Goal: Task Accomplishment & Management: Use online tool/utility

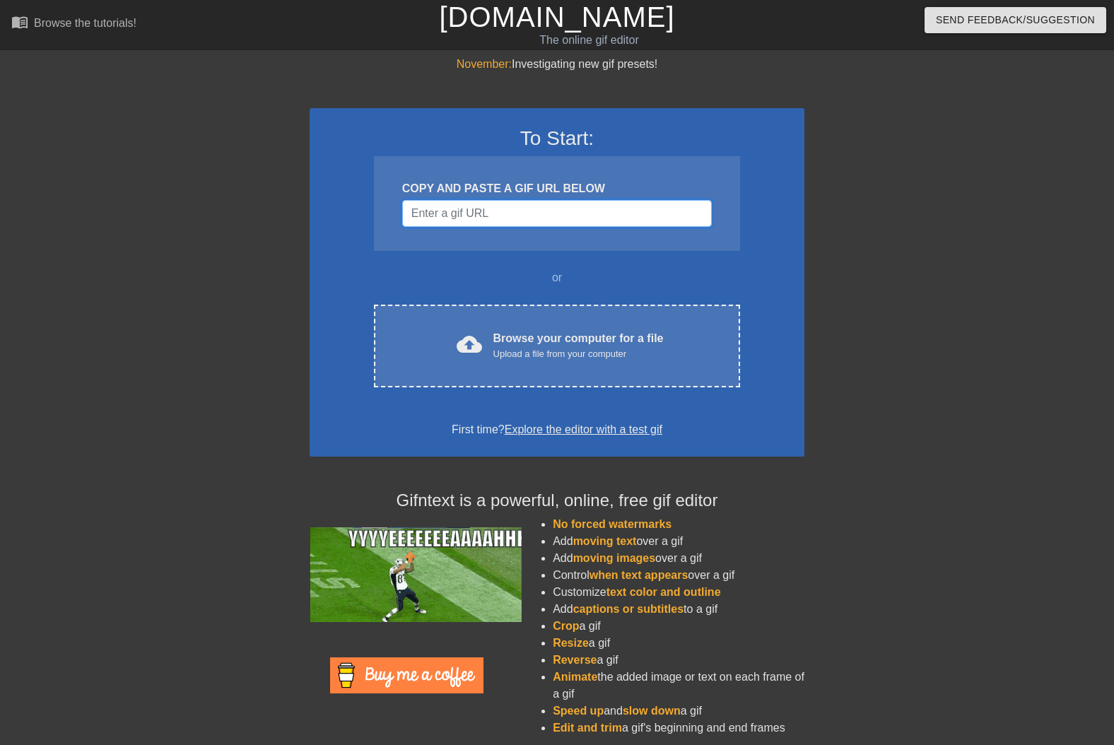
click at [522, 211] on input "Username" at bounding box center [557, 213] width 310 height 27
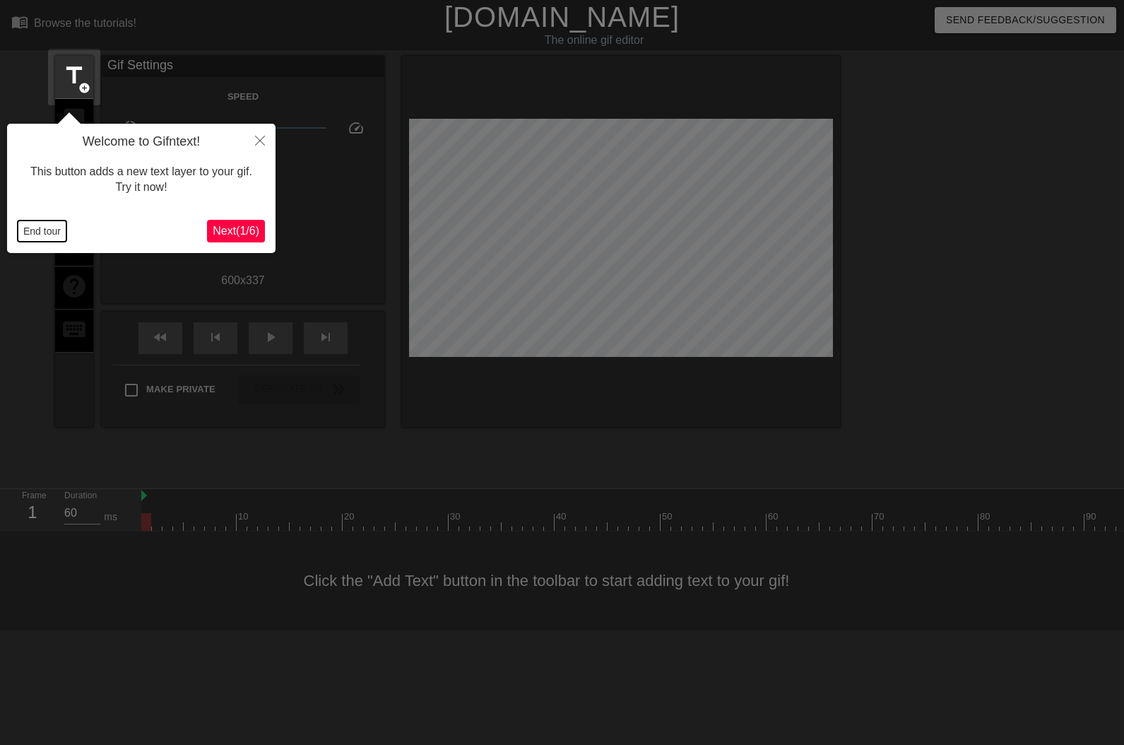
click at [52, 235] on button "End tour" at bounding box center [42, 230] width 49 height 21
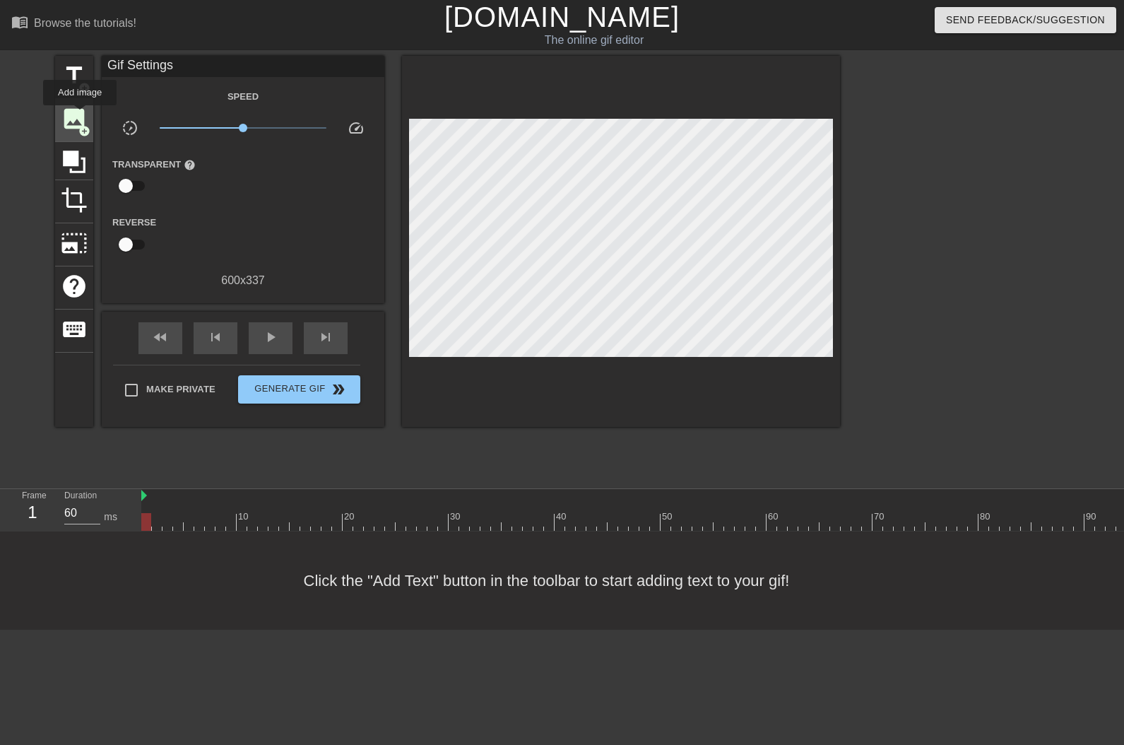
click at [80, 115] on span "image" at bounding box center [74, 118] width 27 height 27
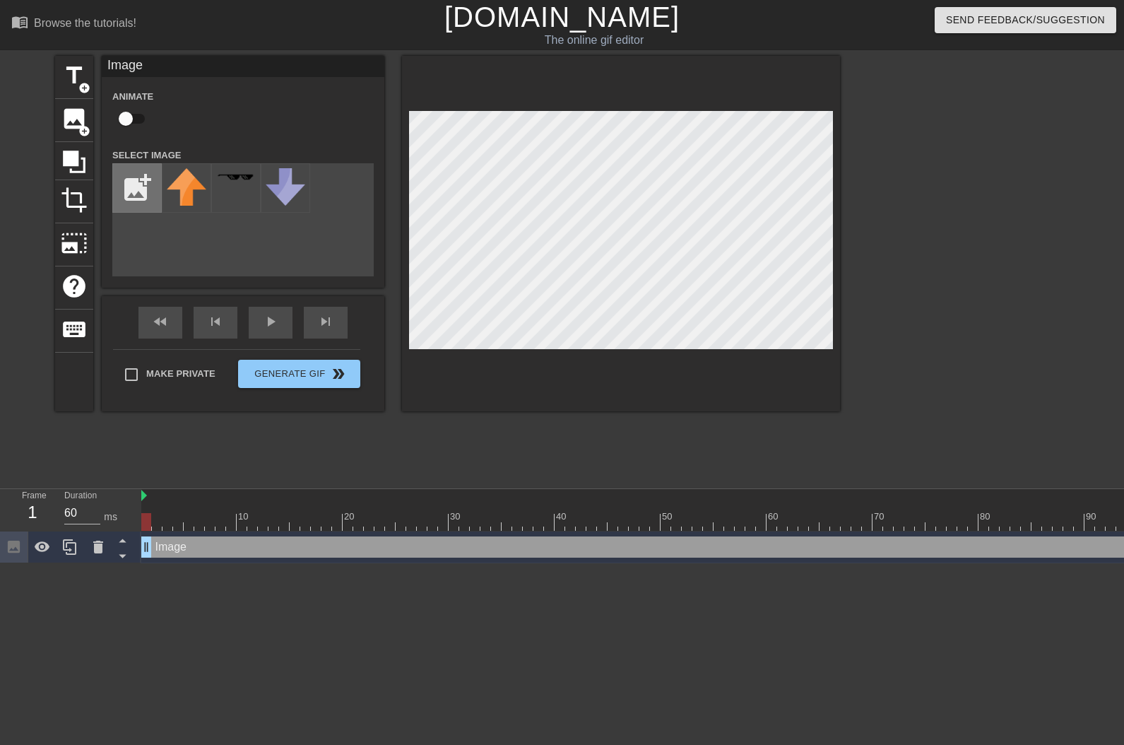
click at [125, 172] on input "file" at bounding box center [137, 188] width 48 height 48
type input "C:\fakepath\oli just face.png"
drag, startPoint x: 192, startPoint y: 188, endPoint x: 232, endPoint y: 191, distance: 41.1
click at [192, 188] on img at bounding box center [187, 194] width 40 height 52
click at [122, 116] on input "checkbox" at bounding box center [126, 118] width 81 height 27
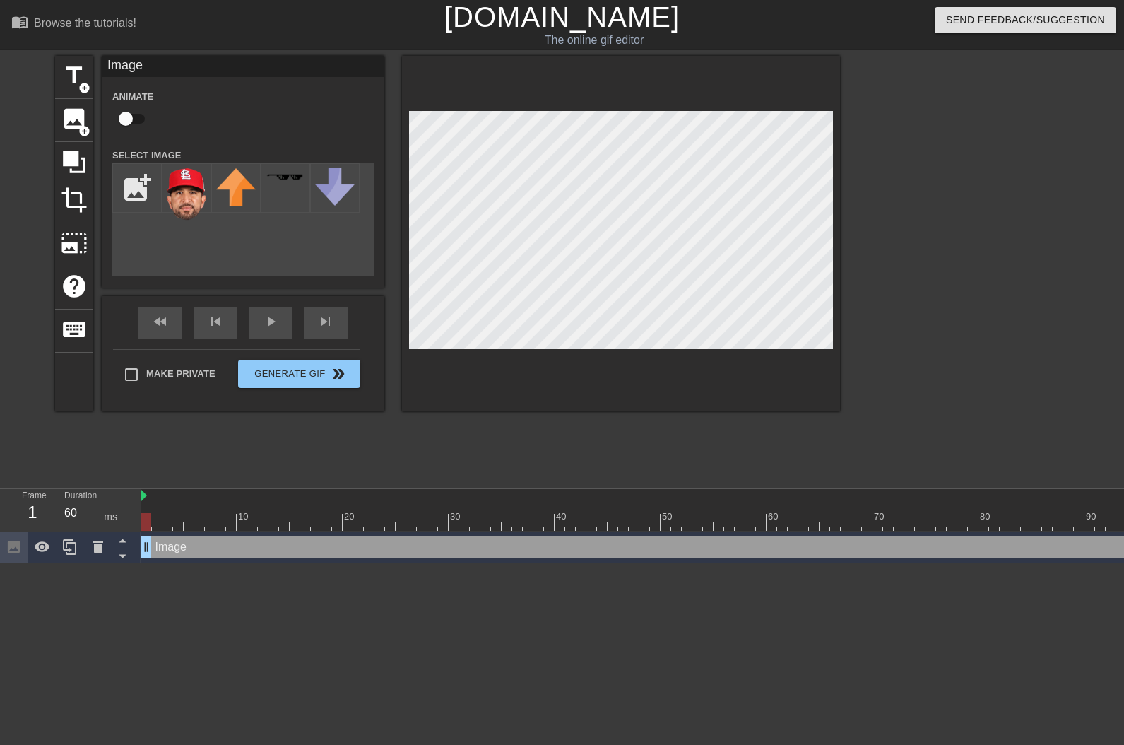
checkbox input "true"
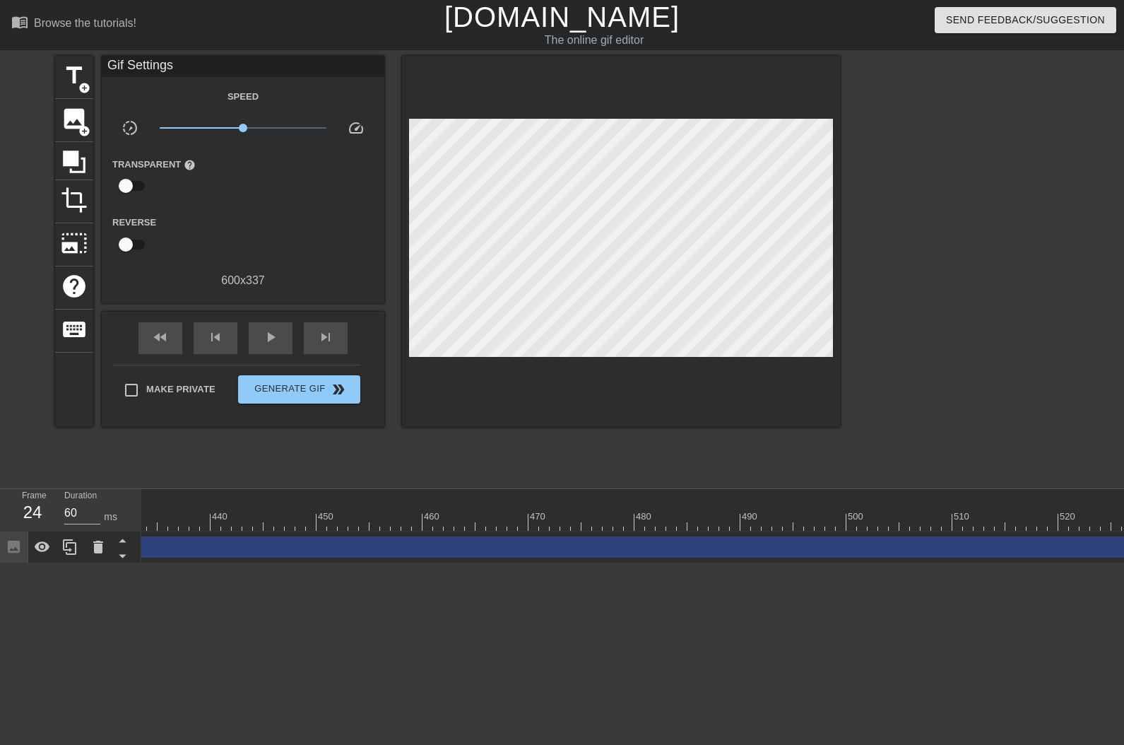
scroll to position [0, 5253]
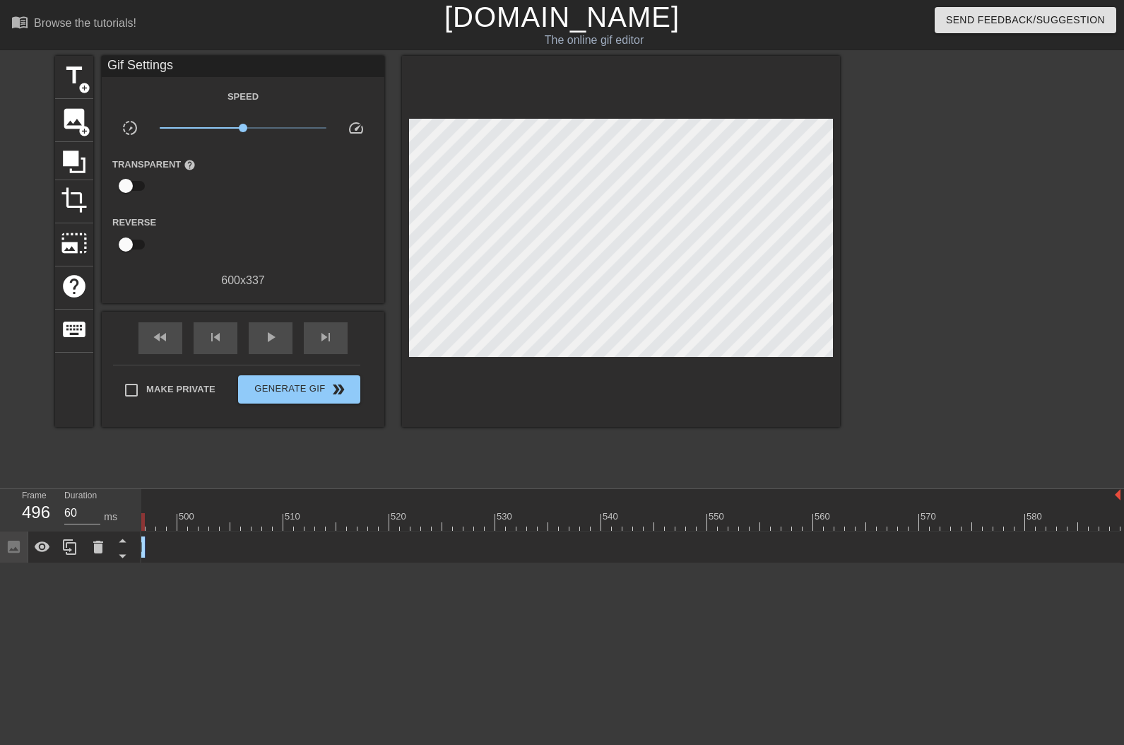
drag, startPoint x: 1116, startPoint y: 551, endPoint x: 135, endPoint y: 444, distance: 986.7
click at [135, 444] on div "menu_book Browse the tutorials! [DOMAIN_NAME] The online gif editor Send Feedba…" at bounding box center [562, 281] width 1124 height 563
drag, startPoint x: 988, startPoint y: 550, endPoint x: 201, endPoint y: 530, distance: 787.5
click at [201, 530] on div "10 20 30 40 50 60 70 80 90 100 110 120 130 140 150 160" at bounding box center [632, 526] width 983 height 74
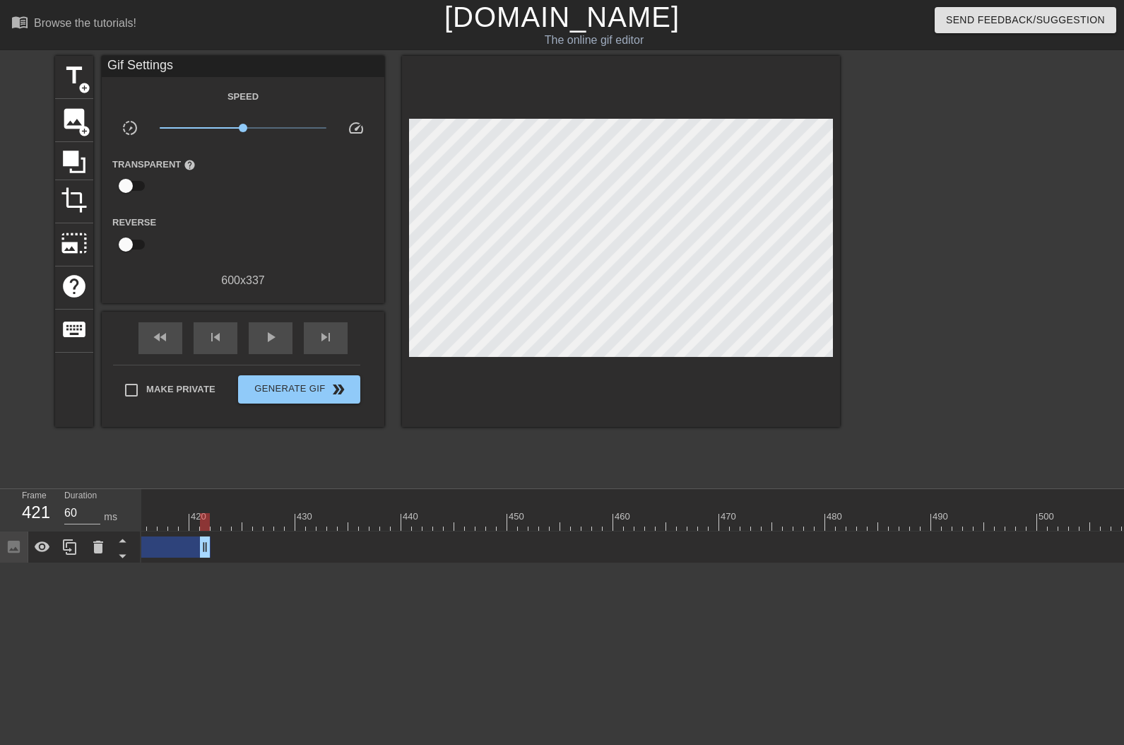
scroll to position [0, 3533]
drag, startPoint x: 1066, startPoint y: 543, endPoint x: 183, endPoint y: 515, distance: 883.8
click at [183, 515] on div "10 20 30 40 50 60 70 80 90 100 110 120 130 140 150 160" at bounding box center [632, 526] width 983 height 74
drag, startPoint x: 1043, startPoint y: 546, endPoint x: 169, endPoint y: 478, distance: 876.8
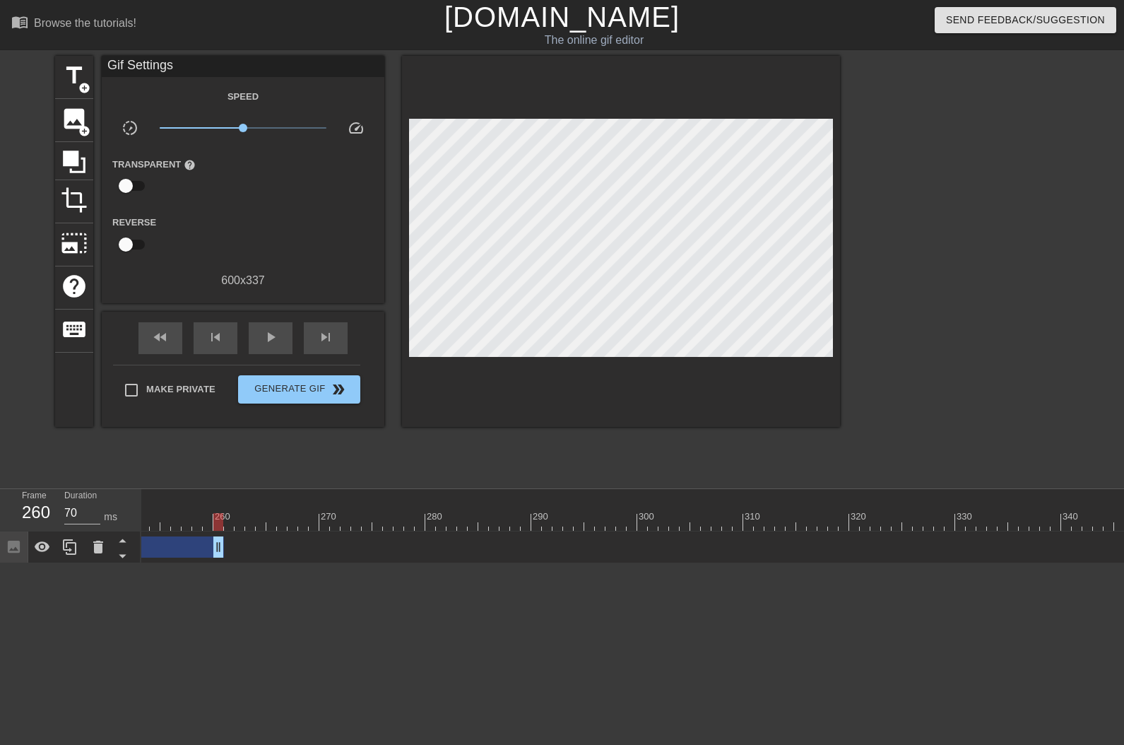
click at [170, 478] on div "menu_book Browse the tutorials! [DOMAIN_NAME] The online gif editor Send Feedba…" at bounding box center [562, 281] width 1124 height 563
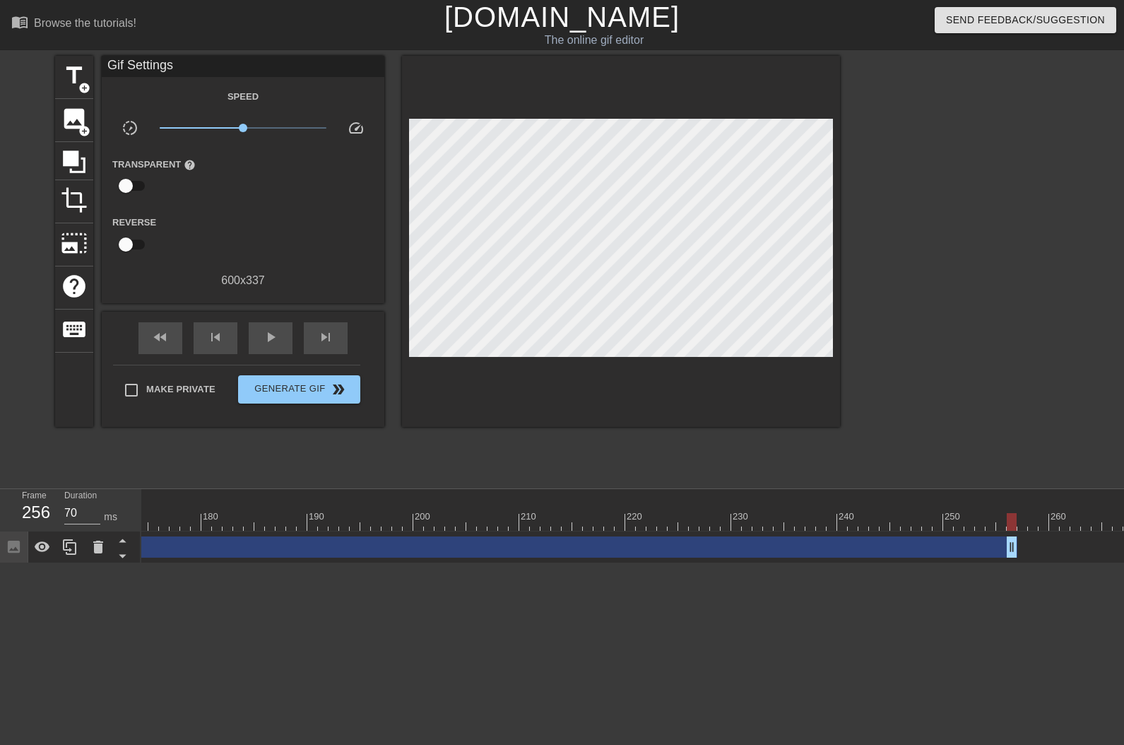
scroll to position [0, 1813]
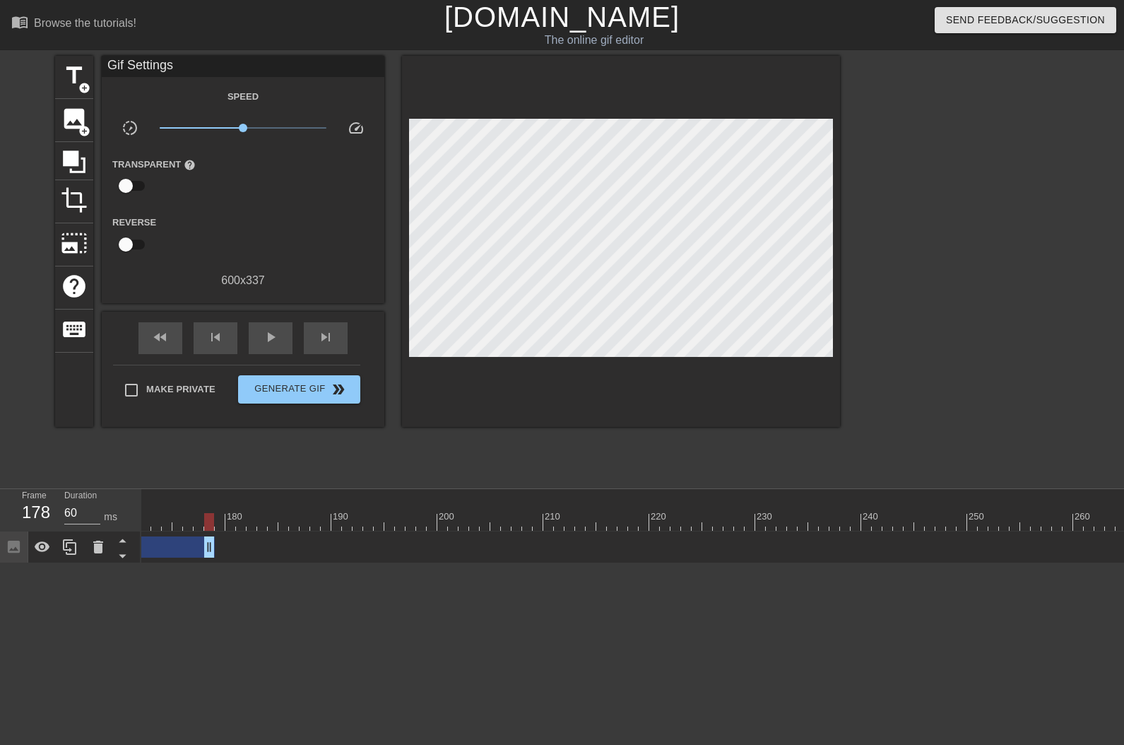
drag, startPoint x: 1032, startPoint y: 551, endPoint x: 184, endPoint y: 490, distance: 850.9
click at [184, 490] on div "10 20 30 40 50 60 70 80 90 100 110 120 130 140 150 160" at bounding box center [632, 526] width 983 height 74
drag, startPoint x: 166, startPoint y: 563, endPoint x: 168, endPoint y: 548, distance: 14.3
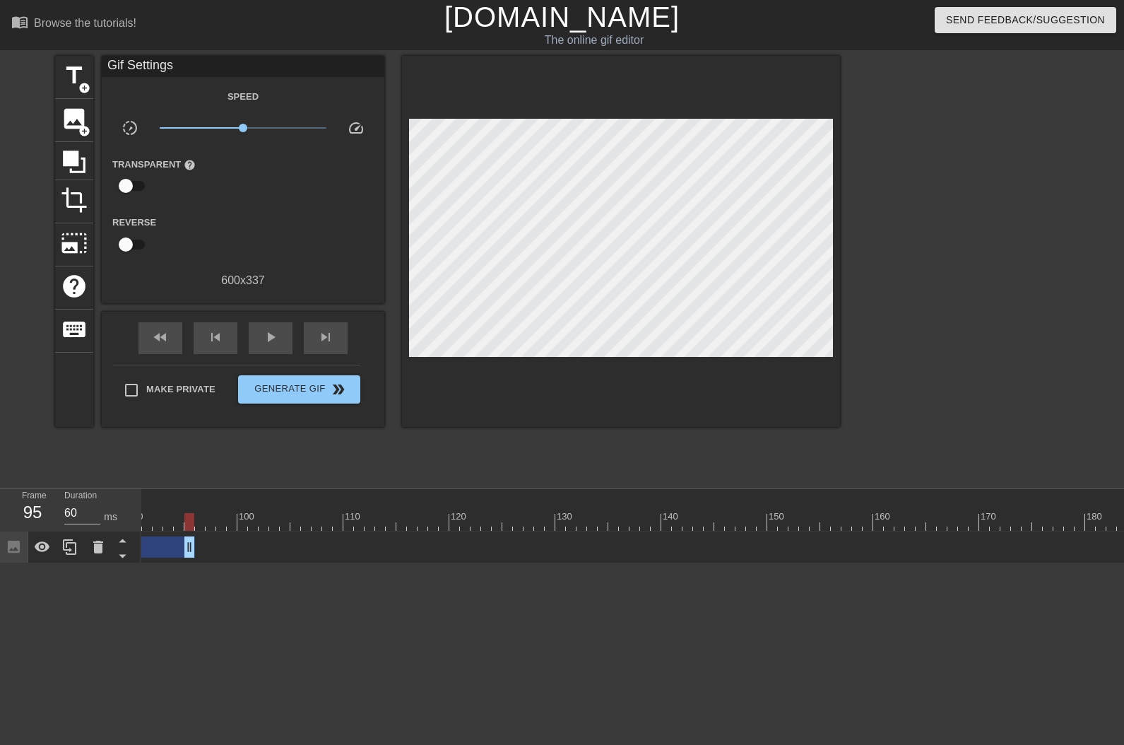
drag, startPoint x: 1046, startPoint y: 540, endPoint x: 155, endPoint y: 507, distance: 891.7
click at [155, 507] on div "10 20 30 40 50 60 70 80 90 100 110 120 130 140 150 160" at bounding box center [632, 526] width 983 height 74
drag, startPoint x: 1015, startPoint y: 546, endPoint x: 287, endPoint y: 483, distance: 730.6
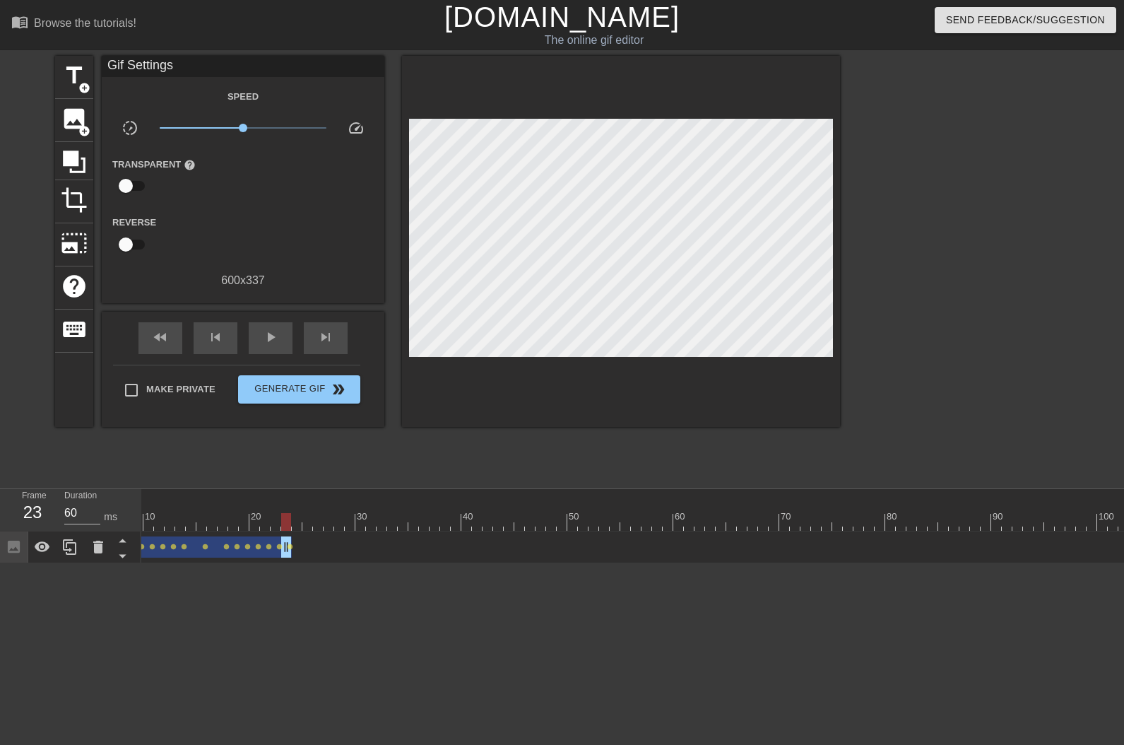
click at [287, 483] on div "menu_book Browse the tutorials! [DOMAIN_NAME] The online gif editor Send Feedba…" at bounding box center [562, 281] width 1124 height 563
click at [167, 343] on span "fast_rewind" at bounding box center [160, 337] width 17 height 17
click at [270, 341] on span "play_arrow" at bounding box center [270, 337] width 17 height 17
click at [271, 341] on span "pause" at bounding box center [270, 337] width 17 height 17
click at [271, 341] on span "play_arrow" at bounding box center [270, 337] width 17 height 17
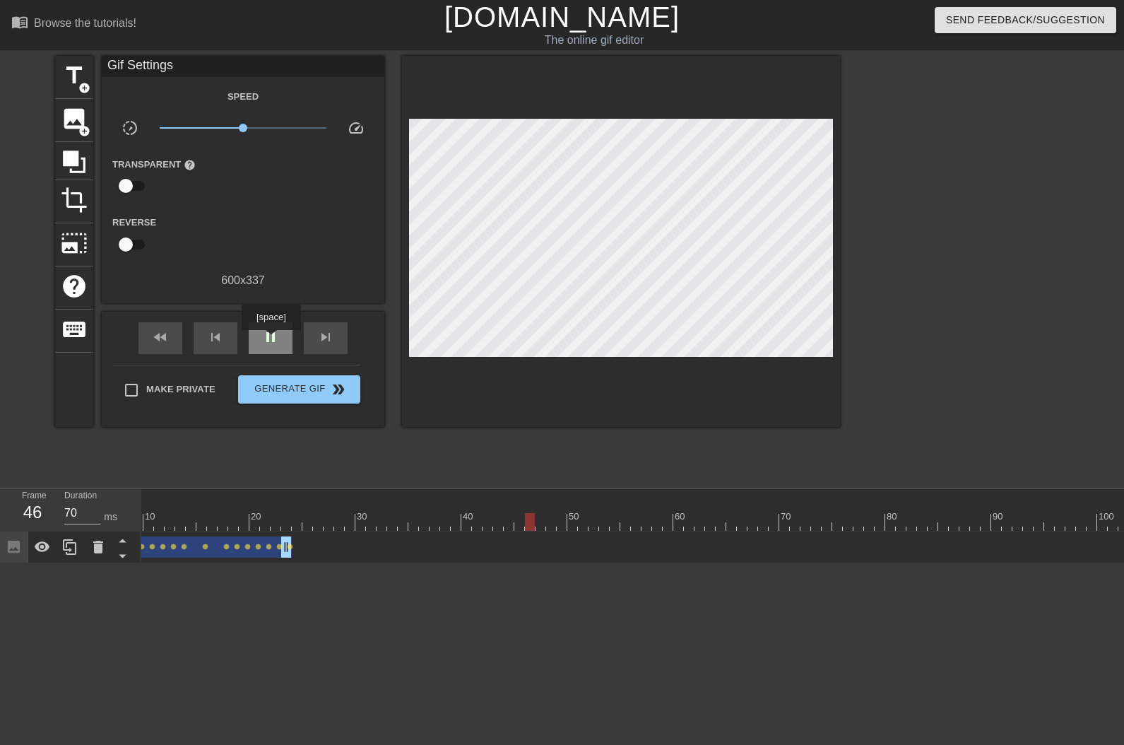
click at [271, 340] on span "pause" at bounding box center [270, 337] width 17 height 17
click at [271, 339] on span "play_arrow" at bounding box center [270, 337] width 17 height 17
click at [271, 338] on span "play_arrow" at bounding box center [270, 337] width 17 height 17
click at [271, 338] on span "pause" at bounding box center [270, 337] width 17 height 17
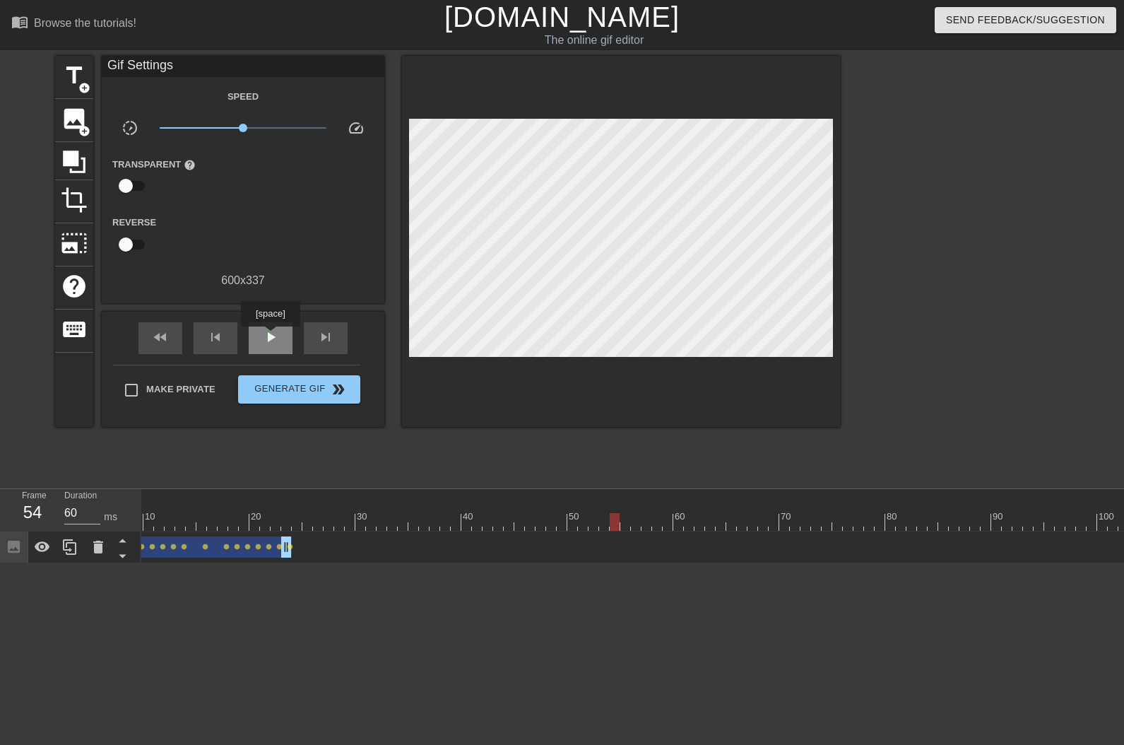
click at [270, 336] on span "play_arrow" at bounding box center [270, 337] width 17 height 17
click at [270, 336] on span "pause" at bounding box center [270, 337] width 17 height 17
click at [270, 336] on span "play_arrow" at bounding box center [270, 337] width 17 height 17
click at [270, 336] on span "pause" at bounding box center [270, 337] width 17 height 17
click at [225, 337] on div "skip_previous" at bounding box center [216, 338] width 44 height 32
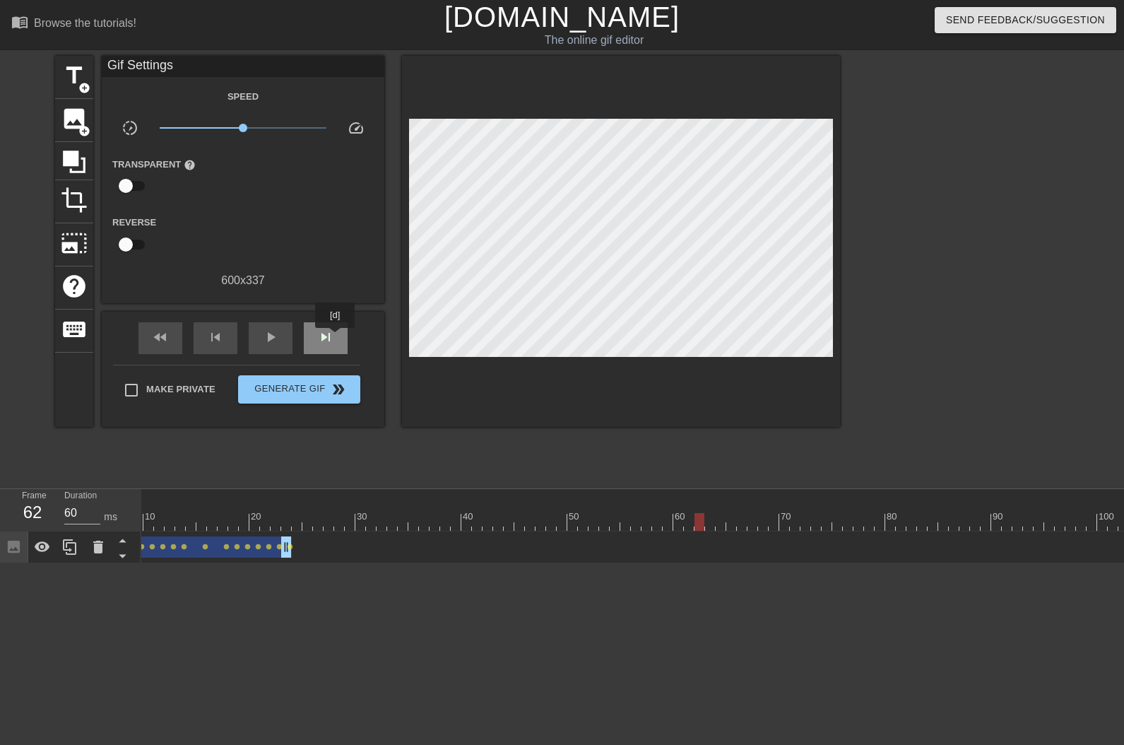
click at [336, 338] on div "skip_next" at bounding box center [326, 338] width 44 height 32
click at [335, 338] on div "skip_next" at bounding box center [326, 338] width 44 height 32
type input "60"
click at [335, 338] on div "skip_next" at bounding box center [326, 338] width 44 height 32
click at [81, 71] on span "title" at bounding box center [74, 75] width 27 height 27
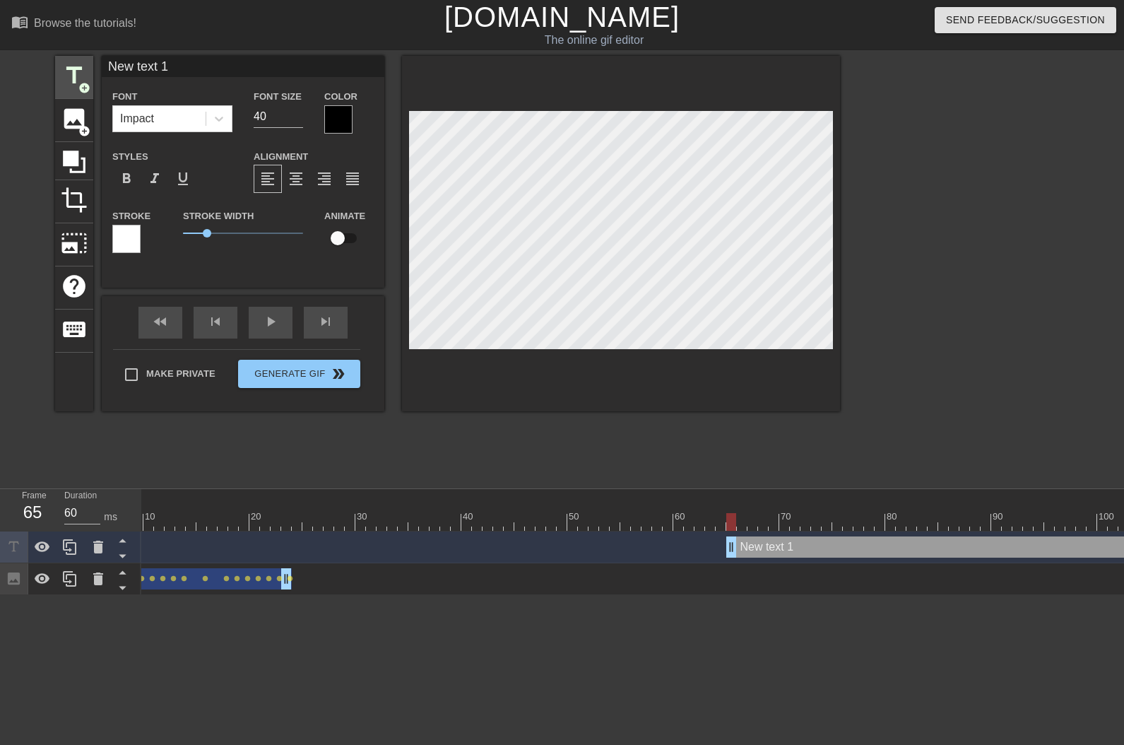
scroll to position [2, 2]
type input "O"
type textarea "O"
type input "O'"
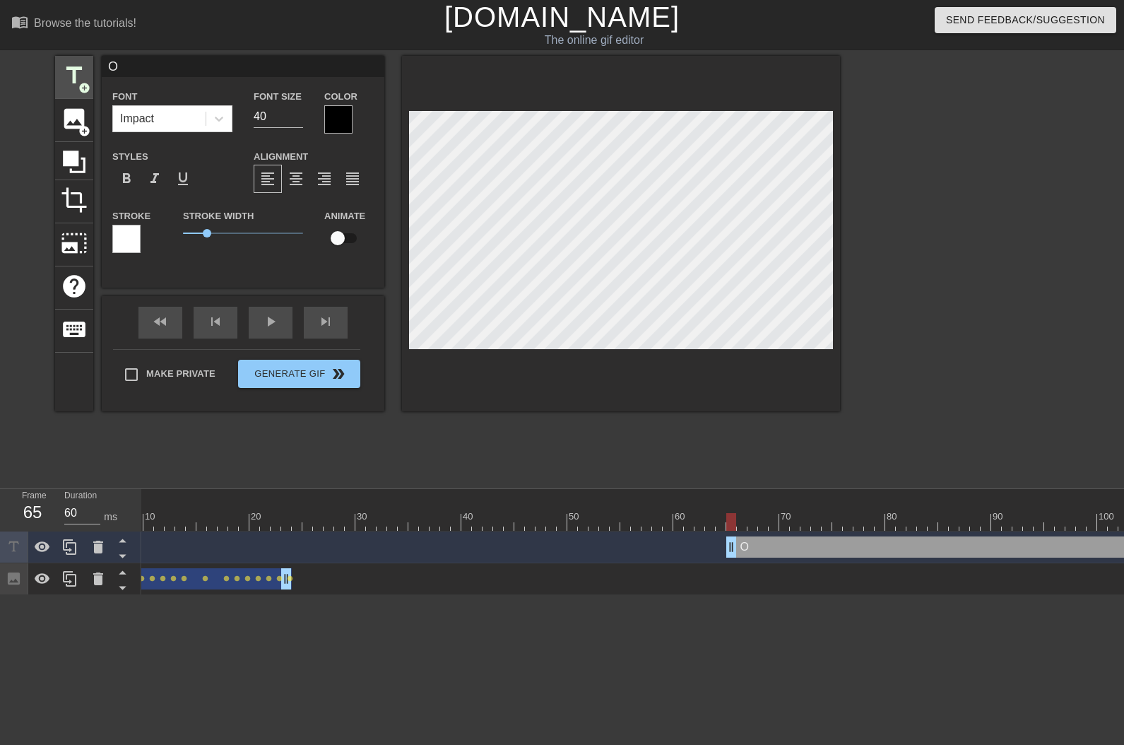
type textarea "O'"
type input "O'B"
type textarea "O'B"
type input "O'Br"
type textarea "O'Br"
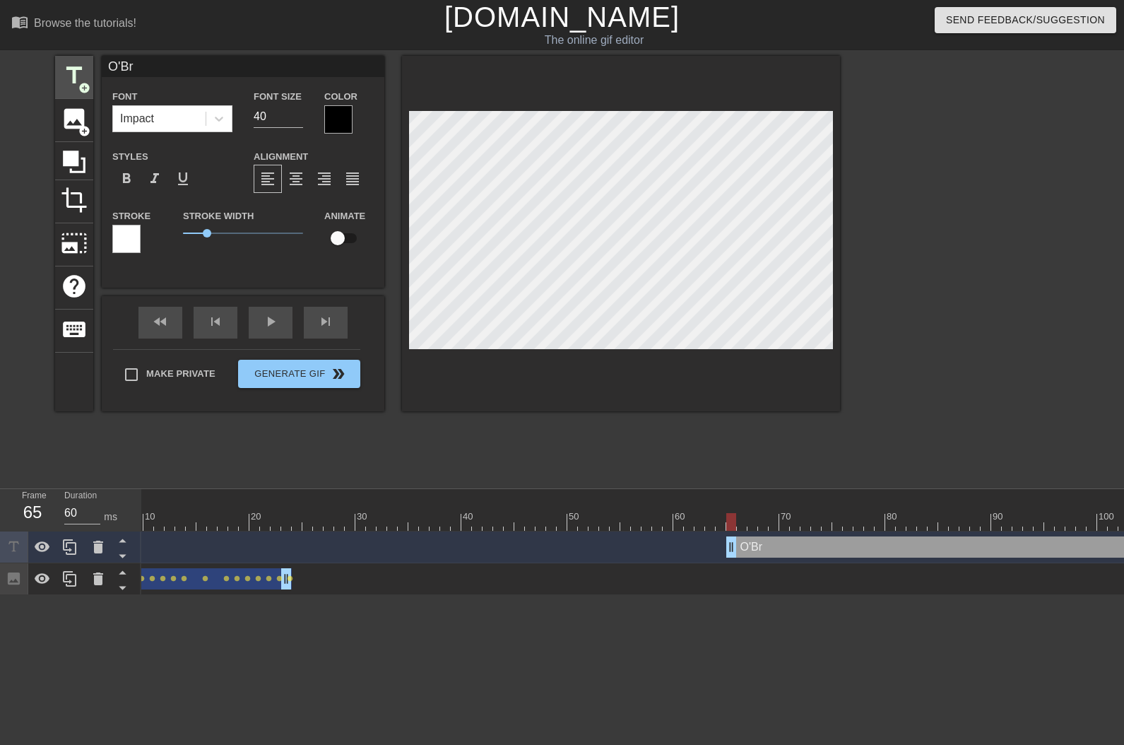
type input "O'Bri"
type textarea "O'Bri"
type input "O'Brie"
type textarea "O'Brie"
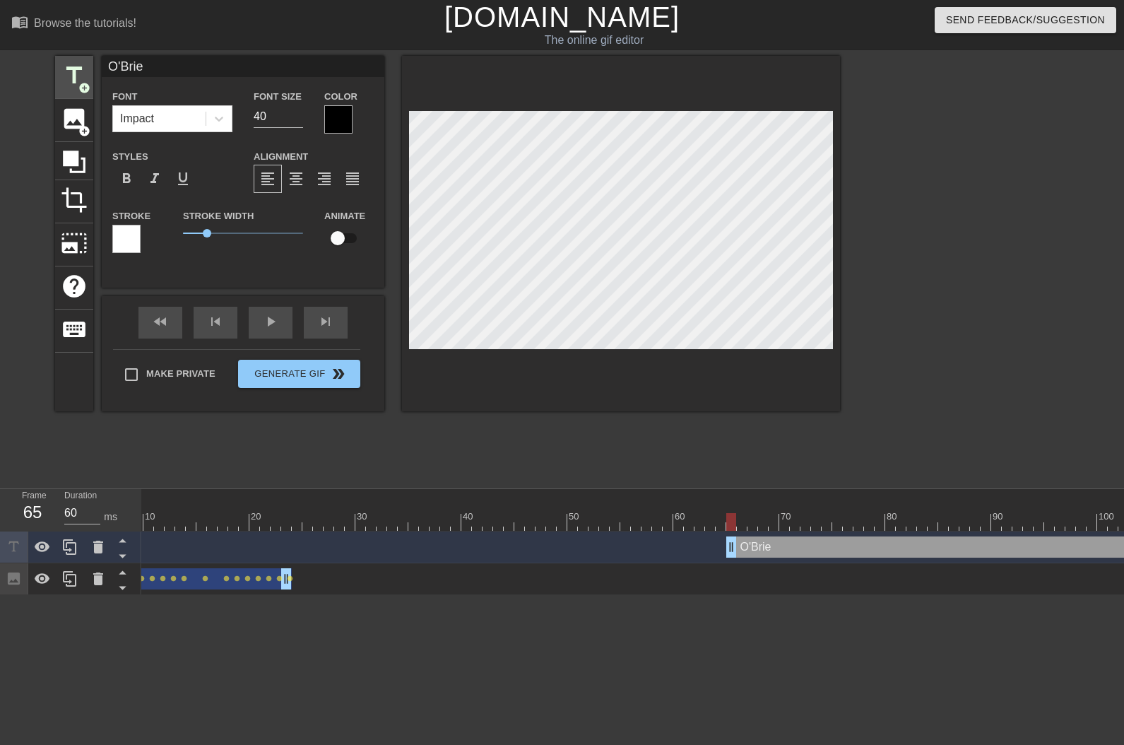
type input "O'Brien"
type textarea "O'Brien"
type input "O'Brien."
type textarea "O'Brien."
type input "O'Brien.."
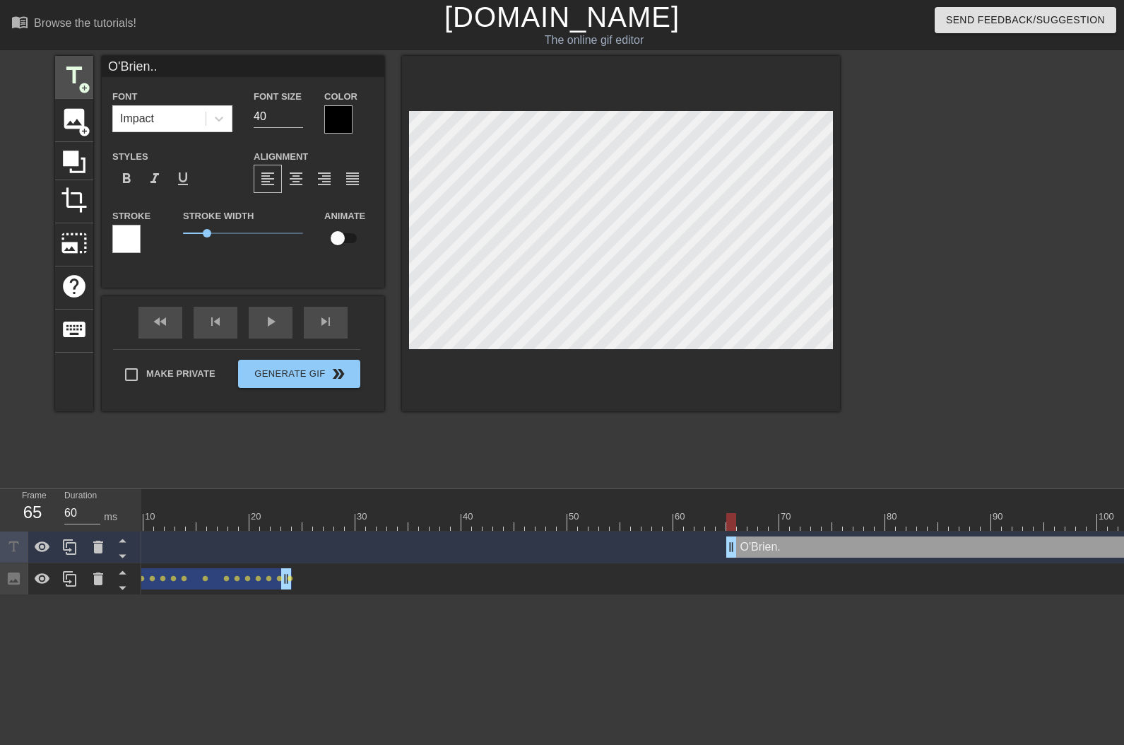
type textarea "O'Brien.."
type input "O'Brien..."
type textarea "O'Brien..."
type input "O'Brien.."
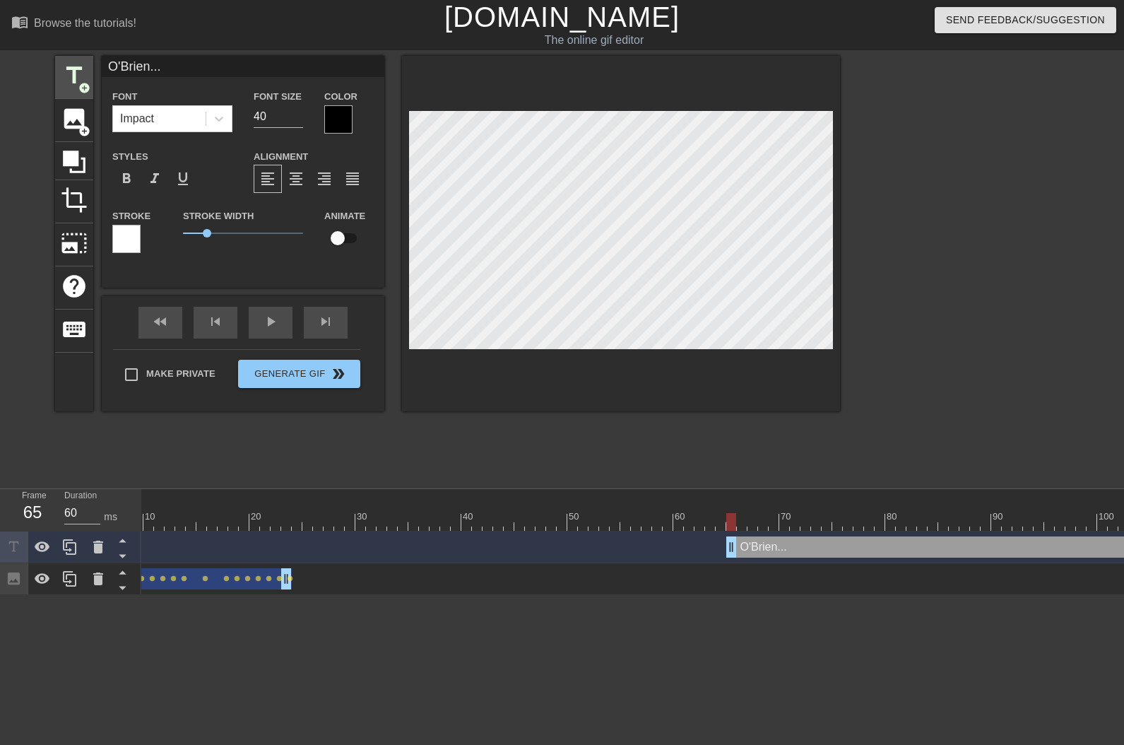
type textarea "O'Brien.."
type input "O'Brien."
type textarea "O'Brien."
drag, startPoint x: 657, startPoint y: 406, endPoint x: 657, endPoint y: 382, distance: 24.0
click at [657, 395] on div at bounding box center [621, 233] width 438 height 355
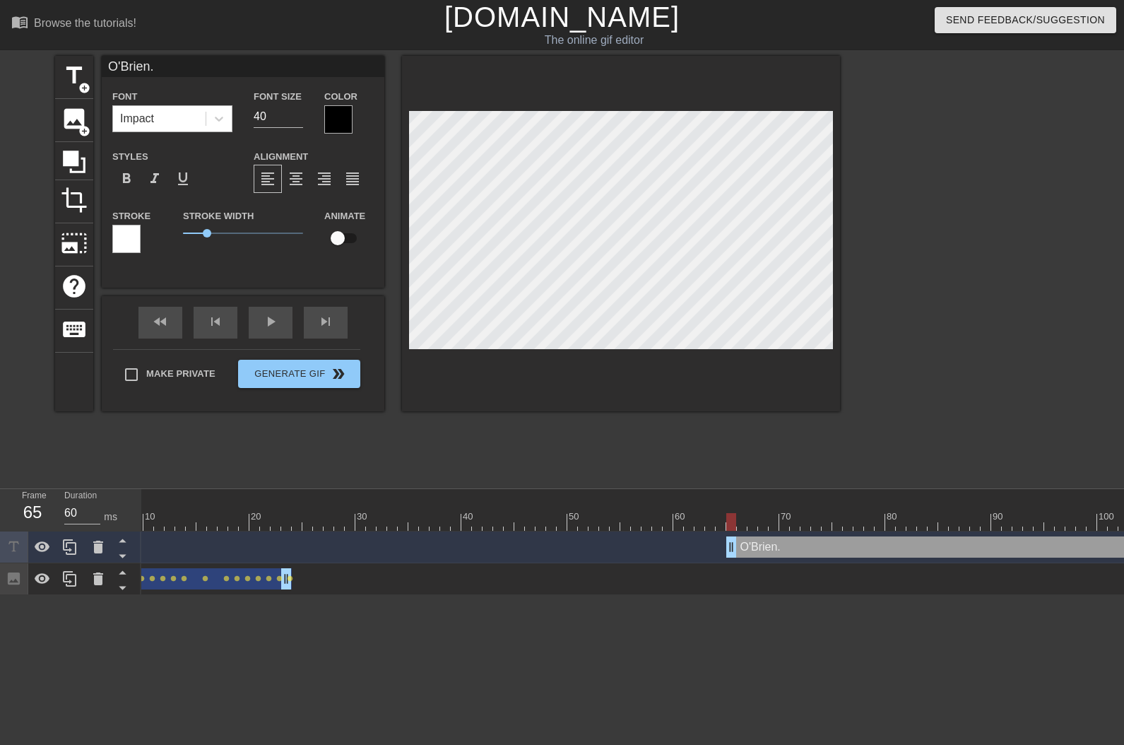
drag, startPoint x: 213, startPoint y: 118, endPoint x: 176, endPoint y: 121, distance: 37.6
click at [179, 120] on div "Font Impact Font Size 40 Color" at bounding box center [243, 111] width 283 height 46
type input "30"
click at [339, 124] on div at bounding box center [338, 119] width 28 height 28
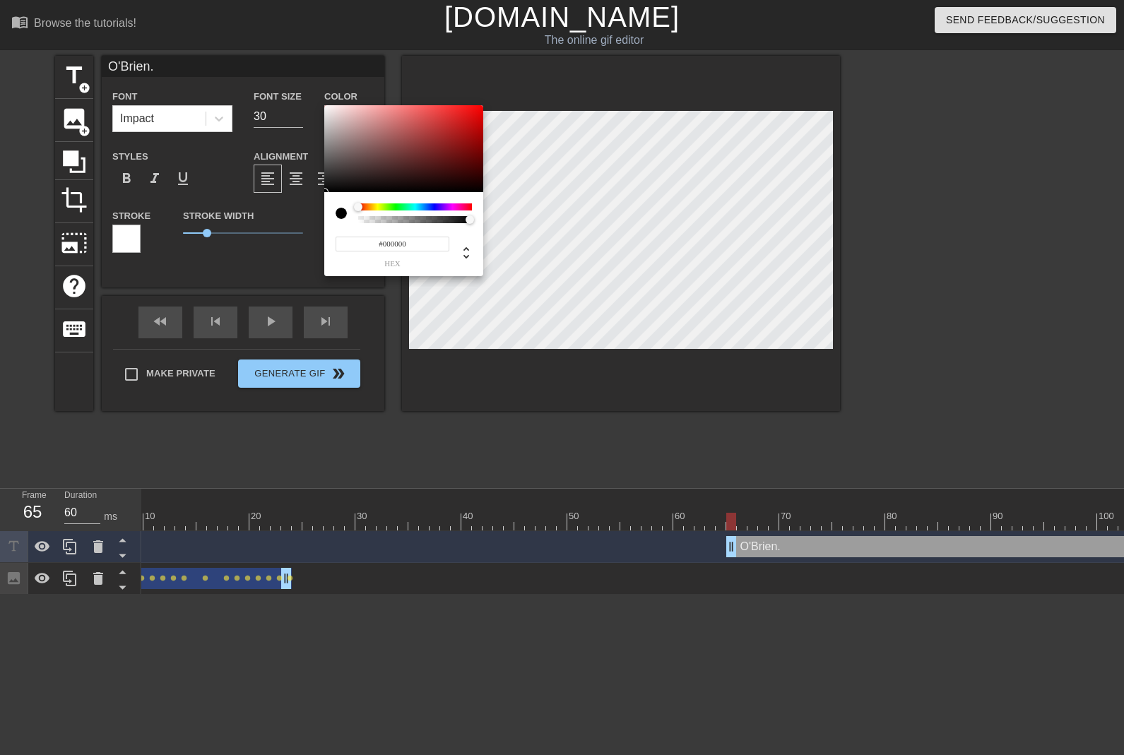
type input "#F4EEEE"
click at [328, 109] on div at bounding box center [403, 149] width 159 height 88
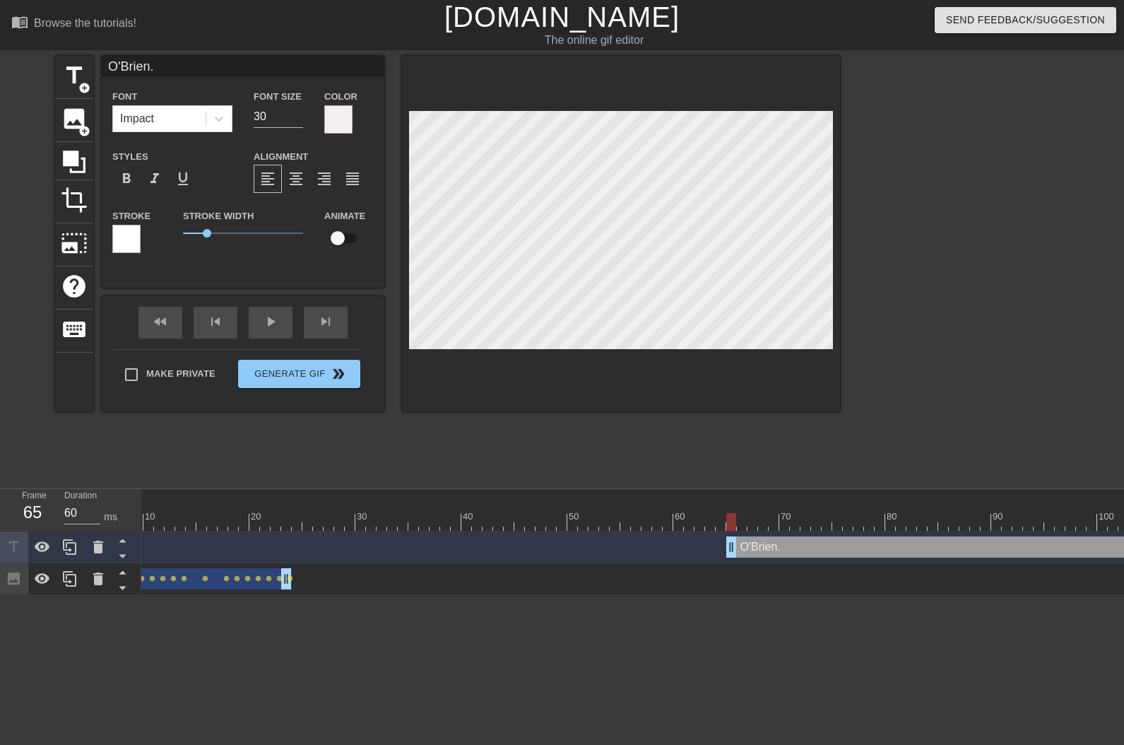
click at [130, 237] on div at bounding box center [126, 239] width 28 height 28
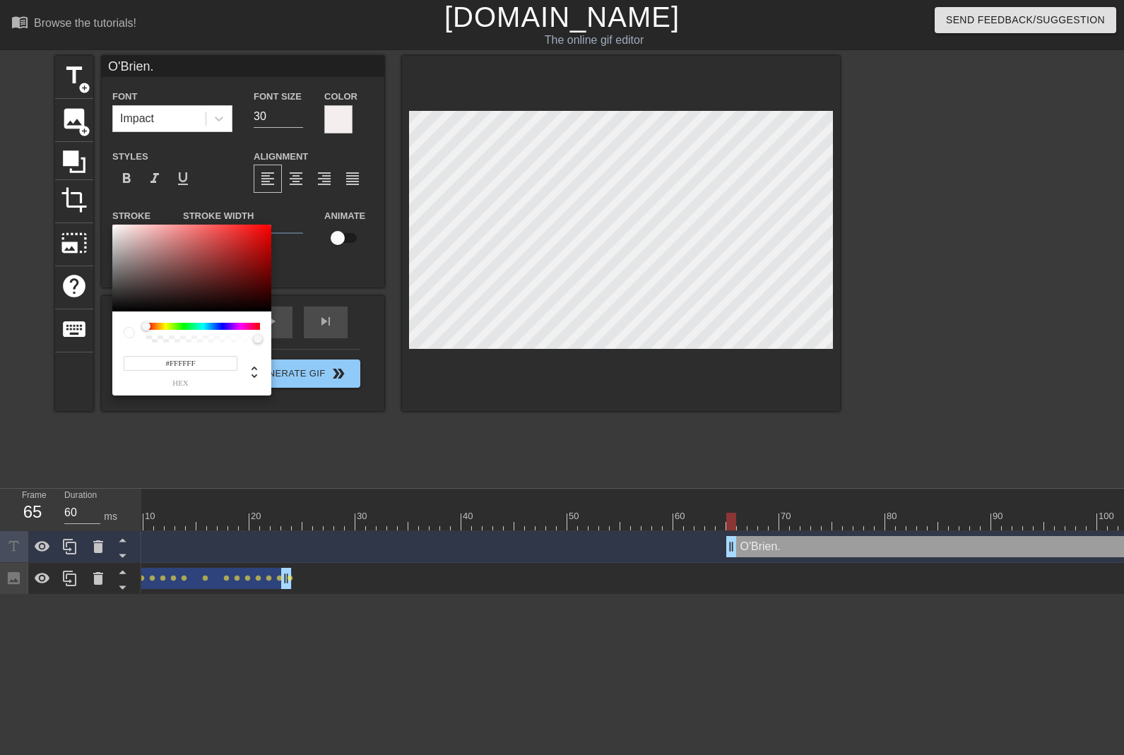
type input "#0B0B0B"
click at [117, 308] on div at bounding box center [191, 269] width 159 height 88
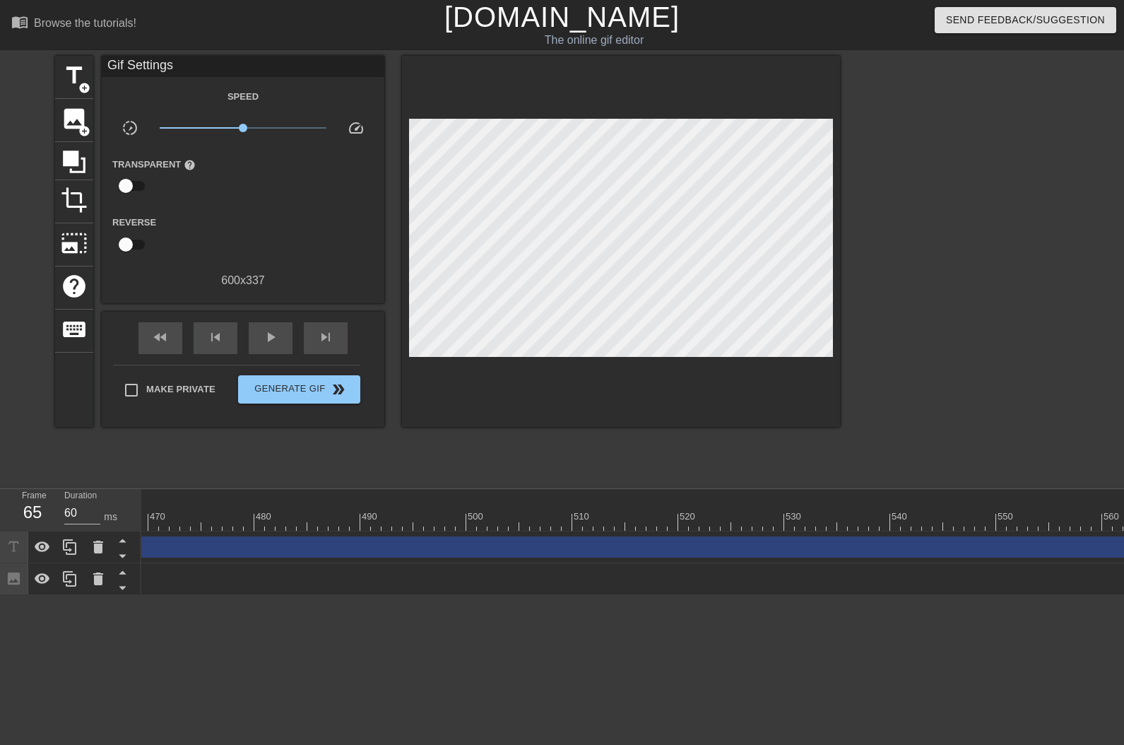
scroll to position [0, 5250]
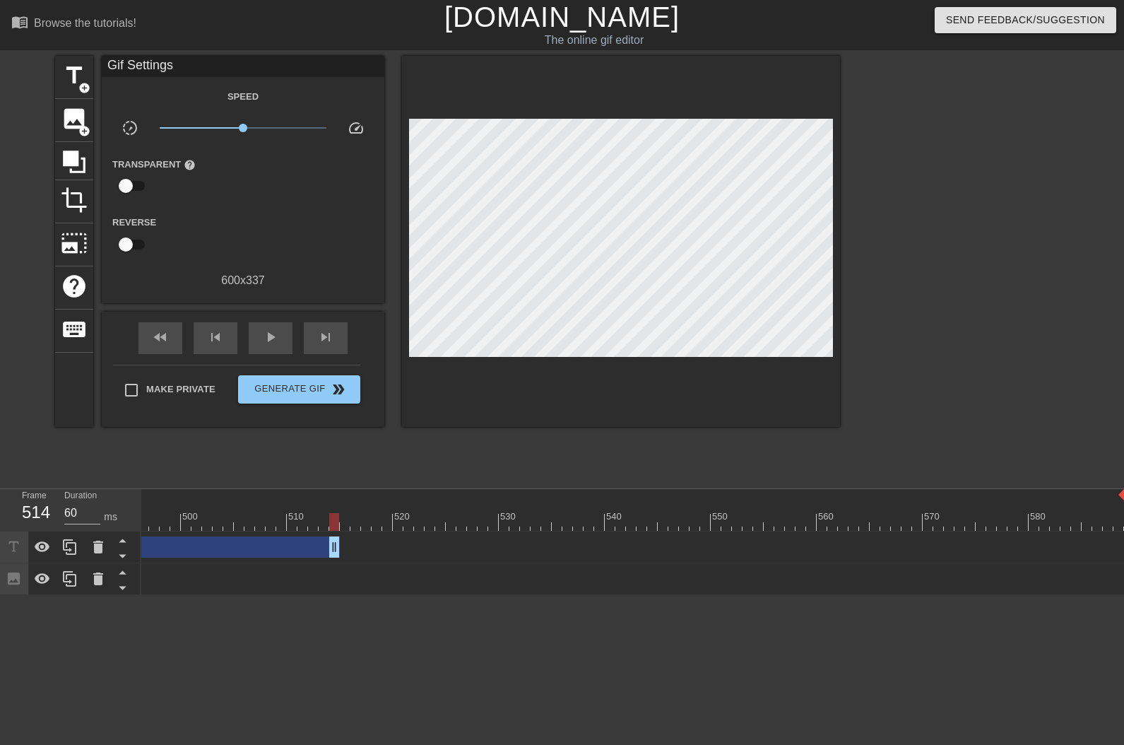
drag, startPoint x: 1113, startPoint y: 551, endPoint x: 378, endPoint y: 387, distance: 753.0
click at [312, 454] on div "menu_book Browse the tutorials! [DOMAIN_NAME] The online gif editor Send Feedba…" at bounding box center [562, 297] width 1124 height 595
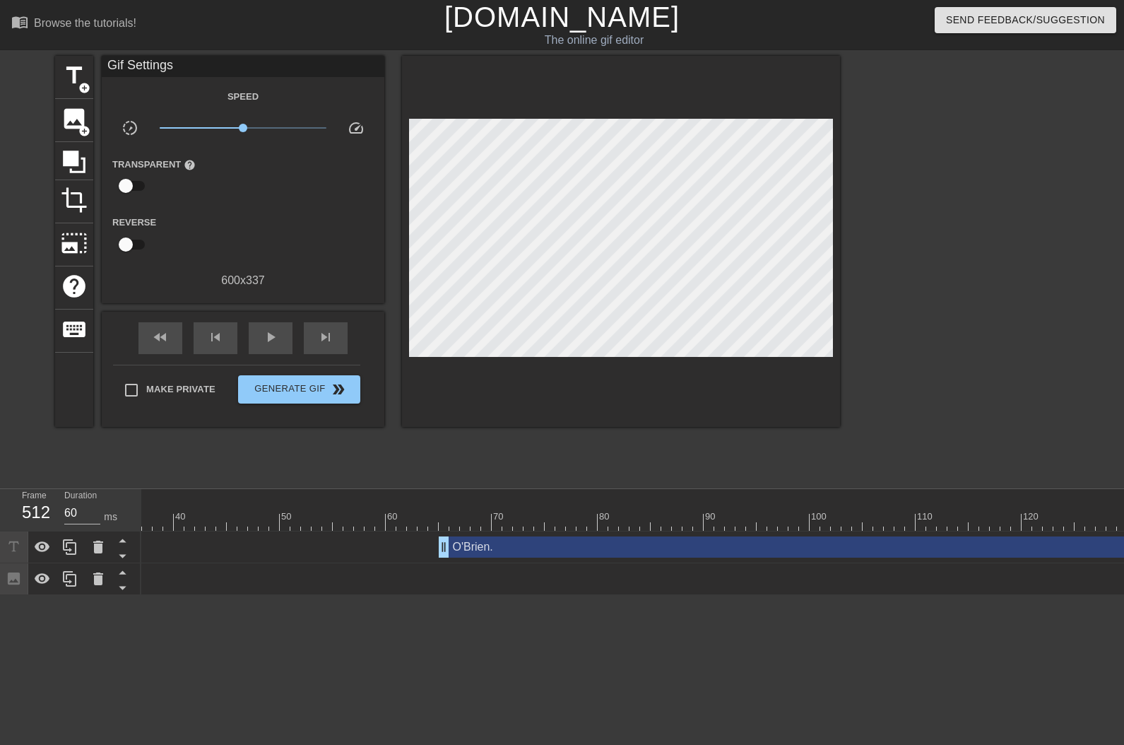
scroll to position [0, 0]
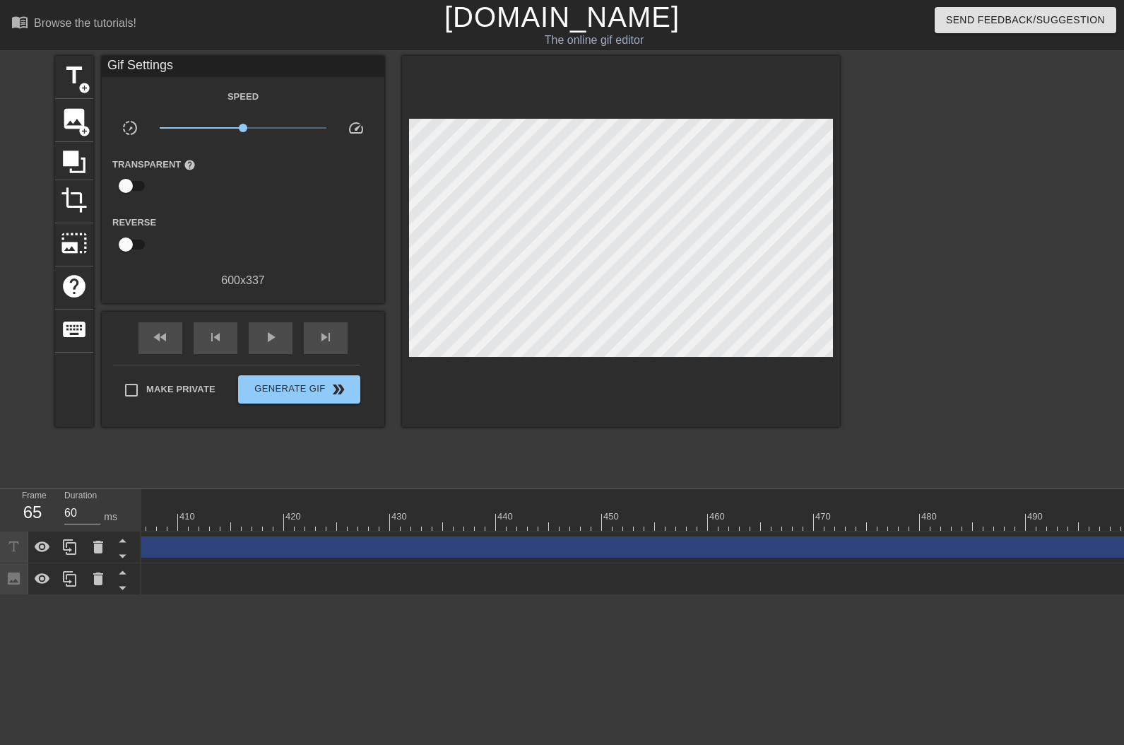
scroll to position [0, 5157]
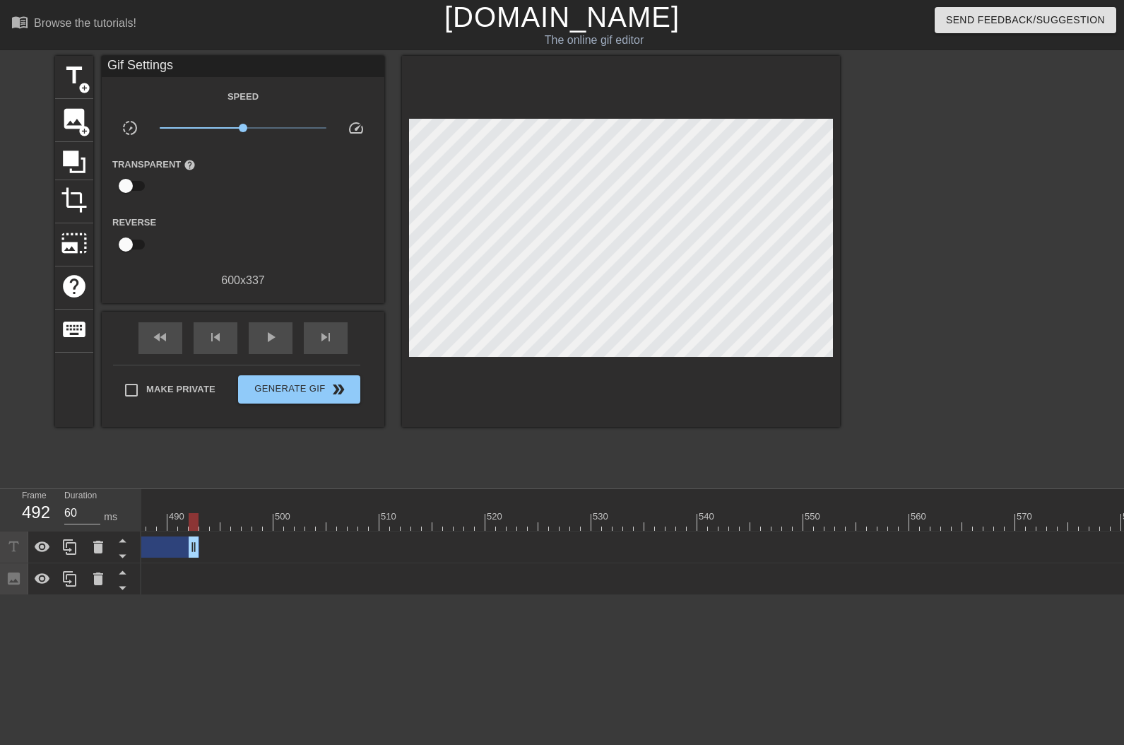
drag, startPoint x: 407, startPoint y: 543, endPoint x: 69, endPoint y: 529, distance: 338.1
click at [70, 529] on div "Frame 492 Duration 60 ms 10 20 30 40 50 60 70 80 90 100 110 120 130 140 150" at bounding box center [562, 542] width 1124 height 106
drag, startPoint x: 926, startPoint y: 546, endPoint x: 155, endPoint y: 527, distance: 771.2
click at [156, 526] on div "10 20 30 40 50 60 70 80 90 100 110 120 130 140 150 160" at bounding box center [632, 542] width 983 height 106
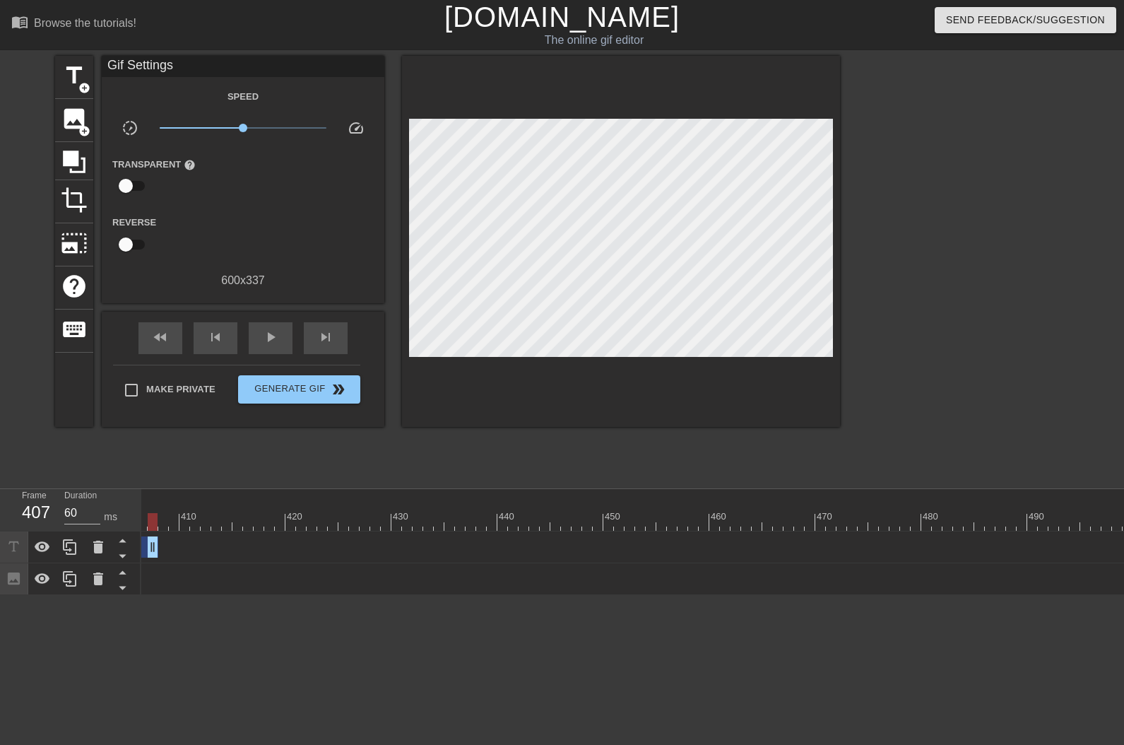
scroll to position [0, 3437]
drag, startPoint x: 1015, startPoint y: 551, endPoint x: 154, endPoint y: 538, distance: 860.8
drag, startPoint x: 1011, startPoint y: 543, endPoint x: 124, endPoint y: 543, distance: 886.9
click at [109, 482] on div "menu_book Browse the tutorials! [DOMAIN_NAME] The online gif editor Send Feedba…" at bounding box center [562, 297] width 1124 height 595
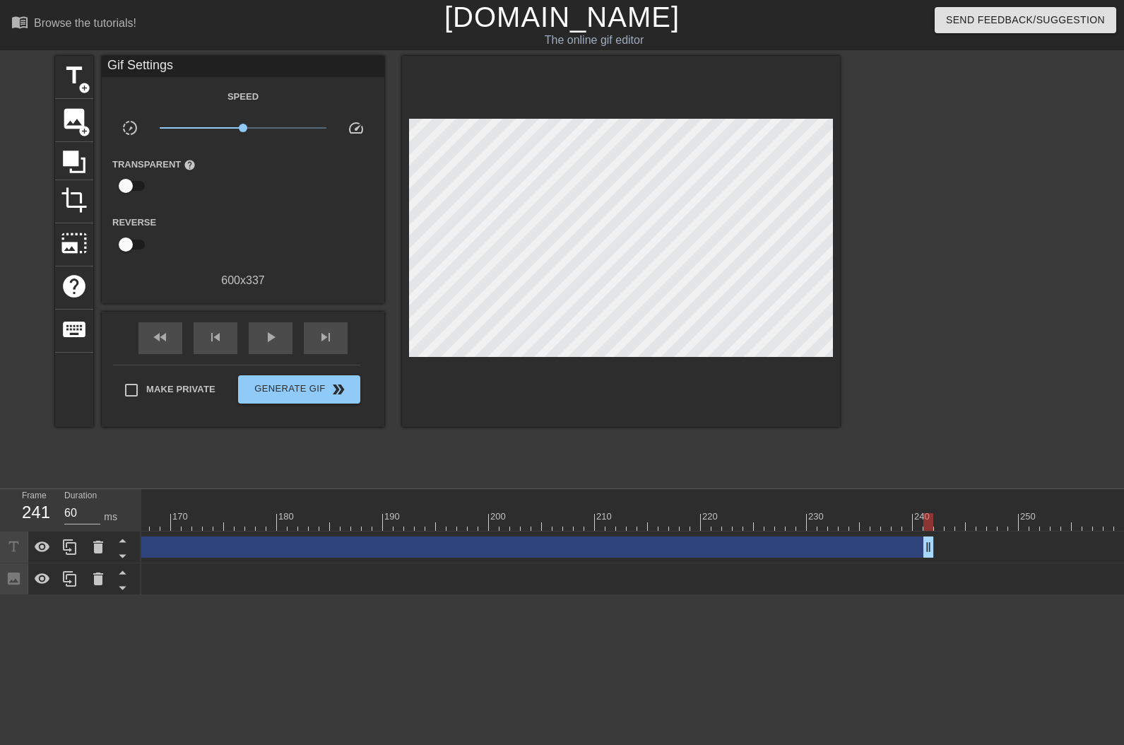
scroll to position [0, 1717]
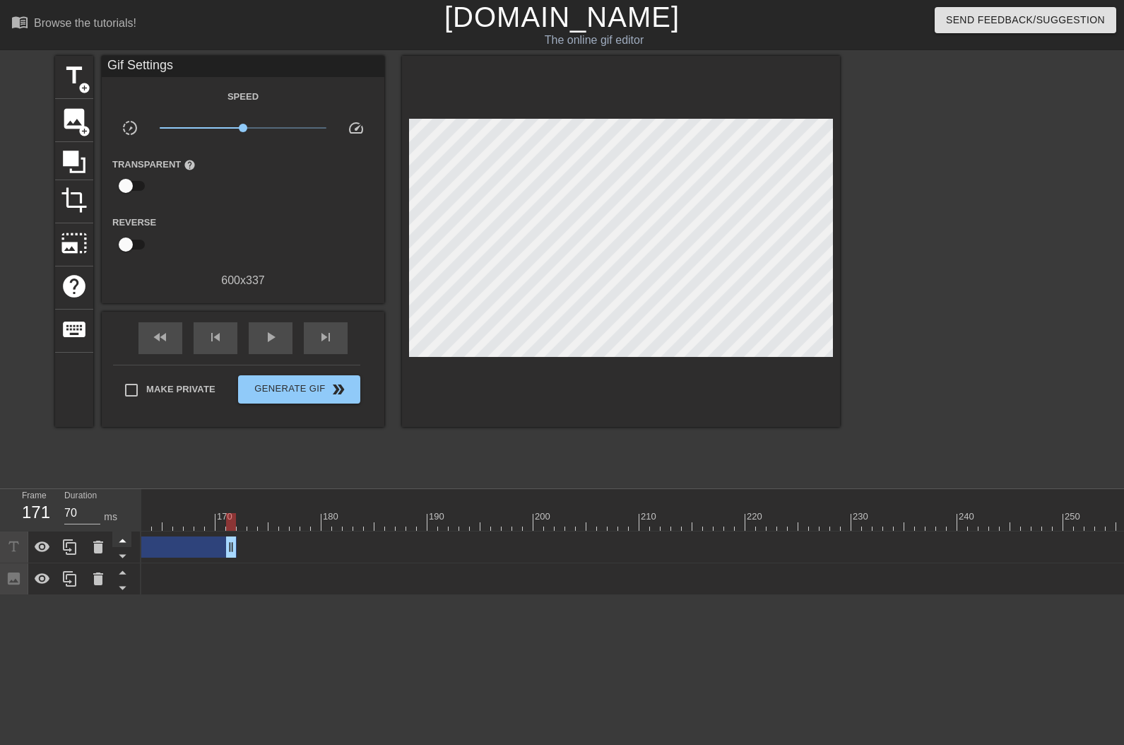
drag, startPoint x: 970, startPoint y: 549, endPoint x: 124, endPoint y: 543, distance: 846.6
click at [124, 543] on div "Frame 171 Duration 70 ms 10 20 30 40 50 60 70 80 90 100 110 120 130 140 150" at bounding box center [562, 542] width 1124 height 106
drag, startPoint x: 989, startPoint y: 548, endPoint x: 122, endPoint y: 523, distance: 867.4
click at [126, 518] on div "Frame 81 Duration 60 ms 10 20 30 40 50 60 70 80 90 100 110 120 130 140 150" at bounding box center [562, 542] width 1124 height 106
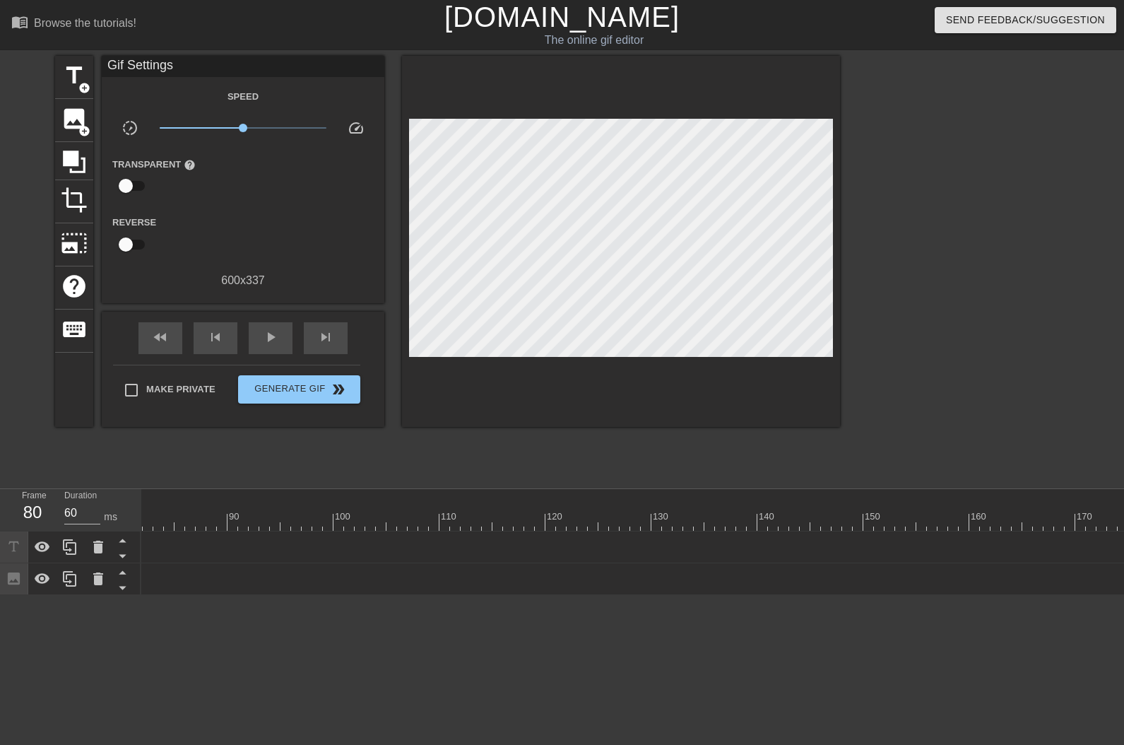
scroll to position [0, 0]
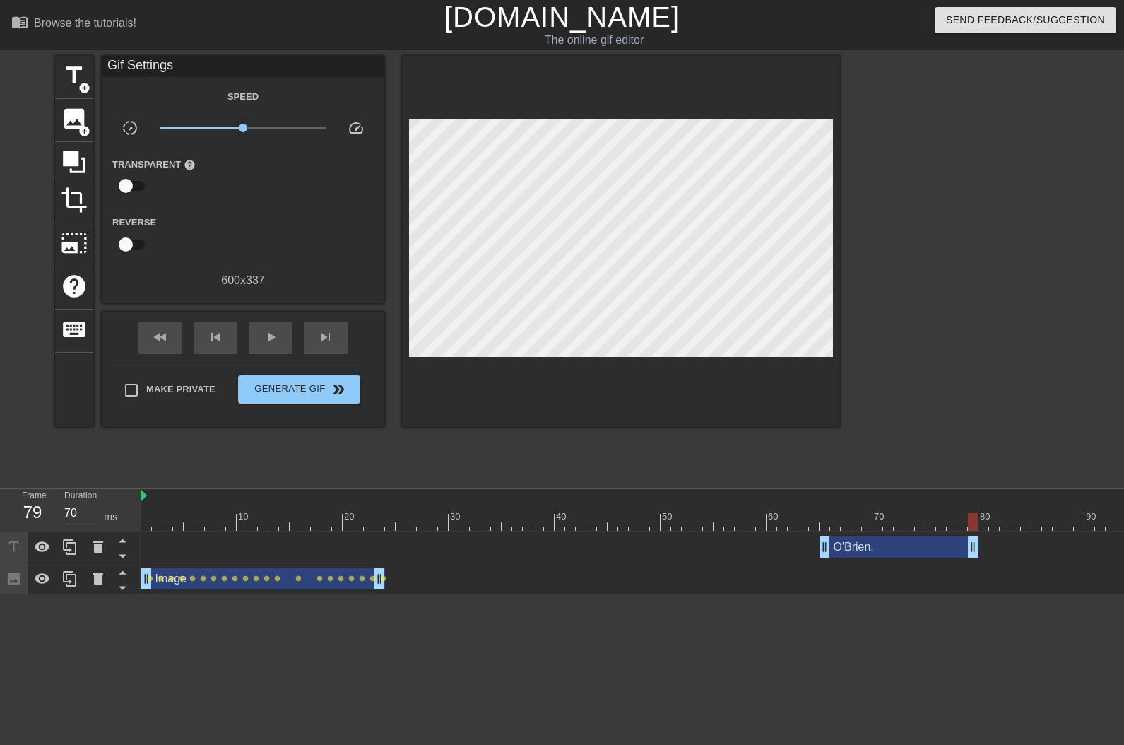
drag, startPoint x: 984, startPoint y: 545, endPoint x: 895, endPoint y: 505, distance: 97.7
click at [978, 514] on div "10 20 30 40 50 60 70 80 90 100 110 120 130 140 150 160" at bounding box center [632, 542] width 983 height 106
type input "60"
click at [83, 78] on span "title" at bounding box center [74, 75] width 27 height 27
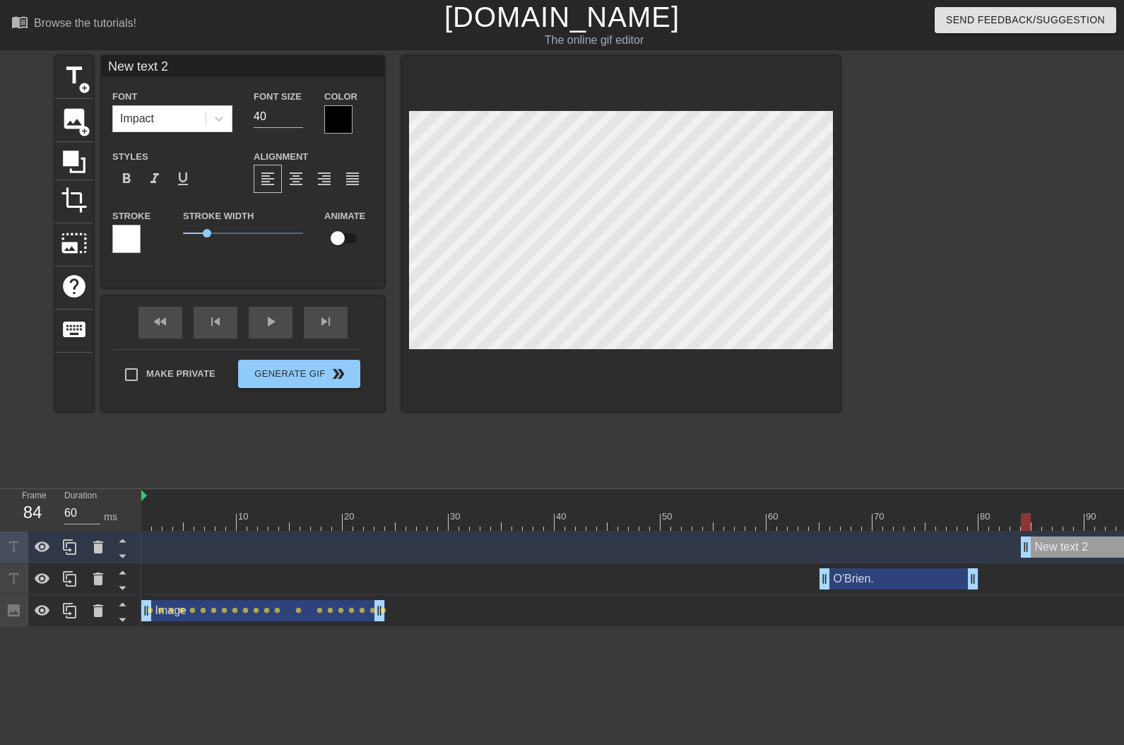
scroll to position [1, 4]
type input "L"
type textarea "L"
type input "Lo"
type textarea "Lo"
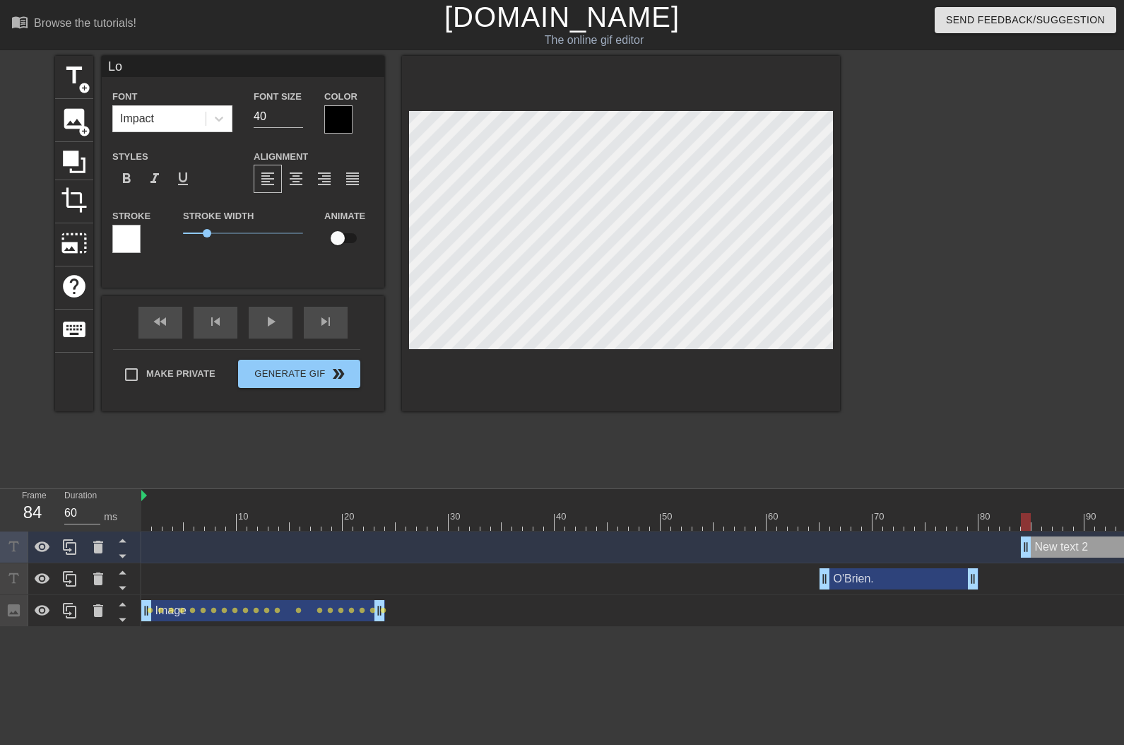
type input "Lon"
type textarea "Lon"
type input "Long"
type textarea "Long"
type input "Long"
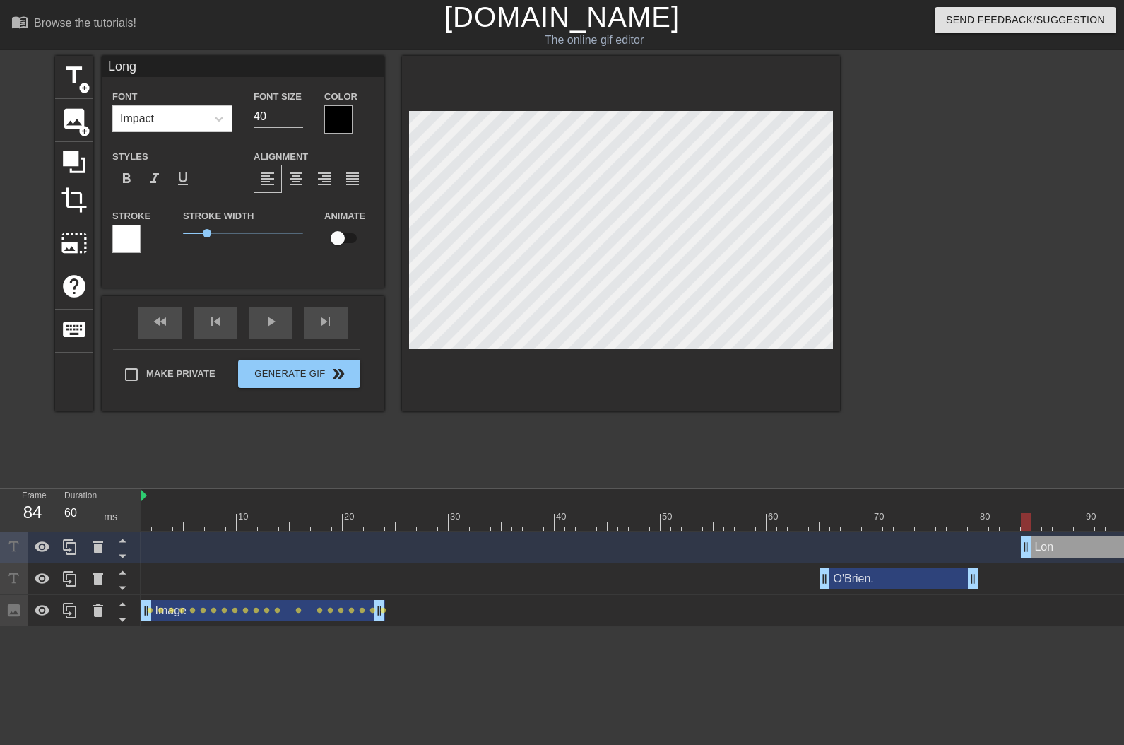
type textarea "Long"
type input "Long t"
type textarea "Long t"
type input "Long ti"
type textarea "Long ti"
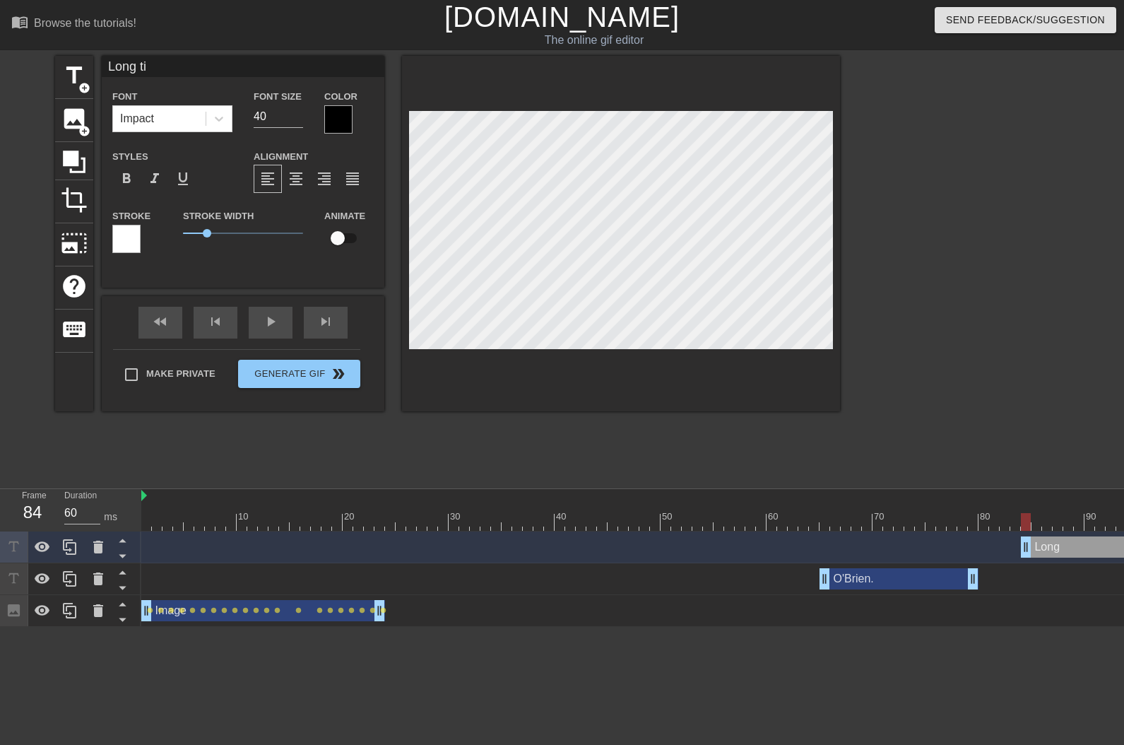
type input "[PERSON_NAME]"
type textarea "[PERSON_NAME]"
type input "Long time"
type textarea "Long time"
type input "Long time,"
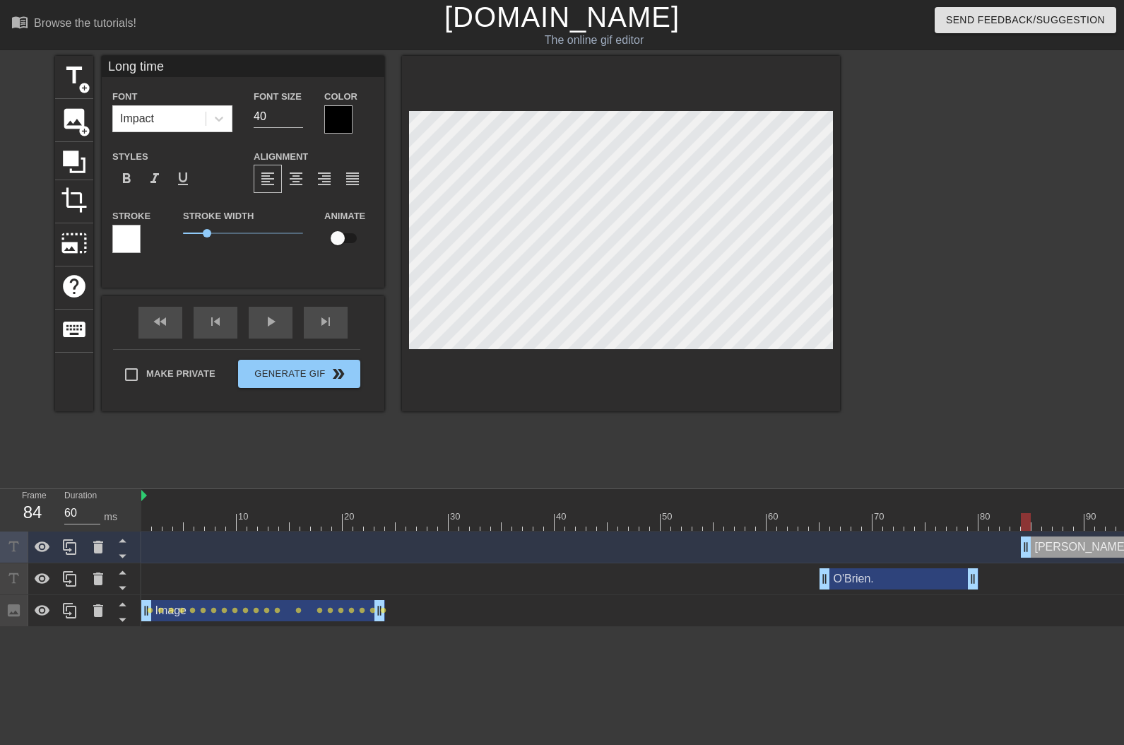
type textarea "Long time,"
type input "Long time,"
type textarea "Long time,"
type input "Long time, n"
type textarea "Long time, n"
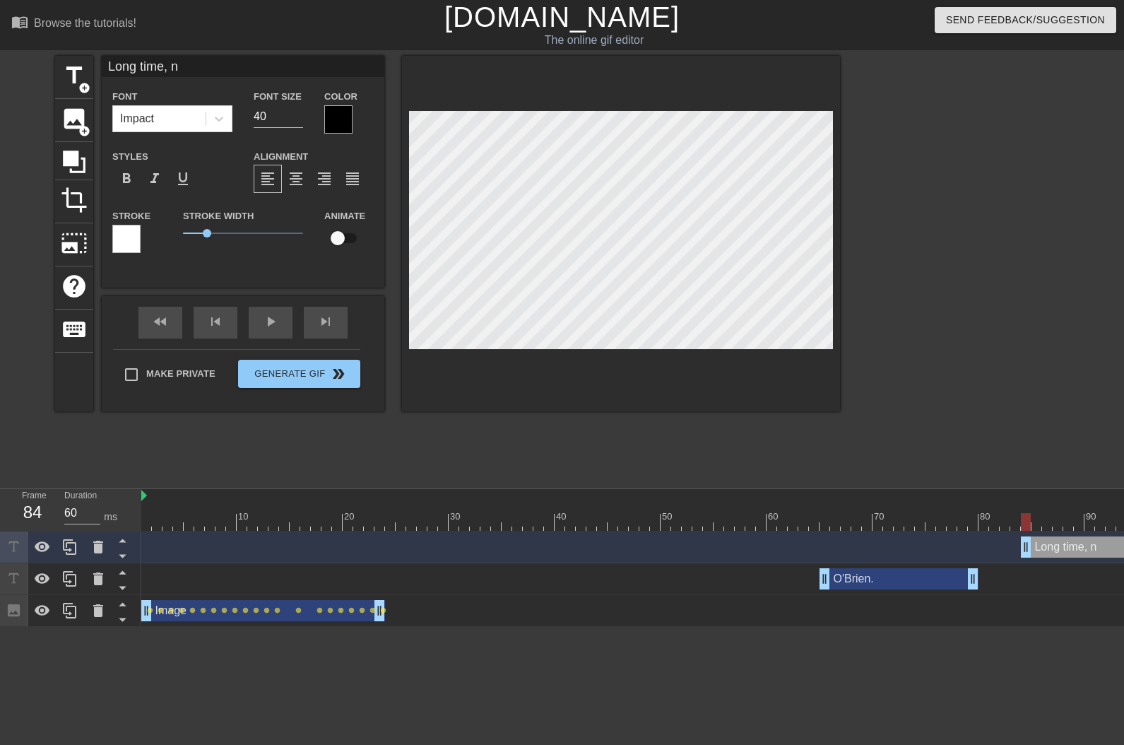
type input "Long time, no"
type textarea "Long time, no"
type input "Long time, no"
type textarea "Long time, no"
type input "Long time, no s"
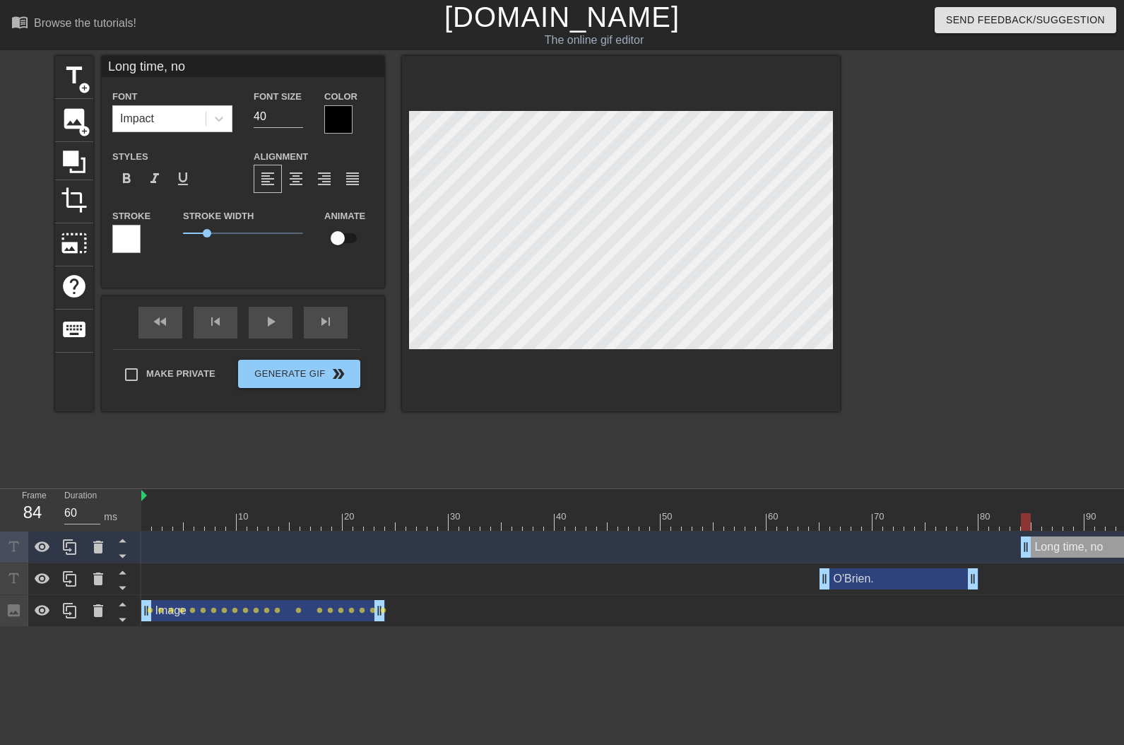
type textarea "Long time, no s"
type input "Long time, no se"
type textarea "Long time, no se"
type input "Long time, no see"
type textarea "Long time, no see"
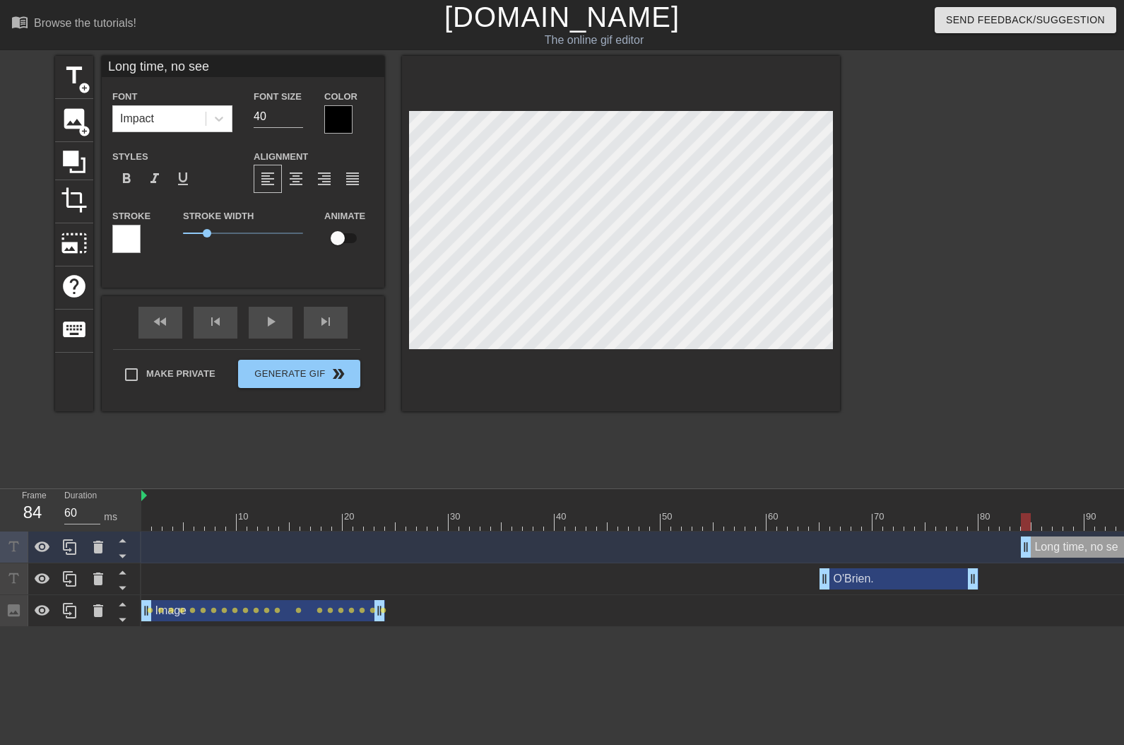
type input "Long time, no see."
type textarea "Long time, no see."
click at [606, 359] on div at bounding box center [621, 233] width 438 height 355
click at [182, 119] on div "Font Impact Font Size 40 Color" at bounding box center [243, 111] width 283 height 46
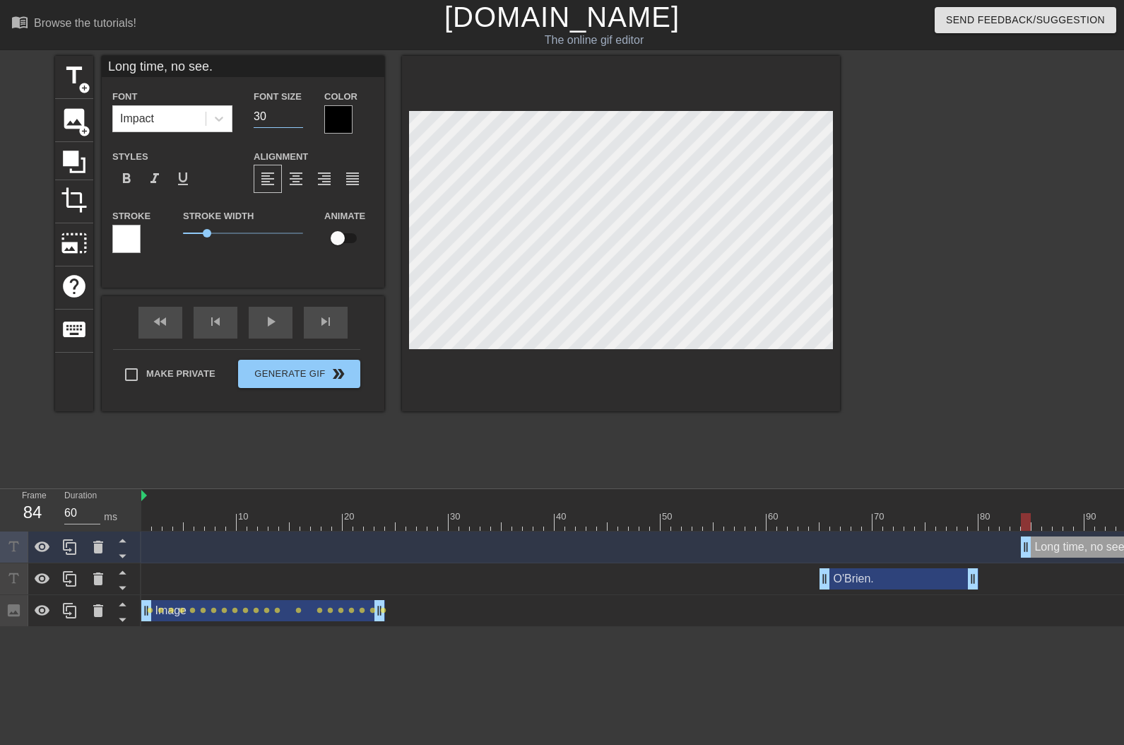
type input "30"
click at [330, 119] on div at bounding box center [338, 119] width 28 height 28
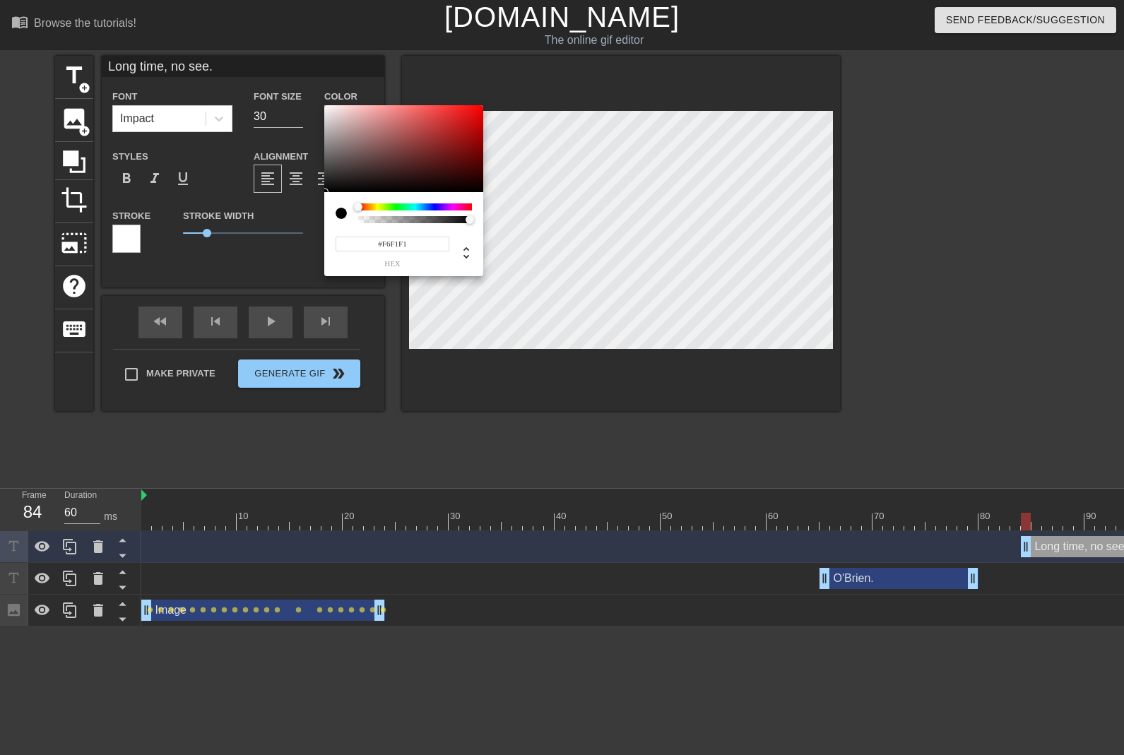
type input "#F8F3F3"
click at [327, 107] on div at bounding box center [403, 149] width 159 height 88
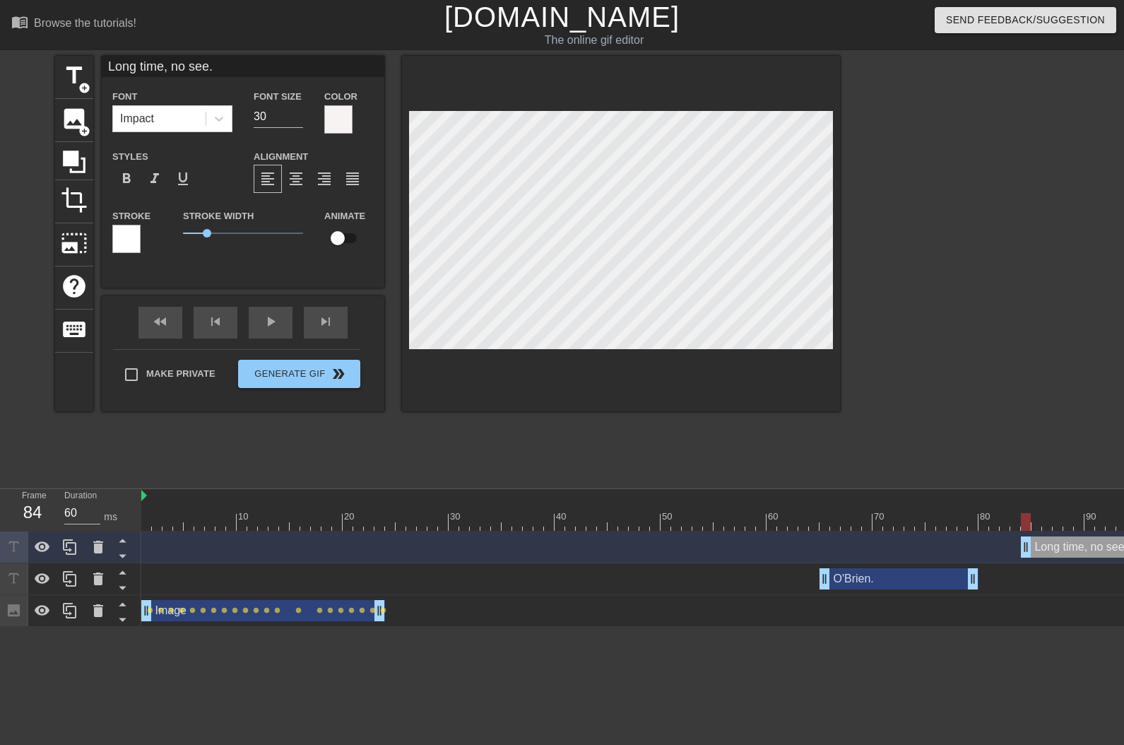
click at [116, 237] on div at bounding box center [126, 239] width 28 height 28
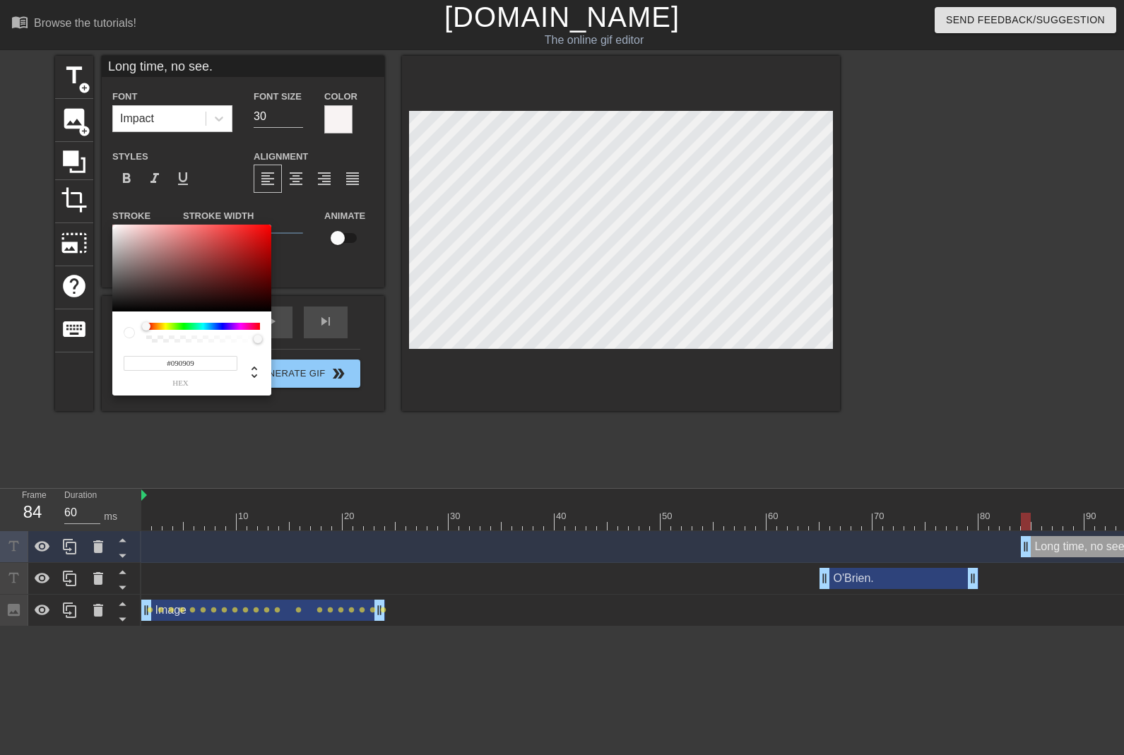
type input "#070707"
click at [116, 310] on div at bounding box center [191, 269] width 159 height 88
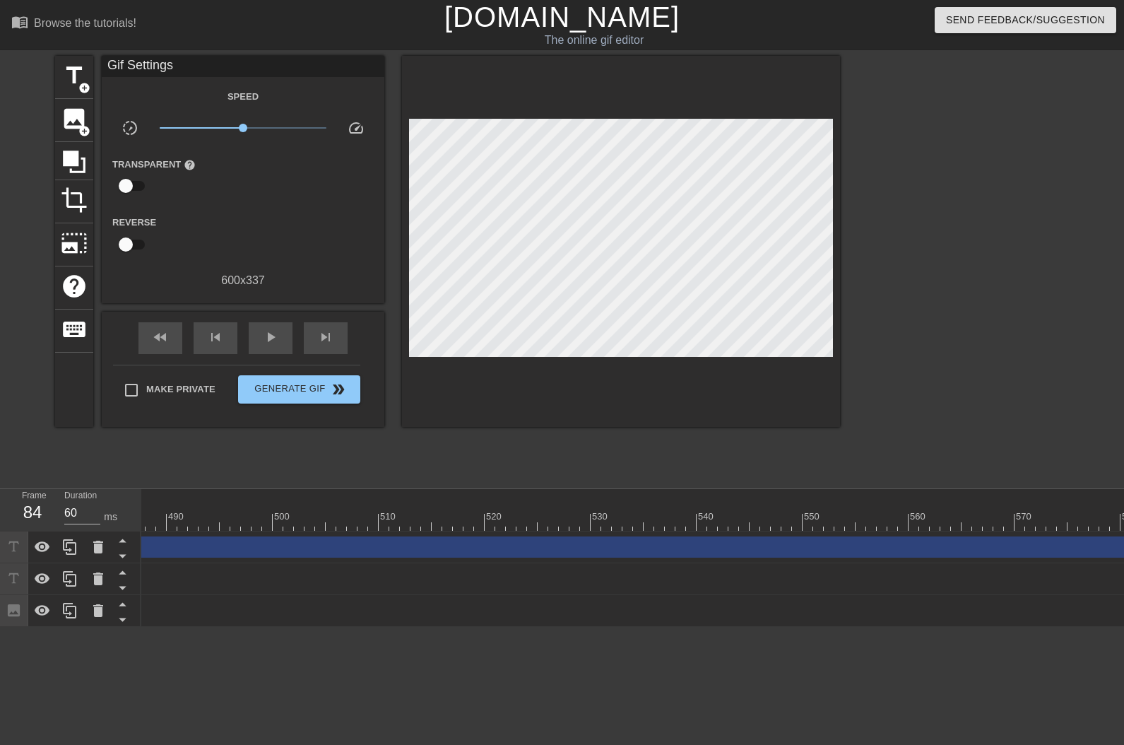
scroll to position [0, 5253]
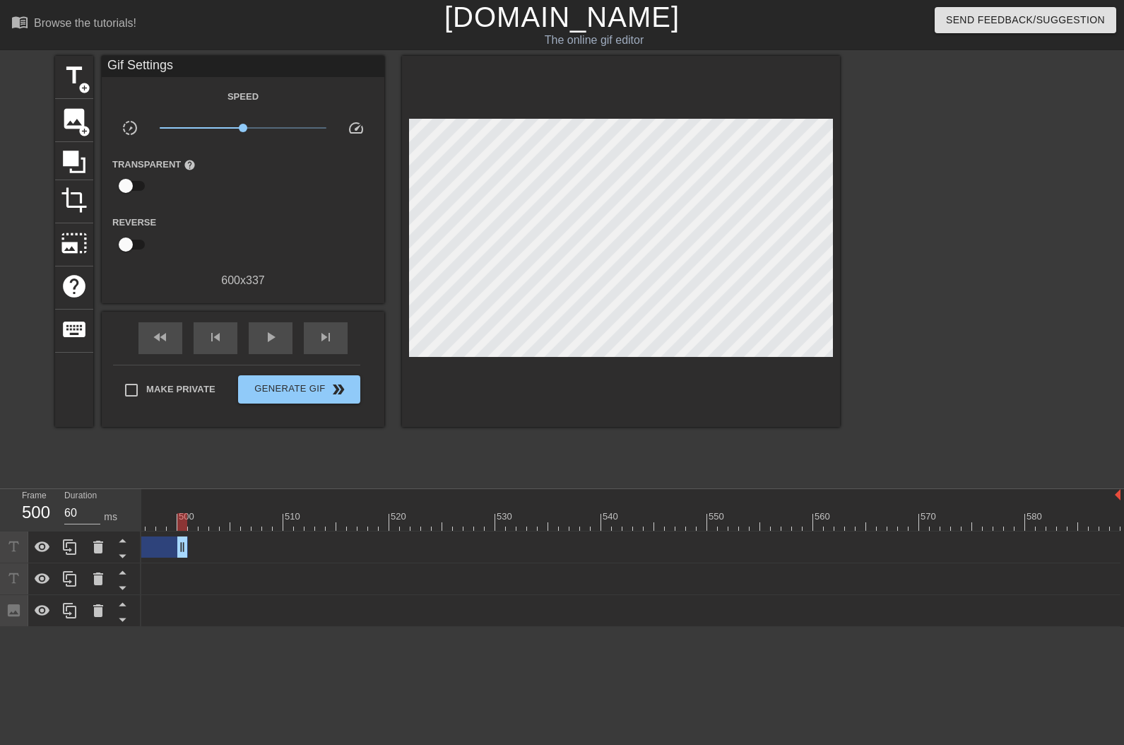
drag, startPoint x: 1054, startPoint y: 558, endPoint x: 138, endPoint y: 594, distance: 917.3
click at [140, 588] on div "Frame 500 Duration 60 ms 10 20 30 40 50 60 70 80 90 100 110 120 130 140 150" at bounding box center [562, 558] width 1124 height 138
drag, startPoint x: 999, startPoint y: 546, endPoint x: 131, endPoint y: 584, distance: 869.3
click at [131, 541] on div "Frame 414 Duration 70 ms 10 20 30 40 50 60 70 80 90 100 110 120 130 140 150" at bounding box center [562, 558] width 1124 height 138
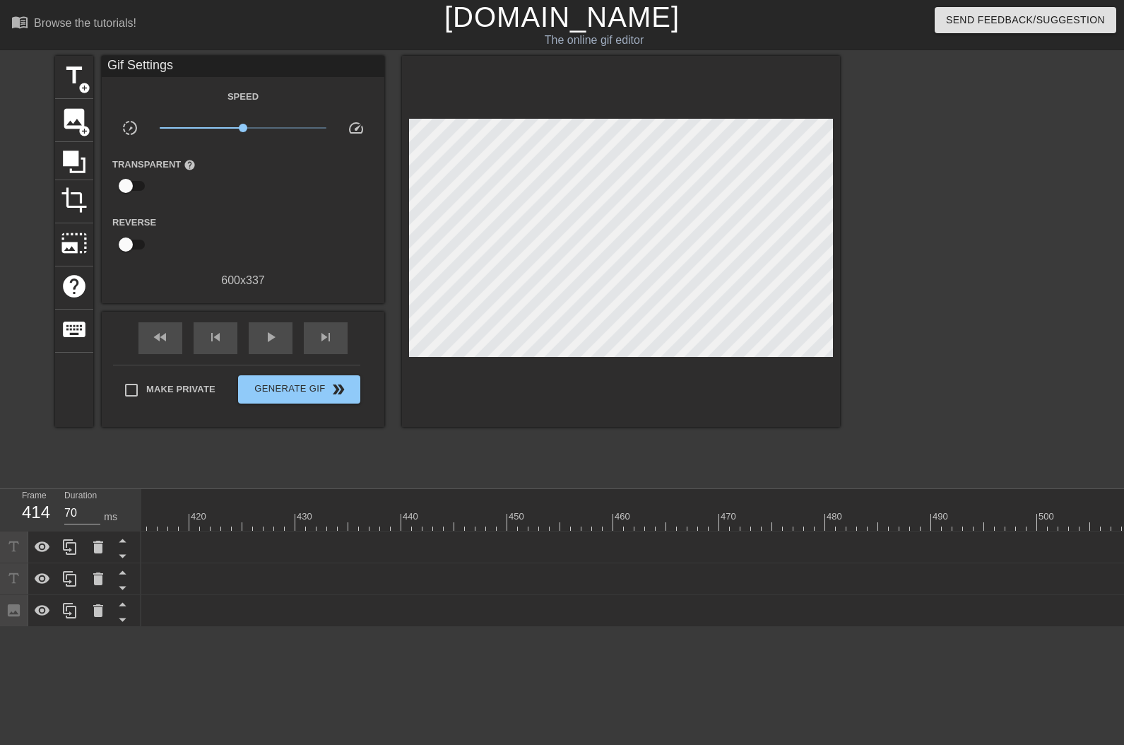
scroll to position [0, 3533]
drag, startPoint x: 988, startPoint y: 544, endPoint x: 136, endPoint y: 584, distance: 853.2
click at [137, 584] on div "Frame 348 Duration 60 ms 10 20 30 40 50 60 70 80 90 100 110 120 130 140 150" at bounding box center [562, 558] width 1124 height 138
drag, startPoint x: 1001, startPoint y: 551, endPoint x: 156, endPoint y: 596, distance: 846.4
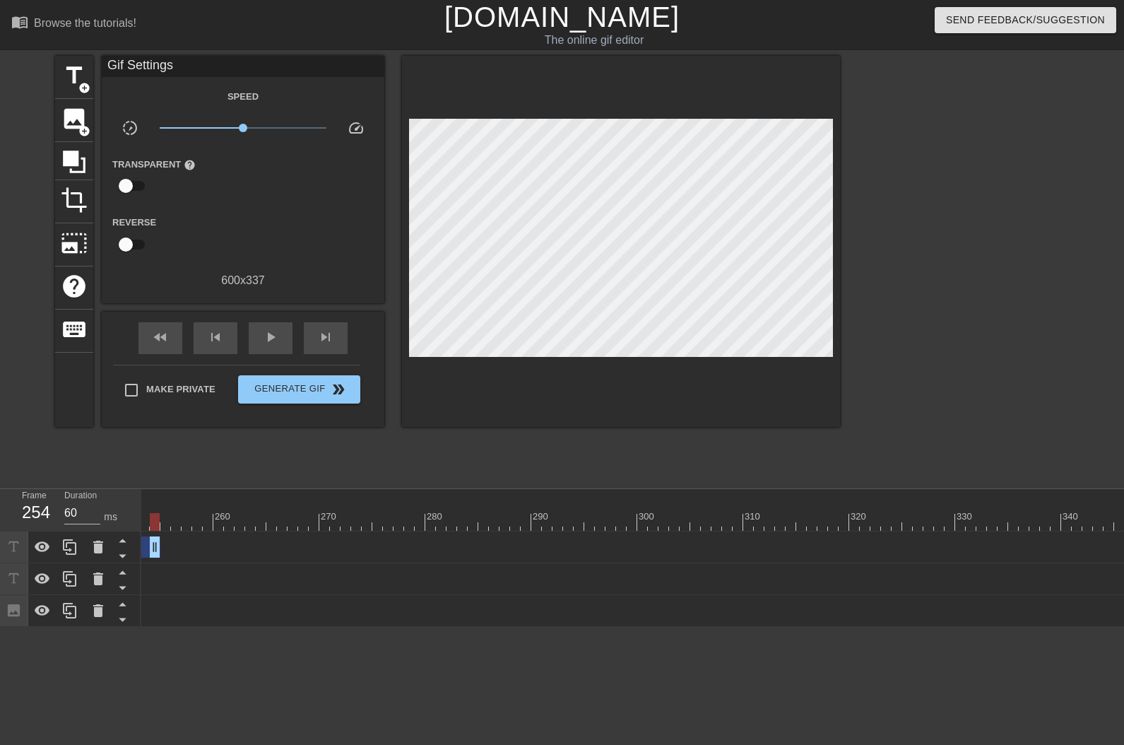
scroll to position [0, 1813]
drag, startPoint x: 1013, startPoint y: 548, endPoint x: 126, endPoint y: 573, distance: 887.9
click at [138, 507] on div "Frame 172 Duration 60 ms 10 20 30 40 50 60 70 80 90 100 110 120 130 140 150" at bounding box center [562, 558] width 1124 height 138
drag, startPoint x: 996, startPoint y: 548, endPoint x: 142, endPoint y: 474, distance: 856.8
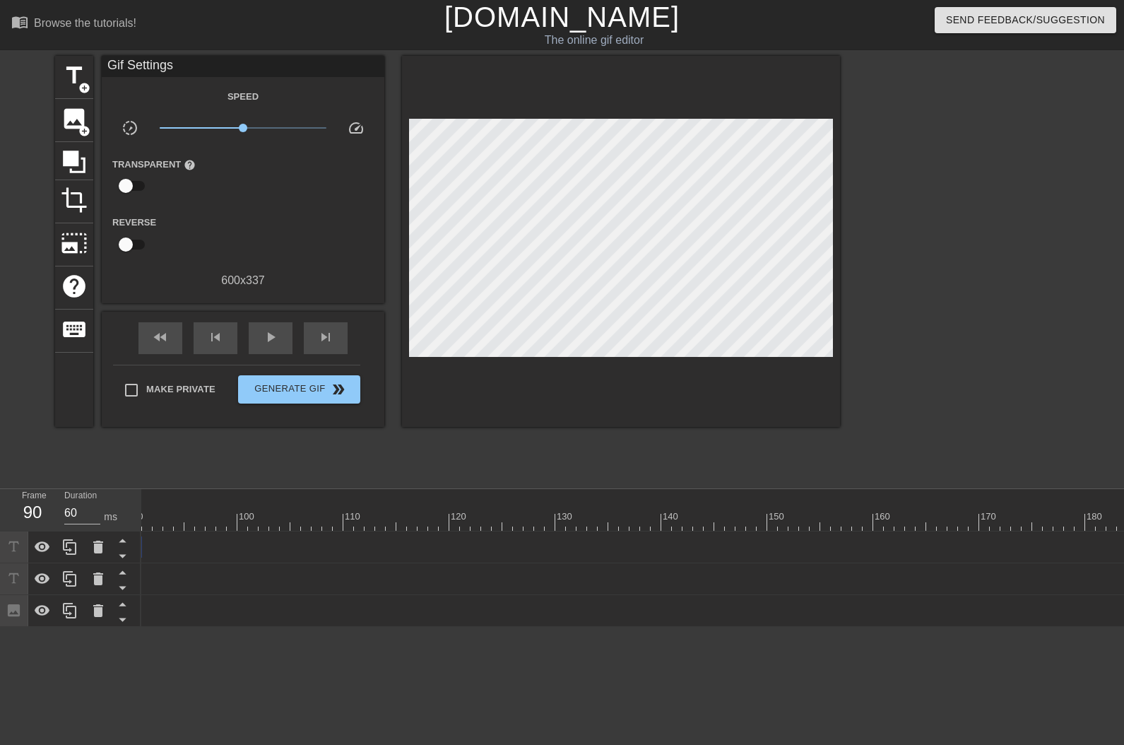
click at [142, 474] on div "menu_book Browse the tutorials! [DOMAIN_NAME] The online gif editor Send Feedba…" at bounding box center [562, 313] width 1124 height 627
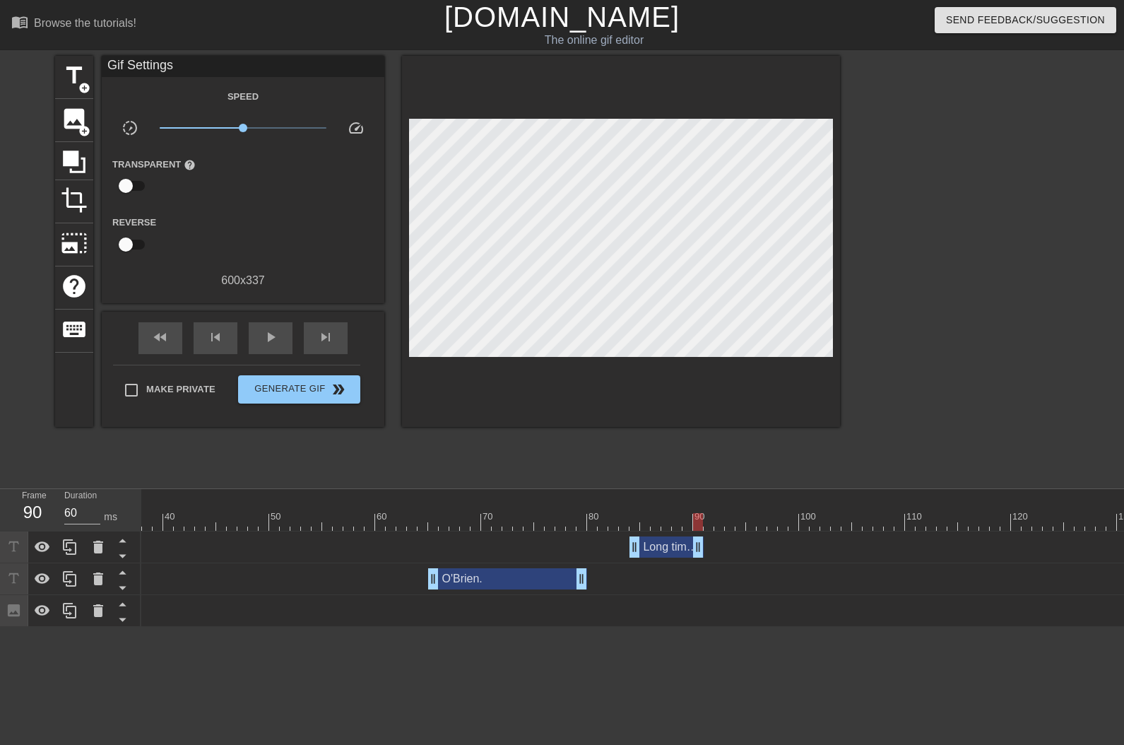
scroll to position [0, 419]
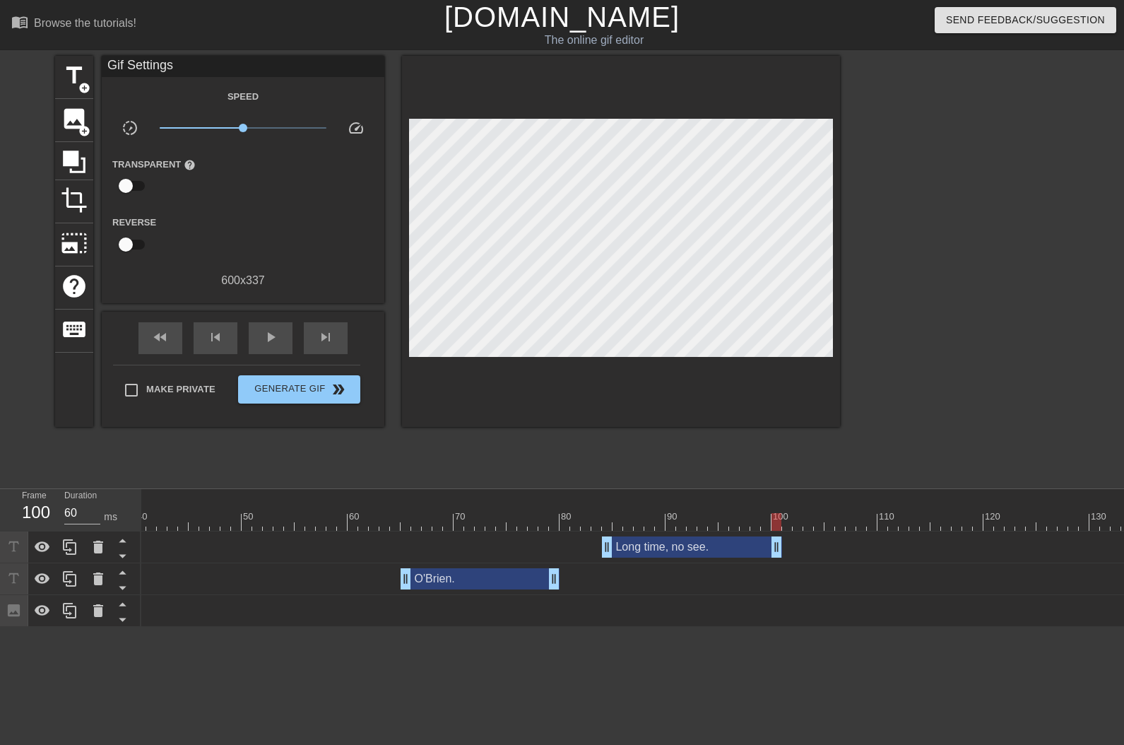
drag, startPoint x: 667, startPoint y: 549, endPoint x: 778, endPoint y: 546, distance: 111.0
click at [336, 341] on div "skip_next" at bounding box center [326, 338] width 44 height 32
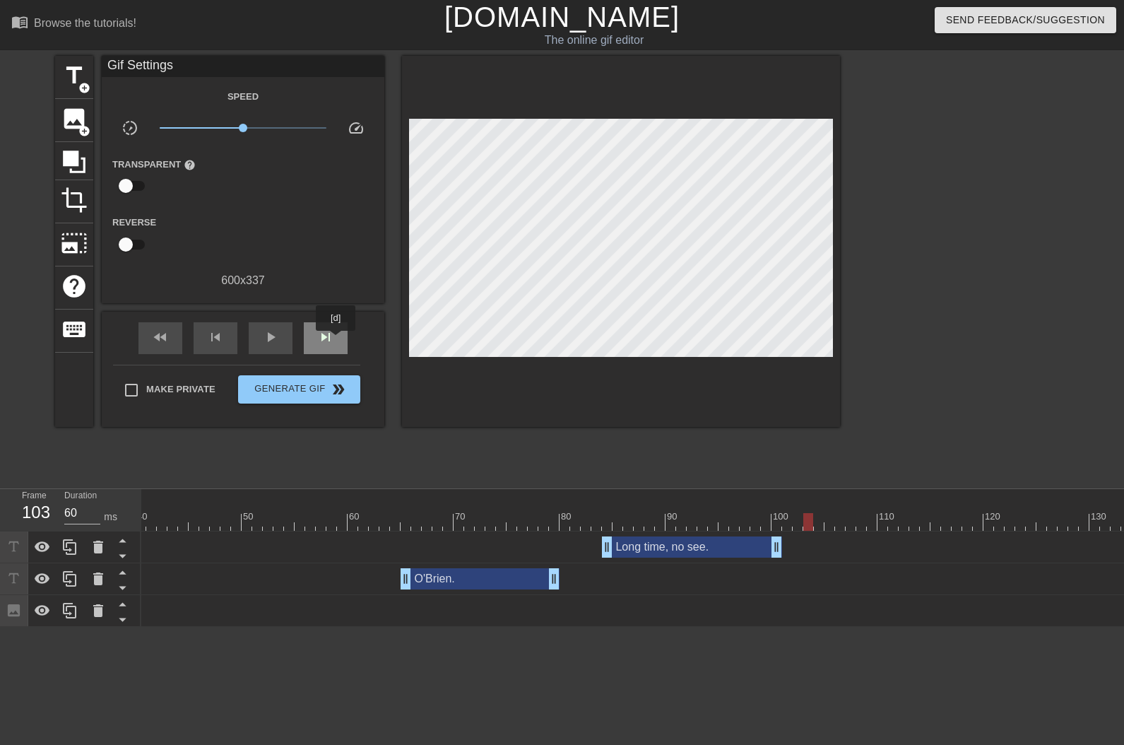
click at [336, 341] on div "skip_next" at bounding box center [326, 338] width 44 height 32
click at [337, 341] on div "skip_next" at bounding box center [326, 338] width 44 height 32
click at [338, 341] on div "skip_next" at bounding box center [326, 338] width 44 height 32
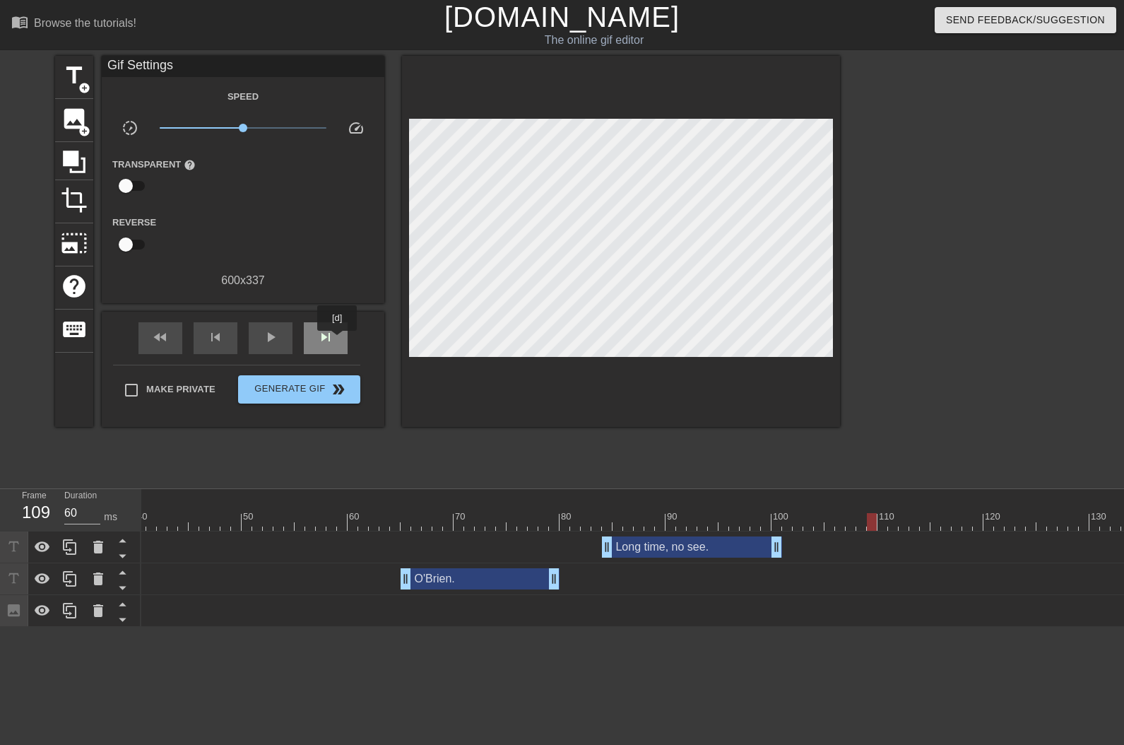
click at [338, 341] on div "skip_next" at bounding box center [326, 338] width 44 height 32
click at [279, 338] on div "play_arrow" at bounding box center [271, 338] width 44 height 32
click at [280, 334] on div "pause" at bounding box center [271, 338] width 44 height 32
click at [230, 339] on div "skip_previous" at bounding box center [216, 338] width 44 height 32
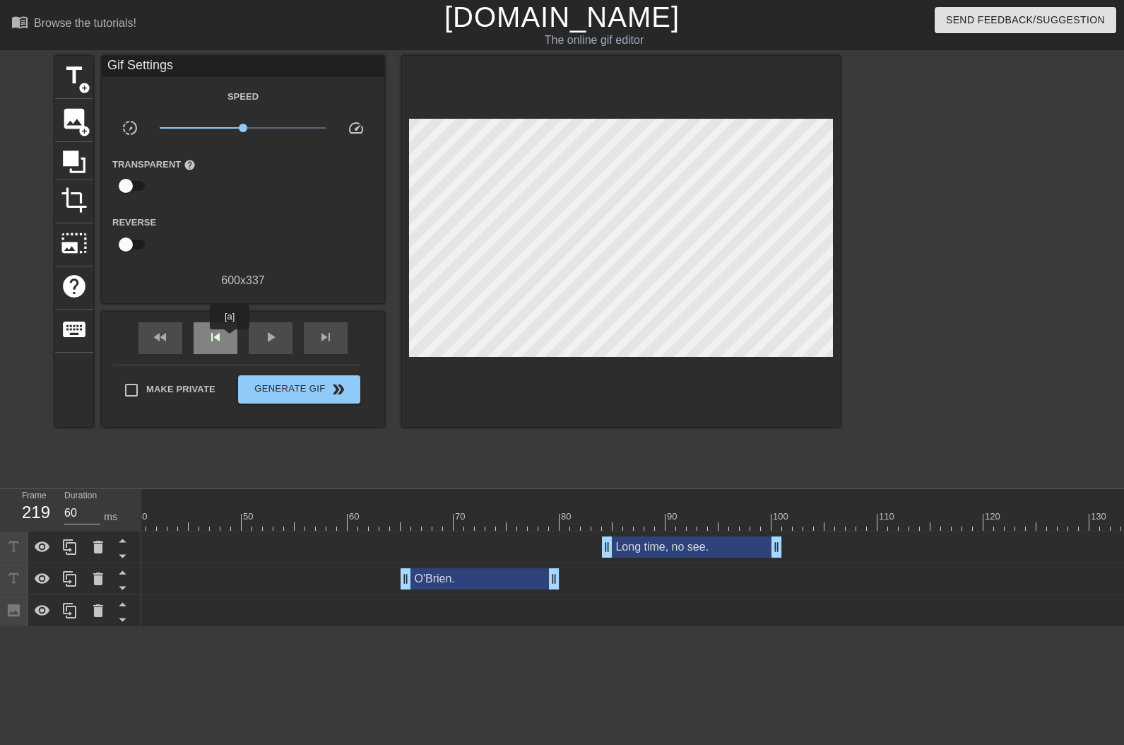
click at [230, 339] on div "skip_previous" at bounding box center [216, 338] width 44 height 32
click at [229, 339] on div "skip_previous" at bounding box center [216, 338] width 44 height 32
type input "60"
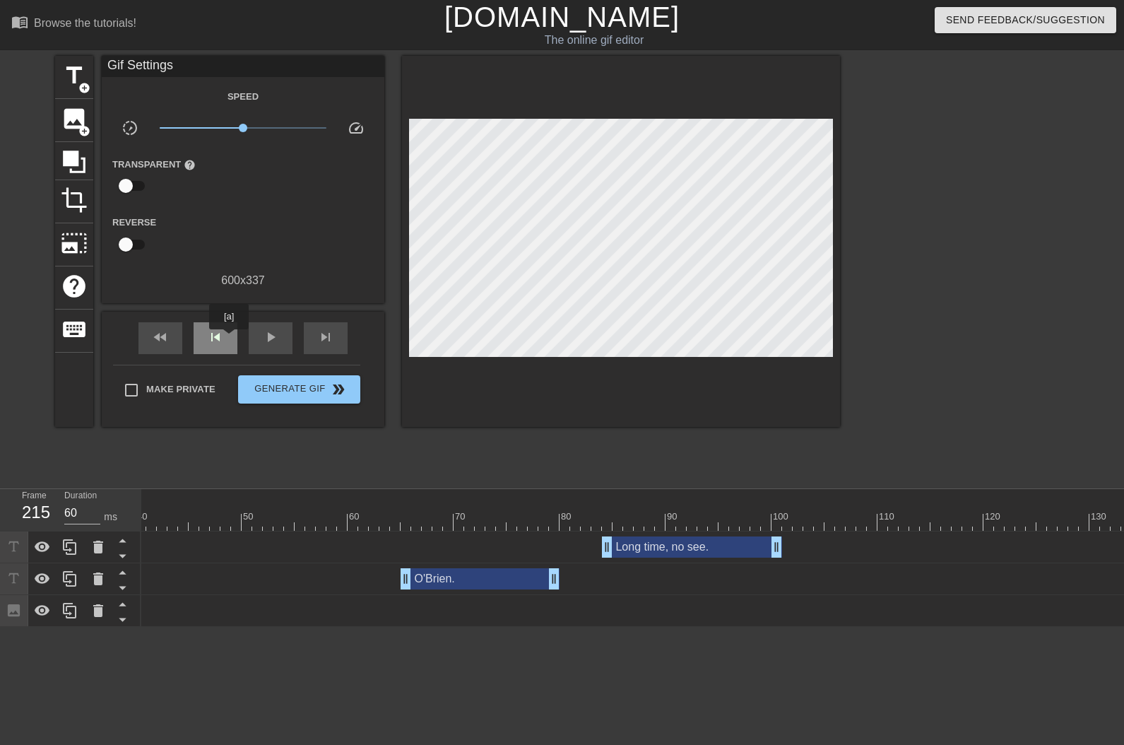
click at [229, 339] on div "skip_previous" at bounding box center [216, 338] width 44 height 32
click at [324, 339] on span "skip_next" at bounding box center [325, 337] width 17 height 17
click at [75, 79] on span "title" at bounding box center [74, 75] width 27 height 27
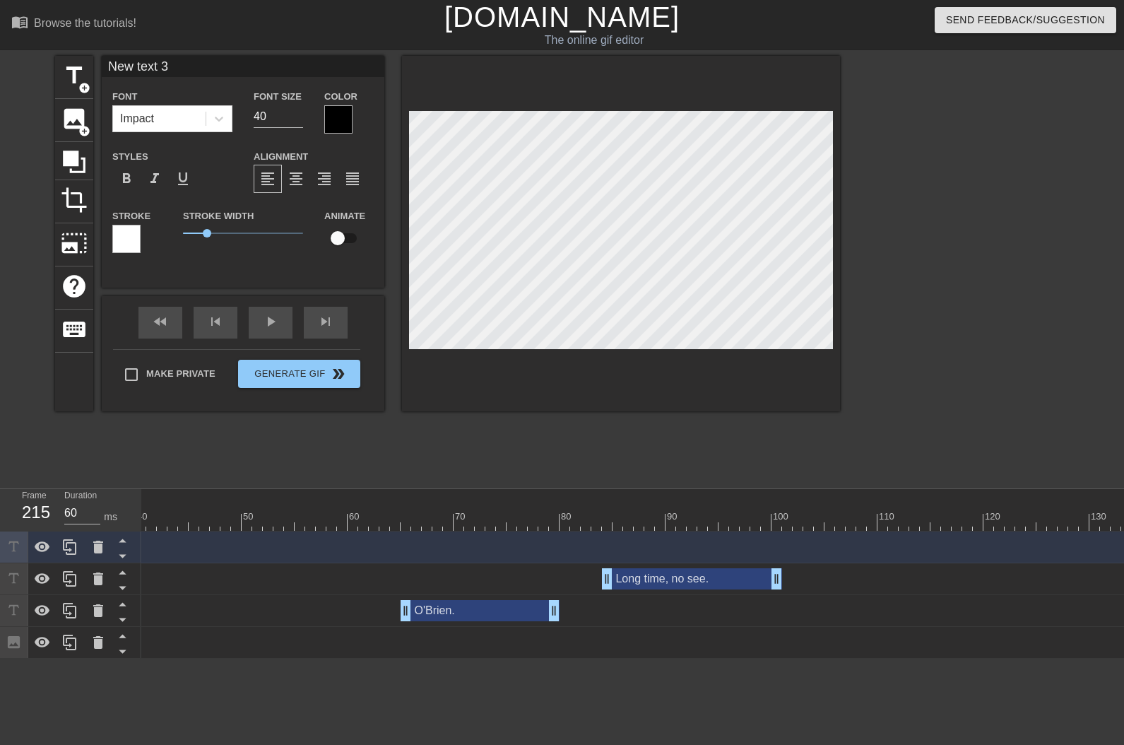
scroll to position [1, 3]
type input "O"
type textarea "O"
type input "O'"
type textarea "O'"
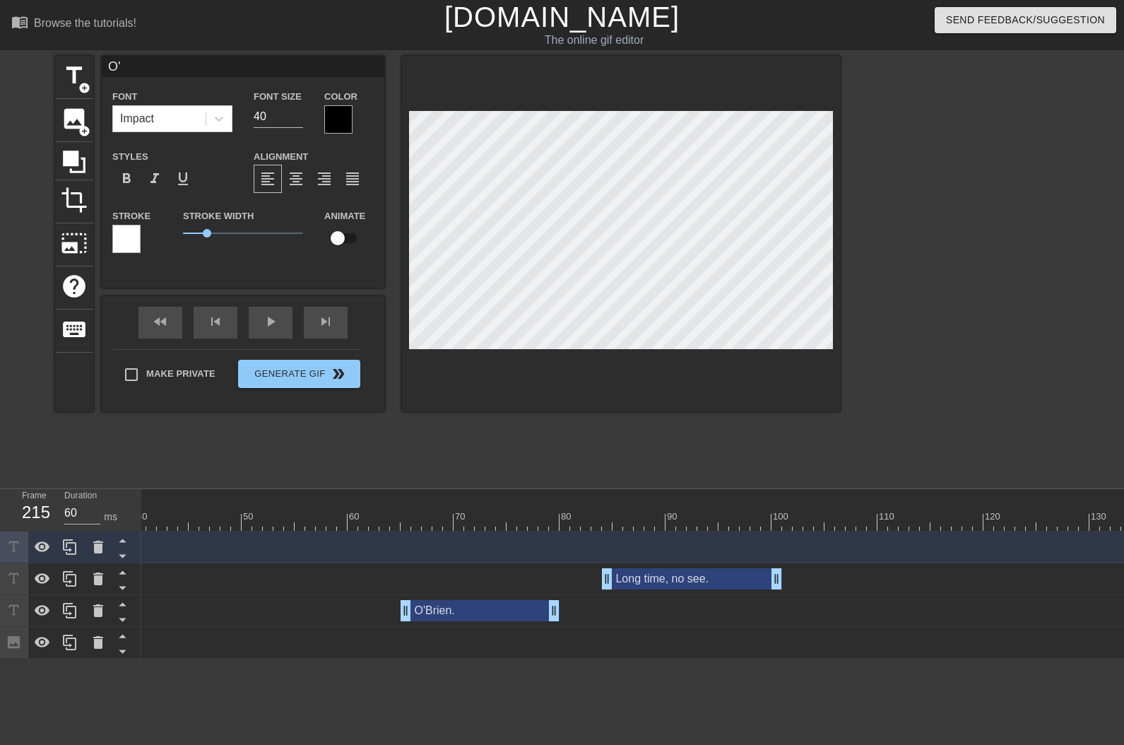
type input "O'B"
type textarea "O'B"
type input "O'Br"
type textarea "O'Br"
type input "O'Bri"
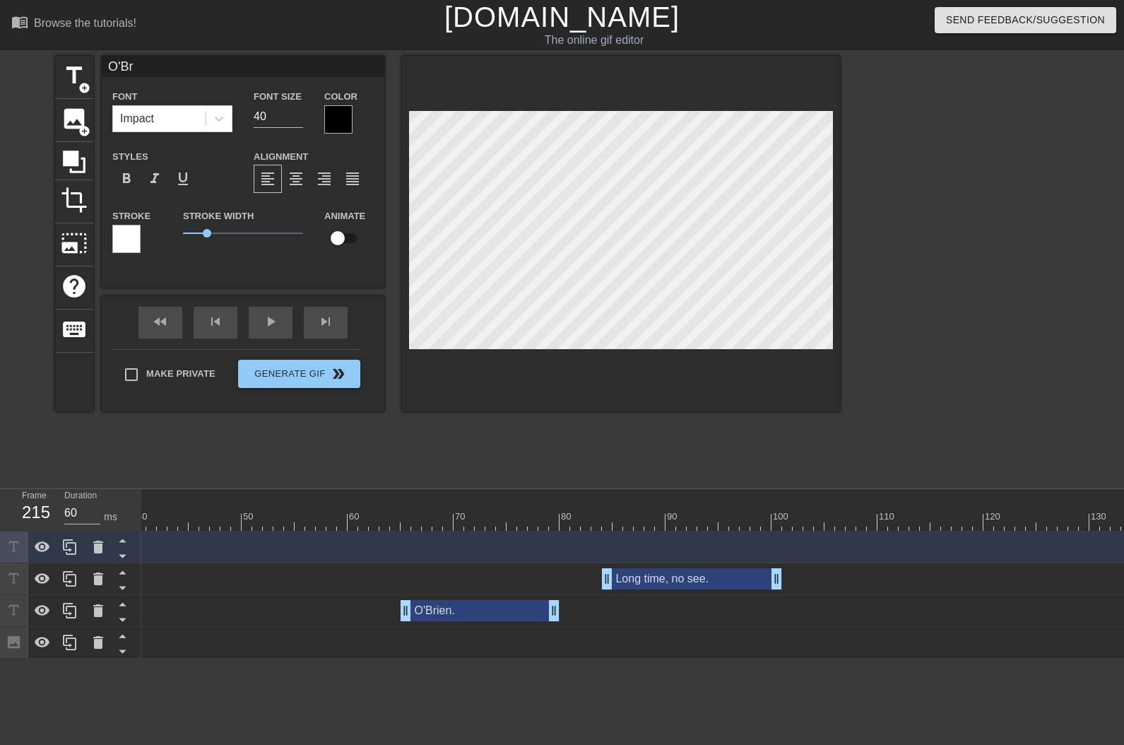
type textarea "O'Bri"
type input "O'Brie"
type textarea "O'Brie"
type input "O'Brien"
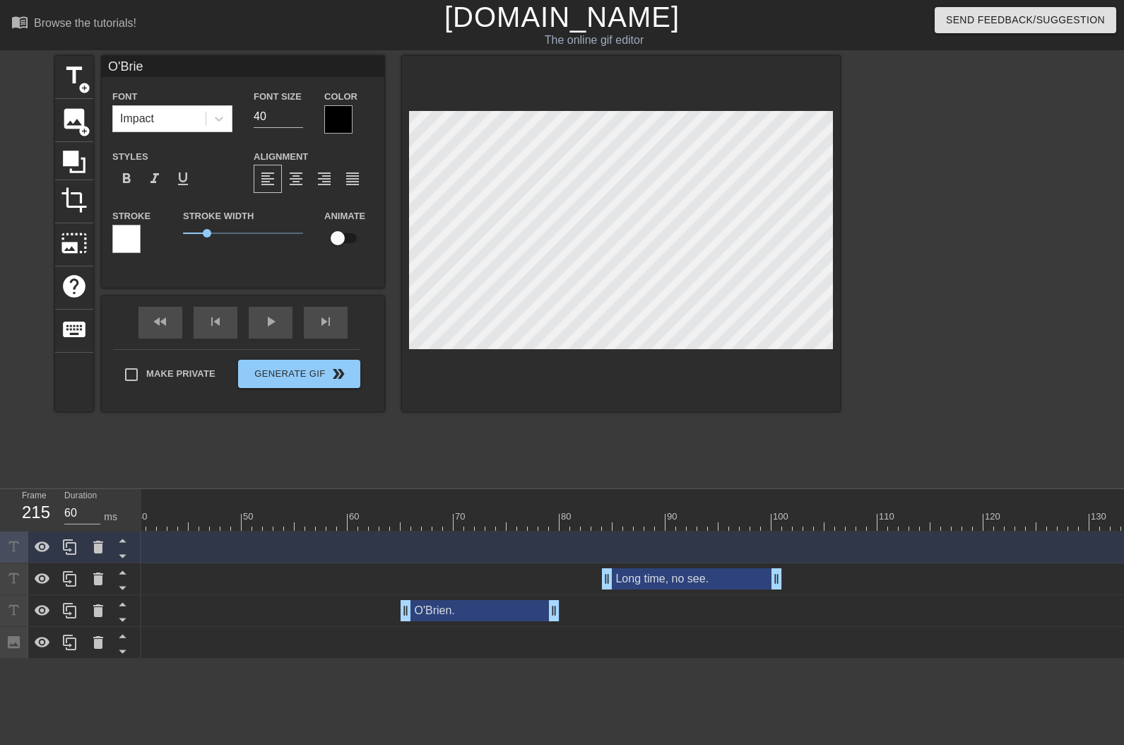
type textarea "O'Brien"
type input "O'Brien."
type textarea "O'Brien."
type input "O'Brien.."
type textarea "O'Brien.."
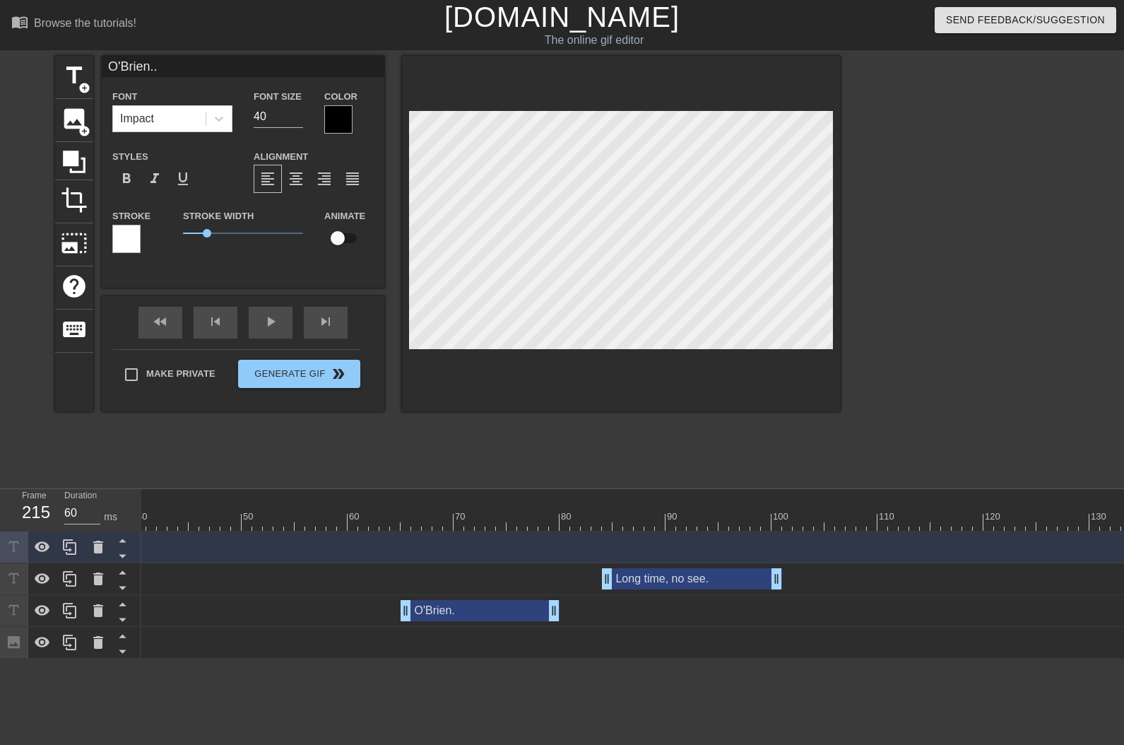
scroll to position [1, 3]
type input "O'Brien..."
type textarea "O'Brien..."
type input "O'Brien.."
type textarea "O'Brien.."
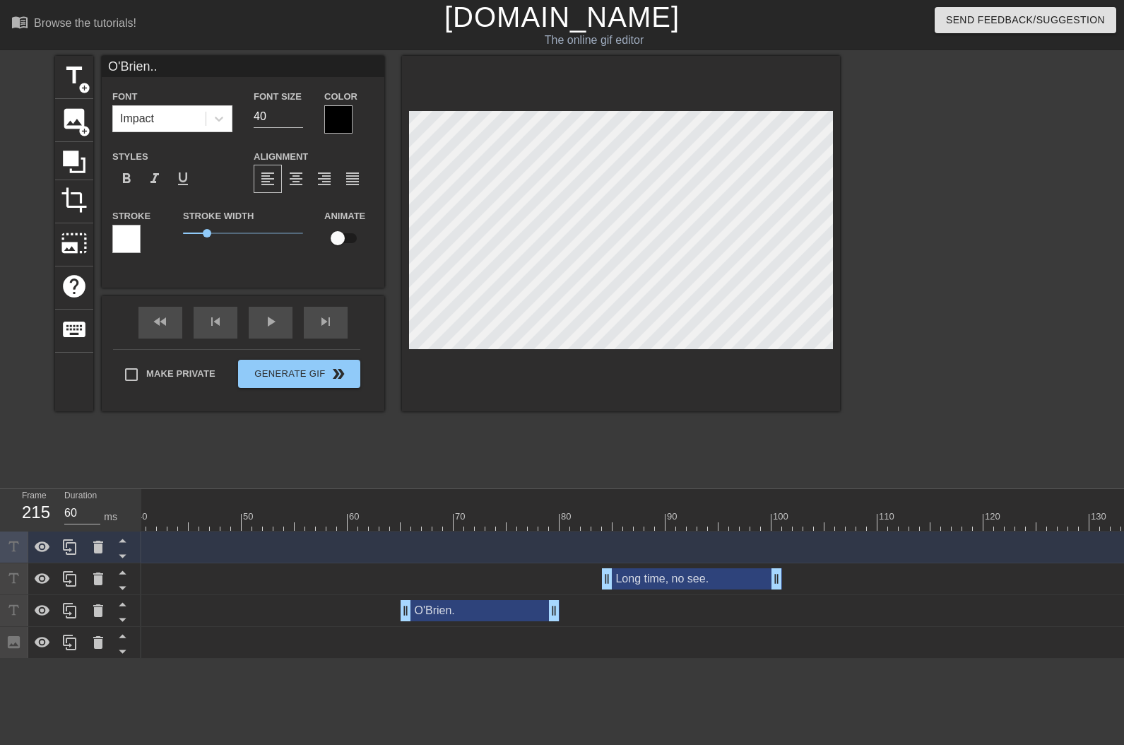
type input "O'Brien."
type textarea "O'Brien."
click at [658, 350] on div at bounding box center [621, 233] width 438 height 355
drag, startPoint x: 272, startPoint y: 109, endPoint x: 188, endPoint y: 122, distance: 85.1
click at [199, 122] on div "Font Impact Font Size 40 Color" at bounding box center [243, 111] width 283 height 46
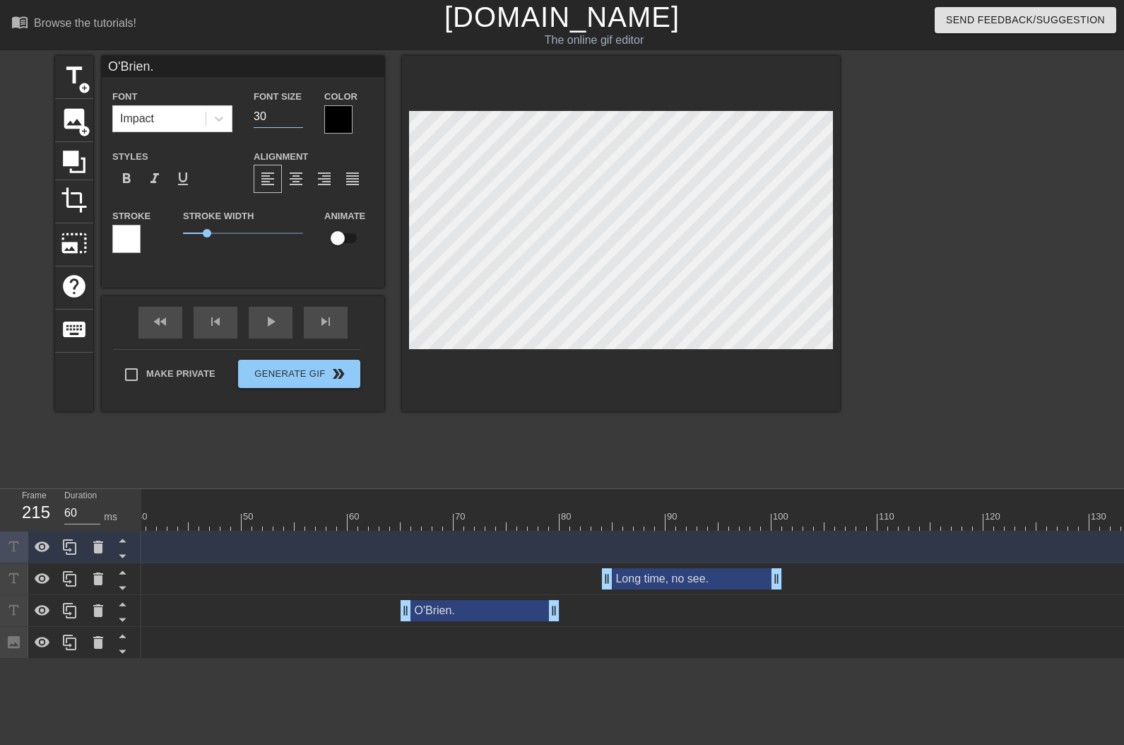
type input "30"
click at [337, 124] on div at bounding box center [338, 119] width 28 height 28
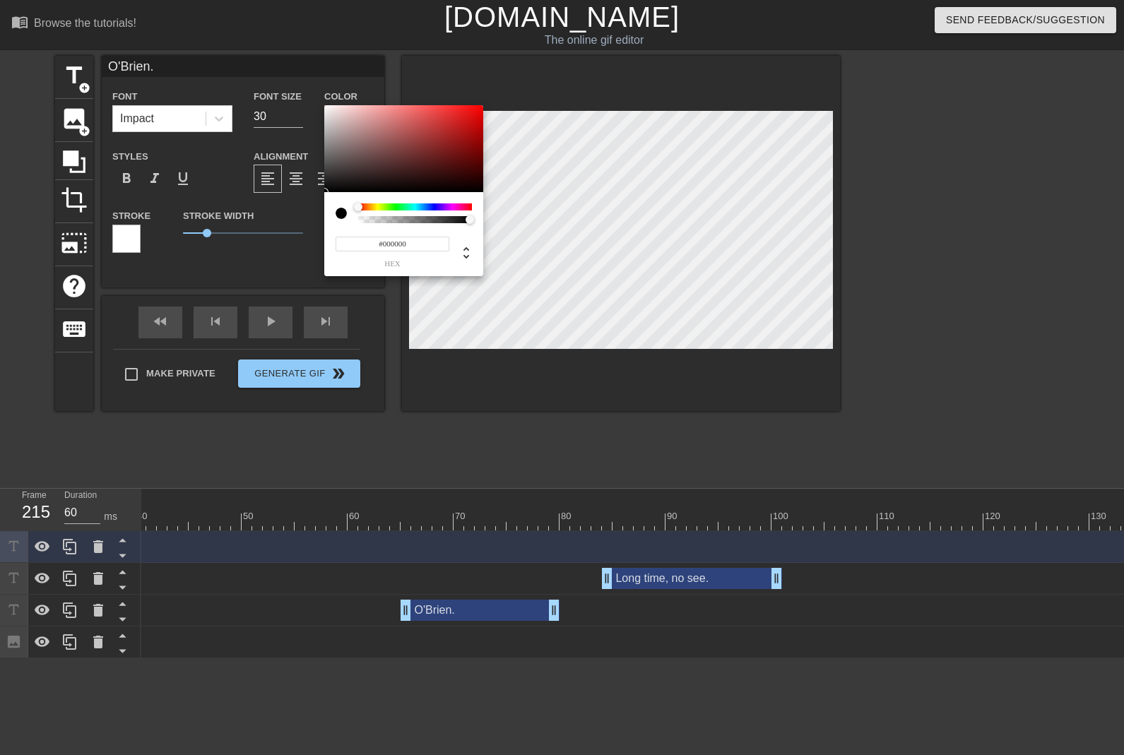
type input "#F0EBEB"
click at [327, 110] on div at bounding box center [403, 149] width 159 height 88
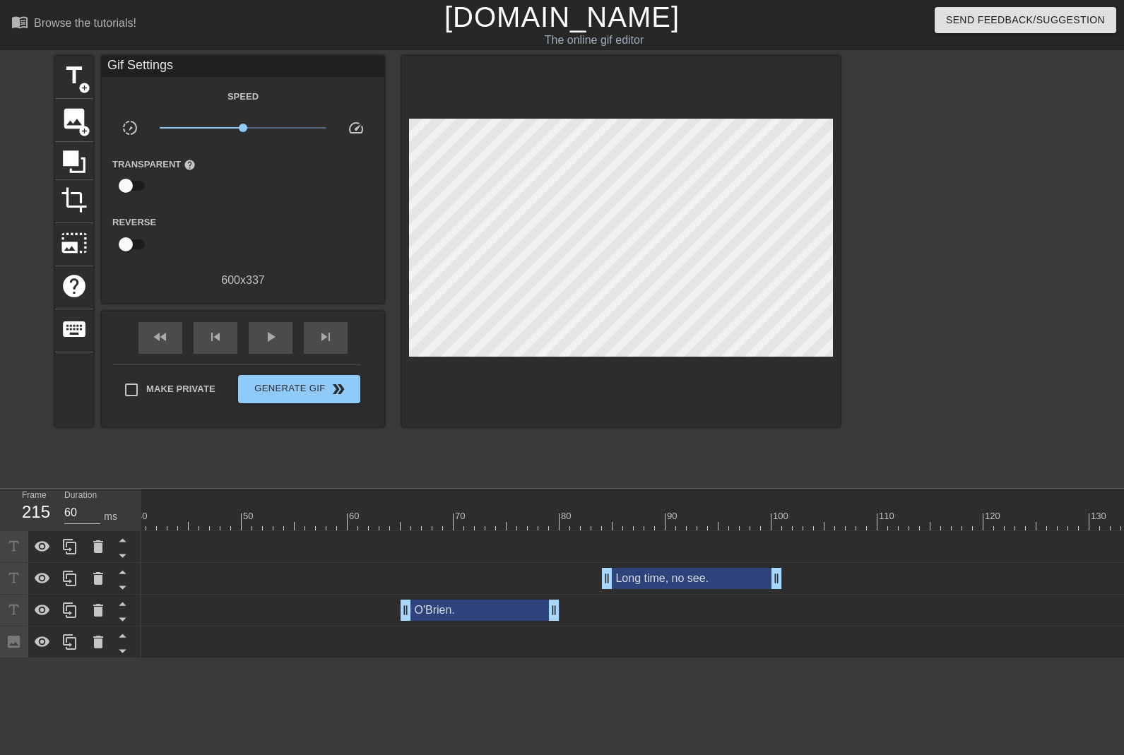
drag, startPoint x: 570, startPoint y: 401, endPoint x: 599, endPoint y: 369, distance: 43.5
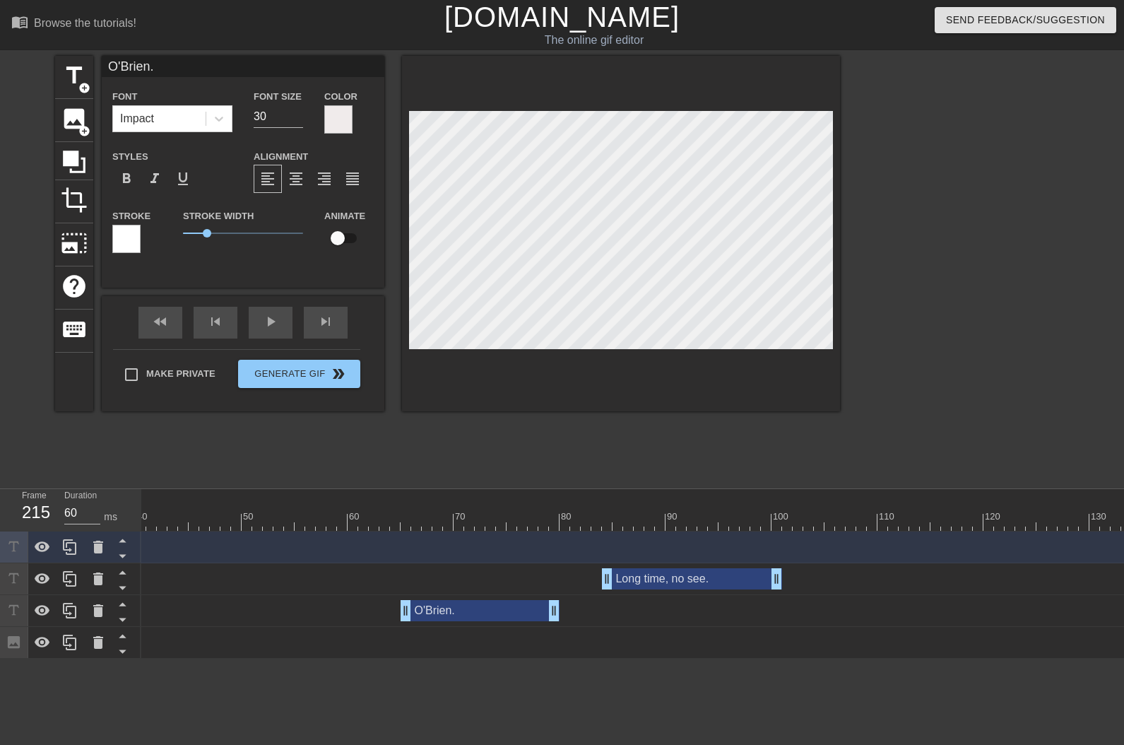
click at [139, 238] on div at bounding box center [126, 239] width 28 height 28
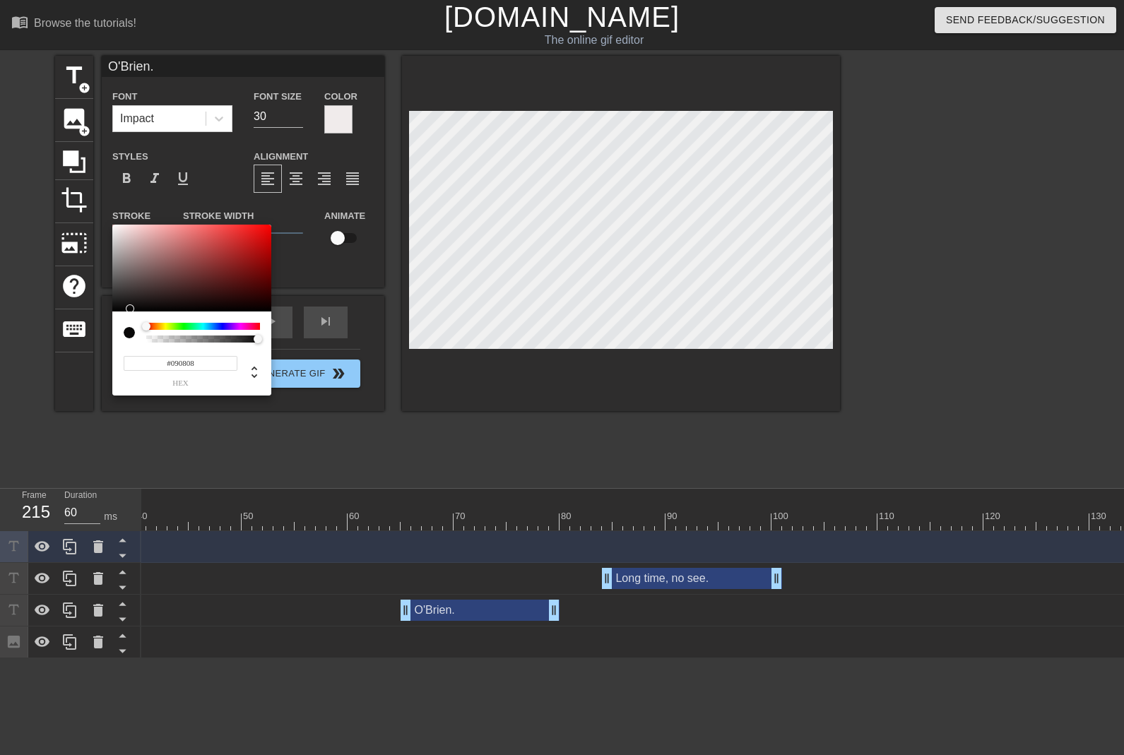
click at [117, 309] on div at bounding box center [191, 269] width 159 height 88
click at [117, 310] on div at bounding box center [191, 269] width 159 height 88
click at [119, 310] on div at bounding box center [191, 269] width 159 height 88
type input "#090909"
click at [117, 309] on div at bounding box center [191, 269] width 159 height 88
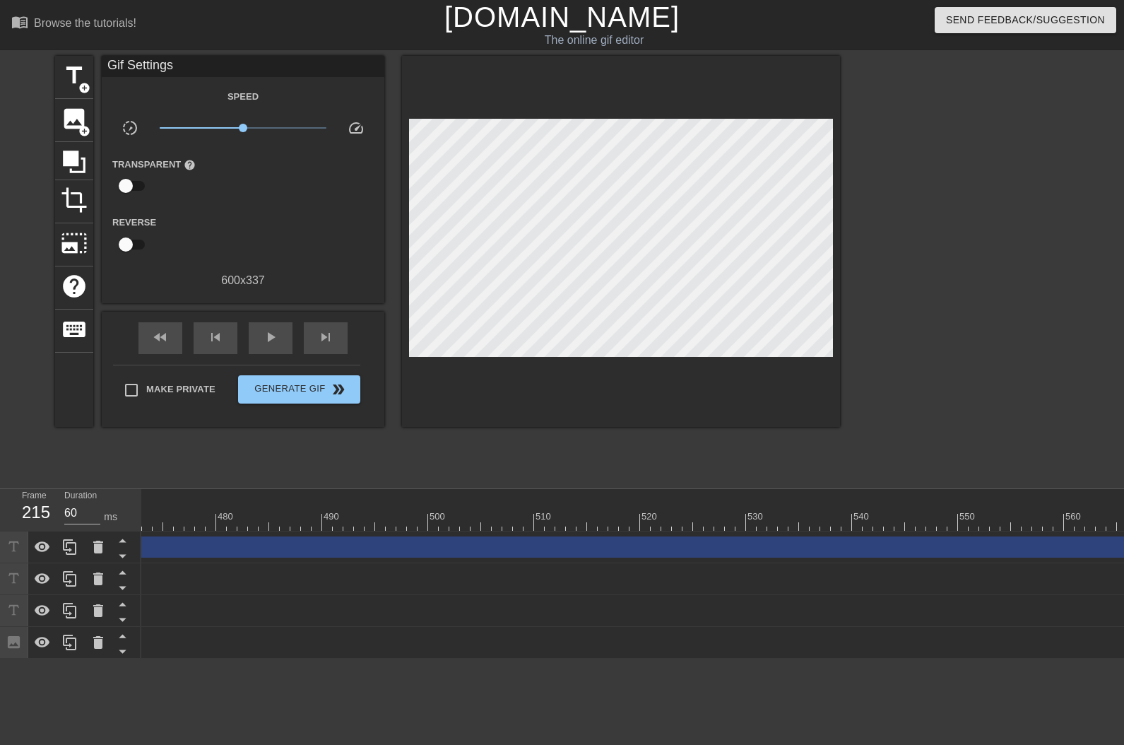
scroll to position [0, 5253]
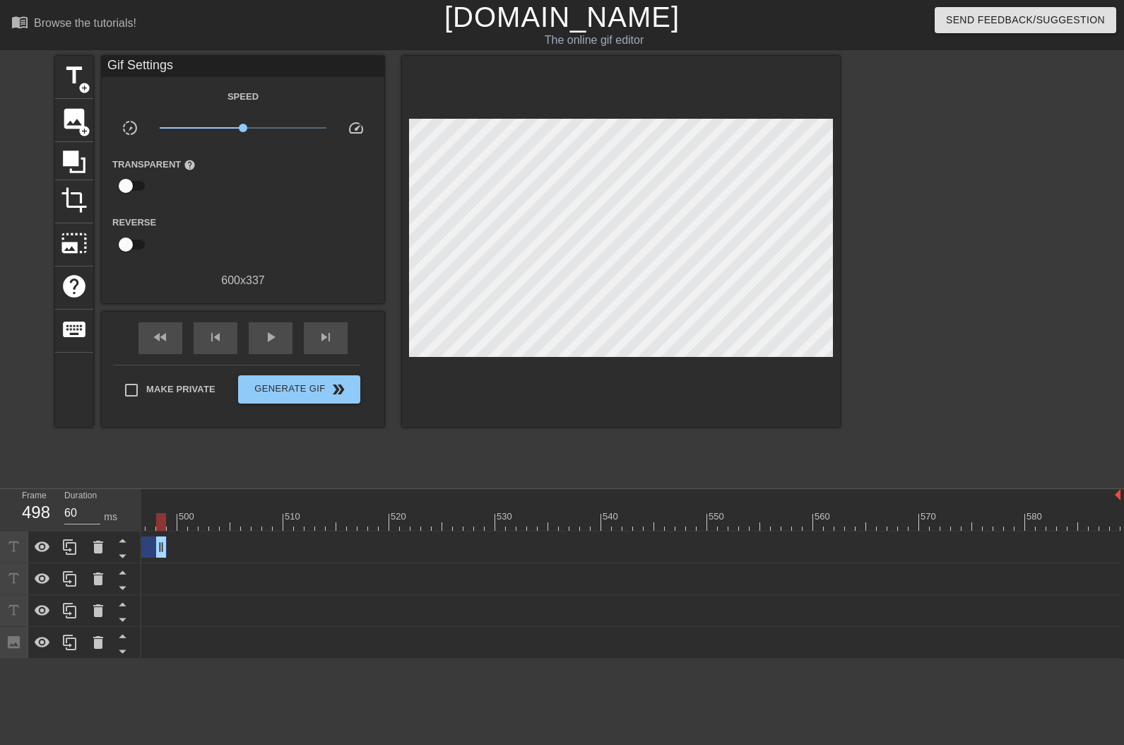
drag, startPoint x: 1117, startPoint y: 555, endPoint x: 137, endPoint y: 510, distance: 980.5
click at [137, 510] on div "Frame 498 Duration 60 ms 10 20 30 40 50 60 70 80 90 100 110 120 130 140 150" at bounding box center [562, 574] width 1124 height 170
drag, startPoint x: 1002, startPoint y: 554, endPoint x: 129, endPoint y: 651, distance: 878.1
click at [137, 579] on div "Frame 417 Duration 60 ms 10 20 30 40 50 60 70 80 90 100 110 120 130 140 150" at bounding box center [562, 574] width 1124 height 170
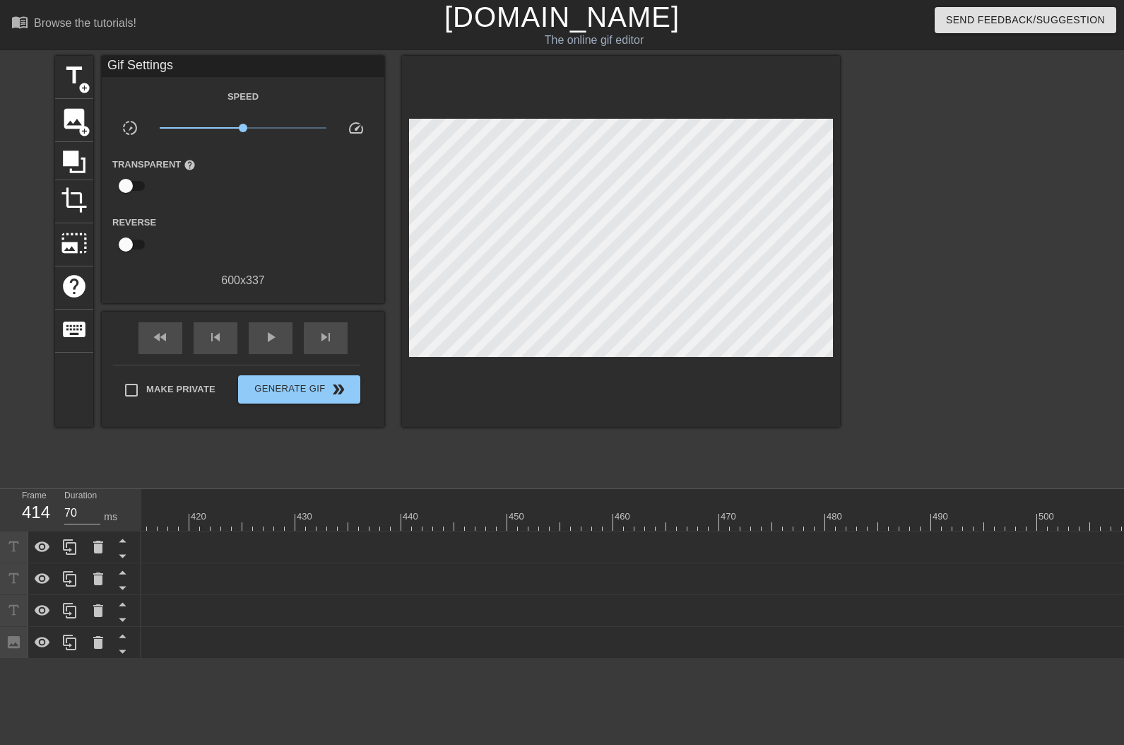
drag, startPoint x: 989, startPoint y: 546, endPoint x: 166, endPoint y: 551, distance: 823.3
drag, startPoint x: 1020, startPoint y: 553, endPoint x: 158, endPoint y: 546, distance: 862.9
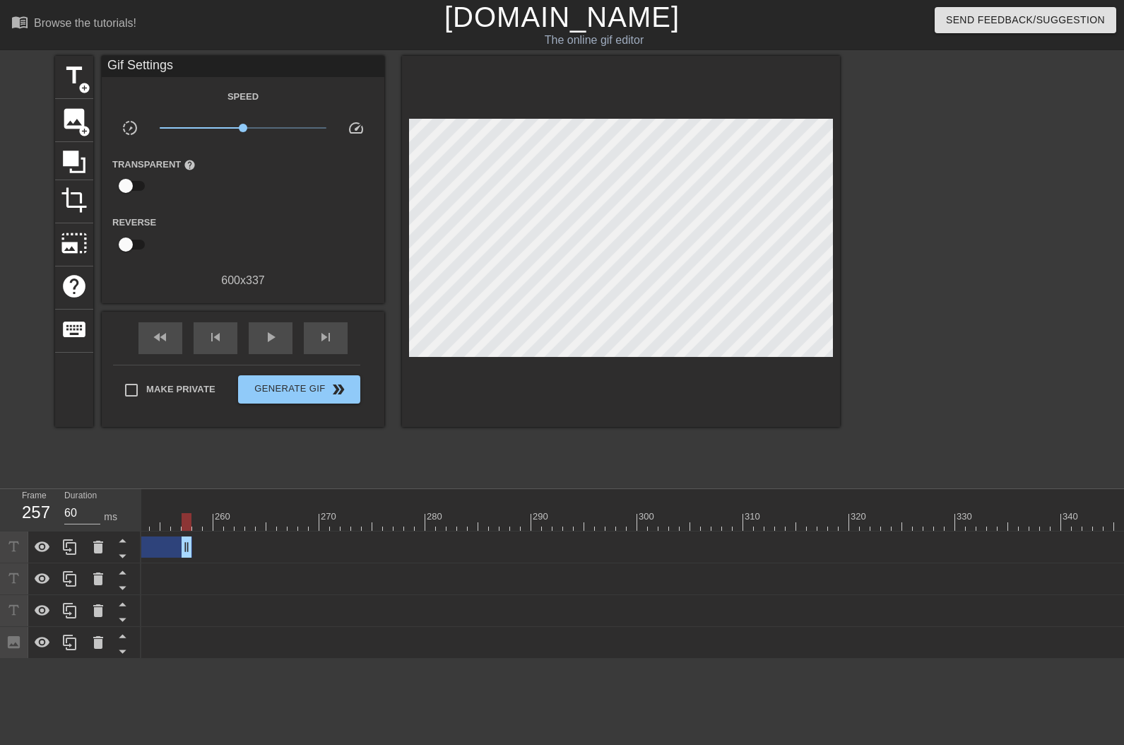
click at [158, 529] on div "10 20 30 40 50 60 70 80 90 100 110 120 130 140 150 160" at bounding box center [632, 574] width 983 height 170
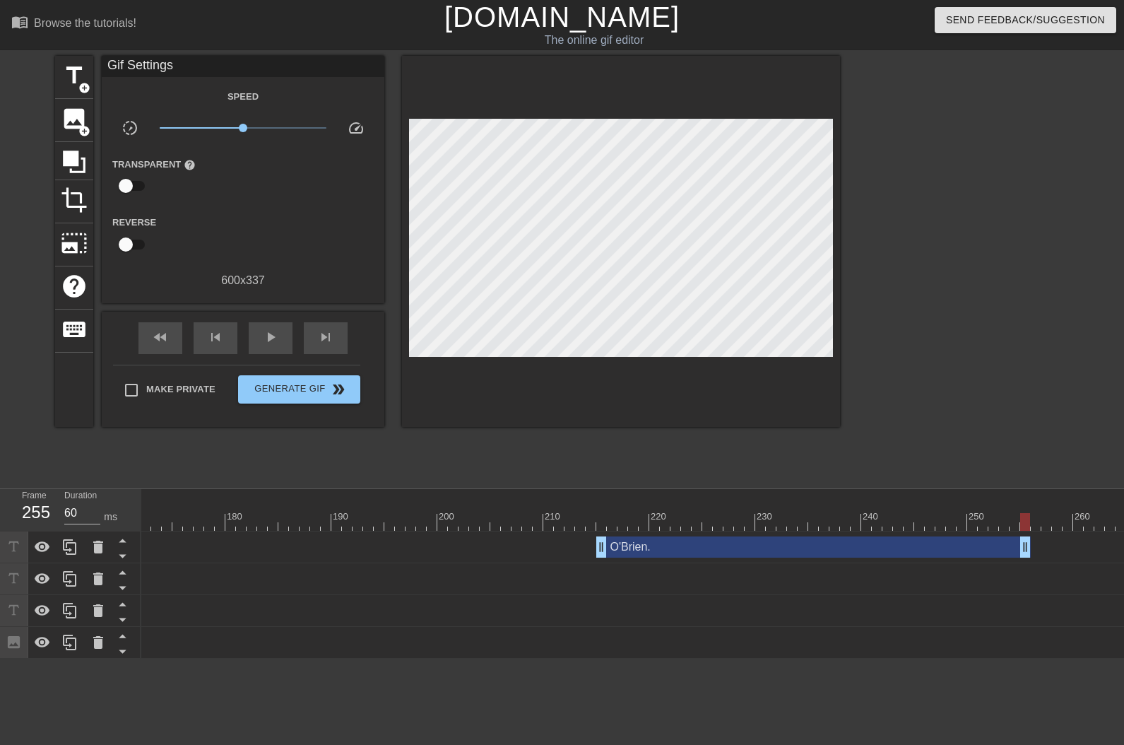
click at [272, 336] on span "play_arrow" at bounding box center [270, 337] width 17 height 17
click at [272, 336] on span "pause" at bounding box center [270, 337] width 17 height 17
drag, startPoint x: 601, startPoint y: 549, endPoint x: 788, endPoint y: 551, distance: 187.3
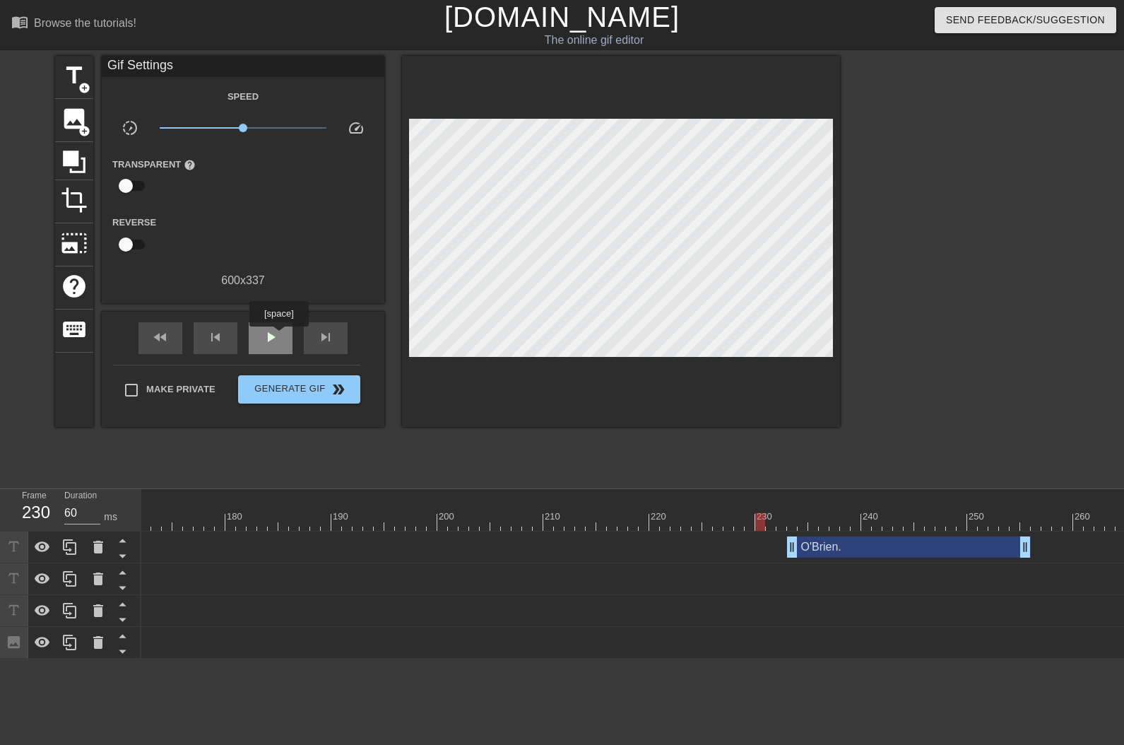
click at [278, 336] on span "play_arrow" at bounding box center [270, 337] width 17 height 17
click at [278, 336] on span "pause" at bounding box center [270, 337] width 17 height 17
drag, startPoint x: 1024, startPoint y: 549, endPoint x: 1006, endPoint y: 549, distance: 17.7
click at [332, 343] on span "skip_next" at bounding box center [325, 337] width 17 height 17
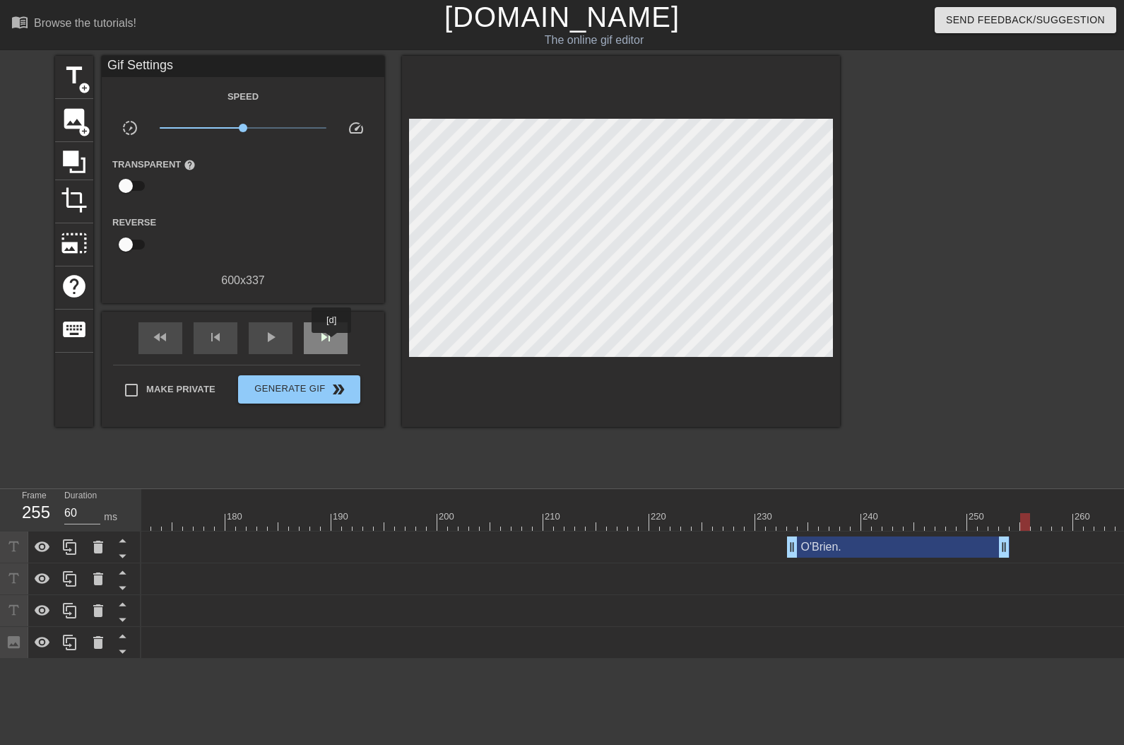
click at [332, 343] on span "skip_next" at bounding box center [325, 337] width 17 height 17
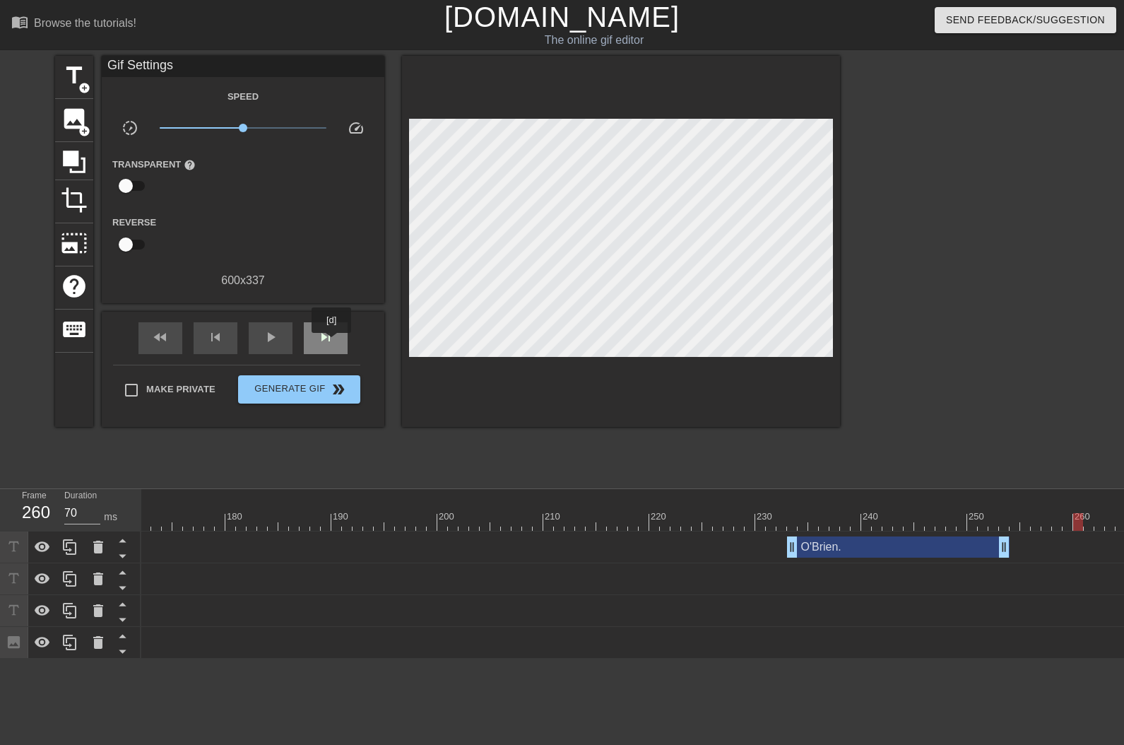
click at [332, 343] on span "skip_next" at bounding box center [325, 337] width 17 height 17
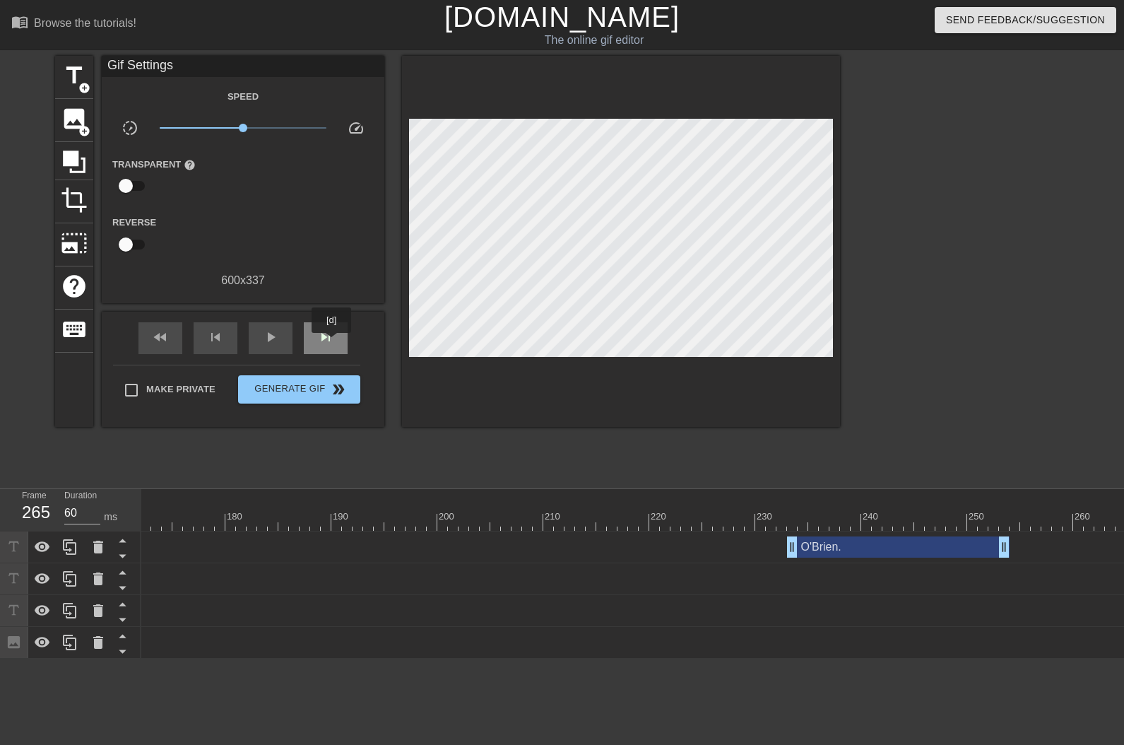
click at [332, 343] on span "skip_next" at bounding box center [325, 337] width 17 height 17
click at [223, 340] on span "skip_previous" at bounding box center [215, 337] width 17 height 17
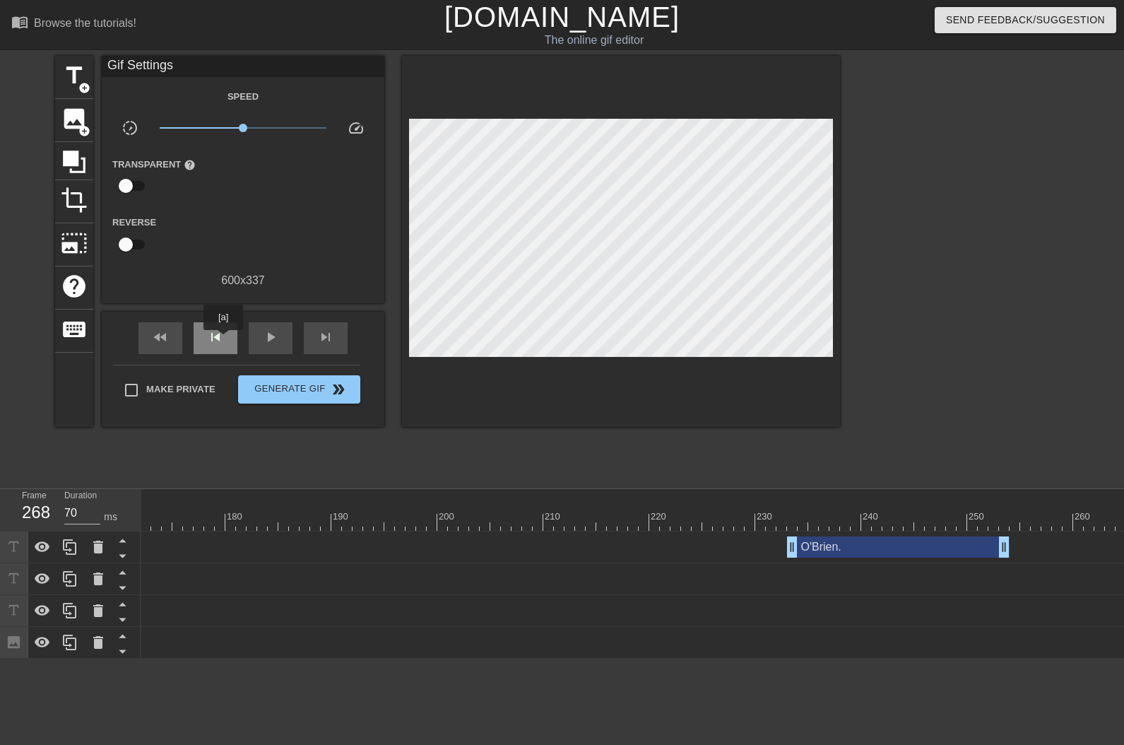
click at [223, 340] on span "skip_previous" at bounding box center [215, 337] width 17 height 17
type input "60"
click at [223, 340] on span "skip_previous" at bounding box center [215, 337] width 17 height 17
click at [78, 81] on span "title" at bounding box center [74, 75] width 27 height 27
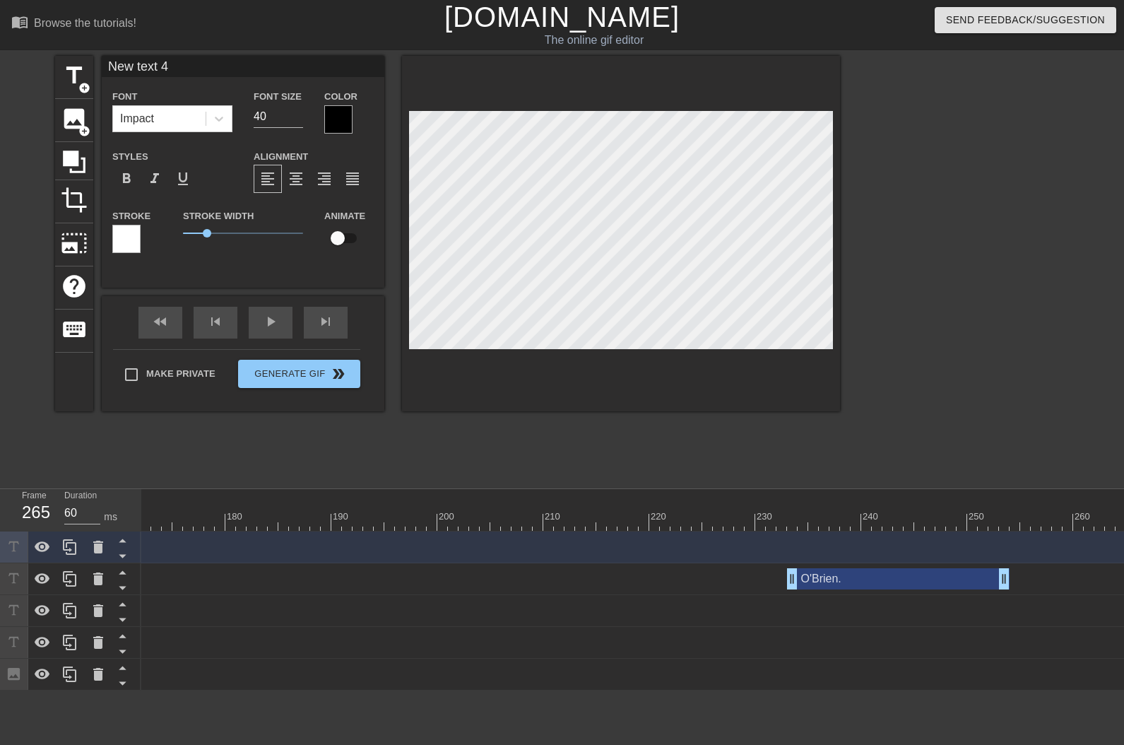
scroll to position [1, 2]
type input "T"
type textarea "T"
type input "Th"
type textarea "Th"
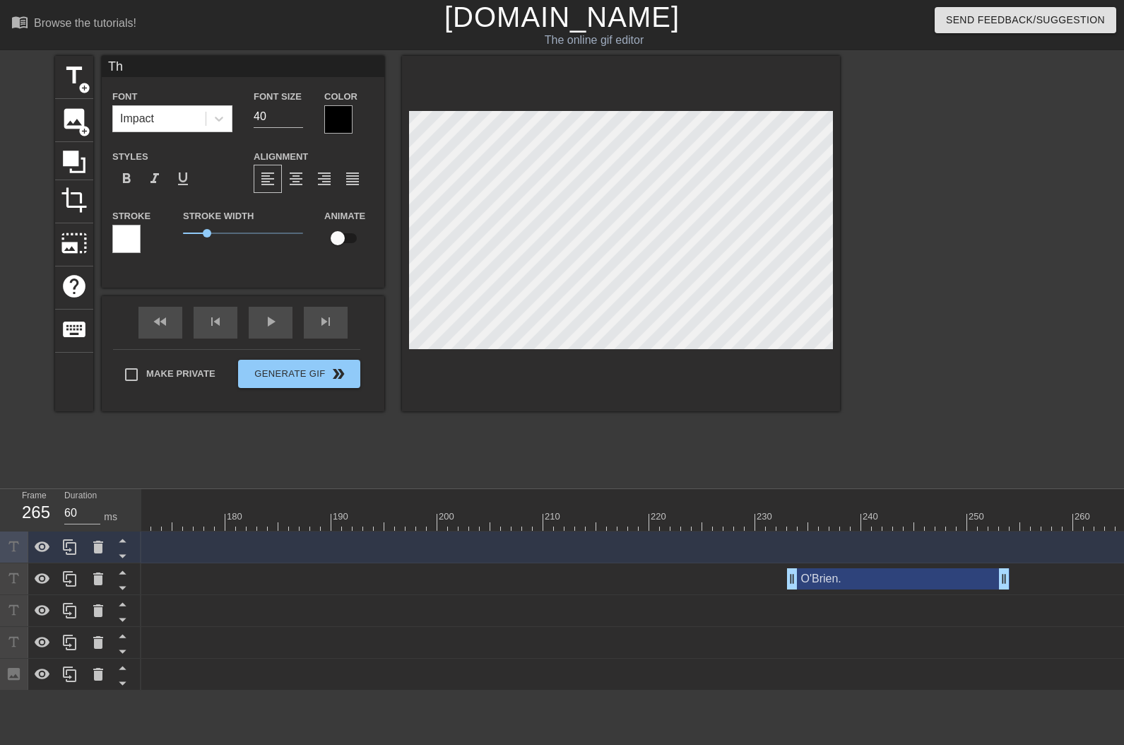
type input "Tha"
type textarea "Tha"
type input "That"
type textarea "That"
type input "That'"
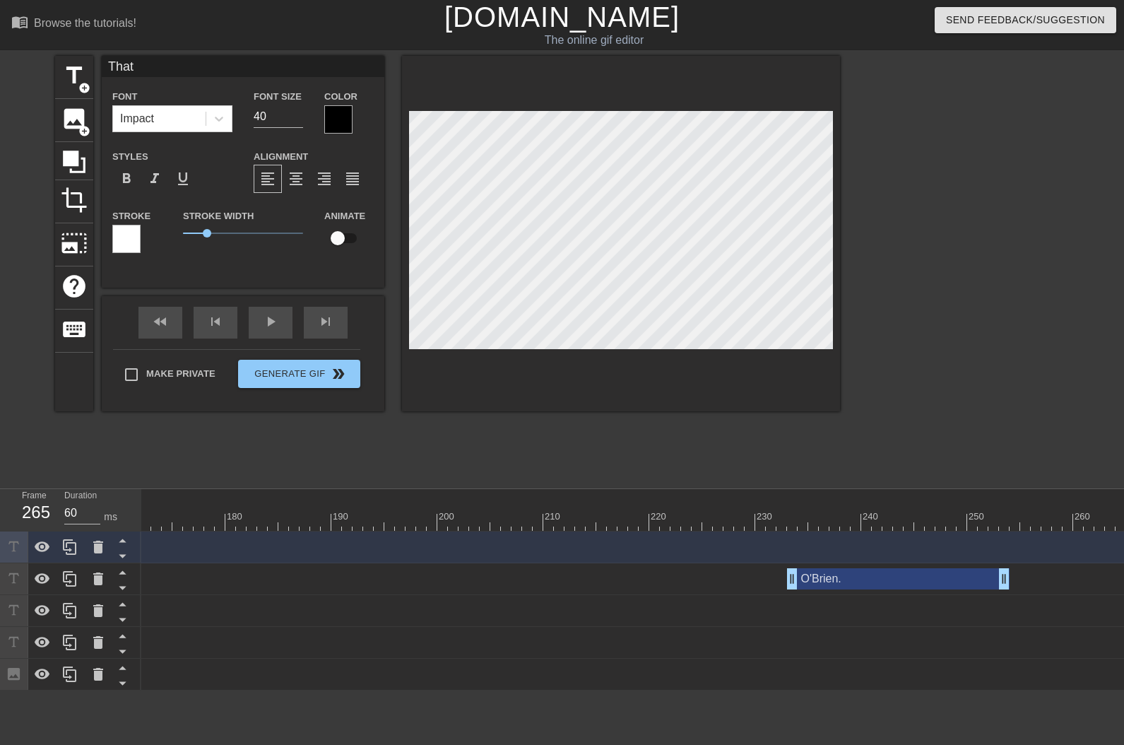
type textarea "That'"
type input "That's"
type textarea "That's"
type input "That's"
type textarea "That's"
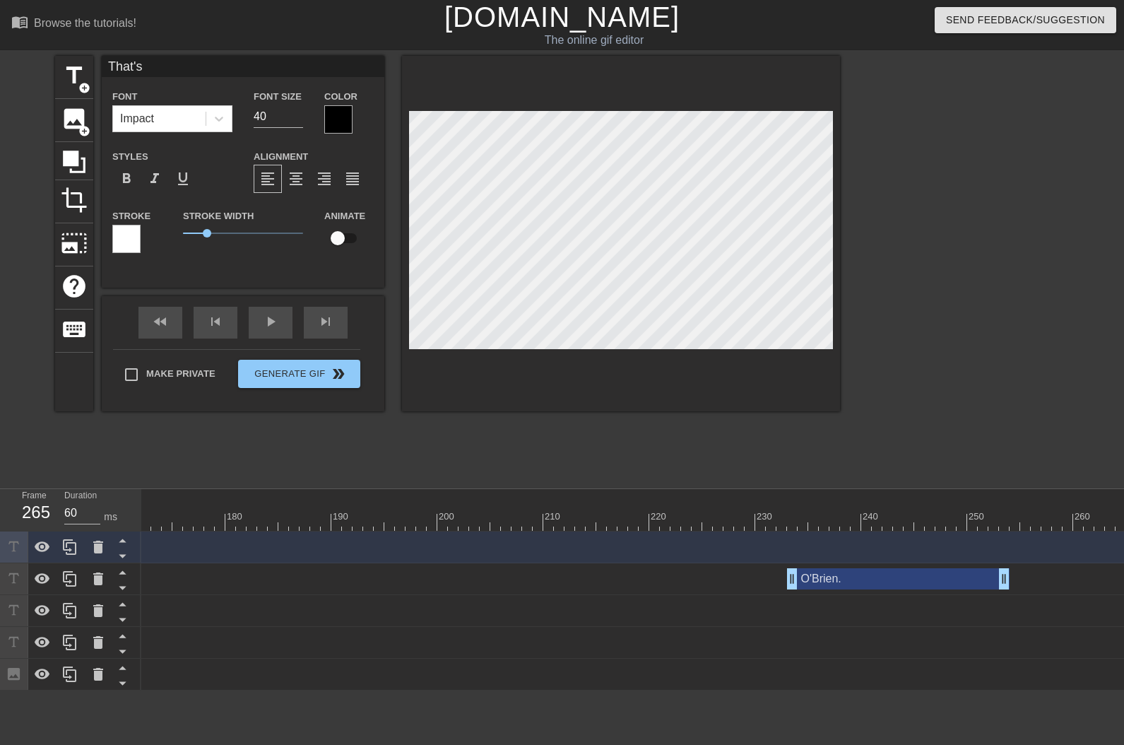
type input "That's w"
type textarea "That's w"
type input "That's we"
type textarea "That's we"
type input "That's [PERSON_NAME]"
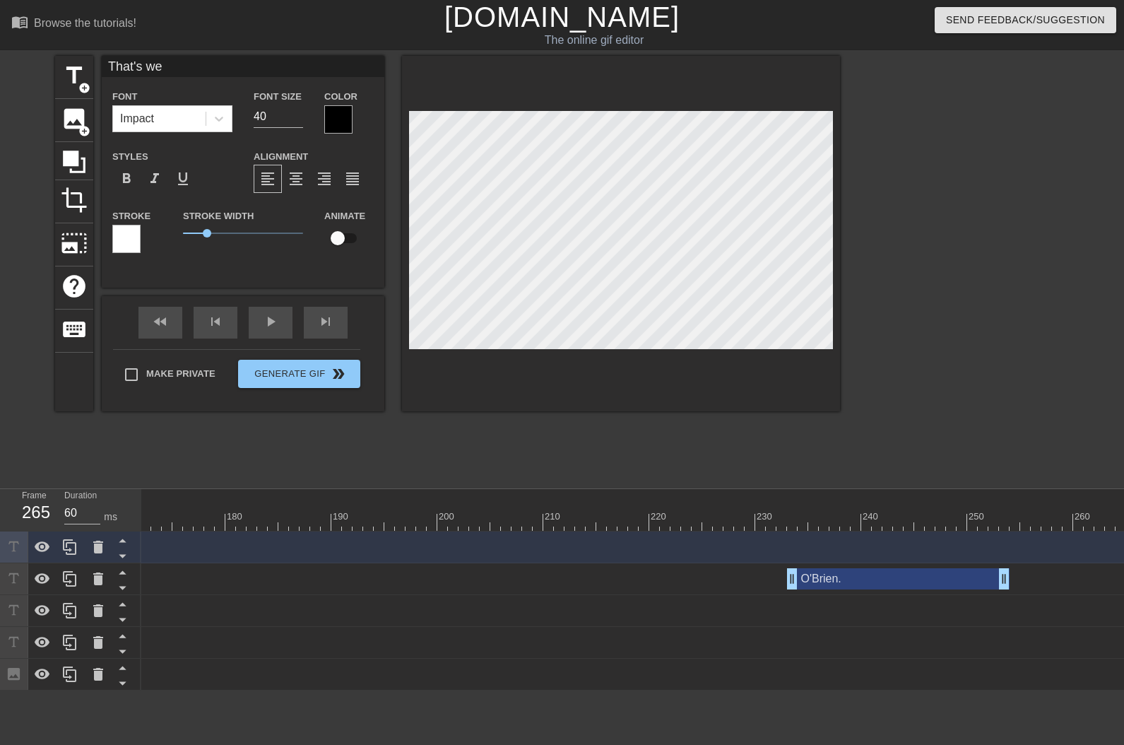
type textarea "That's [PERSON_NAME]"
type input "That's [PERSON_NAME]"
type textarea "That's [PERSON_NAME]"
type input "That's weird"
type textarea "That's weird"
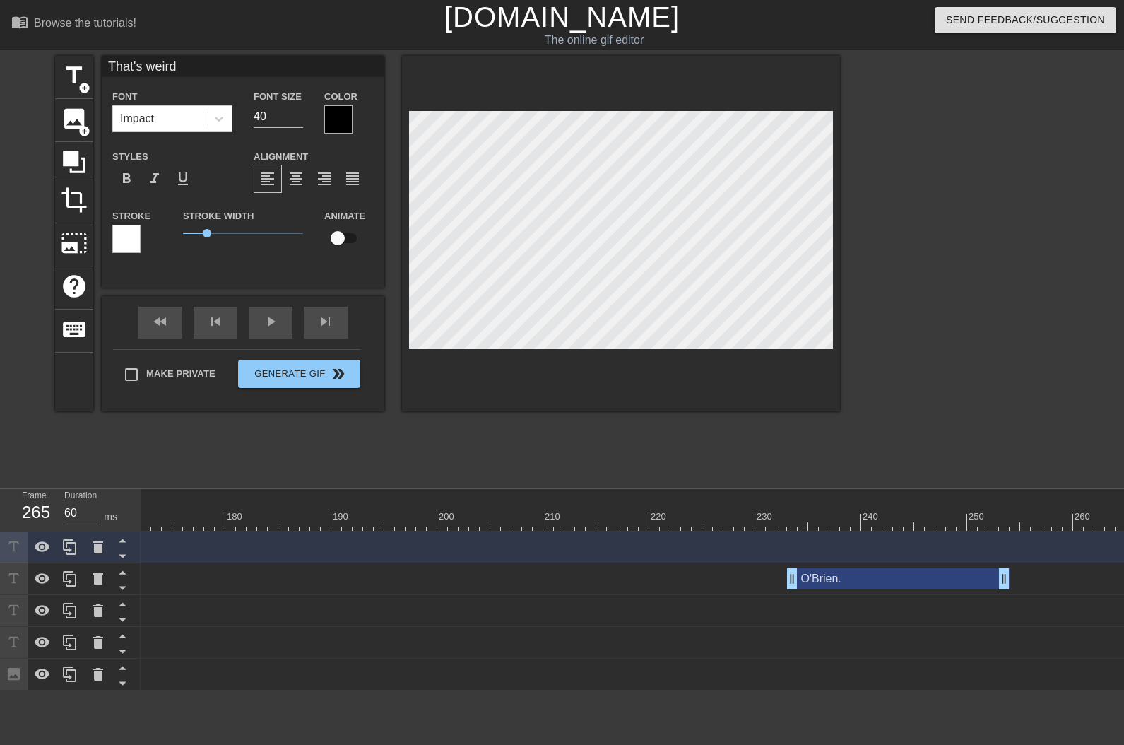
type input "That's weird."
type textarea "That's weird."
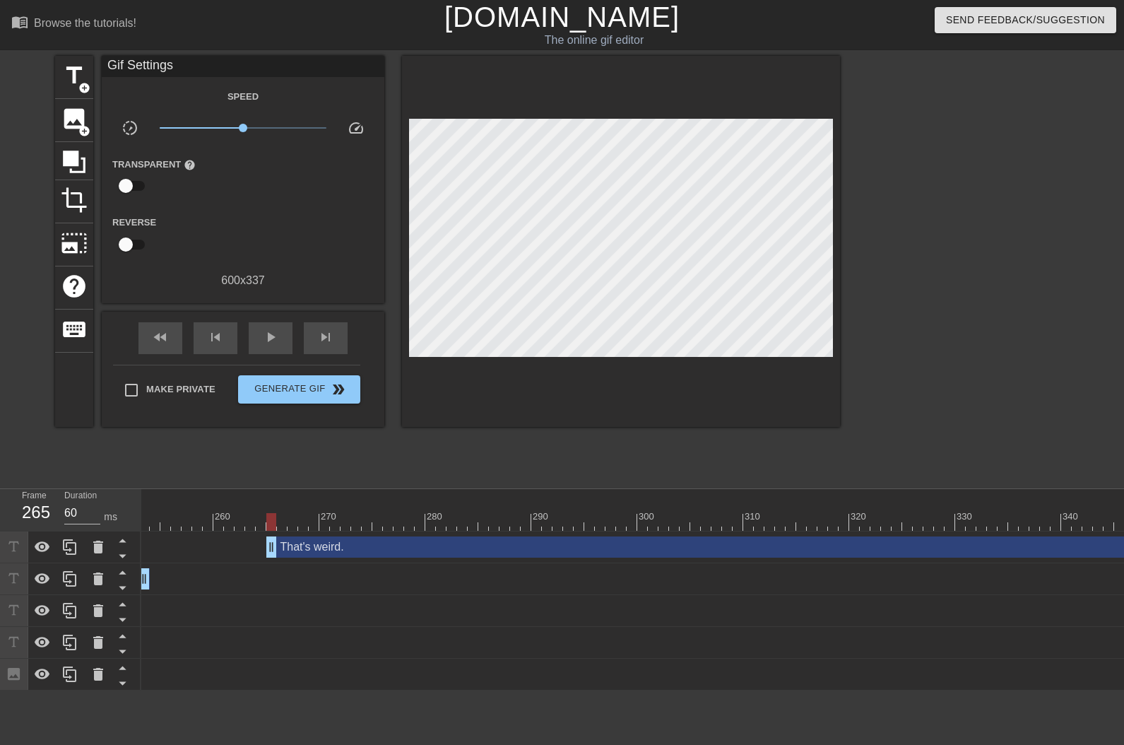
scroll to position [0, 5252]
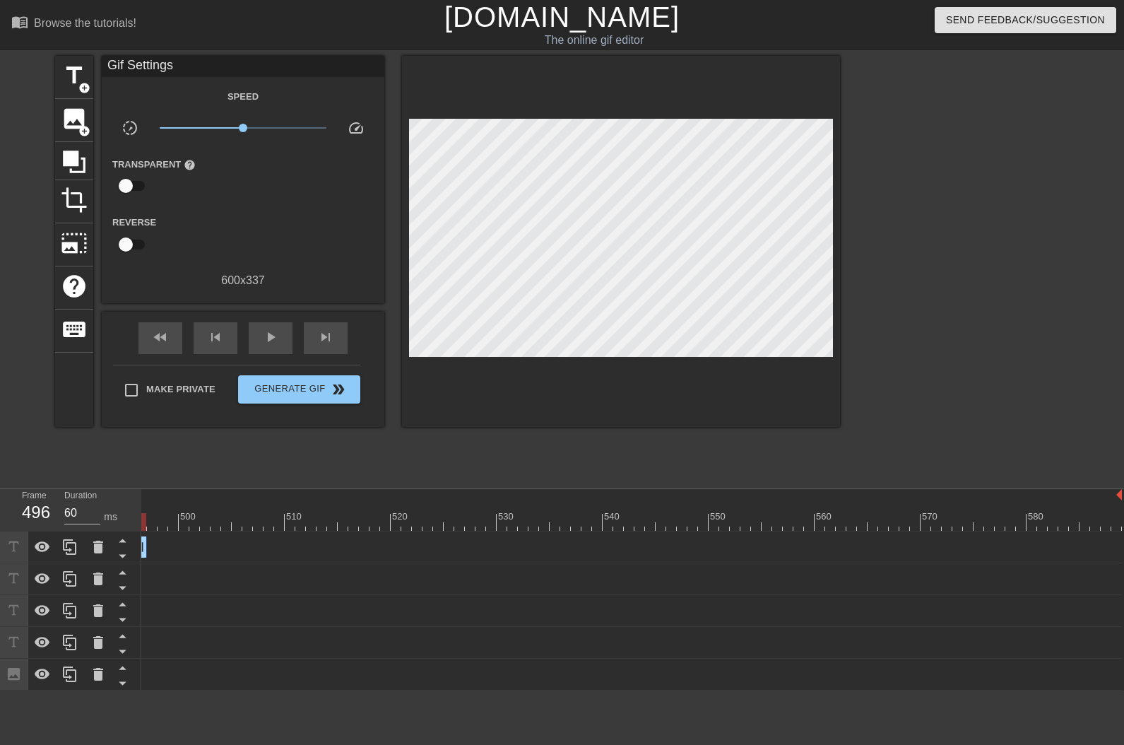
drag, startPoint x: 986, startPoint y: 558, endPoint x: 143, endPoint y: 565, distance: 843.1
drag, startPoint x: 999, startPoint y: 549, endPoint x: 158, endPoint y: 550, distance: 840.9
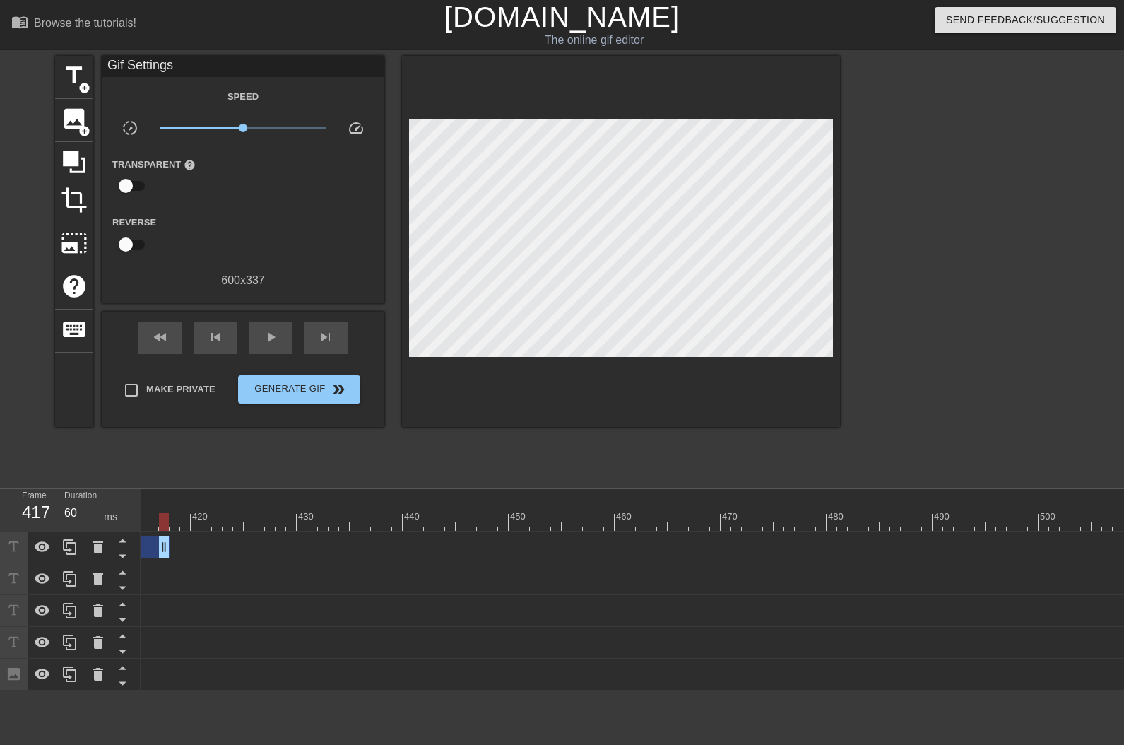
scroll to position [0, 3532]
drag, startPoint x: 1021, startPoint y: 549, endPoint x: 135, endPoint y: 541, distance: 886.2
click at [172, 690] on div "10 20 30 40 50 60 70 80 90 100 110 120 130 140 150 160" at bounding box center [632, 589] width 983 height 201
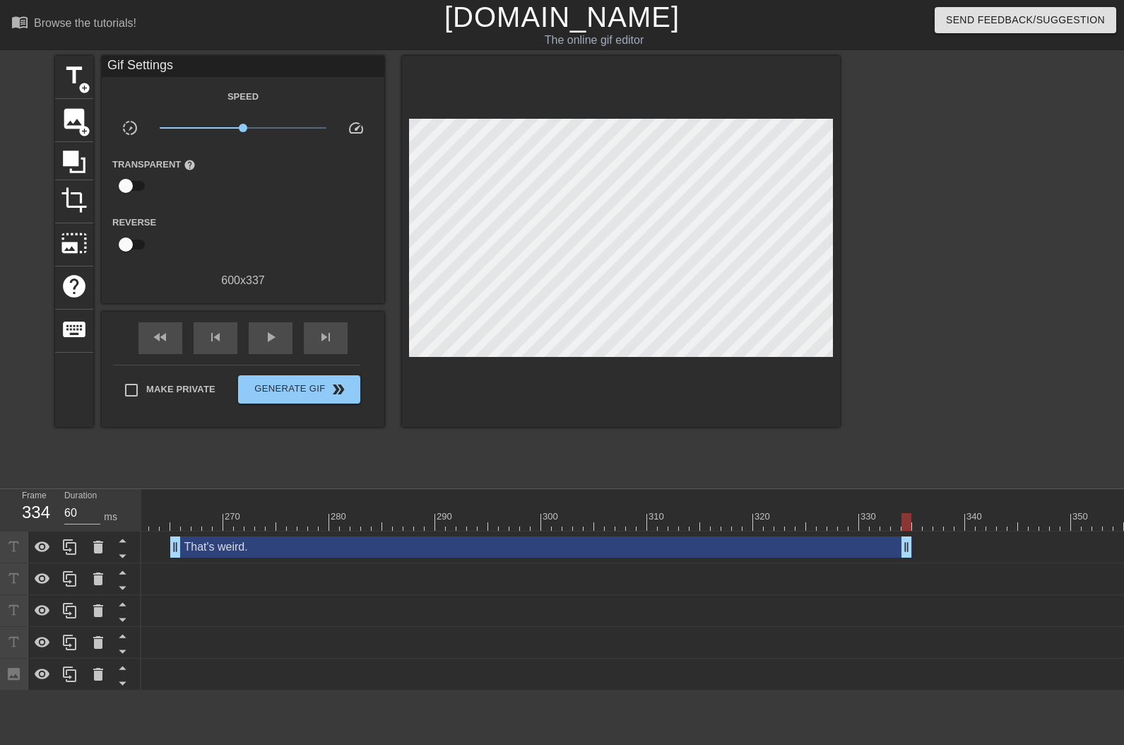
scroll to position [0, 2672]
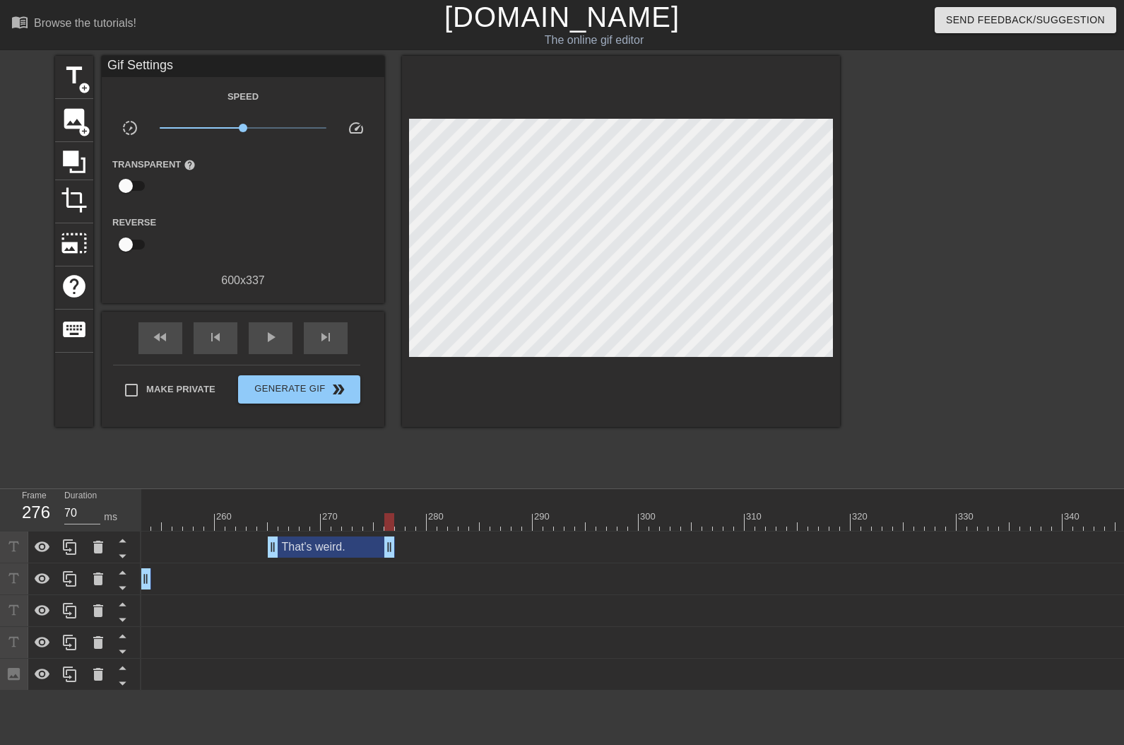
type input "60"
drag, startPoint x: 1003, startPoint y: 549, endPoint x: 402, endPoint y: 512, distance: 602.5
click at [402, 512] on div "10 20 30 40 50 60 70 80 90 100 110 120 130 140 150 160" at bounding box center [632, 589] width 983 height 201
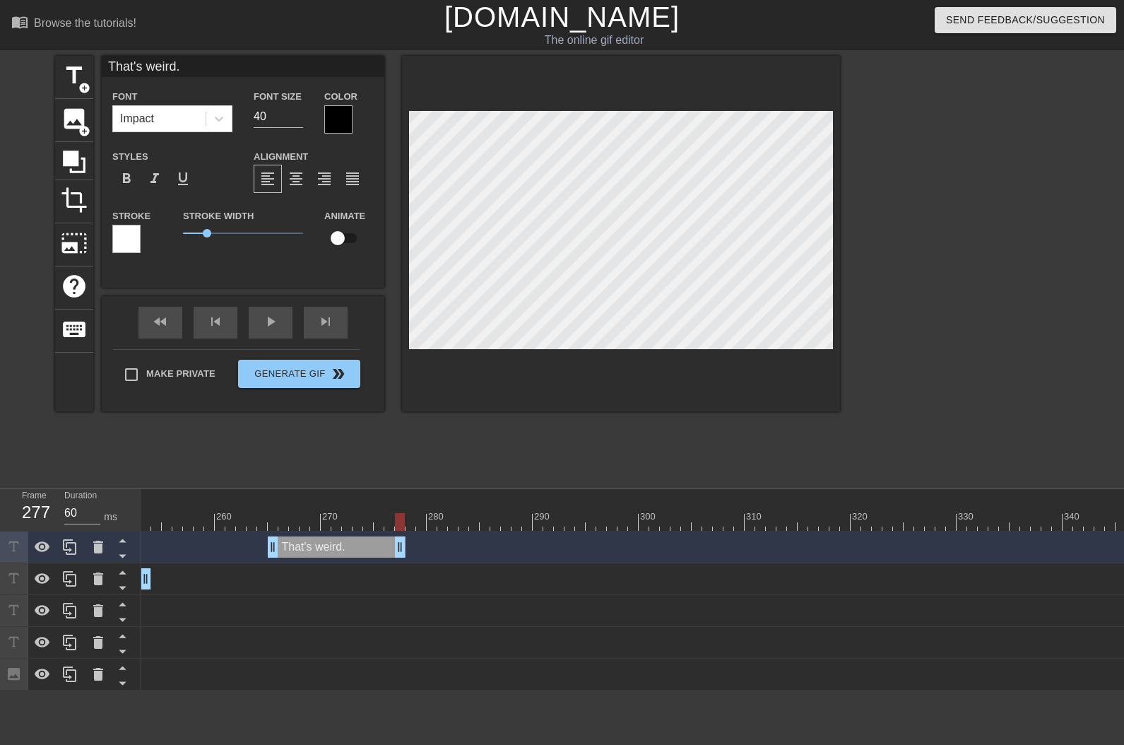
scroll to position [1, 1]
type input "NThat's weird."
type textarea "NThat's weird."
type input "NoThat's weird."
type textarea "NoThat's weird."
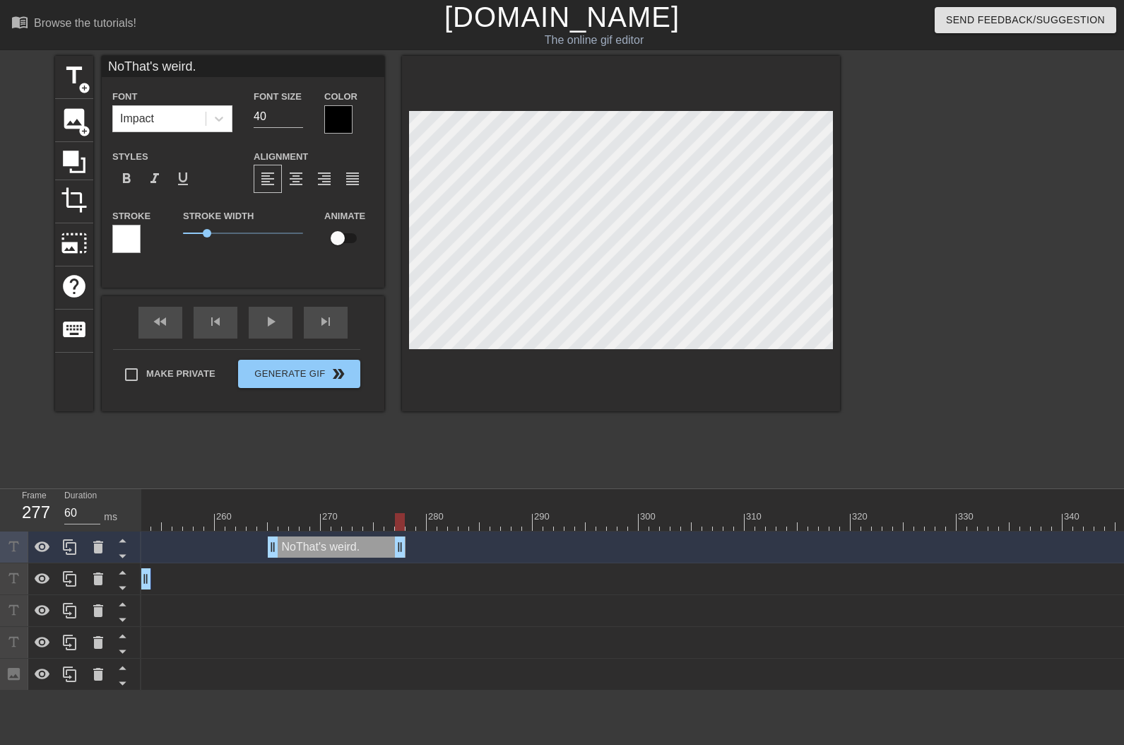
type input "NowThat's weird."
type textarea "NowThat's weird."
type input "Now That's weird."
type textarea "Now That's weird."
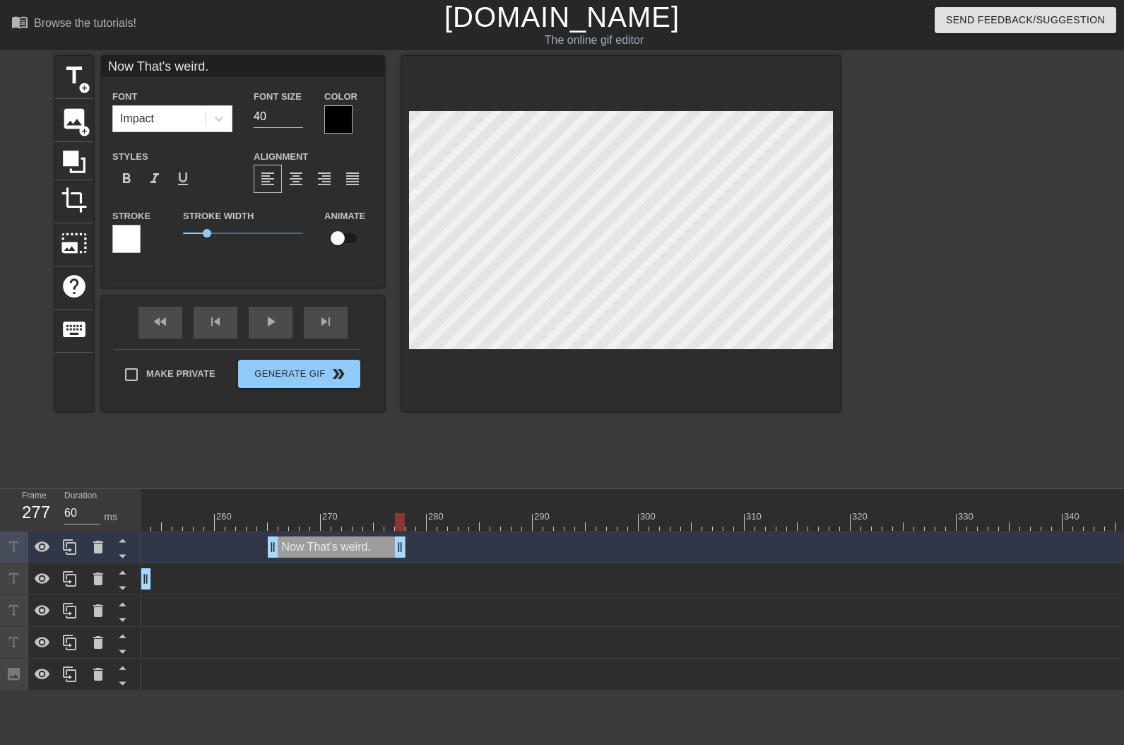
type input "Now tThat's weird."
type textarea "Now tThat's weird."
type input "Now that's weird."
type textarea "Now that's weird."
click at [570, 372] on div at bounding box center [621, 233] width 438 height 355
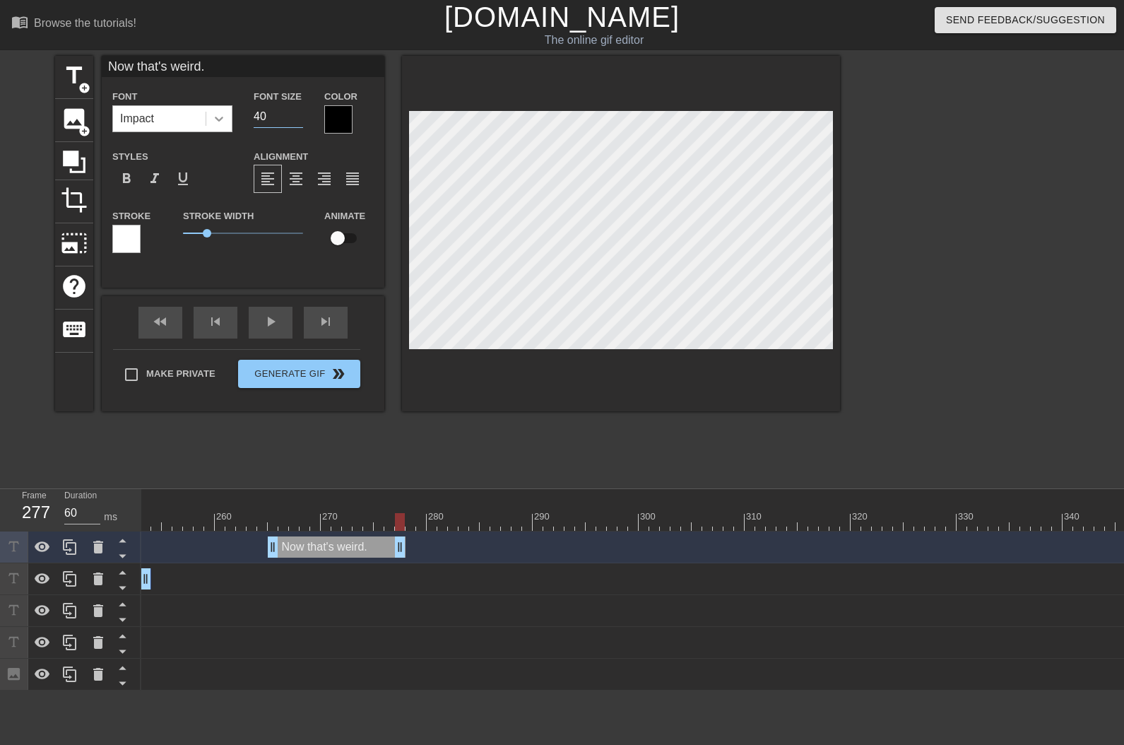
drag, startPoint x: 264, startPoint y: 118, endPoint x: 208, endPoint y: 126, distance: 55.7
click at [213, 126] on div "Font Impact Font Size 40 Color" at bounding box center [243, 111] width 283 height 46
type input "30"
click at [332, 122] on div at bounding box center [338, 119] width 28 height 28
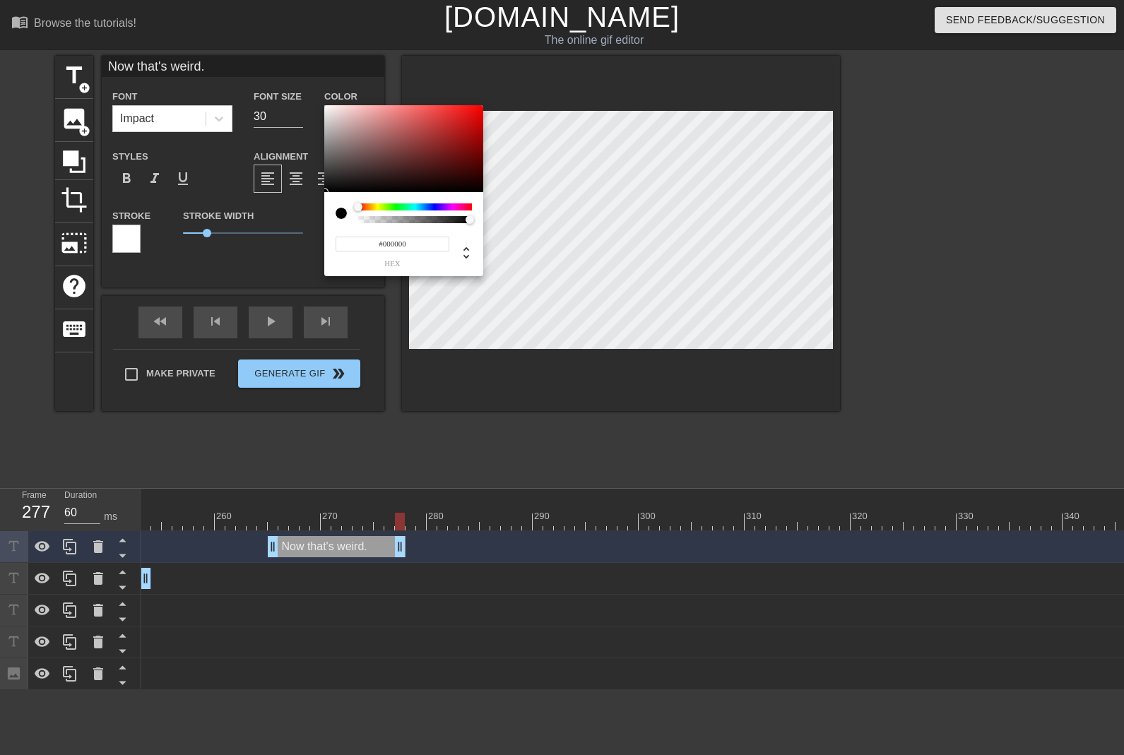
type input "#F4EFEF"
click at [327, 109] on div at bounding box center [403, 149] width 159 height 88
drag, startPoint x: 602, startPoint y: 440, endPoint x: 602, endPoint y: 428, distance: 12.0
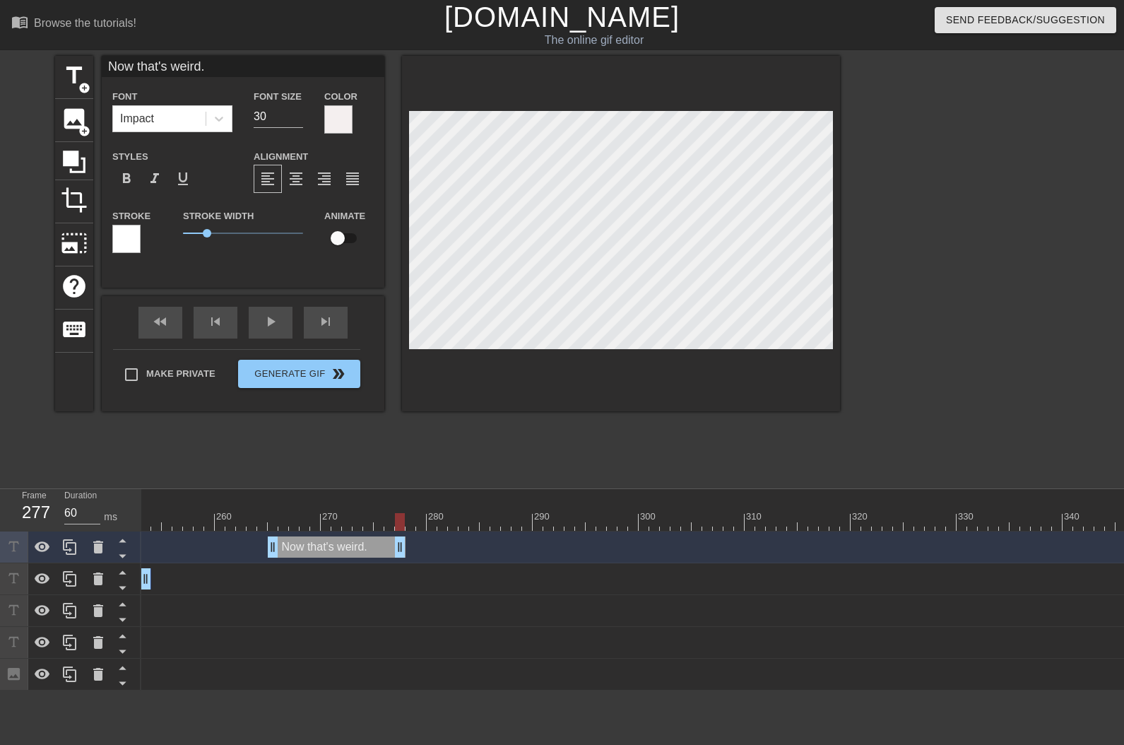
click at [620, 349] on div at bounding box center [621, 233] width 438 height 355
click at [136, 240] on div at bounding box center [126, 239] width 28 height 28
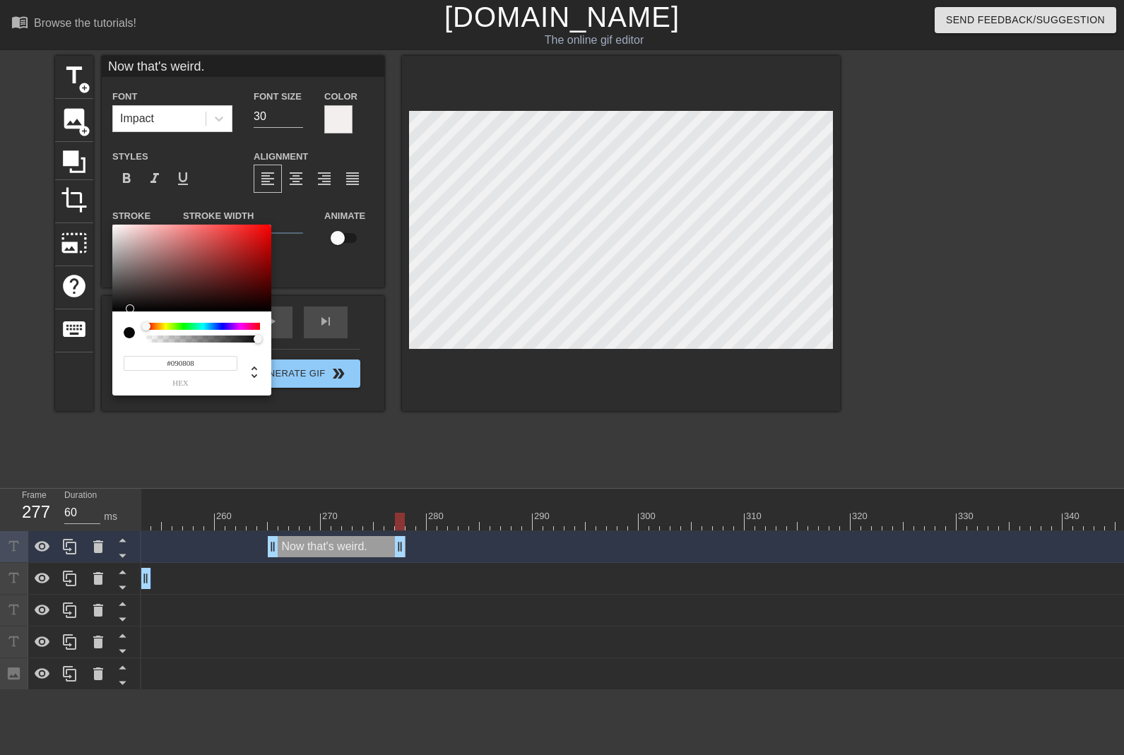
click at [119, 309] on div at bounding box center [191, 269] width 159 height 88
click at [116, 310] on div at bounding box center [191, 269] width 159 height 88
click at [113, 311] on div at bounding box center [191, 269] width 159 height 88
type input "#0F0F0F"
click at [116, 307] on div at bounding box center [191, 269] width 159 height 88
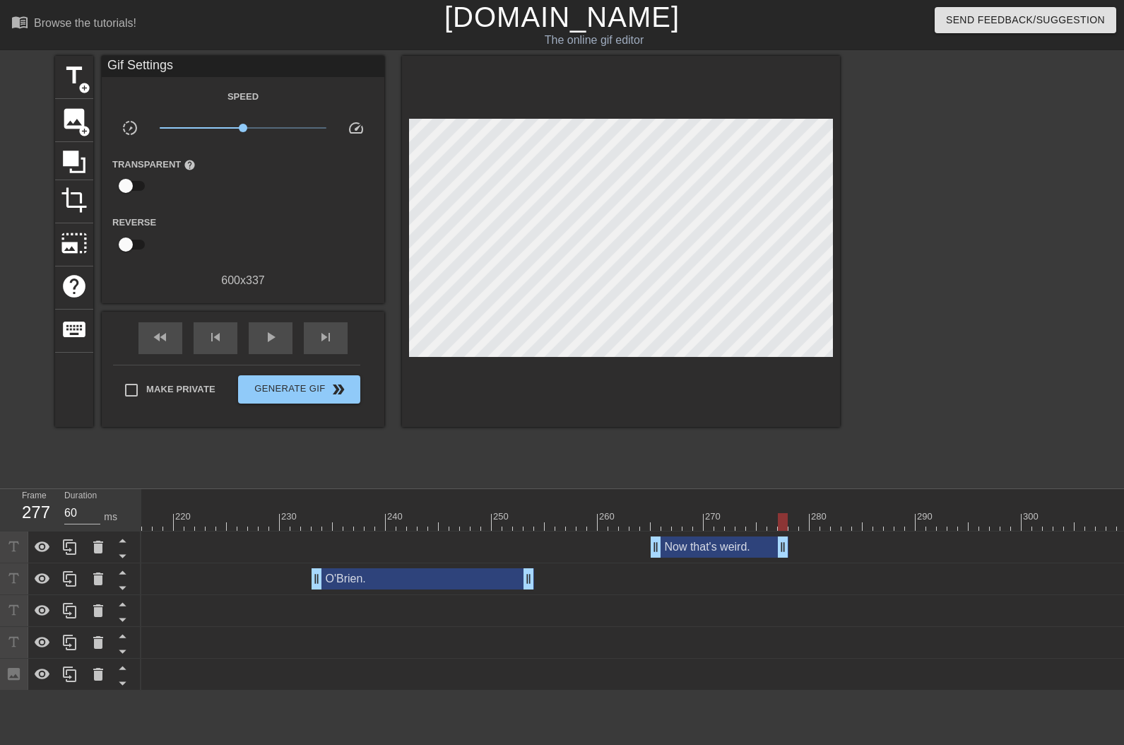
scroll to position [0, 2275]
click at [560, 522] on div at bounding box center [982, 522] width 6233 height 18
click at [276, 338] on span "play_arrow" at bounding box center [270, 337] width 17 height 17
click at [276, 338] on span "pause" at bounding box center [270, 337] width 17 height 17
drag, startPoint x: 792, startPoint y: 549, endPoint x: 868, endPoint y: 551, distance: 75.6
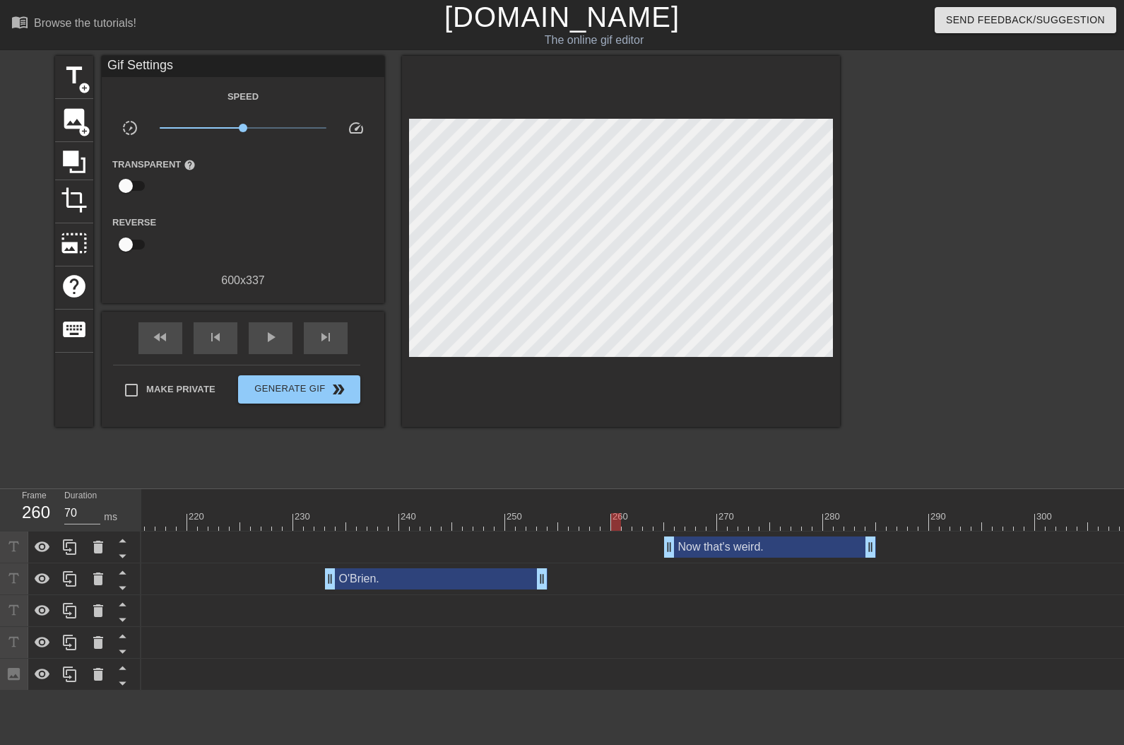
click at [621, 524] on div at bounding box center [982, 522] width 6233 height 18
click at [265, 339] on span "play_arrow" at bounding box center [270, 337] width 17 height 17
click at [265, 339] on span "pause" at bounding box center [270, 337] width 17 height 17
click at [581, 517] on div at bounding box center [982, 522] width 6233 height 18
click at [287, 343] on div "play_arrow" at bounding box center [271, 338] width 44 height 32
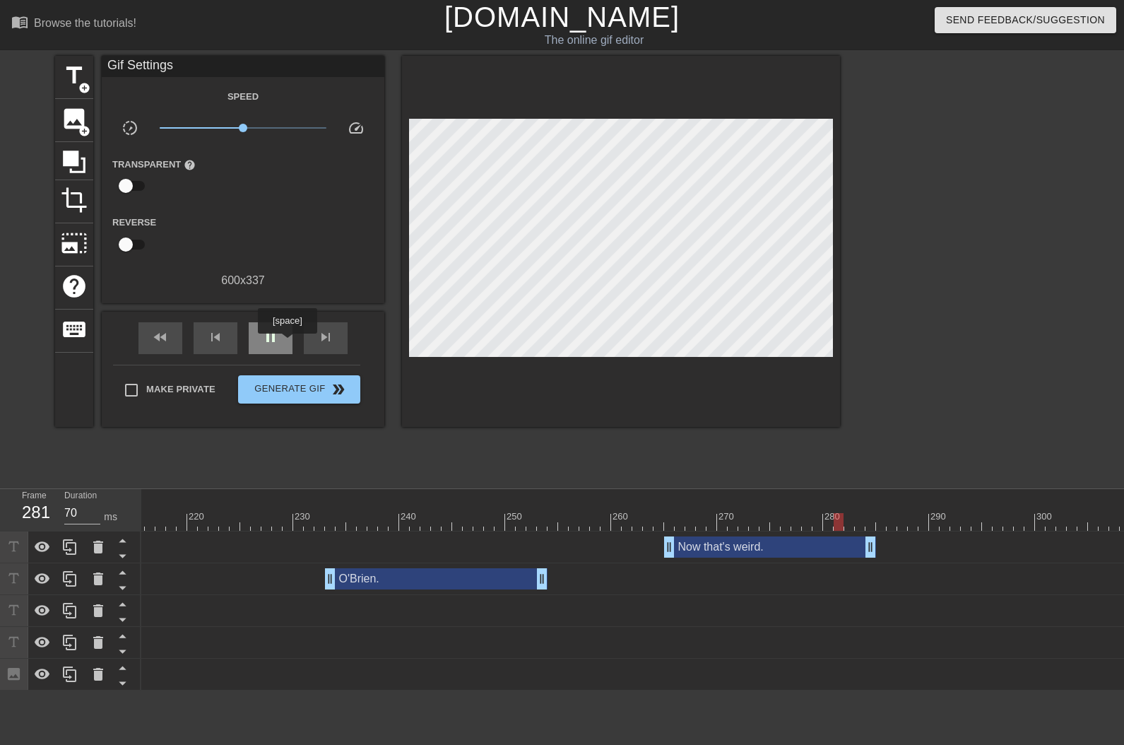
click at [287, 343] on div "pause" at bounding box center [271, 338] width 44 height 32
drag, startPoint x: 667, startPoint y: 538, endPoint x: 644, endPoint y: 535, distance: 22.9
click at [644, 535] on div "Now that's weird. drag_handle drag_handle" at bounding box center [982, 547] width 6233 height 32
drag, startPoint x: 873, startPoint y: 539, endPoint x: 838, endPoint y: 539, distance: 34.6
click at [510, 513] on div at bounding box center [982, 522] width 6233 height 18
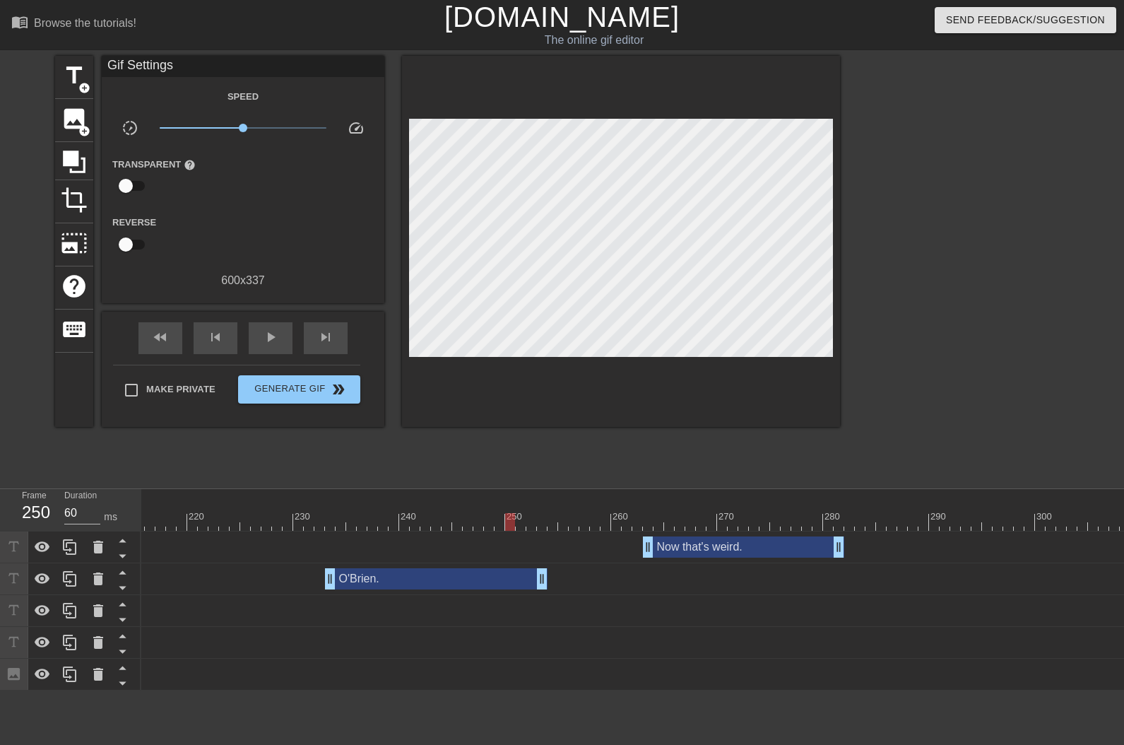
click at [310, 521] on div at bounding box center [982, 522] width 6233 height 18
click at [273, 336] on span "play_arrow" at bounding box center [270, 337] width 17 height 17
click at [273, 336] on span "pause" at bounding box center [270, 337] width 17 height 17
drag, startPoint x: 647, startPoint y: 553, endPoint x: 666, endPoint y: 553, distance: 18.4
click at [555, 525] on div at bounding box center [982, 522] width 6233 height 18
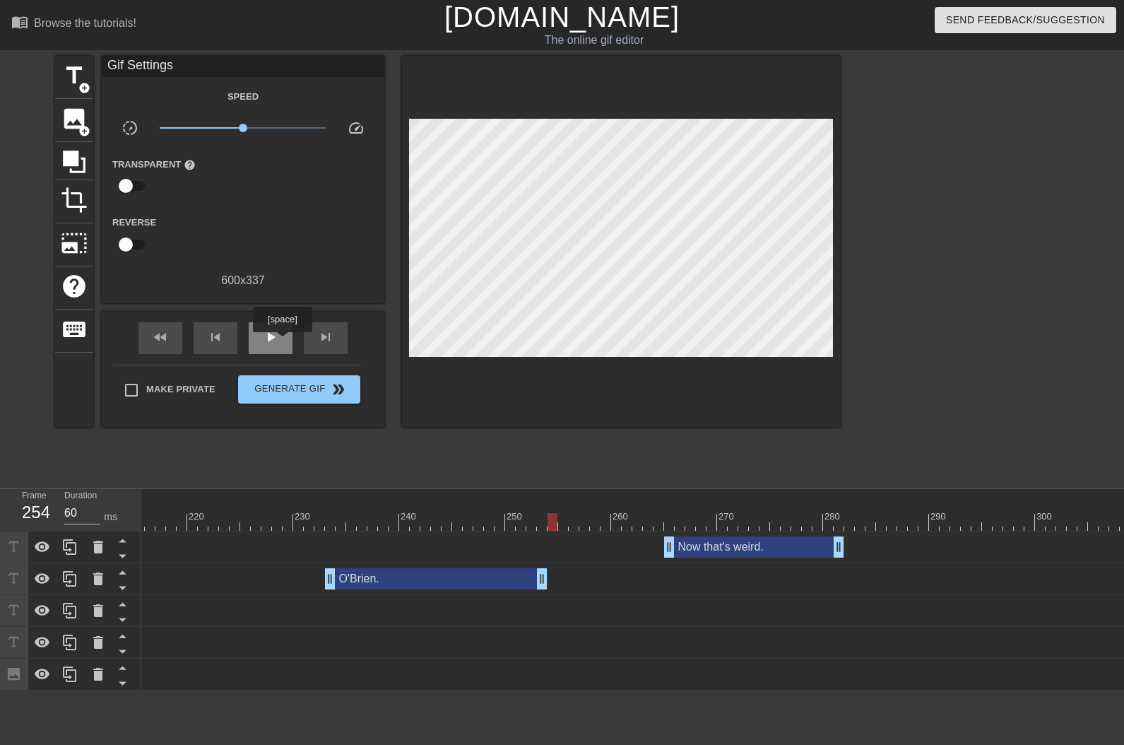
click at [282, 342] on div "play_arrow" at bounding box center [271, 338] width 44 height 32
click at [282, 342] on div "pause" at bounding box center [271, 338] width 44 height 32
drag, startPoint x: 840, startPoint y: 550, endPoint x: 876, endPoint y: 565, distance: 39.6
click at [652, 519] on div at bounding box center [982, 522] width 6233 height 18
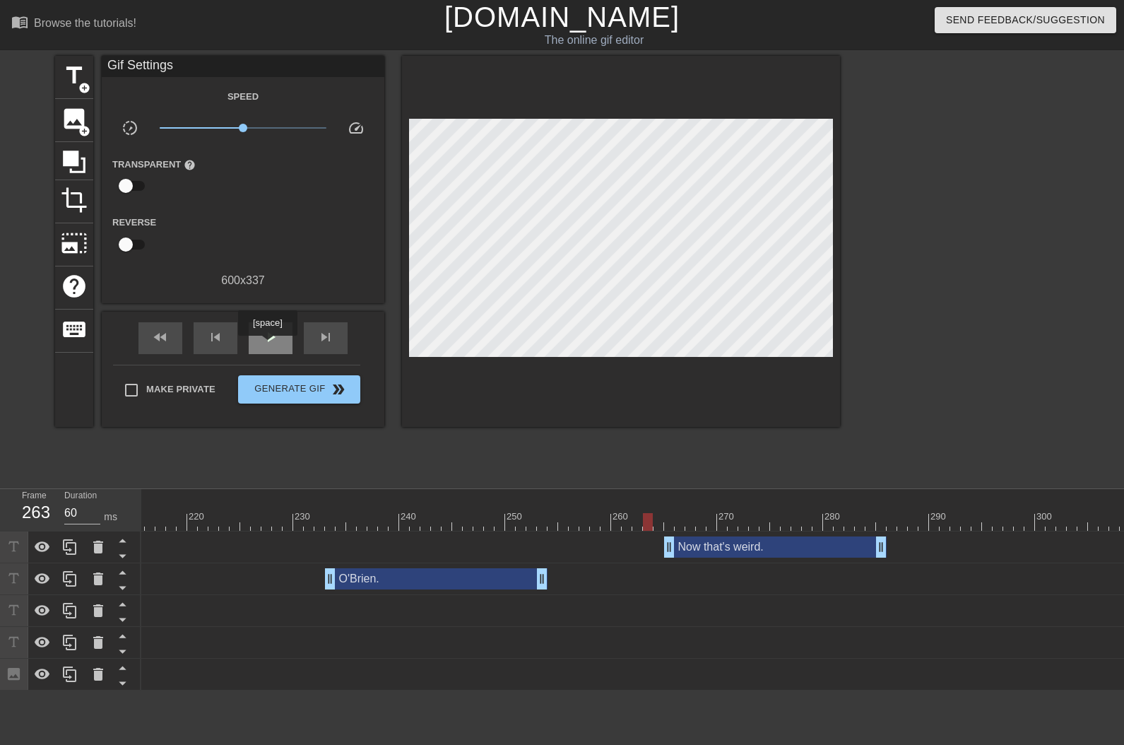
click at [269, 344] on span "play_arrow" at bounding box center [270, 337] width 17 height 17
click at [636, 527] on div at bounding box center [982, 522] width 6233 height 18
click at [278, 338] on span "play_arrow" at bounding box center [270, 337] width 17 height 17
click at [278, 340] on span "pause" at bounding box center [270, 337] width 17 height 17
click at [938, 513] on div at bounding box center [982, 522] width 6233 height 18
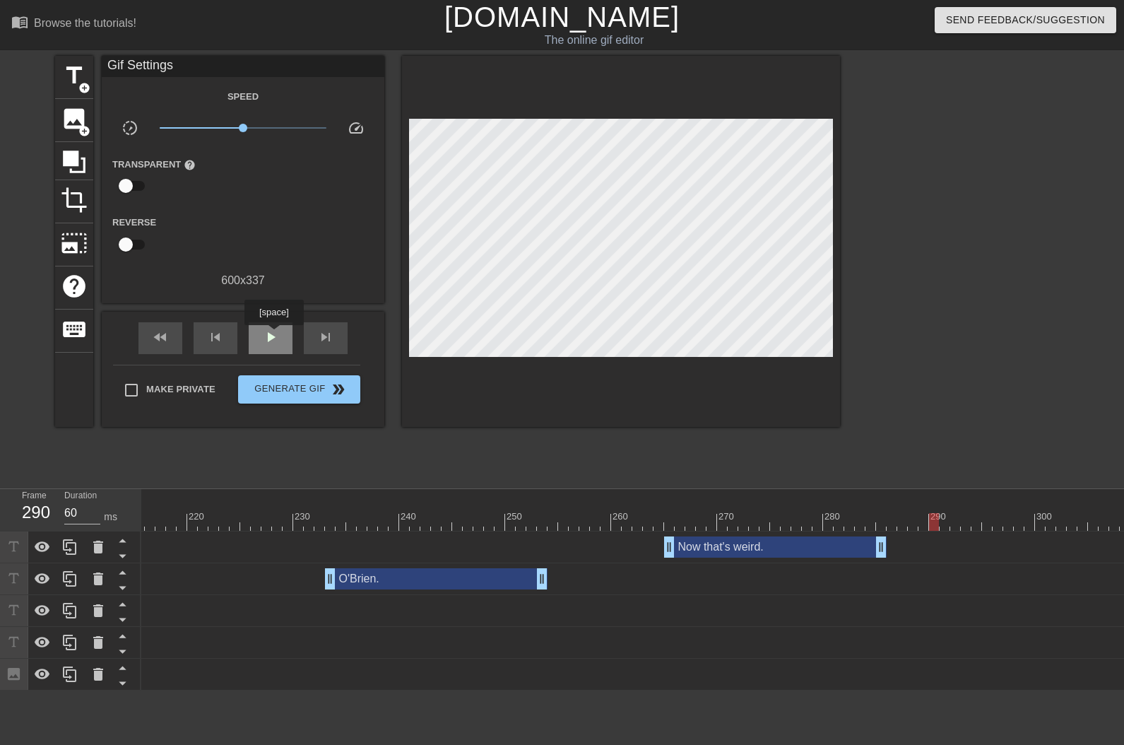
click at [273, 335] on span "play_arrow" at bounding box center [270, 337] width 17 height 17
click at [273, 334] on span "pause" at bounding box center [270, 337] width 17 height 17
click at [329, 342] on span "skip_next" at bounding box center [325, 337] width 17 height 17
click at [331, 342] on span "skip_next" at bounding box center [325, 337] width 17 height 17
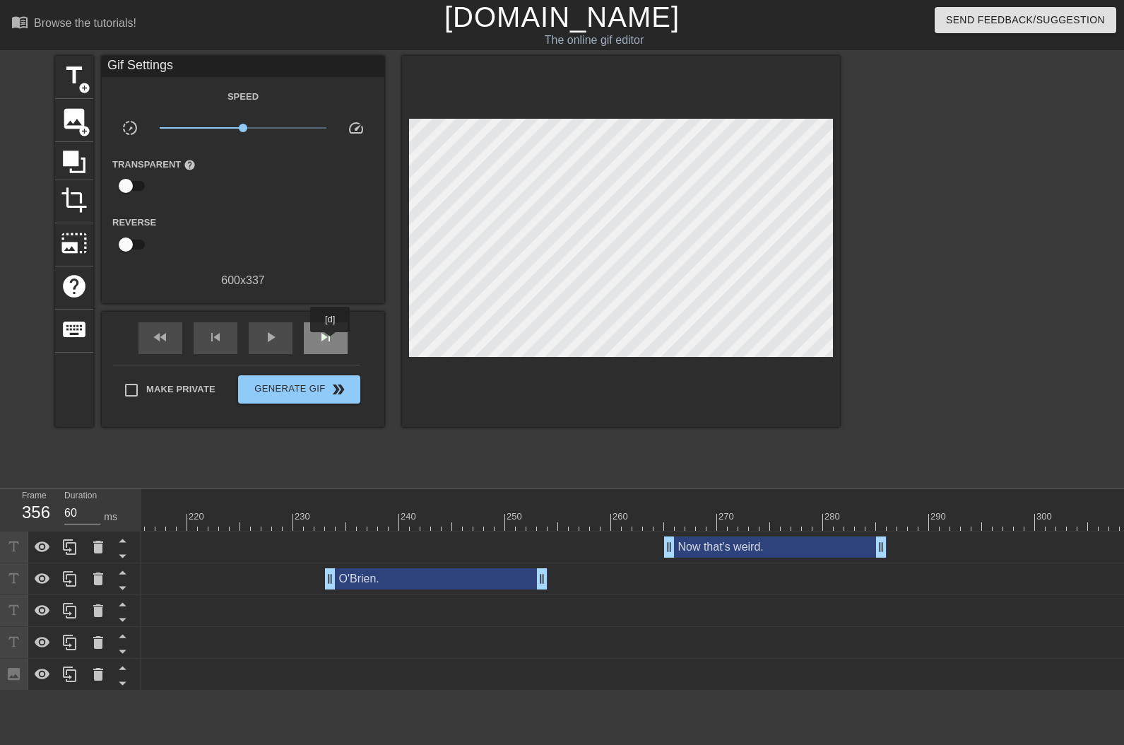
click at [331, 342] on span "skip_next" at bounding box center [325, 337] width 17 height 17
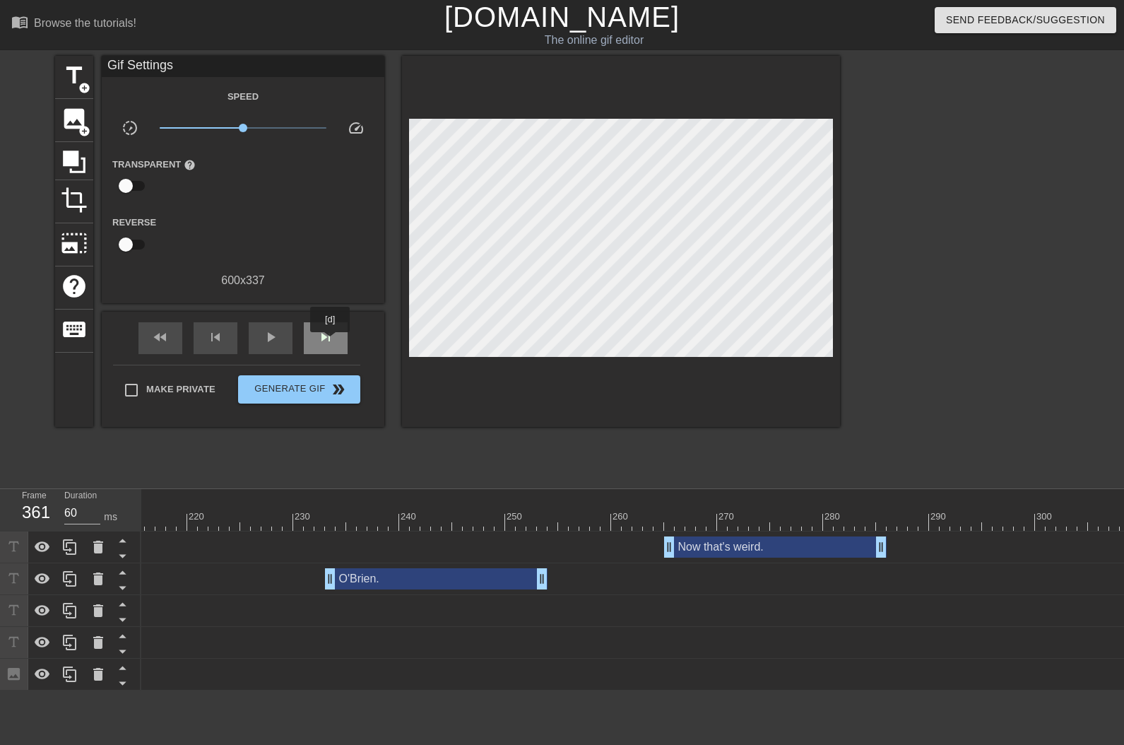
click at [331, 342] on span "skip_next" at bounding box center [325, 337] width 17 height 17
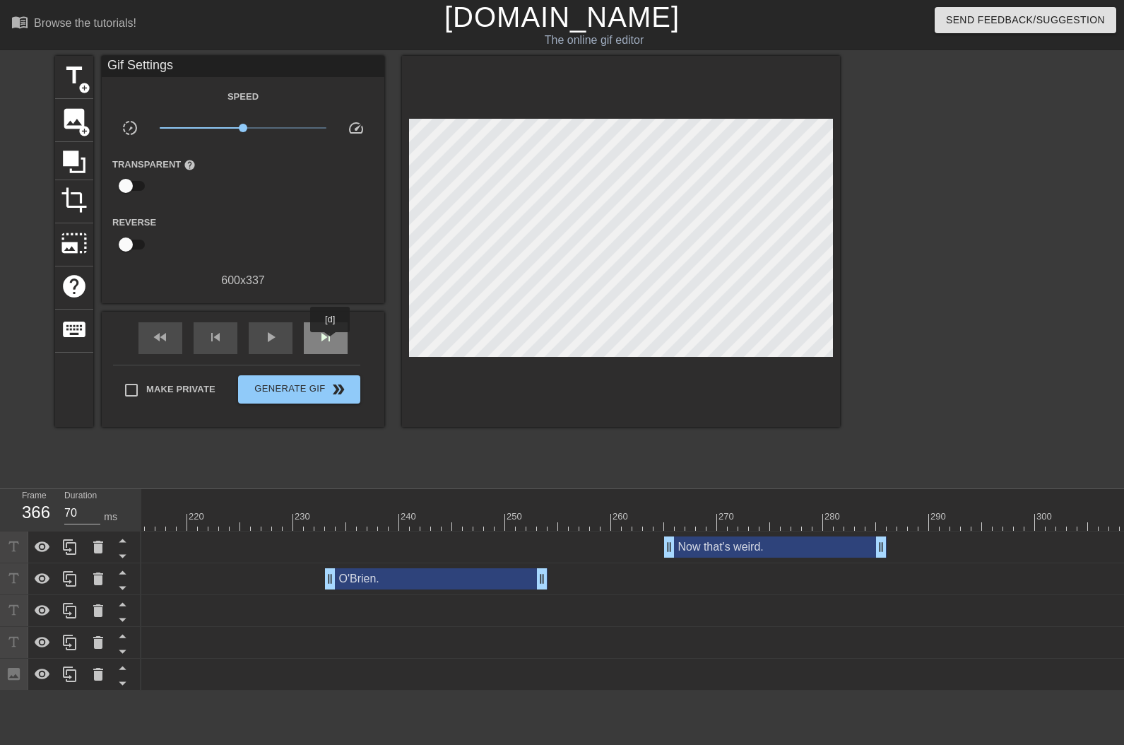
click at [331, 342] on span "skip_next" at bounding box center [325, 337] width 17 height 17
type input "60"
click at [81, 78] on span "title" at bounding box center [74, 75] width 27 height 27
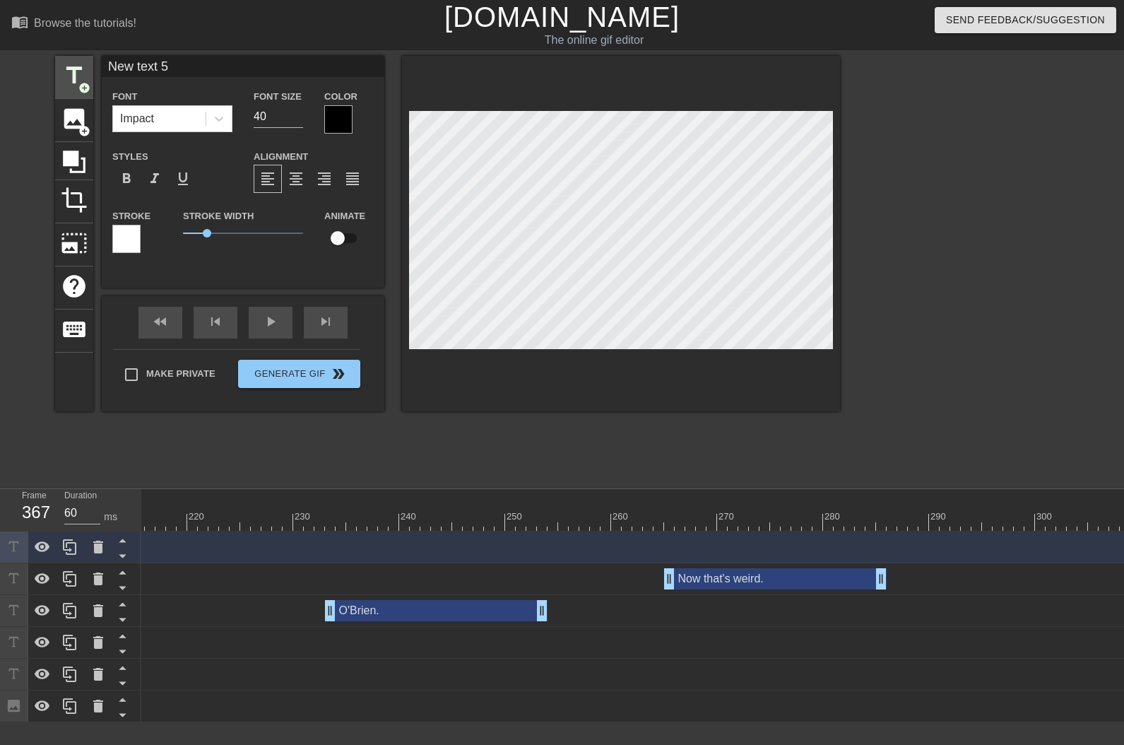
scroll to position [1, 3]
type input "W"
type textarea "W"
type input "We"
type textarea "We"
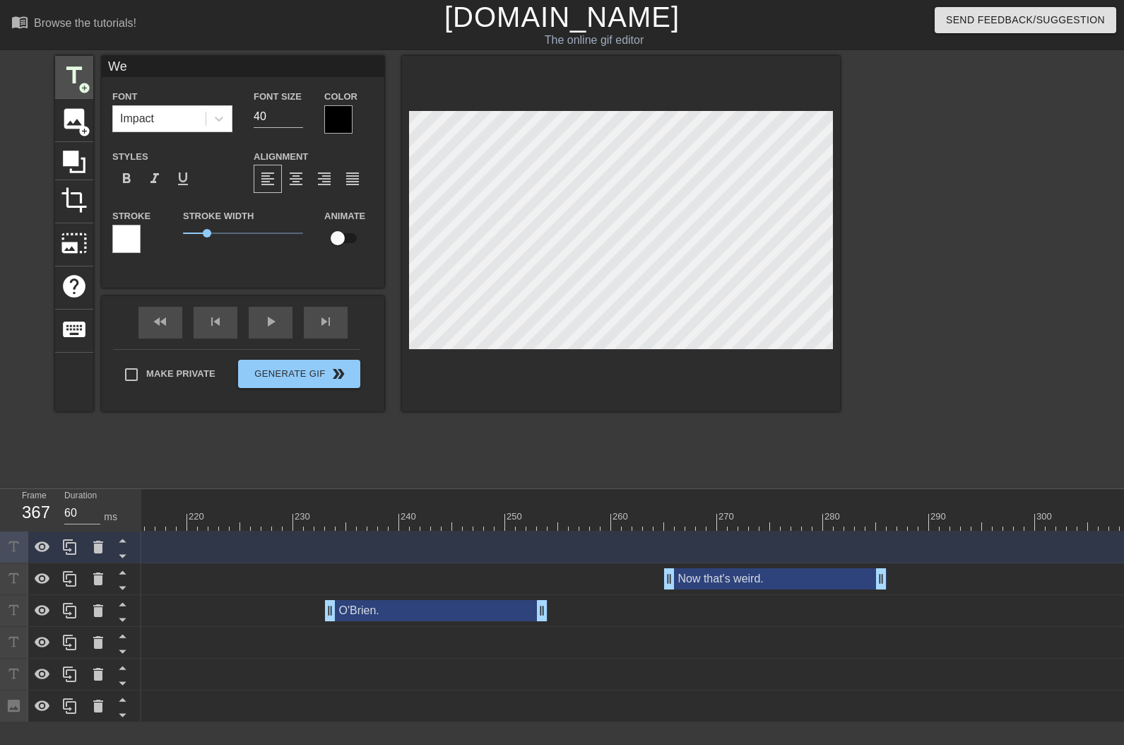
scroll to position [1, 2]
type input "Wel"
type textarea "Wel"
type input "Well"
type textarea "Well"
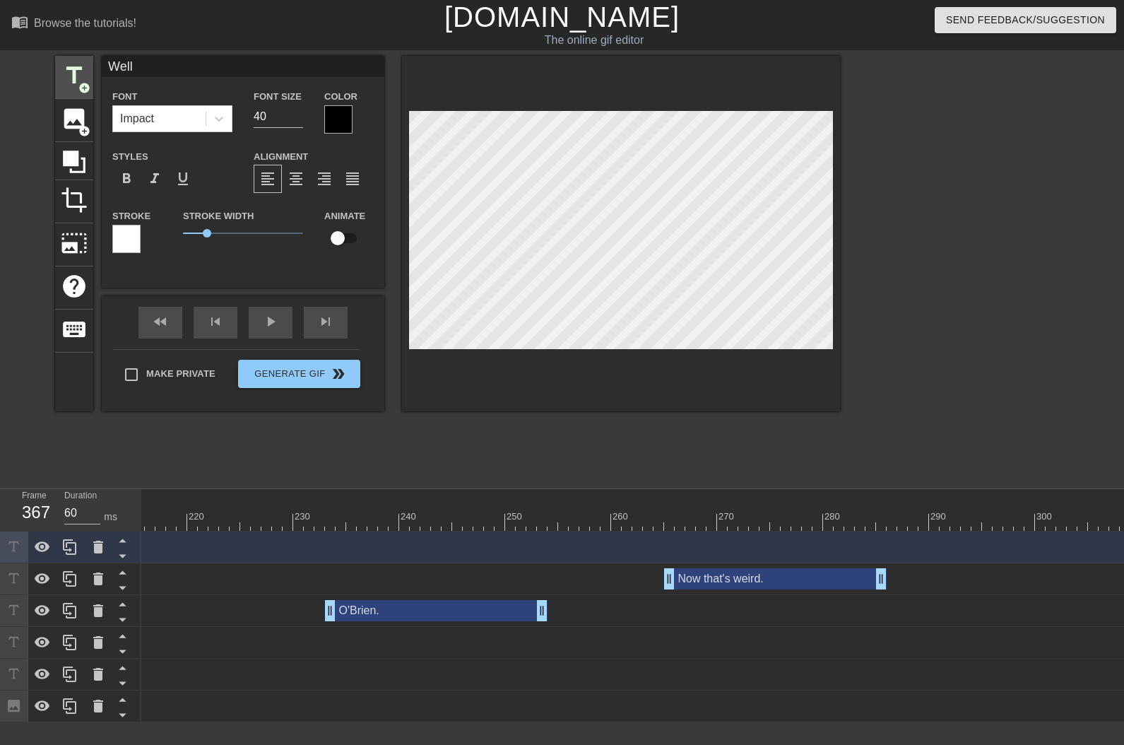
type input "Well."
type textarea "Well."
type input "Well.."
type textarea "Well.."
type input "Well..."
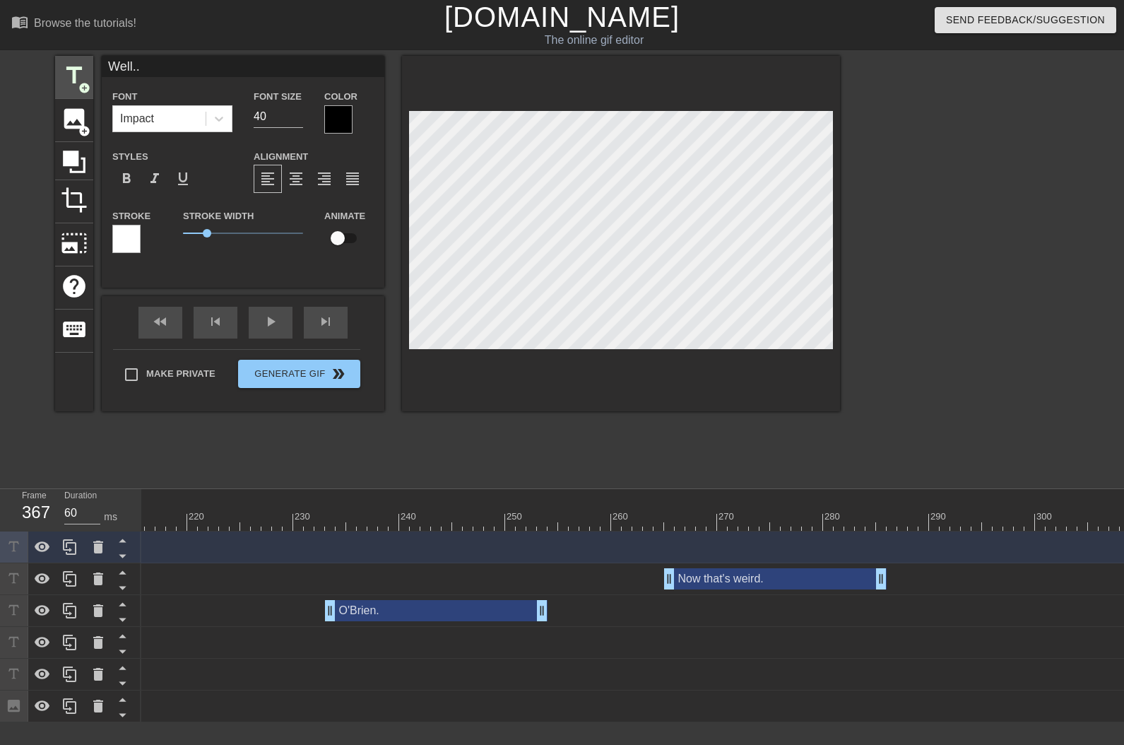
type textarea "Well..."
drag, startPoint x: 717, startPoint y: 384, endPoint x: 705, endPoint y: 367, distance: 20.8
click at [714, 382] on div at bounding box center [621, 233] width 438 height 355
drag, startPoint x: 263, startPoint y: 119, endPoint x: 231, endPoint y: 121, distance: 31.8
click at [239, 123] on div "Font Impact Font Size 40 Color" at bounding box center [243, 111] width 283 height 46
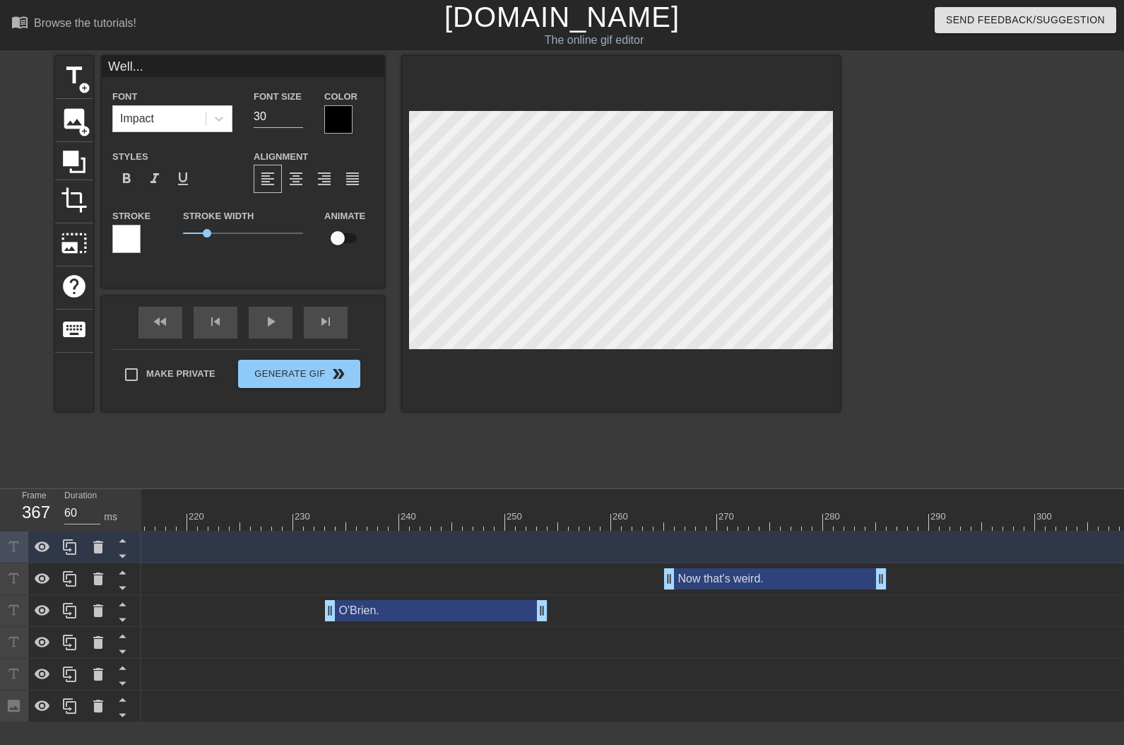
type input "30"
click at [348, 109] on div "Color" at bounding box center [348, 111] width 49 height 46
click at [343, 113] on div at bounding box center [338, 119] width 28 height 28
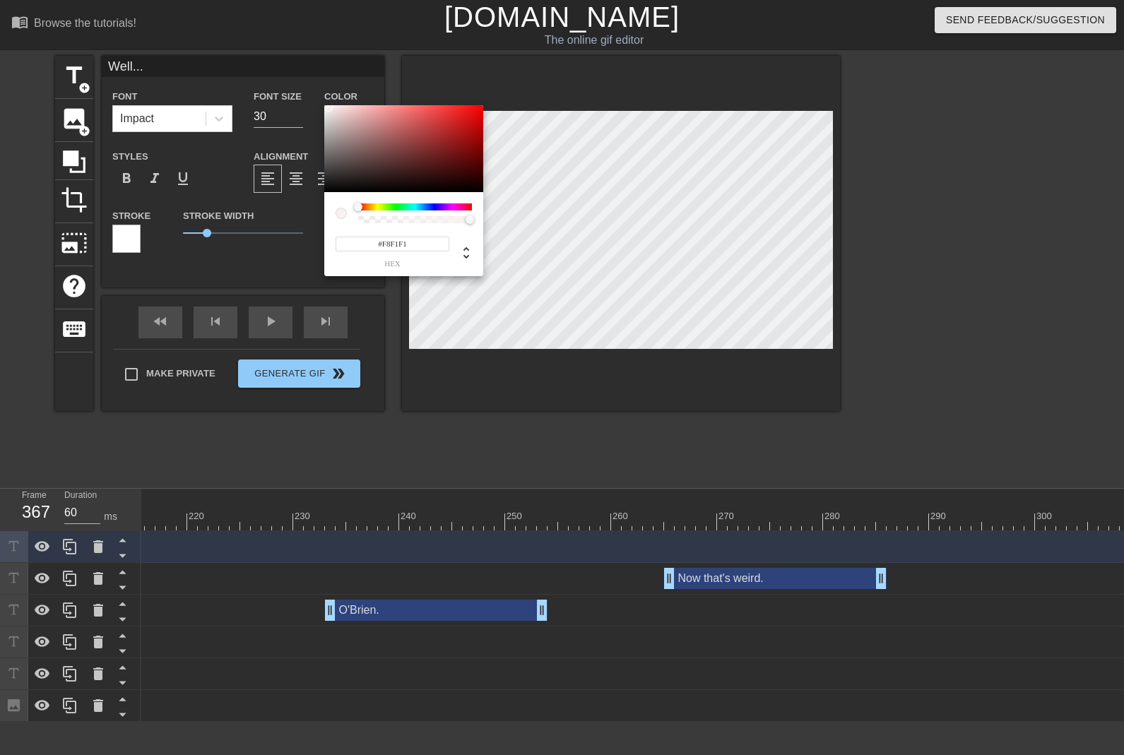
drag, startPoint x: 329, startPoint y: 107, endPoint x: 326, endPoint y: 123, distance: 15.7
click at [328, 107] on div at bounding box center [403, 149] width 159 height 88
type input "#F8F2F2"
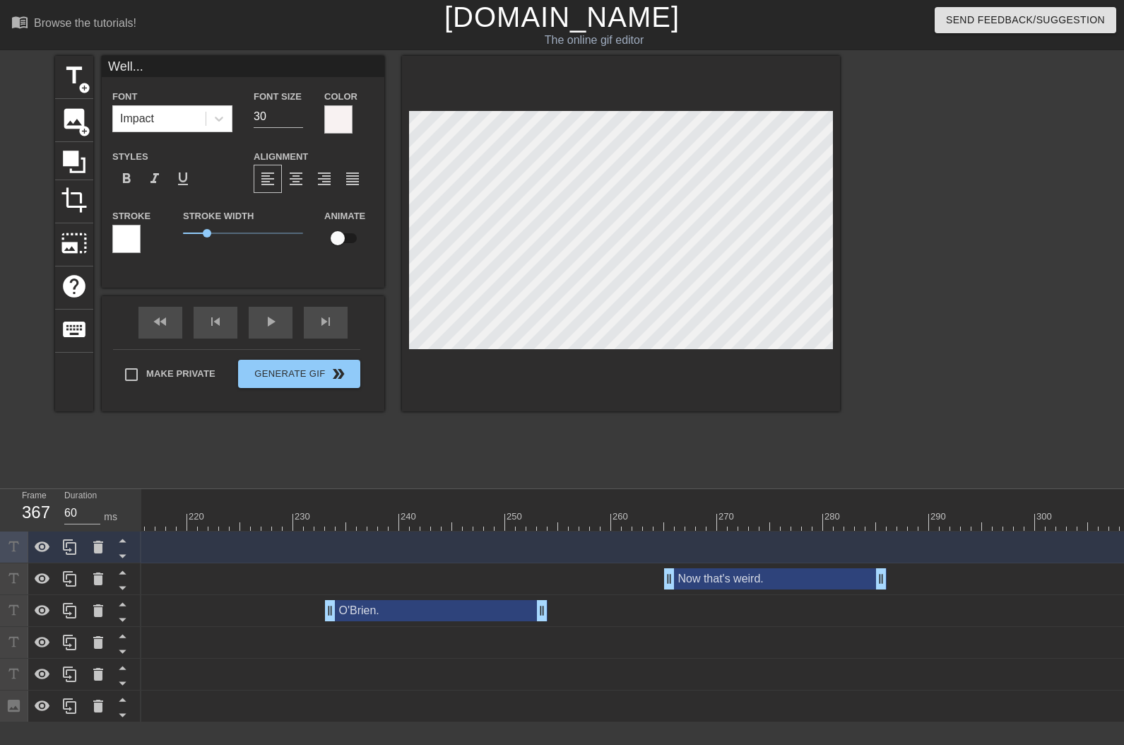
click at [142, 236] on div "Stroke" at bounding box center [136, 230] width 49 height 46
click at [137, 236] on div at bounding box center [126, 239] width 28 height 28
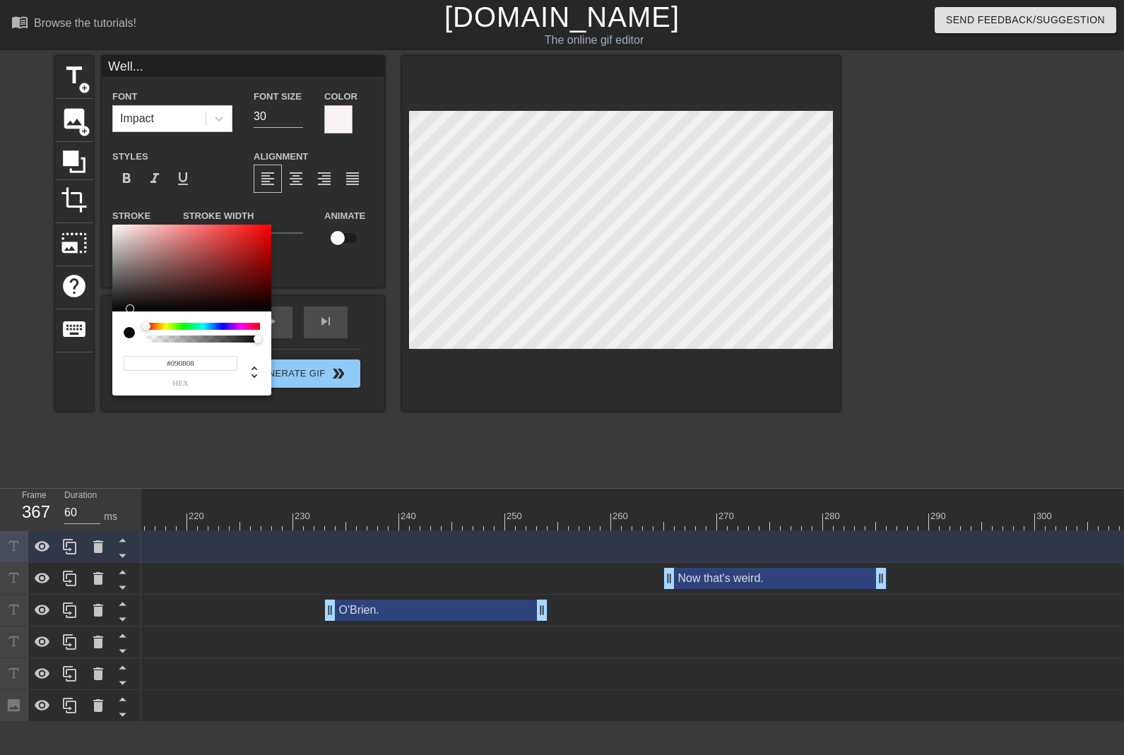
click at [120, 309] on div at bounding box center [191, 269] width 159 height 88
type input "#0D0D0D"
click at [116, 307] on div at bounding box center [191, 269] width 159 height 88
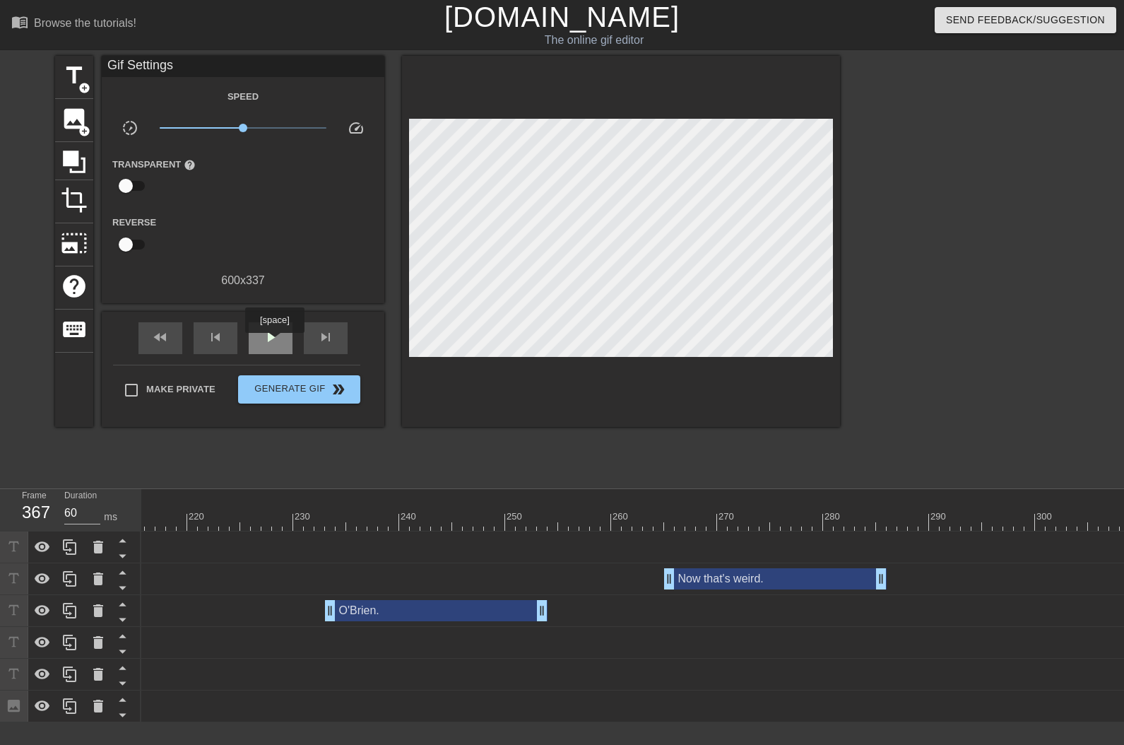
click at [274, 343] on span "play_arrow" at bounding box center [270, 337] width 17 height 17
click at [274, 343] on span "pause" at bounding box center [270, 337] width 17 height 17
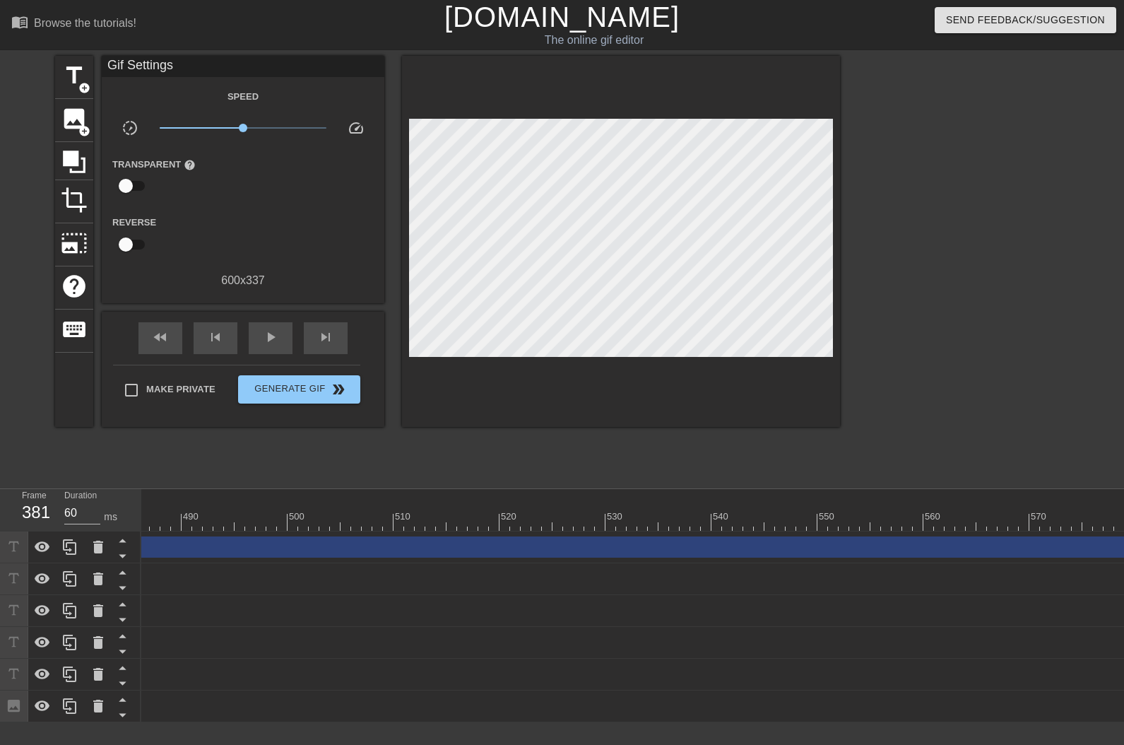
scroll to position [0, 5253]
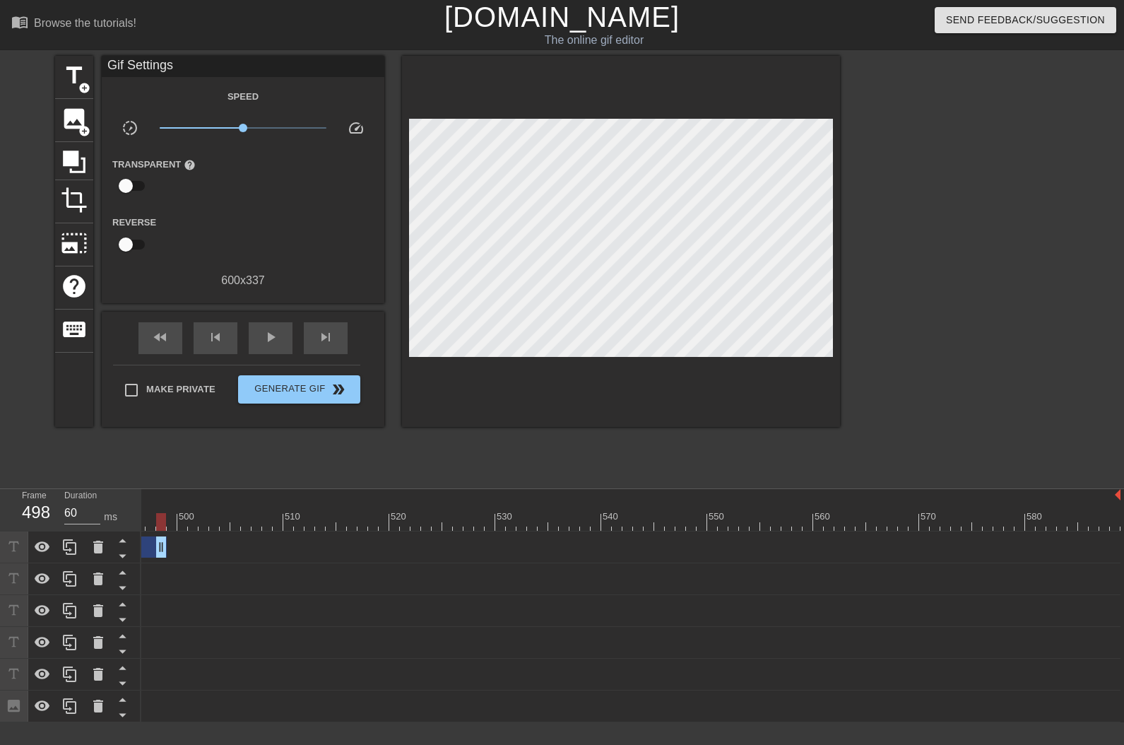
drag, startPoint x: 1112, startPoint y: 550, endPoint x: 146, endPoint y: 564, distance: 965.4
click at [623, 722] on div "10 20 30 40 50 60 70 80 90 100 110 120 130 140 150 160" at bounding box center [632, 605] width 983 height 233
drag, startPoint x: 1009, startPoint y: 551, endPoint x: 146, endPoint y: 645, distance: 868.0
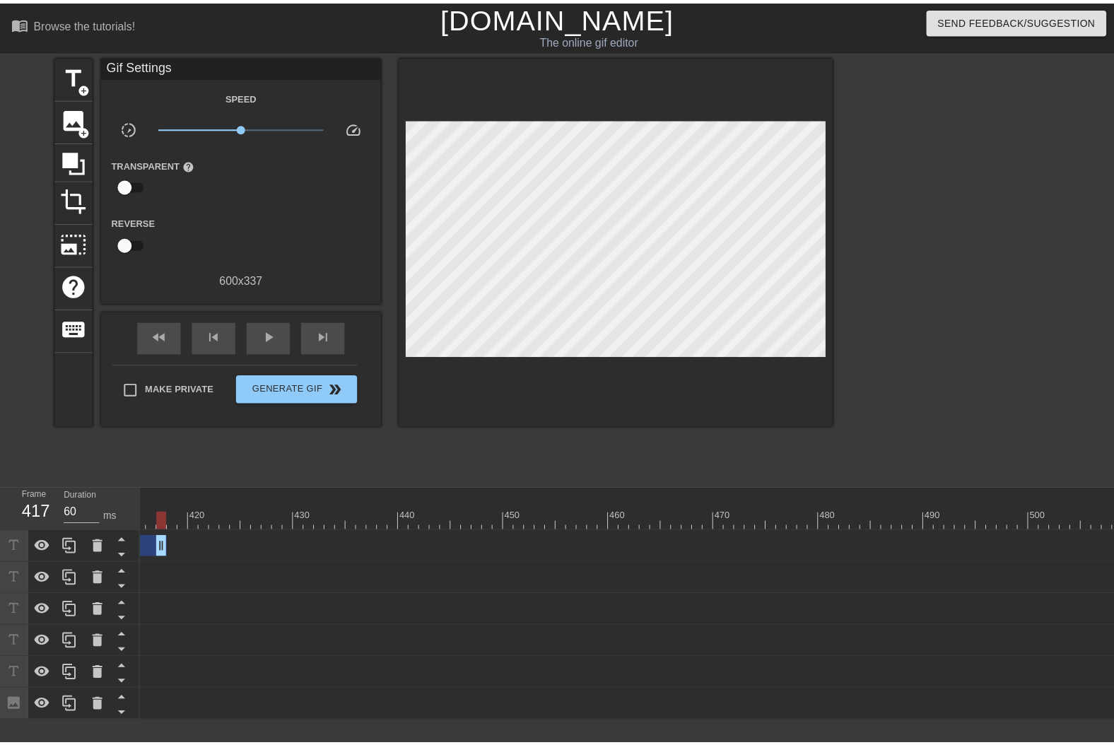
scroll to position [0, 3533]
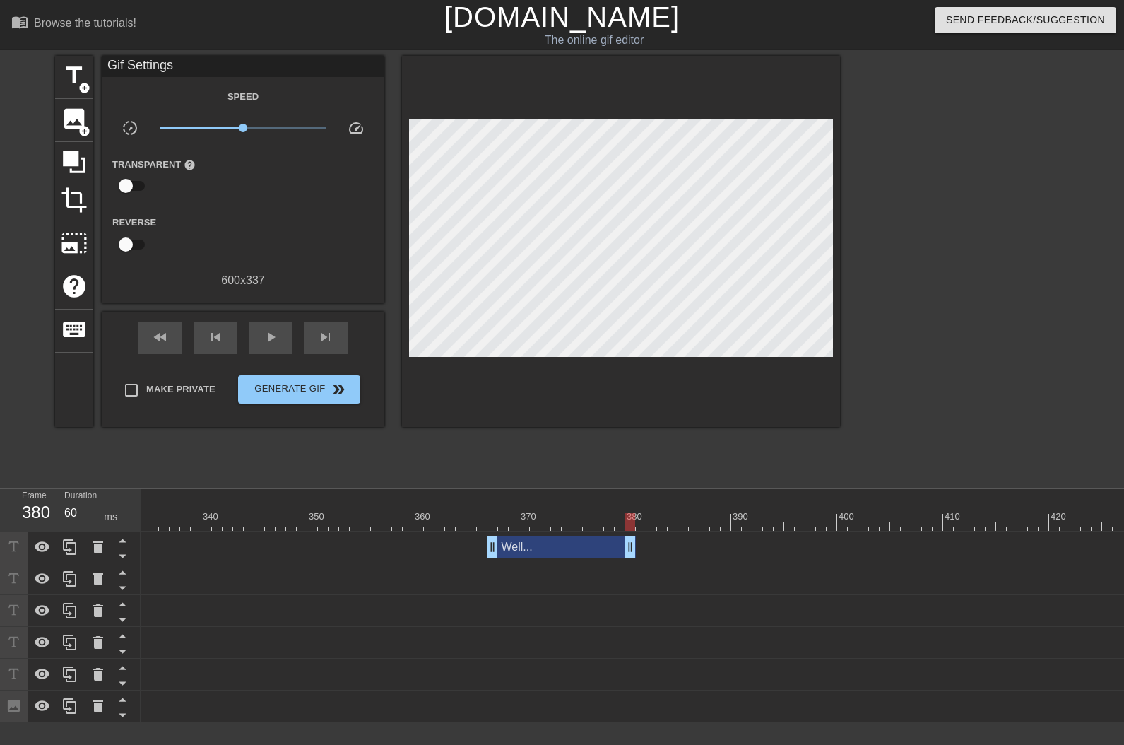
drag, startPoint x: 1024, startPoint y: 551, endPoint x: 624, endPoint y: 523, distance: 401.0
click at [626, 524] on div "10 20 30 40 50 60 70 80 90 100 110 120 130 140 150 160" at bounding box center [632, 605] width 983 height 233
click at [266, 332] on span "play_arrow" at bounding box center [270, 337] width 17 height 17
click at [266, 332] on span "pause" at bounding box center [270, 337] width 17 height 17
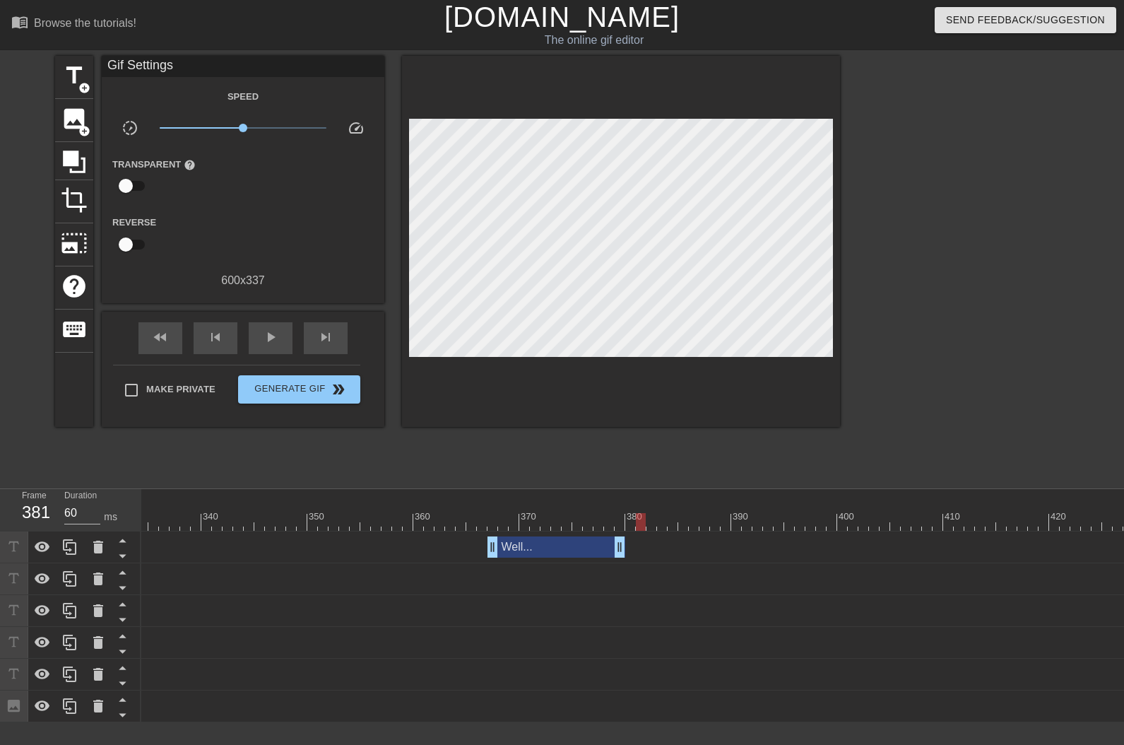
drag, startPoint x: 487, startPoint y: 541, endPoint x: 478, endPoint y: 541, distance: 8.5
drag, startPoint x: 493, startPoint y: 544, endPoint x: 476, endPoint y: 544, distance: 16.3
click at [278, 341] on span "play_arrow" at bounding box center [270, 337] width 17 height 17
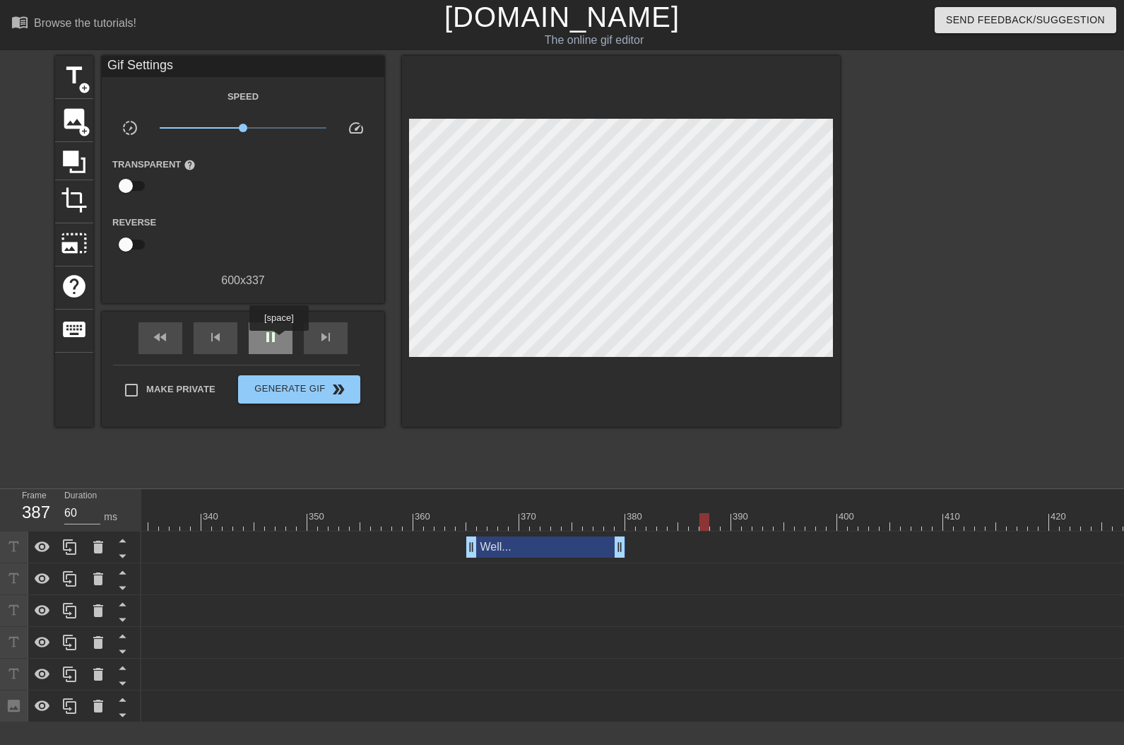
type input "70"
click at [278, 341] on span "pause" at bounding box center [270, 337] width 17 height 17
click at [90, 82] on span "add_circle" at bounding box center [84, 88] width 12 height 12
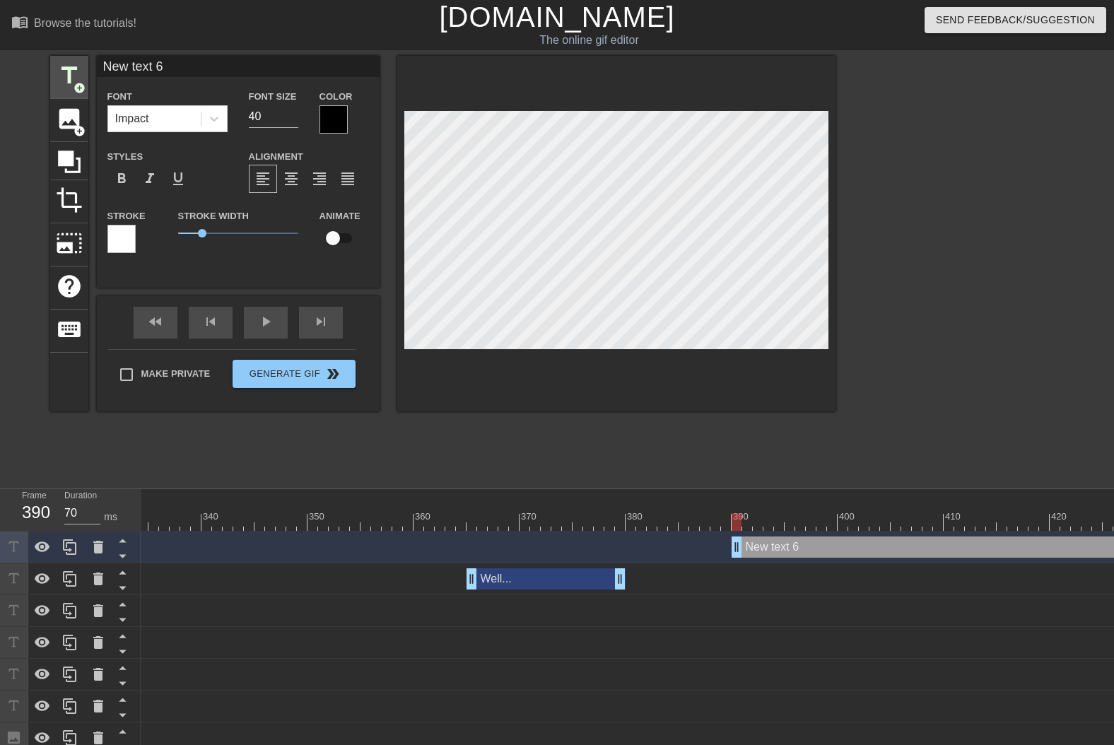
scroll to position [1, 3]
type input "i"
type textarea "i"
type input "it"
type textarea "it"
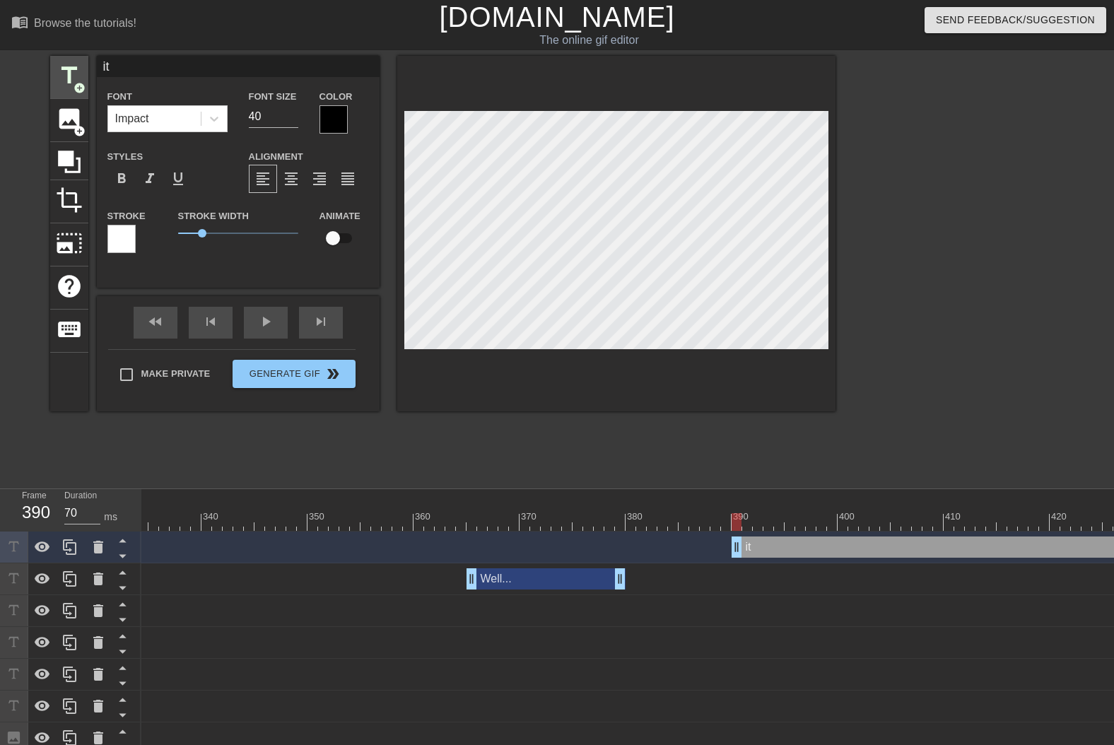
type input "it'"
type textarea "it'"
type input "it's"
type textarea "it's"
type input "it's"
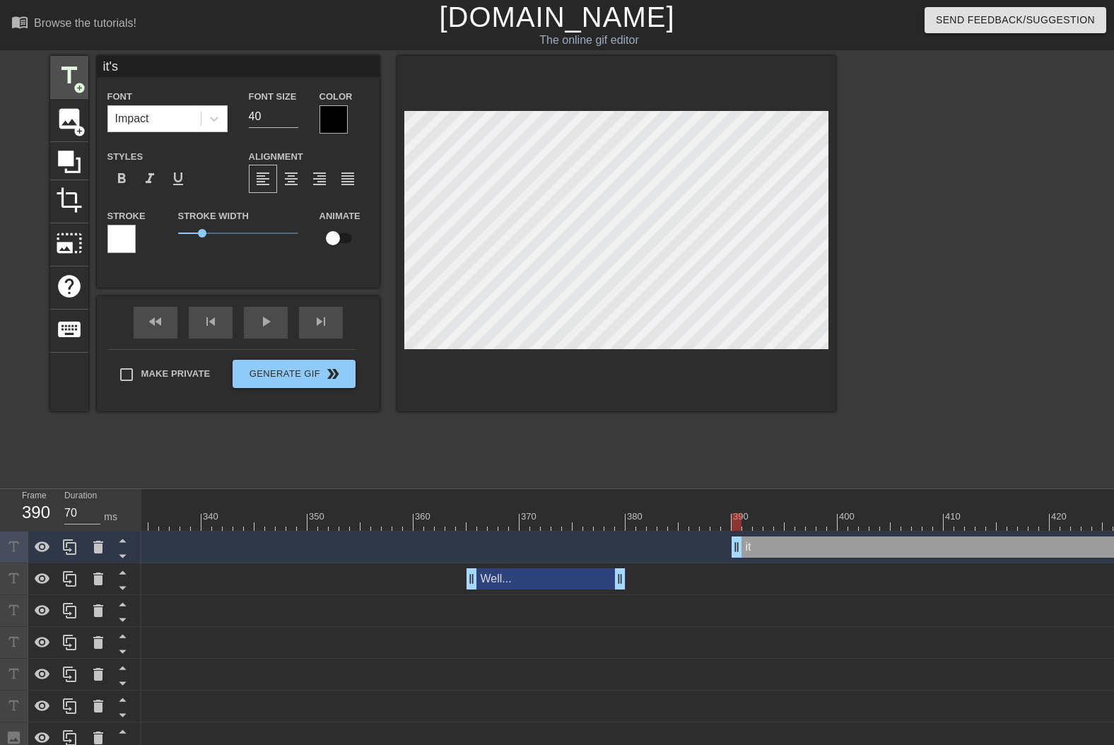
type textarea "it's"
type input "it's j"
type textarea "it's j"
type input "it's ju"
type textarea "it's ju"
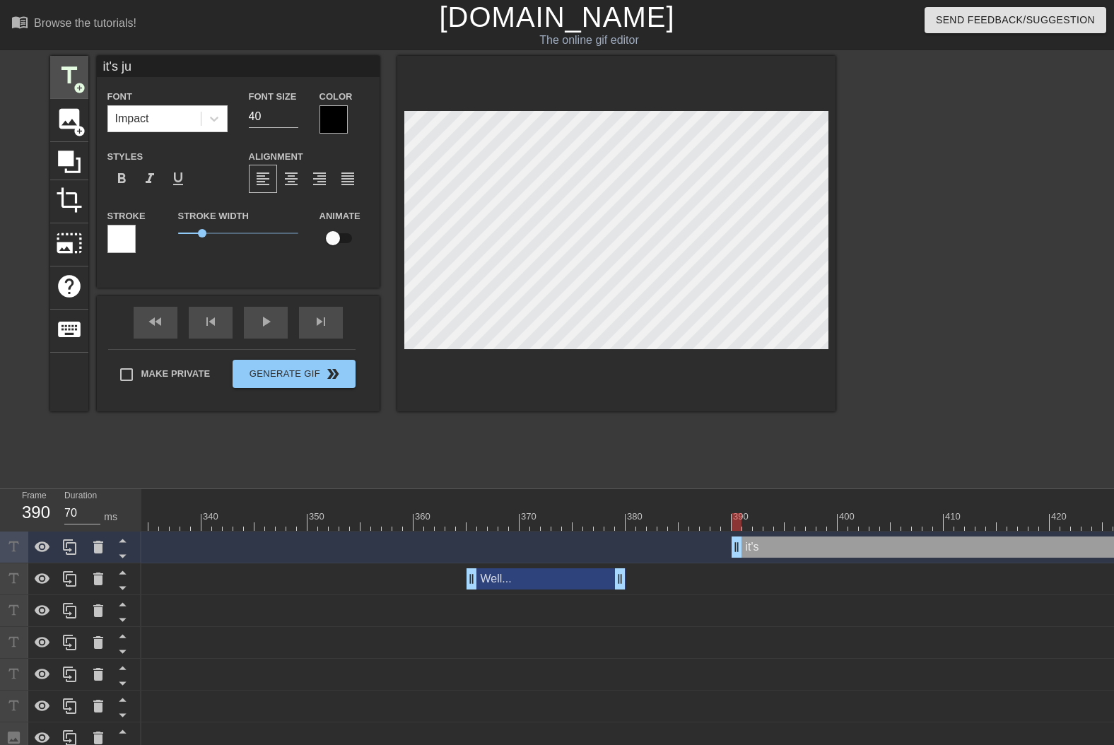
type input "it's jus"
type textarea "it's jus"
type input "it's just"
type textarea "it's just"
type input "it's just"
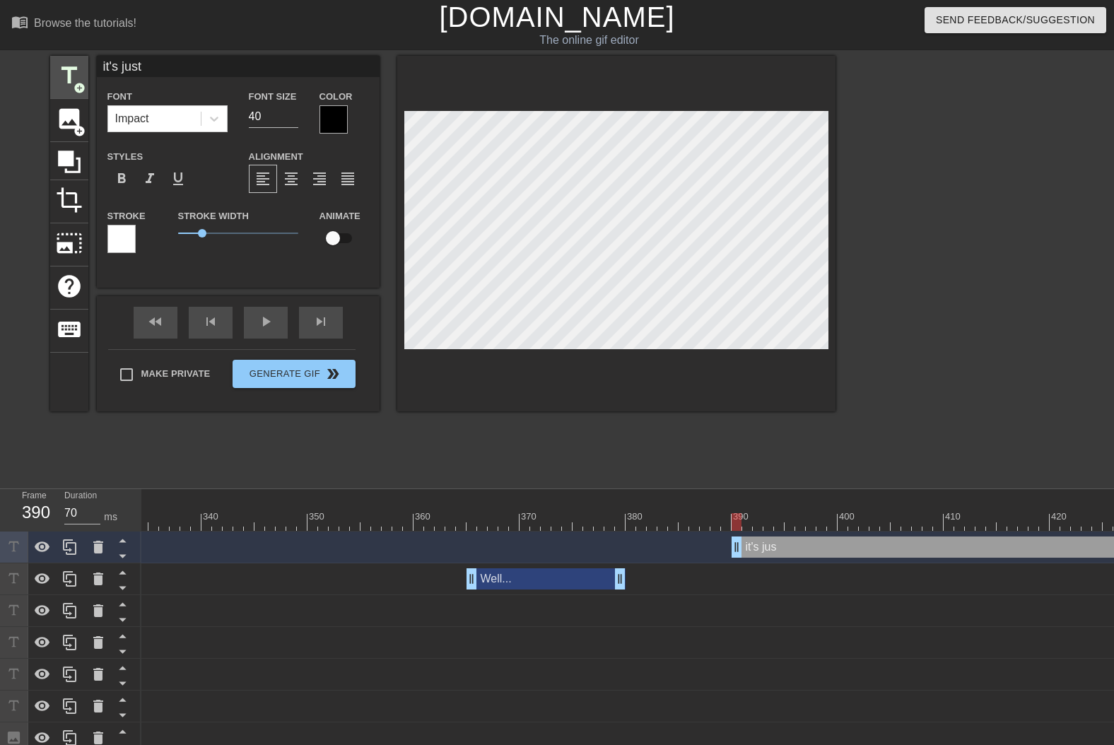
type textarea "it's just"
type input "it's just a"
type textarea "it's just a"
type input "it's just a"
type textarea "it's just a"
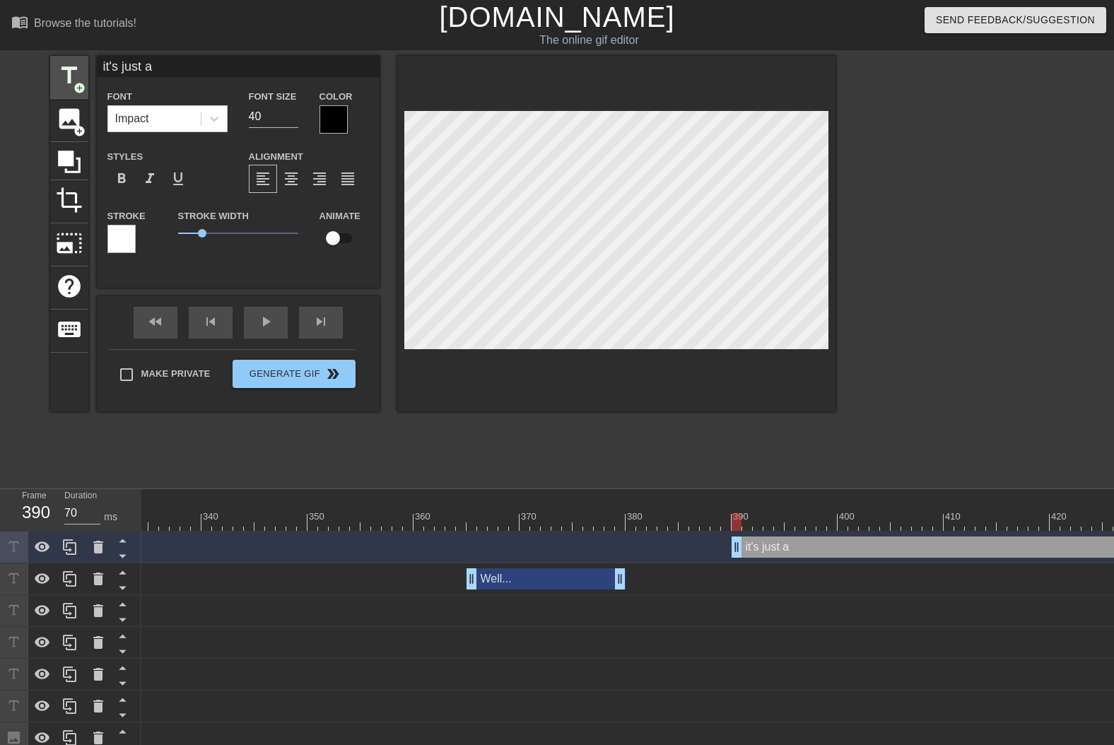
type input "it's just a g"
type textarea "it's just a g"
type input "it's just a ga"
type textarea "it's just a ga"
type input "it's just a gam"
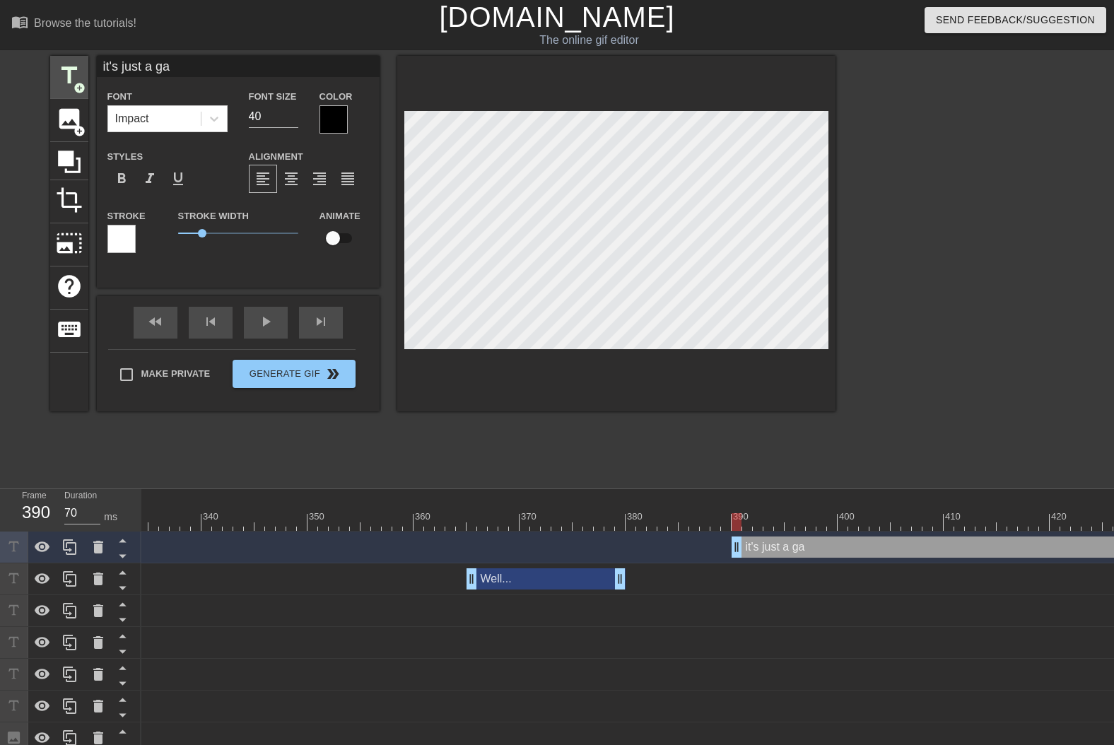
type textarea "it's just a gam"
type input "it's just a game"
type textarea "it's just a game"
type input "it's just a game."
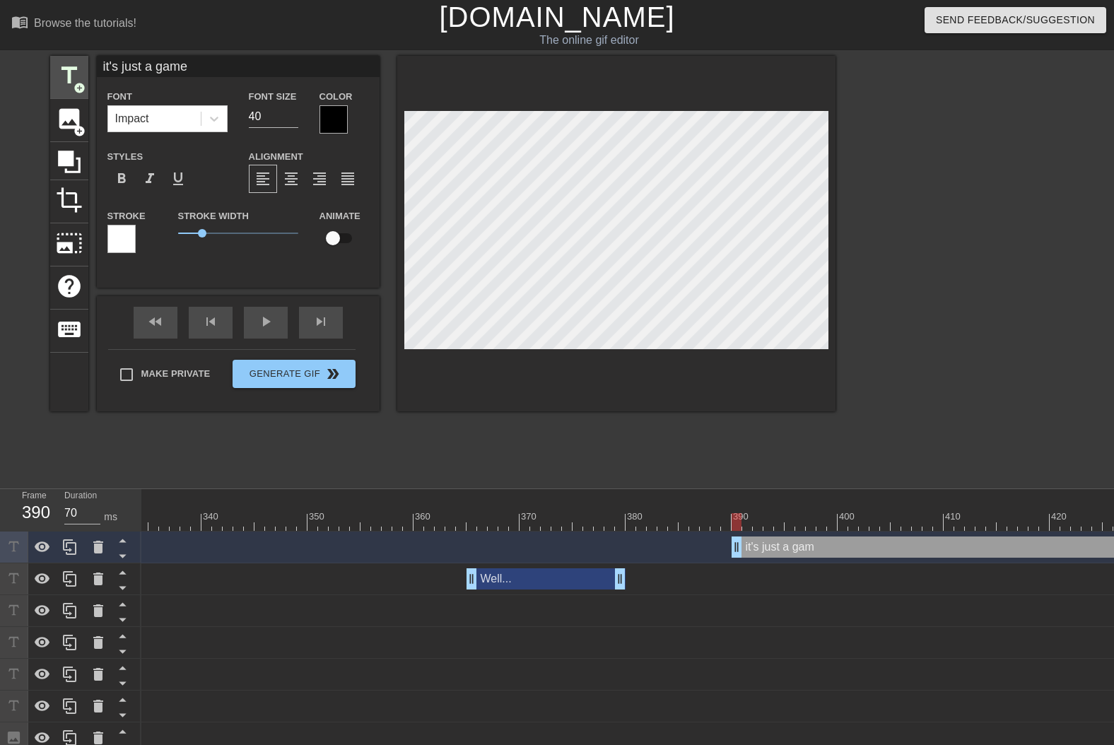
type textarea "it's just a game."
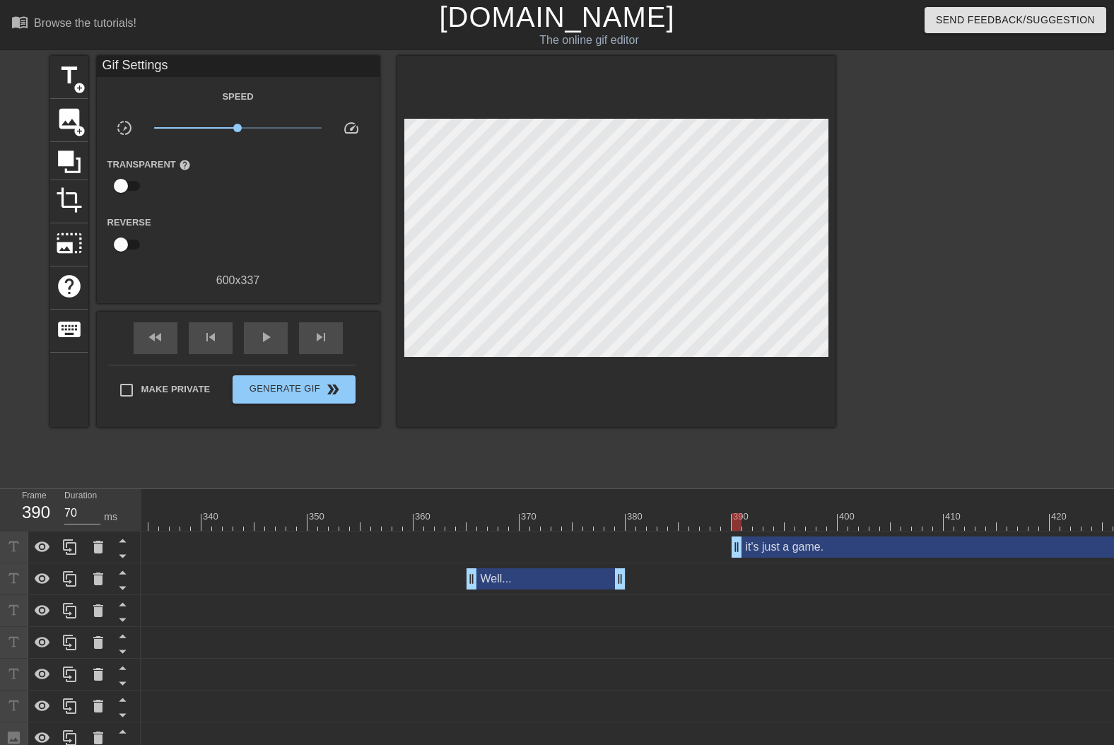
click at [560, 363] on div at bounding box center [616, 241] width 438 height 371
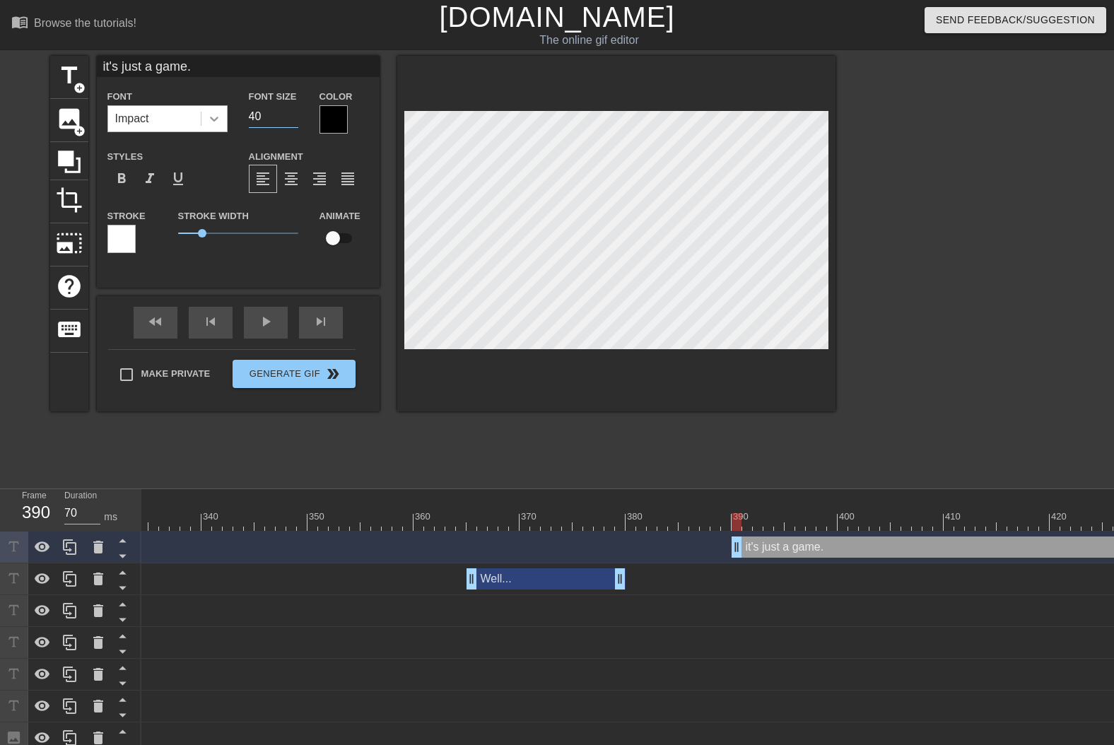
drag, startPoint x: 266, startPoint y: 113, endPoint x: 215, endPoint y: 117, distance: 51.0
click at [216, 117] on div "Font Impact Font Size 40 Color" at bounding box center [238, 111] width 283 height 46
type input "30"
click at [347, 120] on div at bounding box center [333, 119] width 28 height 28
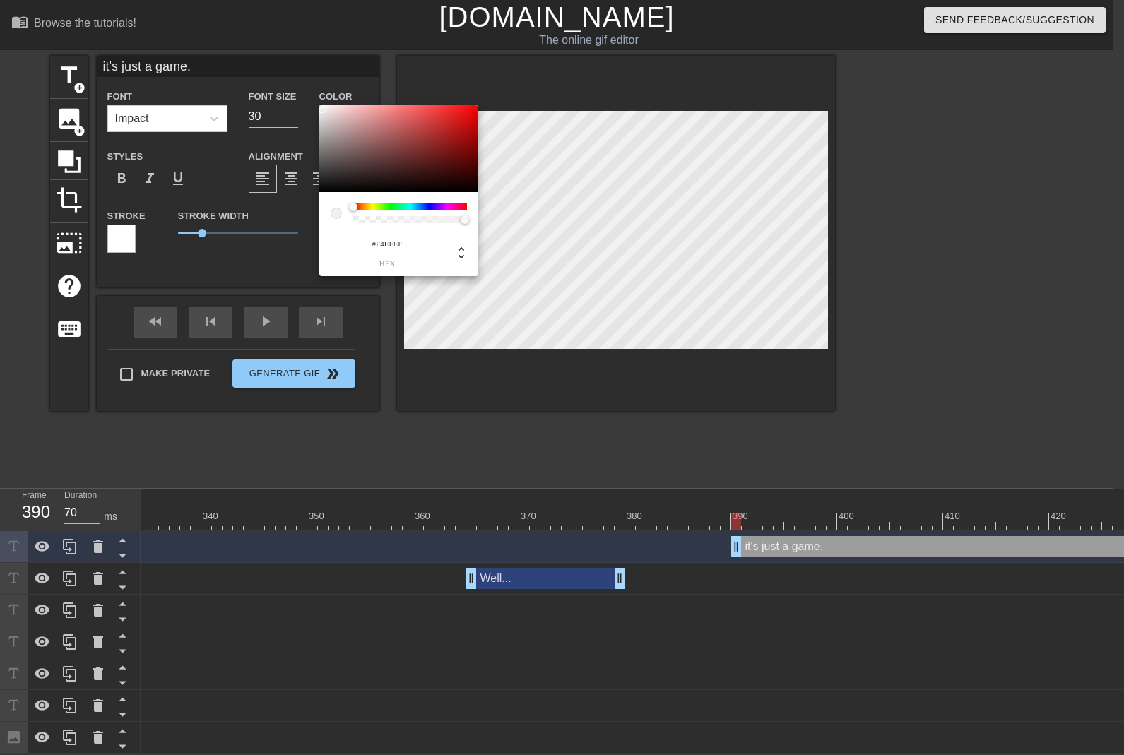
type input "#F4EFEF"
click at [322, 109] on div at bounding box center [398, 149] width 159 height 88
drag, startPoint x: 583, startPoint y: 411, endPoint x: 608, endPoint y: 366, distance: 51.5
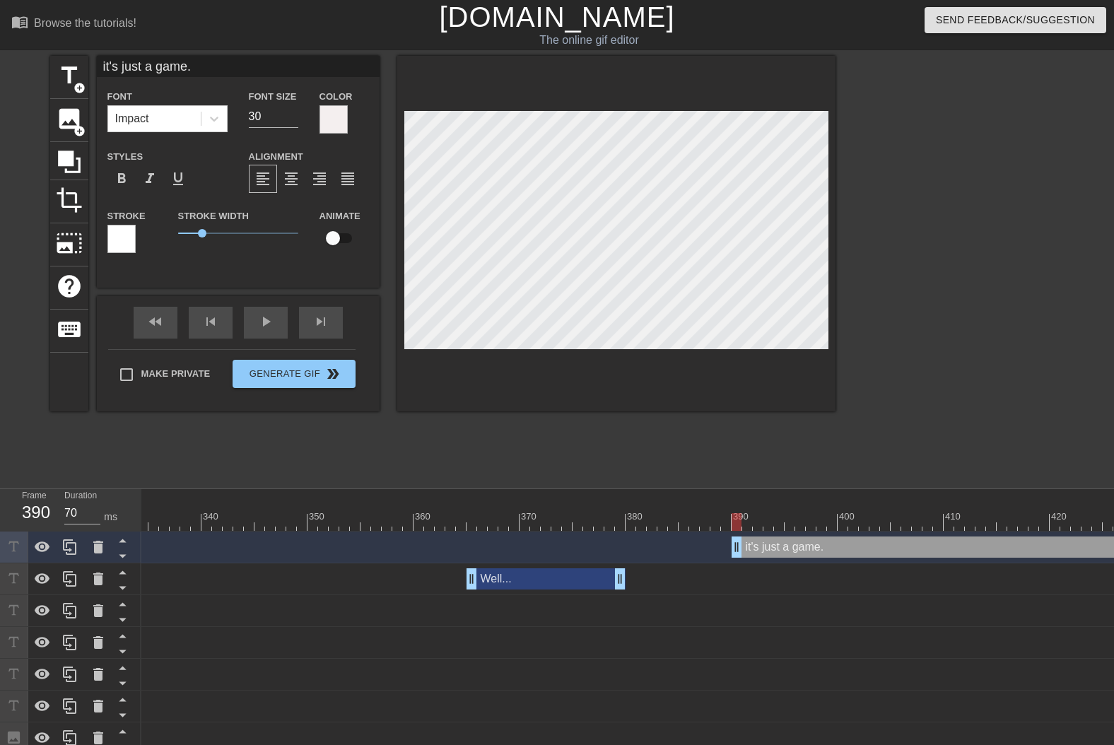
click at [124, 240] on div at bounding box center [121, 239] width 28 height 28
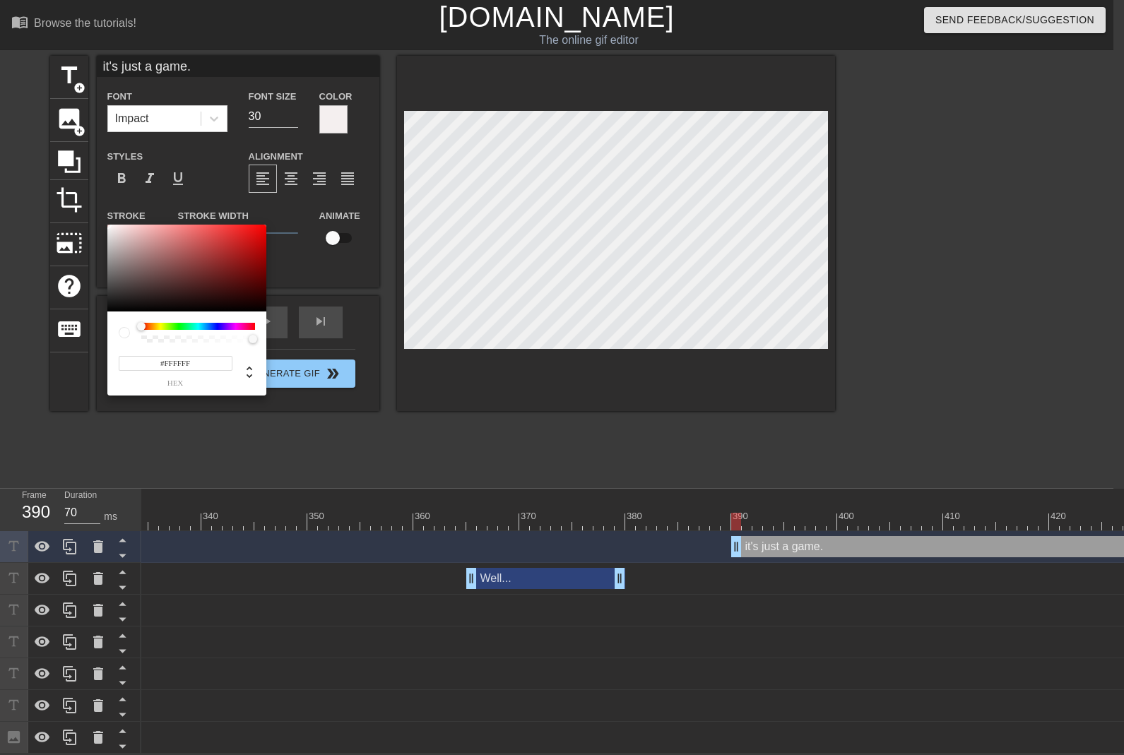
type input "#030303"
click at [110, 311] on div at bounding box center [186, 269] width 159 height 88
drag, startPoint x: 720, startPoint y: 397, endPoint x: 710, endPoint y: 396, distance: 10.0
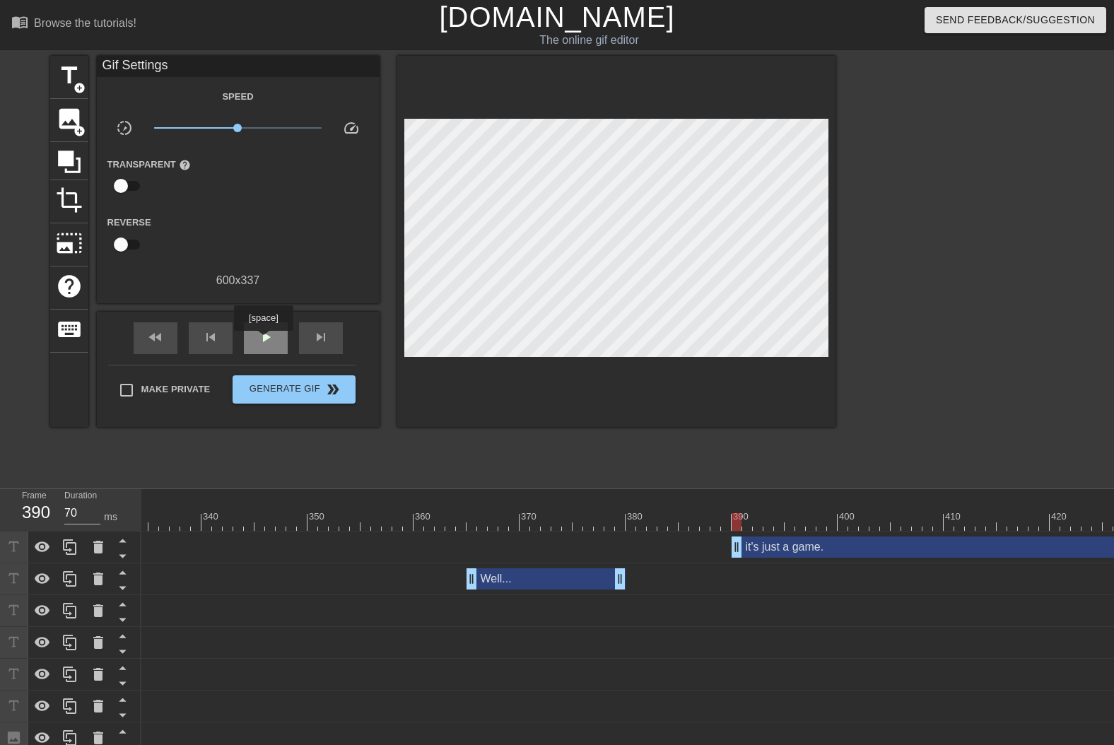
click at [263, 339] on span "play_arrow" at bounding box center [265, 337] width 17 height 17
drag, startPoint x: 263, startPoint y: 339, endPoint x: 298, endPoint y: 360, distance: 41.2
click at [263, 338] on span "pause" at bounding box center [265, 337] width 17 height 17
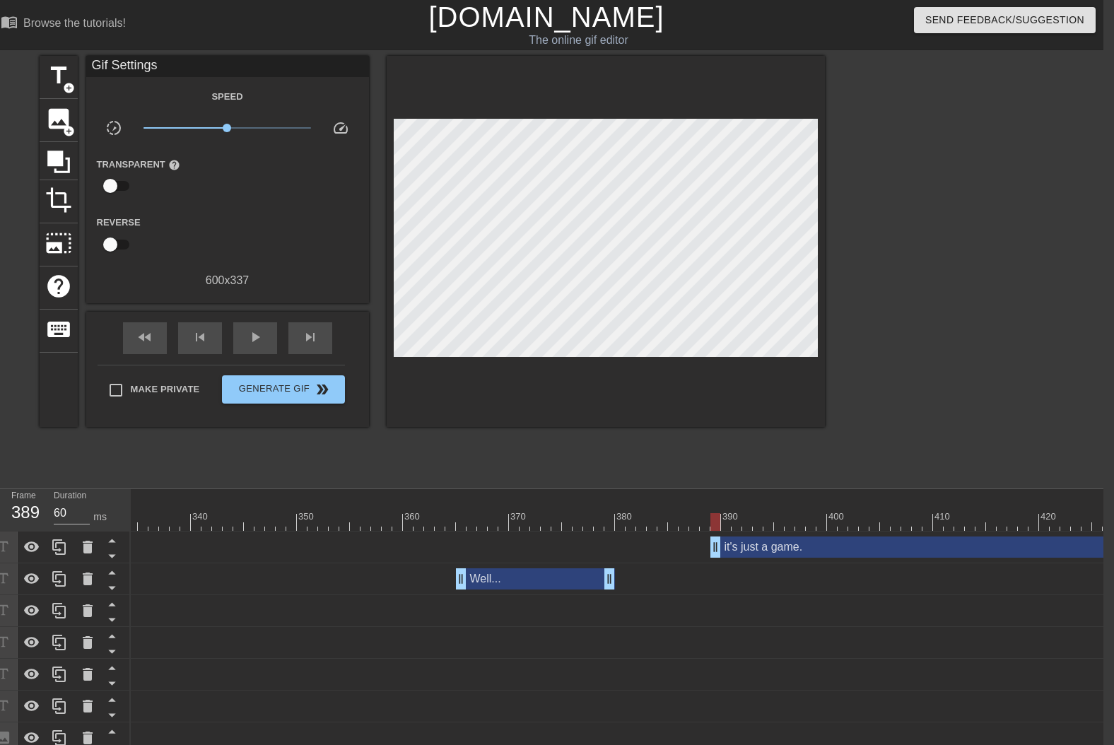
drag, startPoint x: 722, startPoint y: 546, endPoint x: 767, endPoint y: 632, distance: 96.7
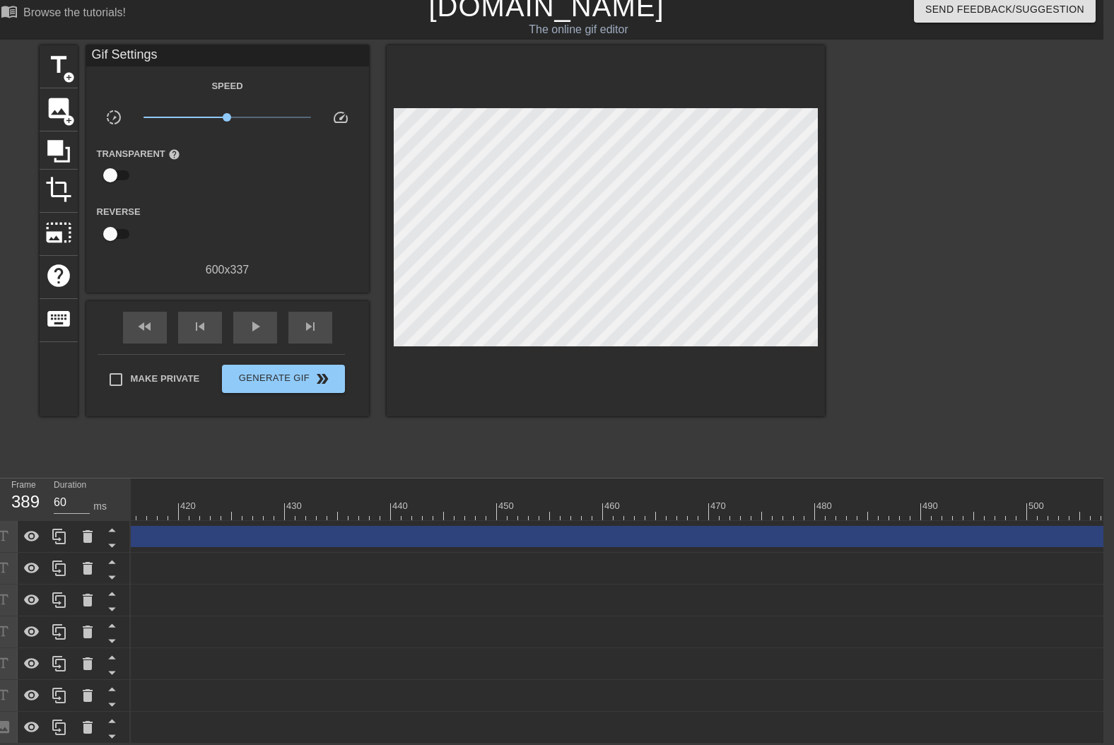
scroll to position [0, 5251]
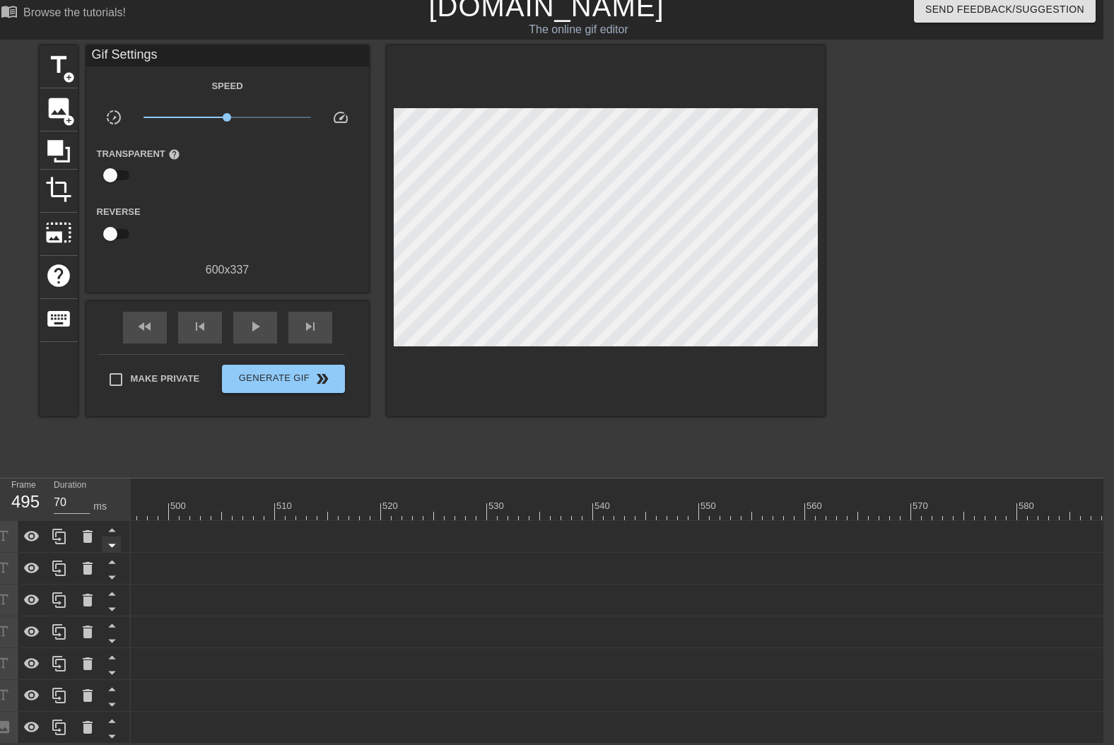
drag, startPoint x: 1109, startPoint y: 524, endPoint x: 114, endPoint y: 537, distance: 995.1
click at [119, 519] on div "Frame 495 Duration 70 ms 10 20 30 40 50 60 70 80 90 100 110 120 130 140 150" at bounding box center [546, 610] width 1114 height 265
drag, startPoint x: 980, startPoint y: 528, endPoint x: 170, endPoint y: 599, distance: 813.6
click at [123, 540] on div "Frame 415 Duration 70 ms 10 20 30 40 50 60 70 80 90 100 110 120 130 140 150" at bounding box center [546, 610] width 1114 height 265
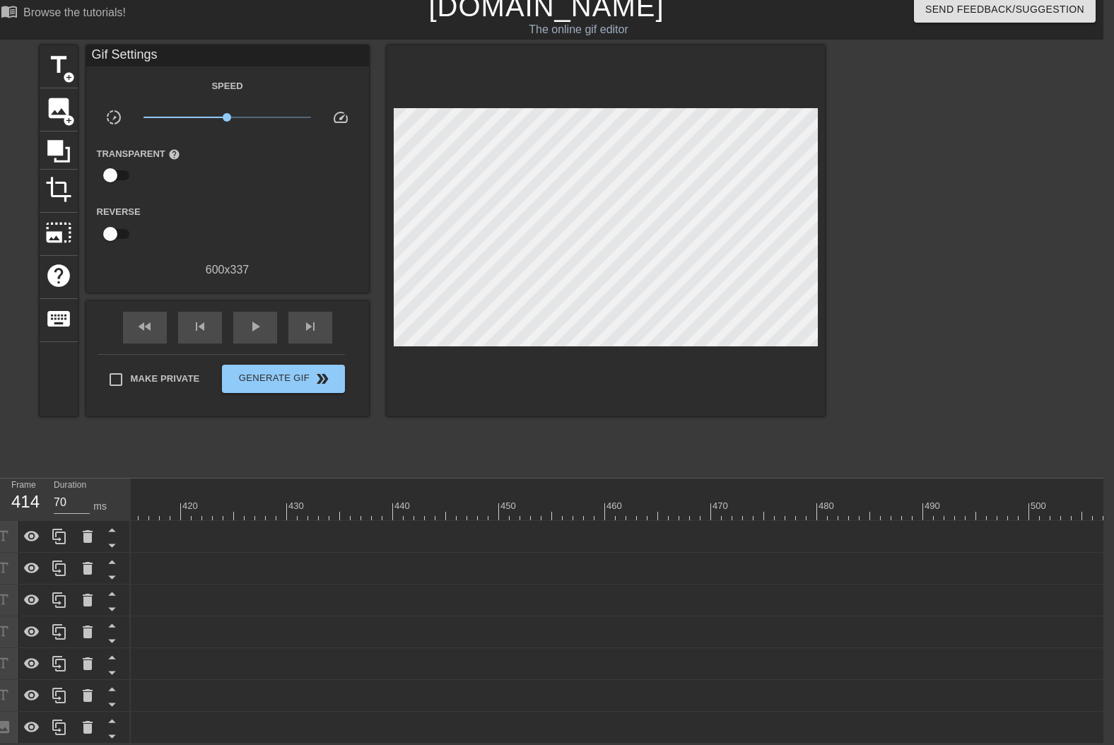
scroll to position [0, 3531]
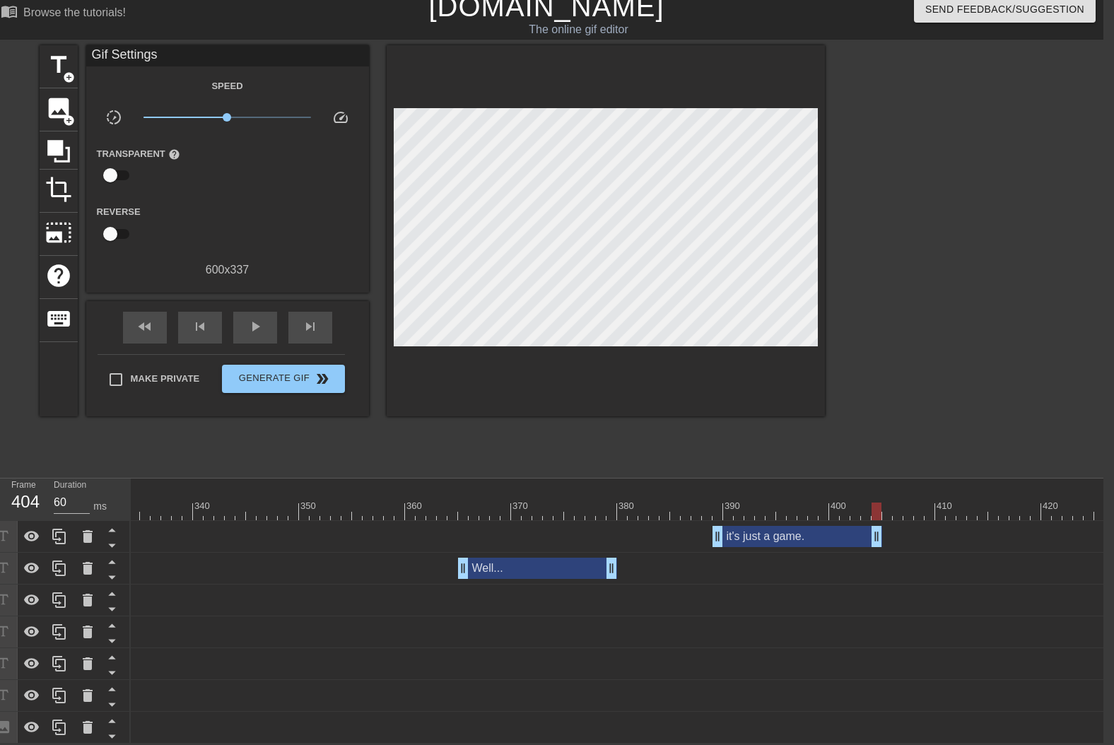
drag, startPoint x: 982, startPoint y: 532, endPoint x: 878, endPoint y: 518, distance: 104.1
click at [303, 318] on span "skip_next" at bounding box center [310, 326] width 17 height 17
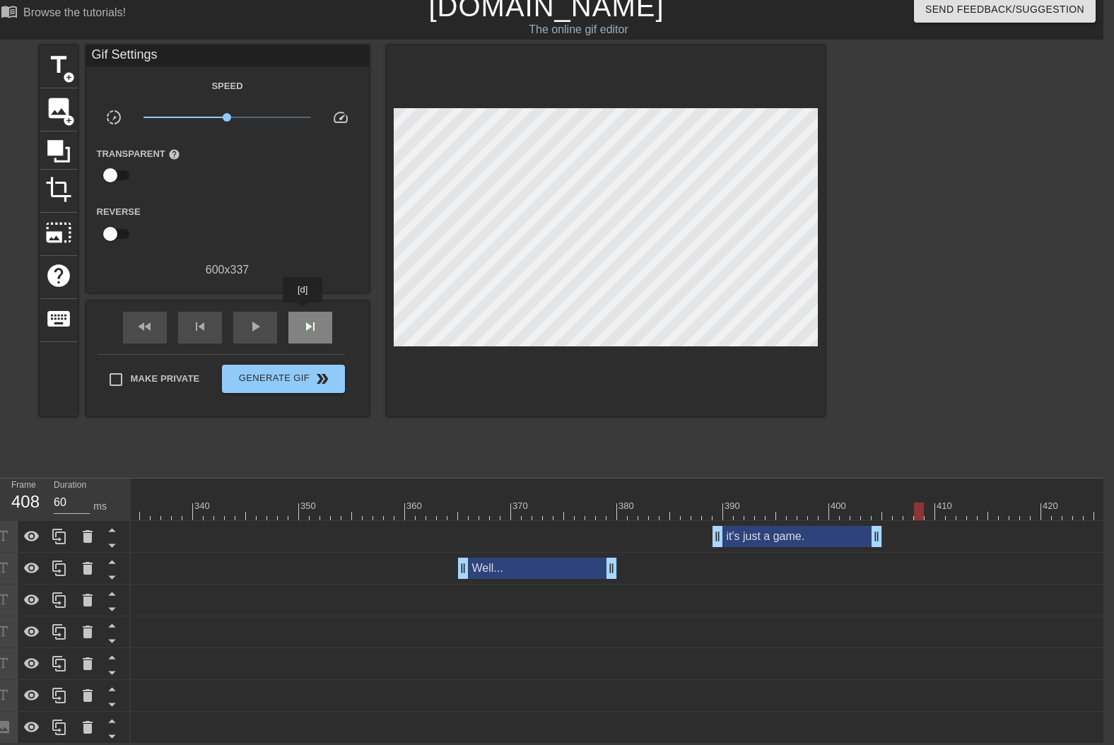
click at [303, 318] on span "skip_next" at bounding box center [310, 326] width 17 height 17
click at [211, 319] on div "skip_previous" at bounding box center [200, 328] width 44 height 32
type input "60"
click at [67, 61] on span "title" at bounding box center [58, 65] width 27 height 27
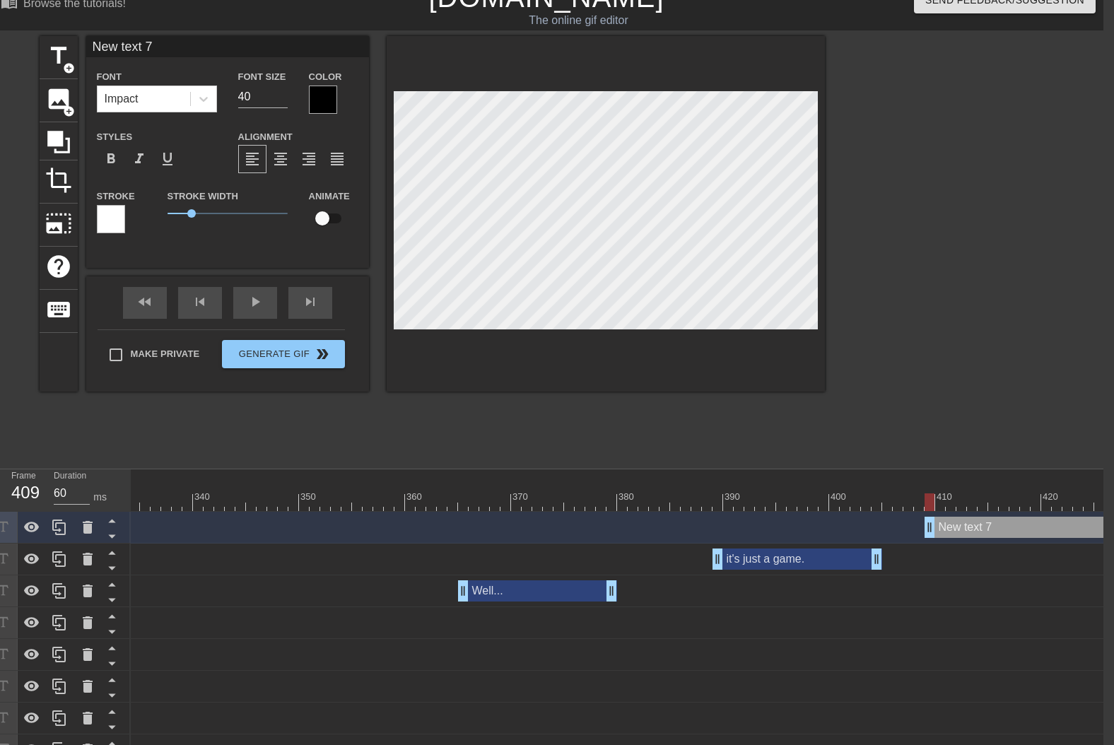
scroll to position [1, 2]
type input "r"
type textarea "r"
click at [712, 369] on div at bounding box center [606, 213] width 438 height 355
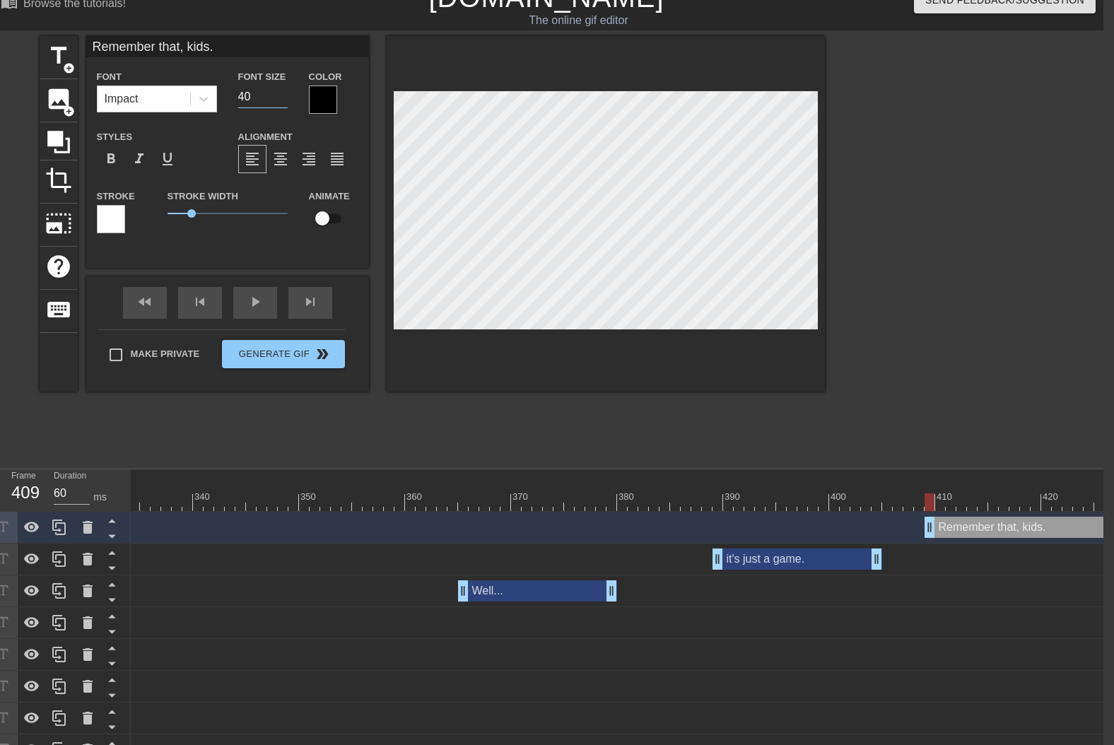
drag, startPoint x: 258, startPoint y: 101, endPoint x: 220, endPoint y: 105, distance: 38.3
click at [222, 105] on div "Font Impact Font Size 40 Color" at bounding box center [227, 91] width 283 height 46
click at [312, 101] on div at bounding box center [323, 100] width 28 height 28
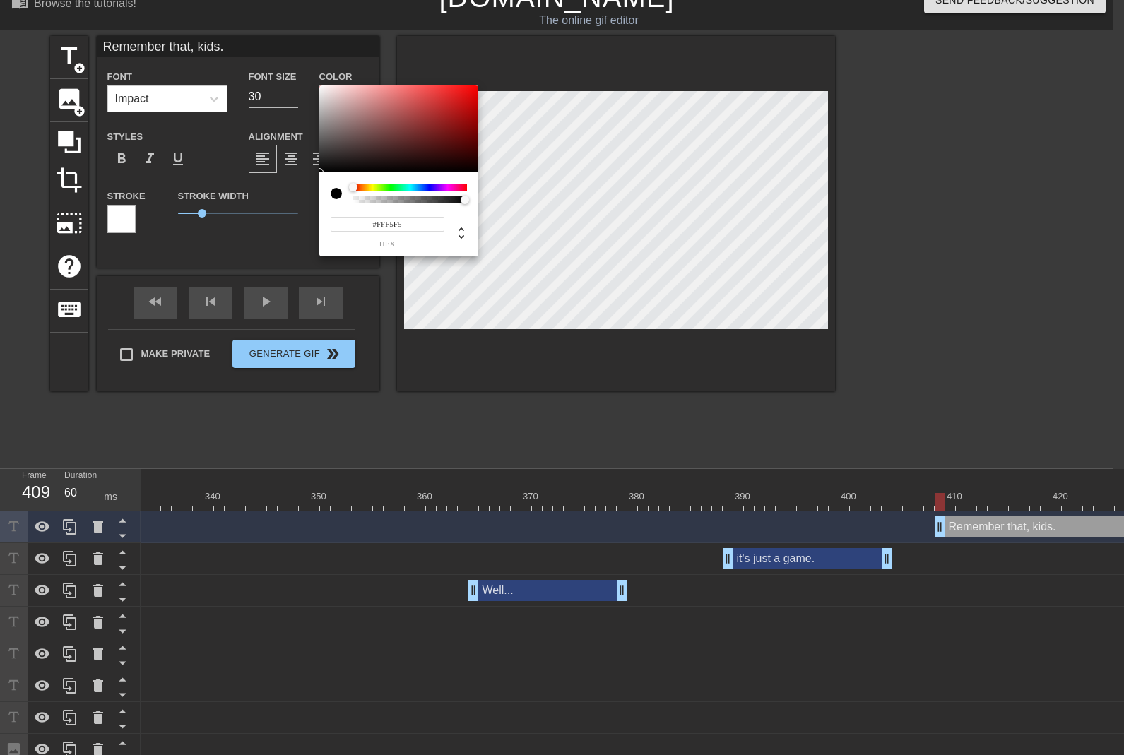
click at [325, 86] on div at bounding box center [398, 130] width 159 height 88
click at [322, 88] on div at bounding box center [322, 88] width 8 height 8
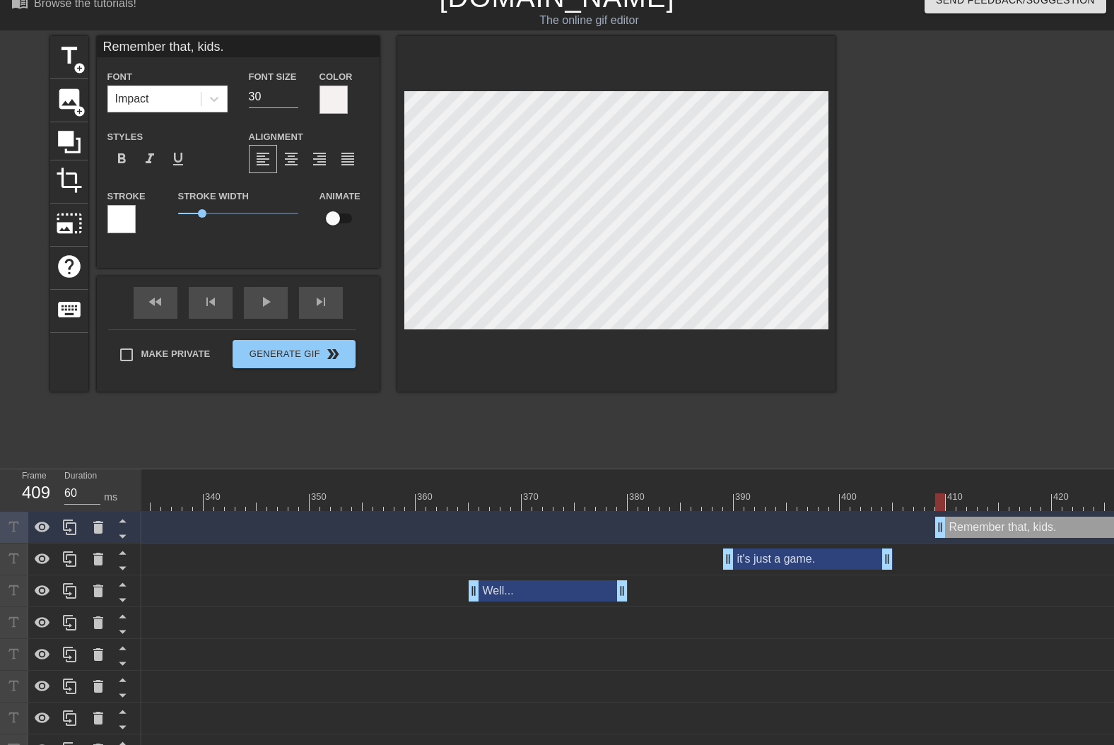
drag, startPoint x: 141, startPoint y: 220, endPoint x: 124, endPoint y: 220, distance: 17.0
click at [135, 220] on div "Stroke" at bounding box center [131, 210] width 49 height 46
click at [124, 220] on div at bounding box center [121, 219] width 28 height 28
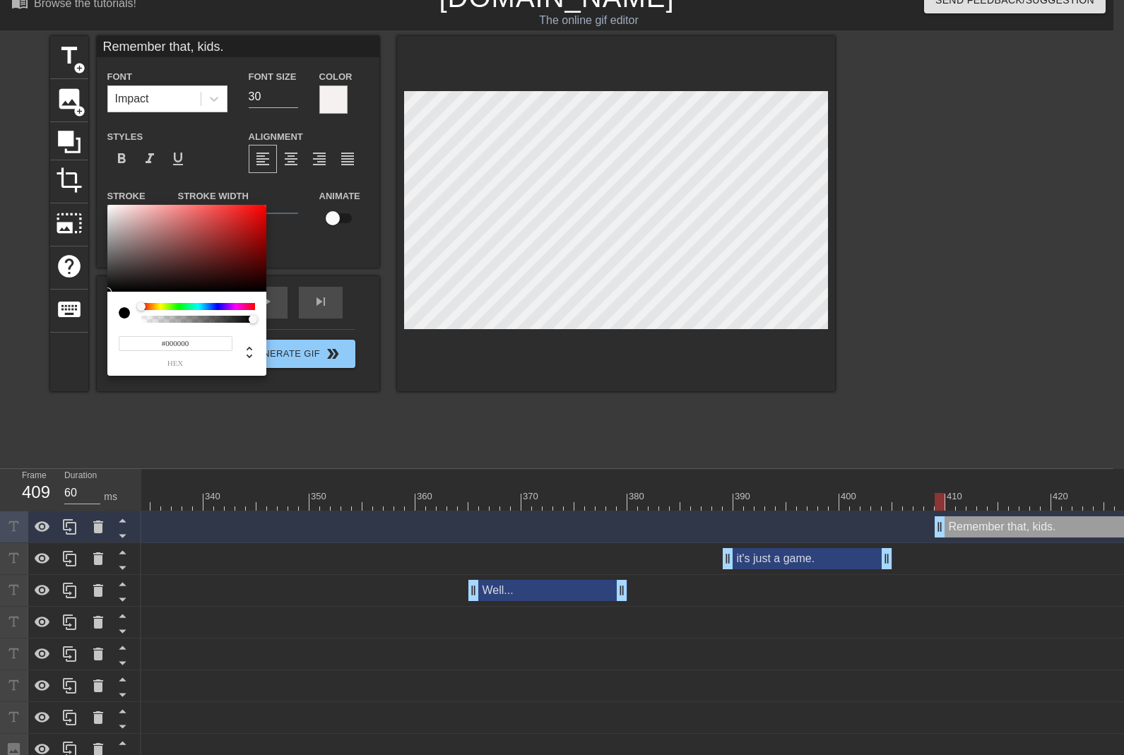
click at [112, 293] on div "#000000 hex" at bounding box center [186, 291] width 159 height 172
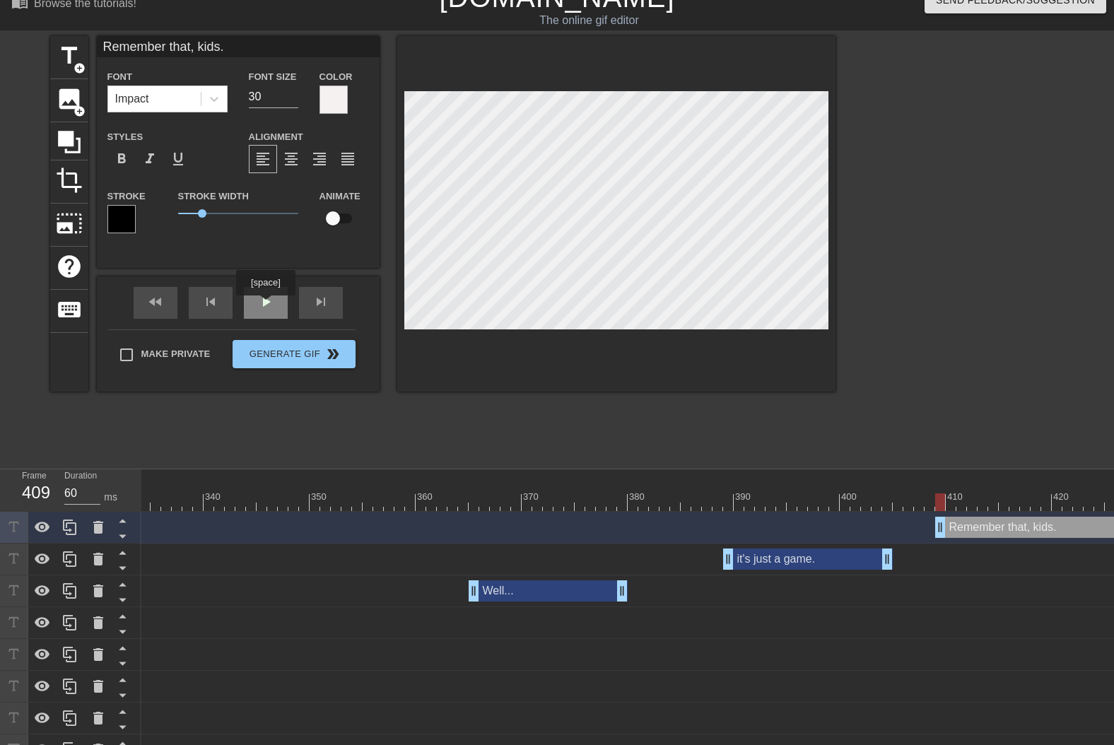
click at [265, 305] on div "play_arrow" at bounding box center [266, 303] width 44 height 32
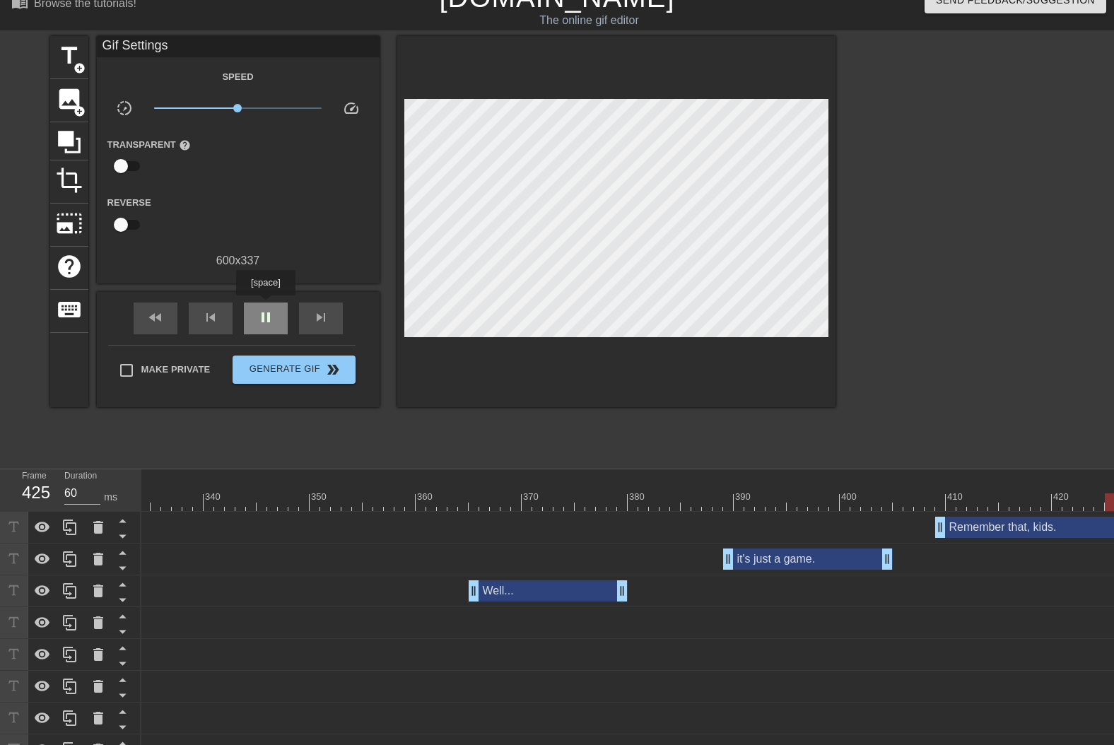
click at [265, 305] on div "pause" at bounding box center [266, 318] width 44 height 32
drag, startPoint x: 938, startPoint y: 534, endPoint x: 923, endPoint y: 534, distance: 15.5
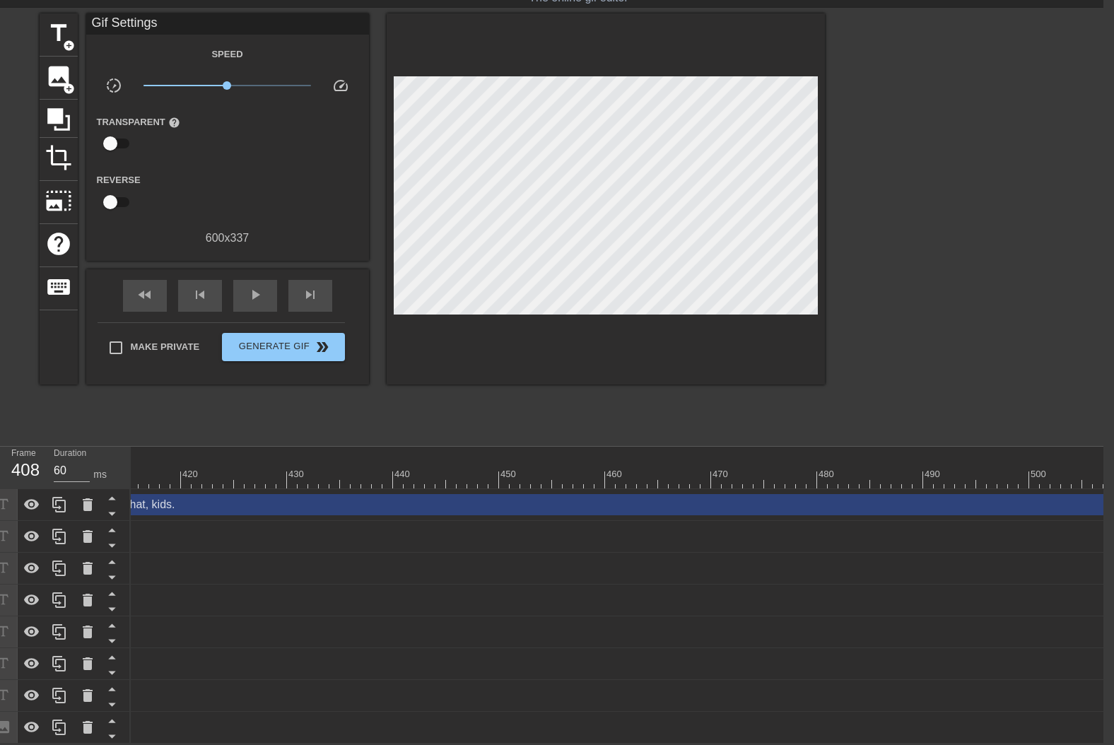
scroll to position [0, 5251]
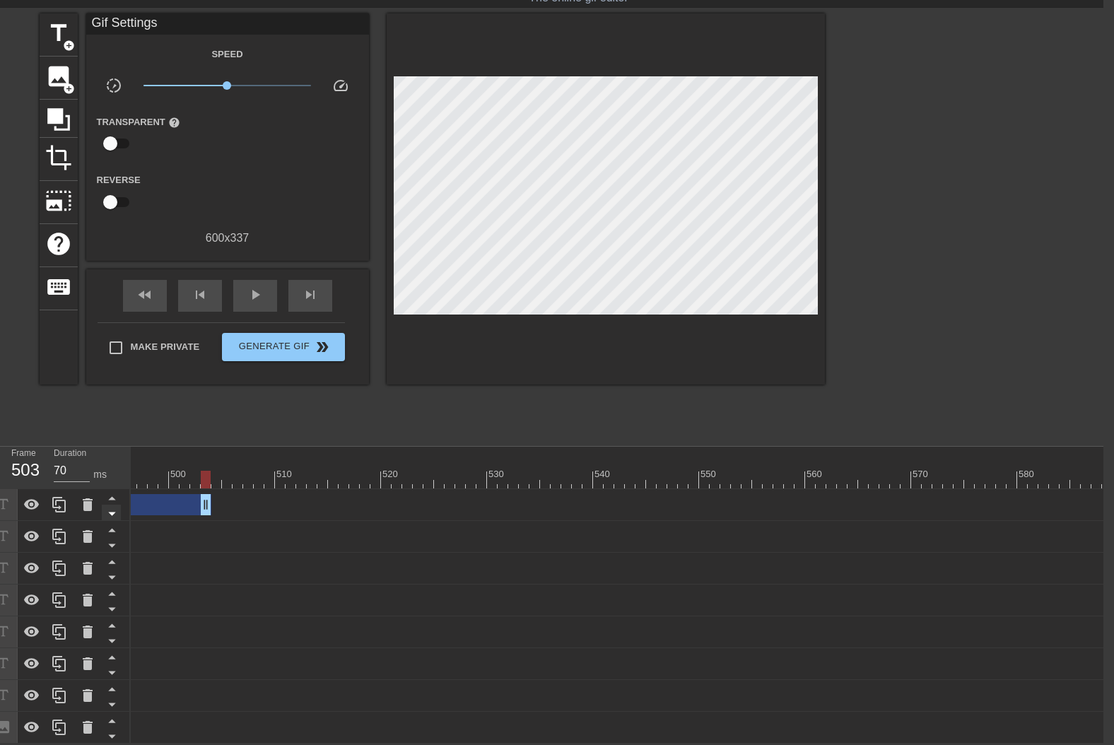
drag, startPoint x: 1105, startPoint y: 500, endPoint x: 112, endPoint y: 503, distance: 992.9
click at [112, 503] on div "Frame 503 Duration 70 ms 10 20 30 40 50 60 70 80 90 100 110 120 130 140 150" at bounding box center [546, 595] width 1114 height 297
drag, startPoint x: 969, startPoint y: 500, endPoint x: 288, endPoint y: 481, distance: 681.5
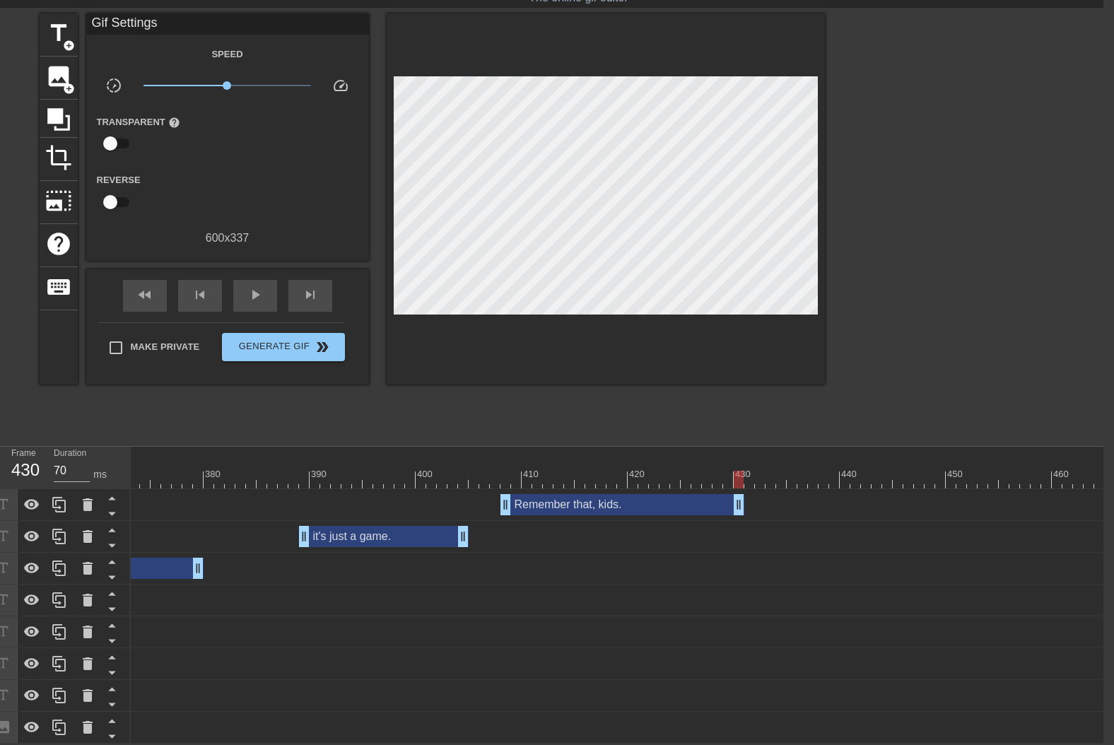
scroll to position [0, 3816]
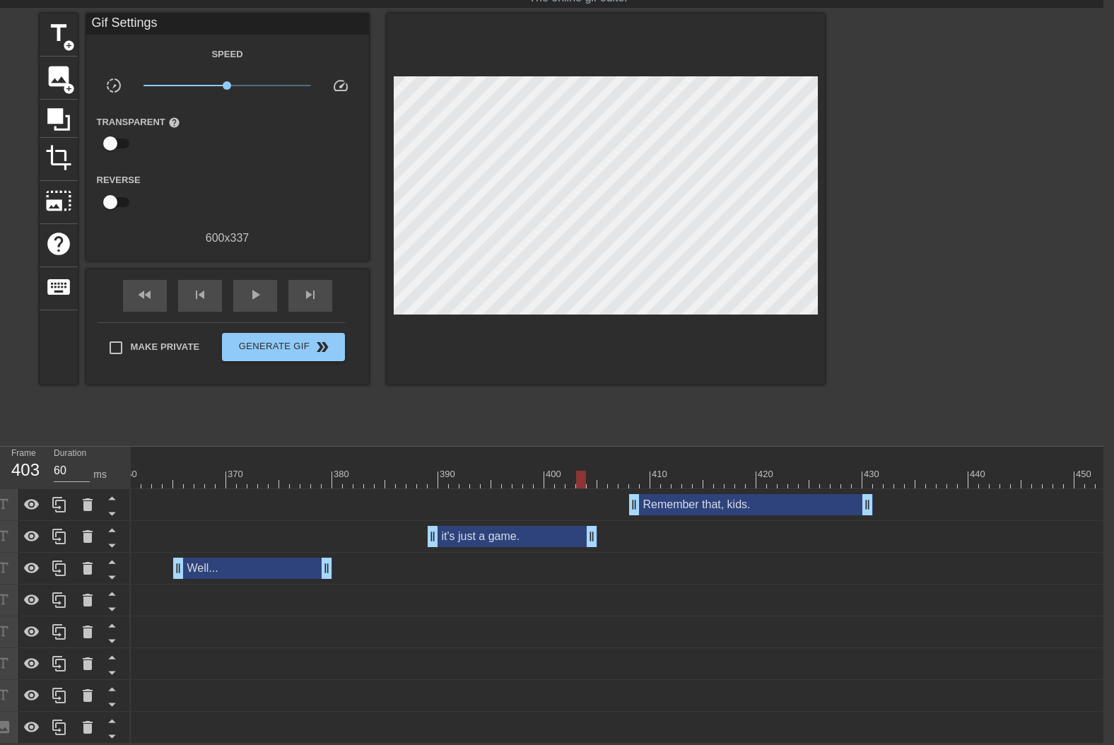
click at [260, 295] on div "play_arrow" at bounding box center [255, 296] width 44 height 32
click at [261, 295] on div "pause" at bounding box center [255, 296] width 44 height 32
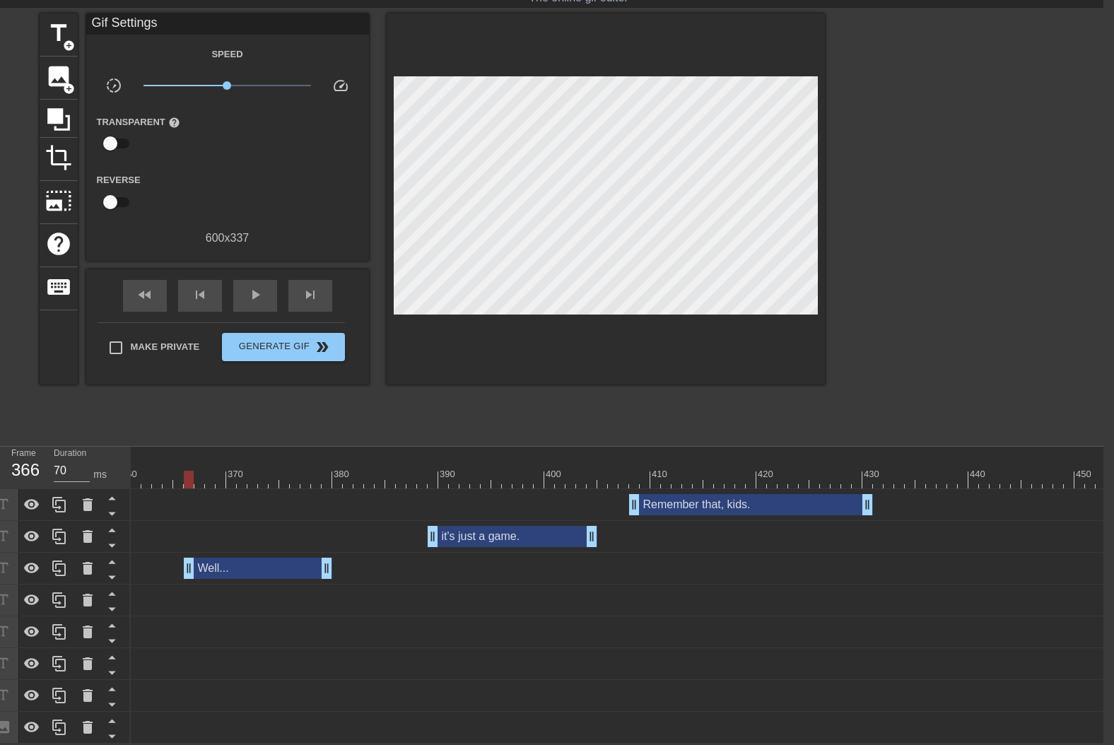
click at [259, 290] on span "play_arrow" at bounding box center [255, 294] width 17 height 17
click at [259, 290] on span "pause" at bounding box center [255, 294] width 17 height 17
drag, startPoint x: 184, startPoint y: 565, endPoint x: 176, endPoint y: 564, distance: 8.6
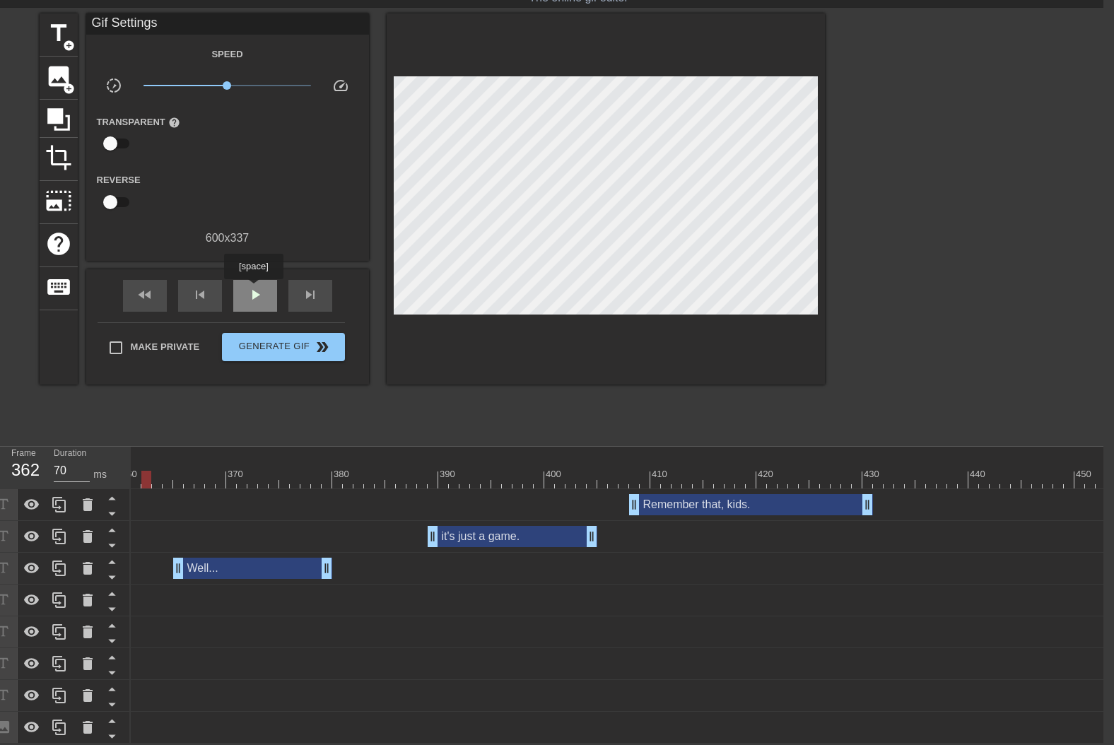
click at [254, 290] on span "play_arrow" at bounding box center [255, 294] width 17 height 17
click at [254, 290] on span "pause" at bounding box center [255, 294] width 17 height 17
drag, startPoint x: 591, startPoint y: 532, endPoint x: 571, endPoint y: 531, distance: 19.8
click at [255, 294] on div "play_arrow" at bounding box center [255, 296] width 44 height 32
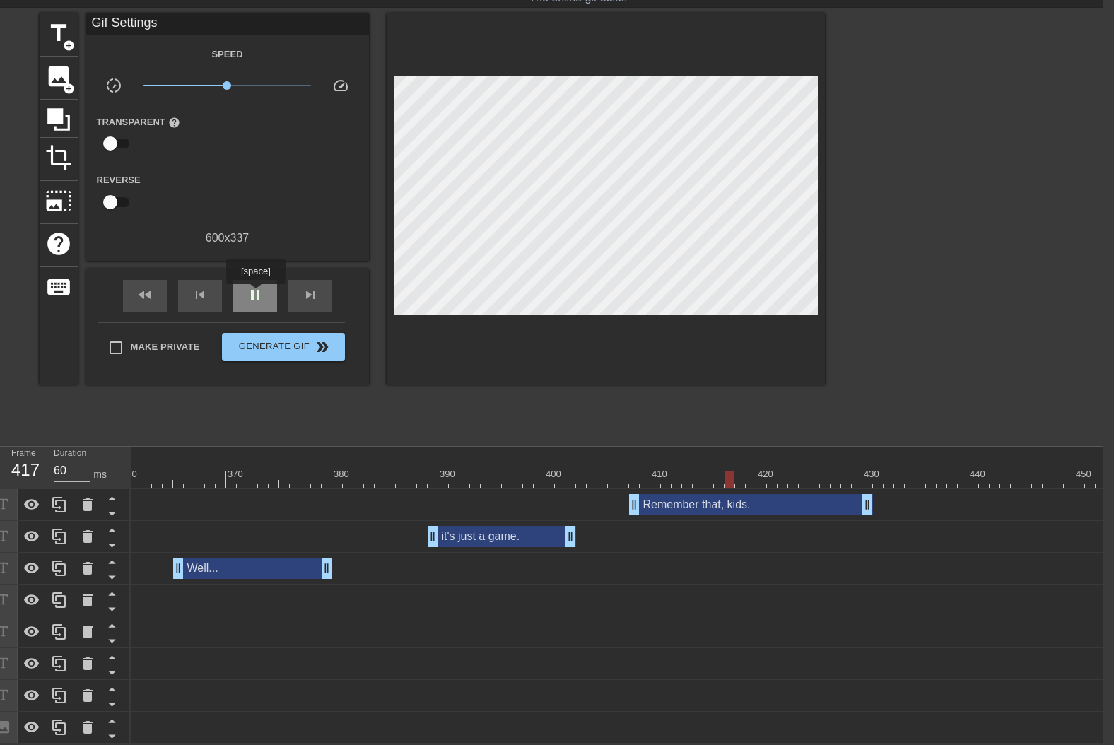
click at [255, 294] on div "pause" at bounding box center [255, 296] width 44 height 32
click at [260, 287] on span "play_arrow" at bounding box center [255, 294] width 17 height 17
click at [260, 287] on span "pause" at bounding box center [255, 294] width 17 height 17
click at [260, 286] on span "play_arrow" at bounding box center [255, 294] width 17 height 17
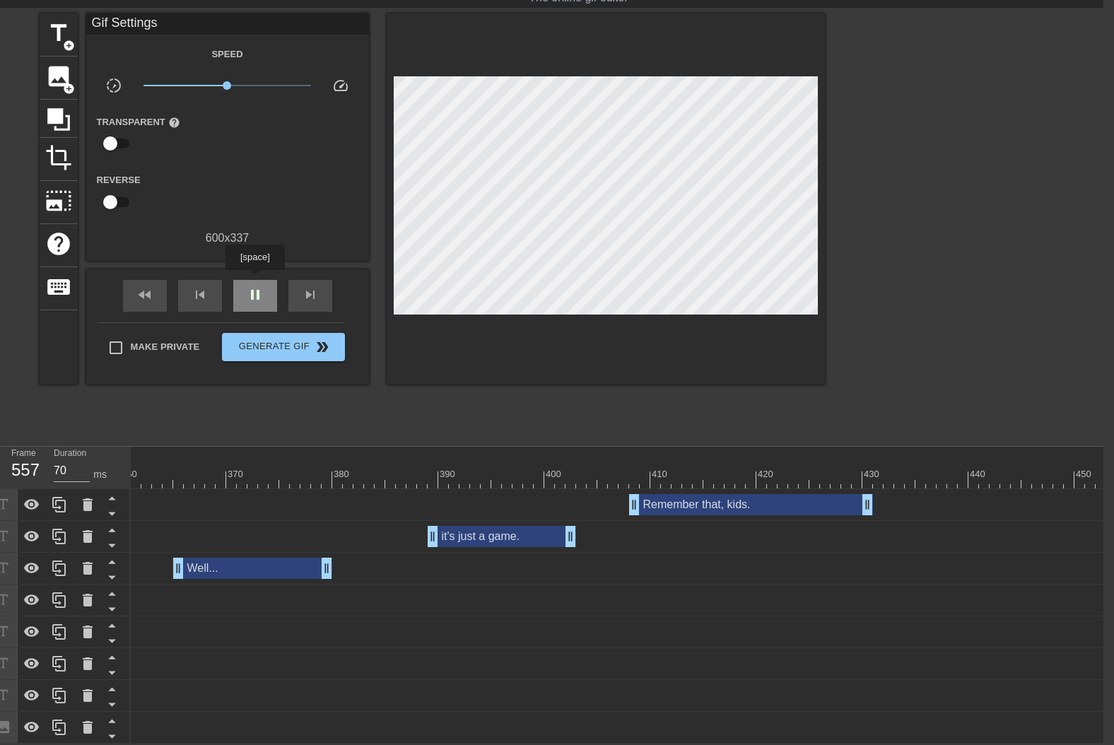
click at [254, 286] on span "pause" at bounding box center [255, 294] width 17 height 17
click at [217, 286] on div "skip_previous" at bounding box center [200, 296] width 44 height 32
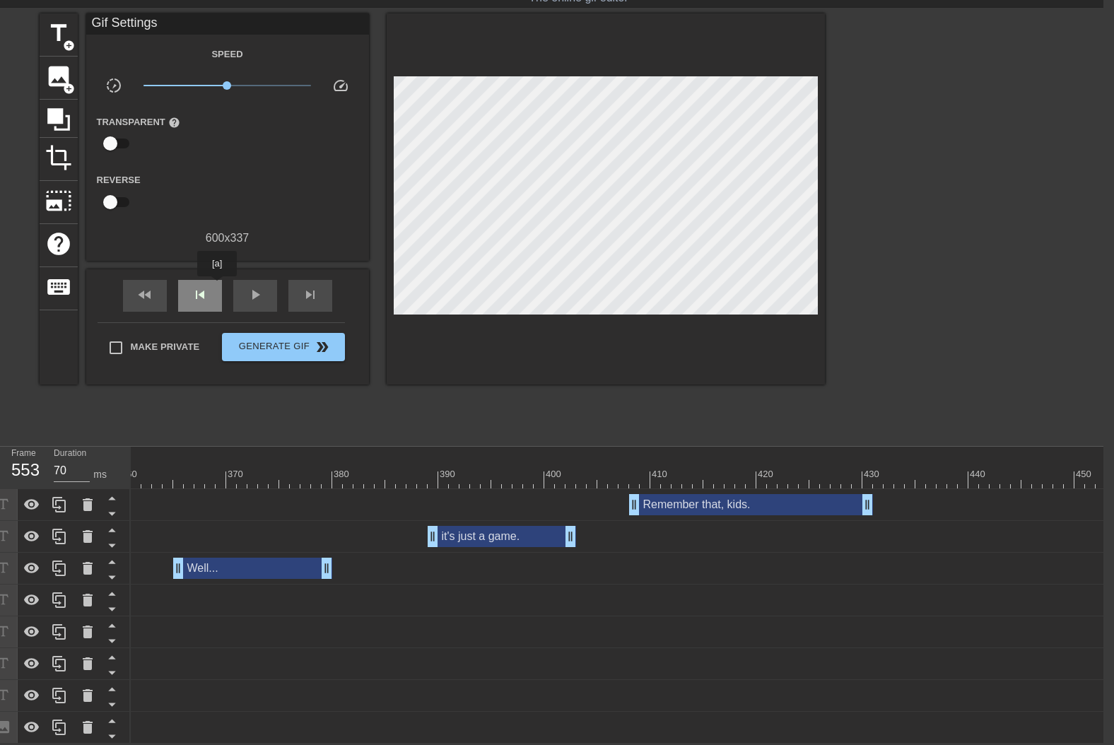
click at [217, 286] on div "skip_previous" at bounding box center [200, 296] width 44 height 32
click at [317, 286] on span "skip_next" at bounding box center [310, 294] width 17 height 17
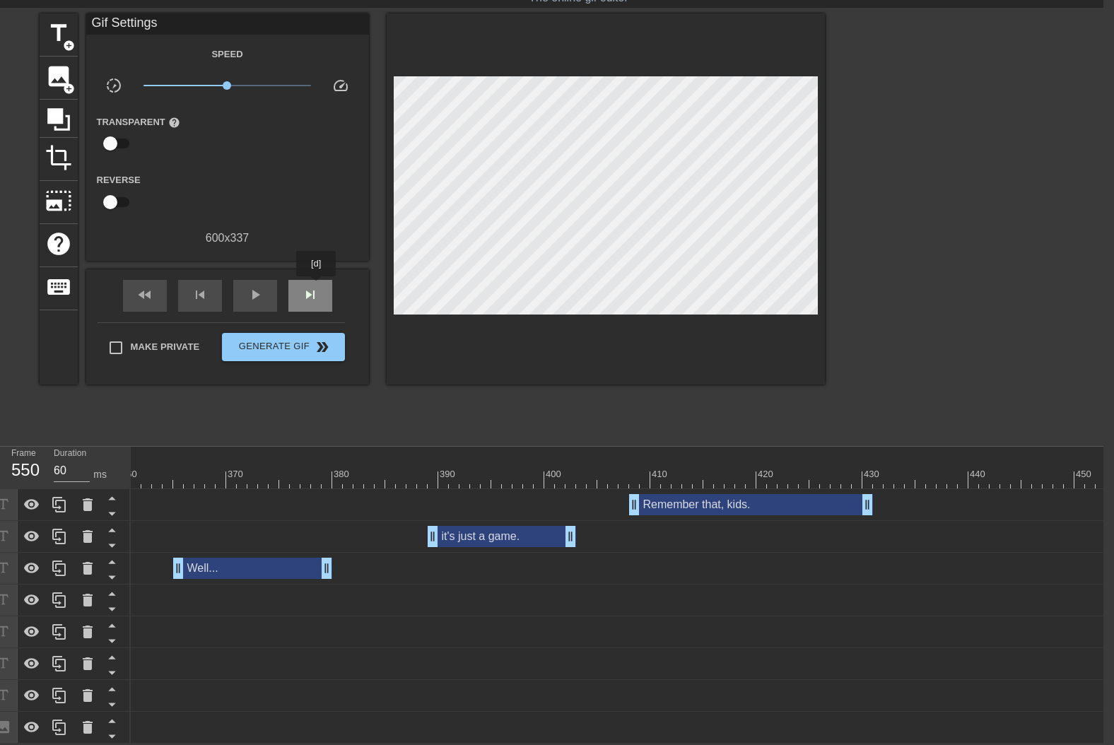
click at [317, 286] on span "skip_next" at bounding box center [310, 294] width 17 height 17
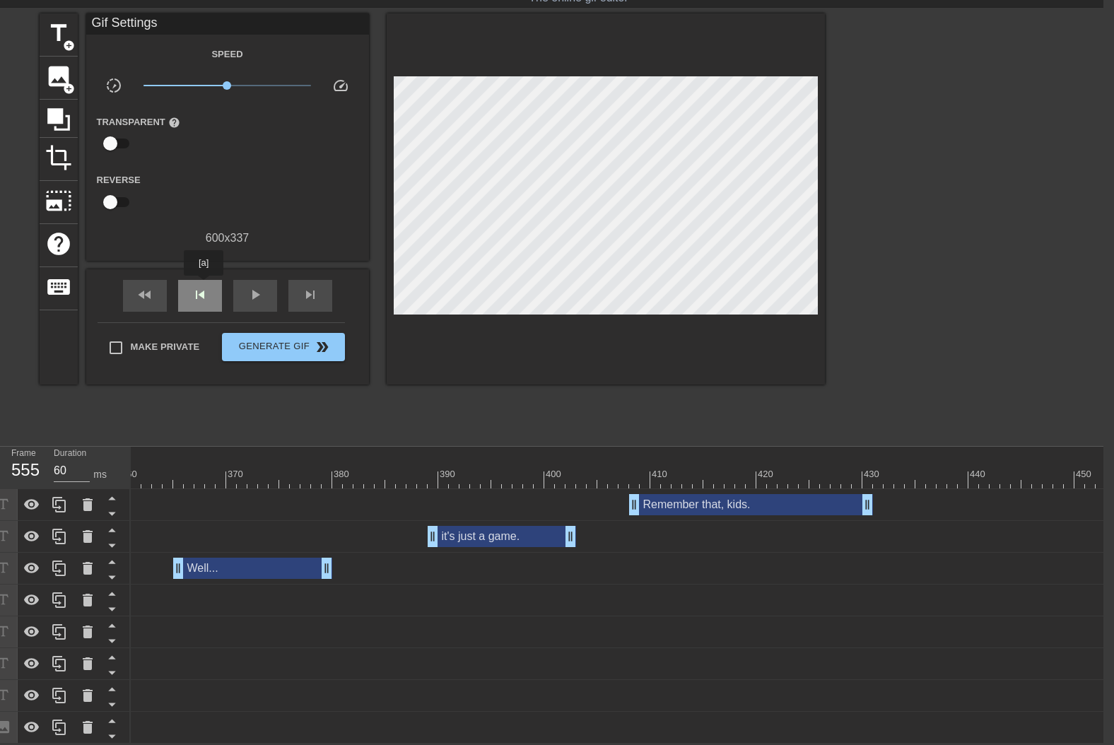
click at [204, 286] on span "skip_previous" at bounding box center [200, 294] width 17 height 17
click at [64, 40] on span "add_circle" at bounding box center [69, 46] width 12 height 12
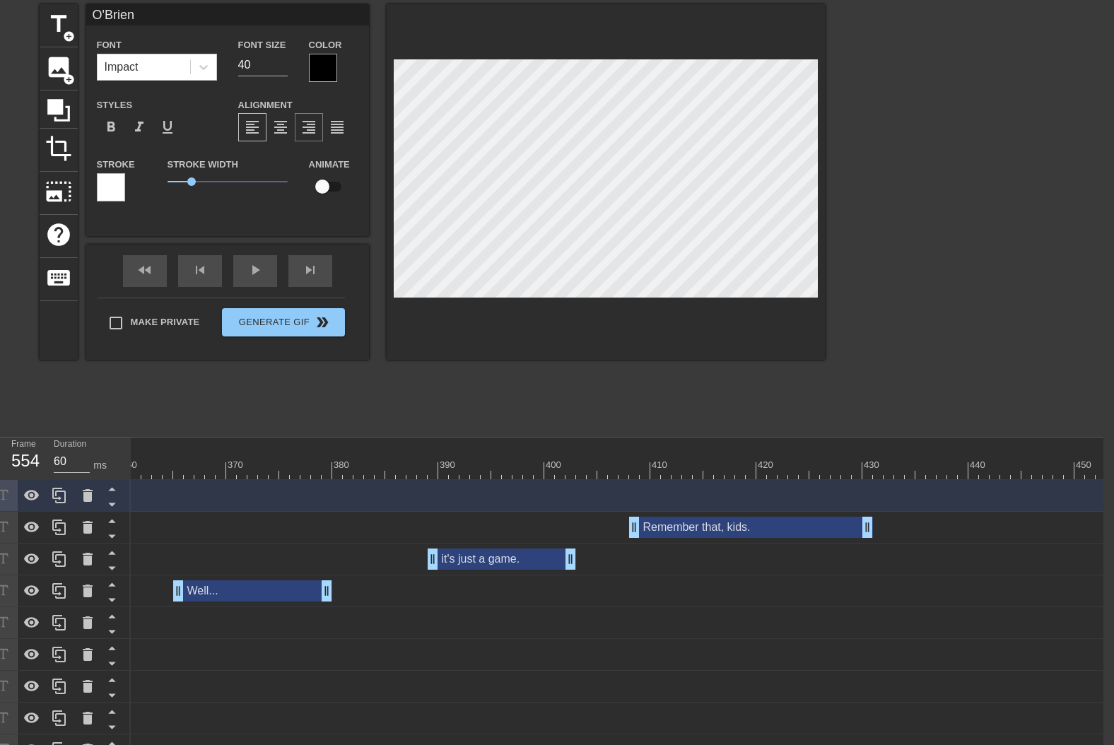
scroll to position [2, 3]
drag, startPoint x: 257, startPoint y: 65, endPoint x: 179, endPoint y: 67, distance: 77.1
click at [179, 67] on div "Font Impact Font Size 40 Color" at bounding box center [227, 59] width 283 height 46
click at [319, 73] on div at bounding box center [323, 68] width 28 height 28
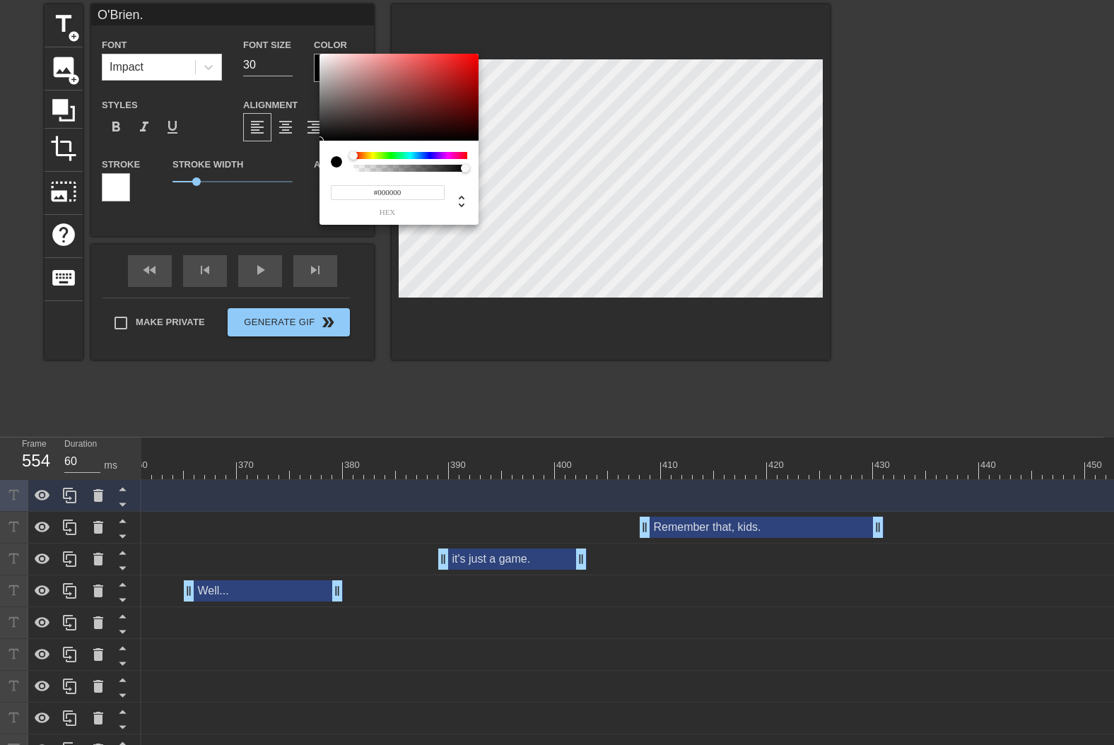
scroll to position [52, 0]
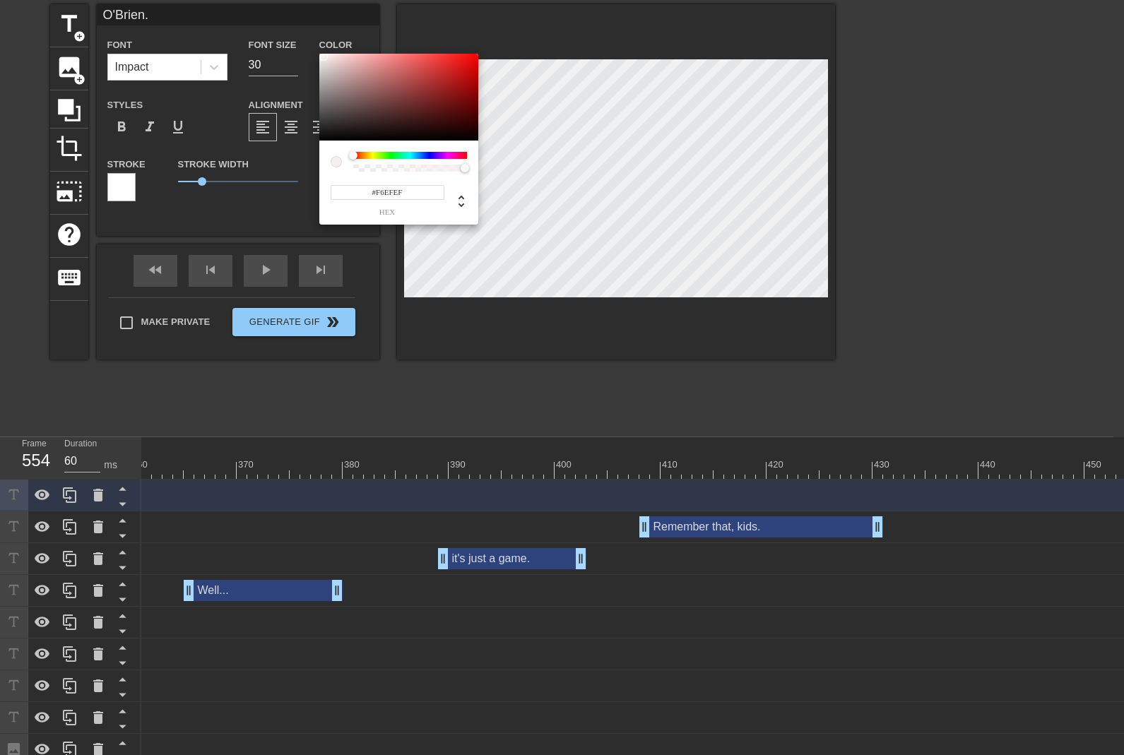
click at [324, 57] on div at bounding box center [398, 98] width 159 height 88
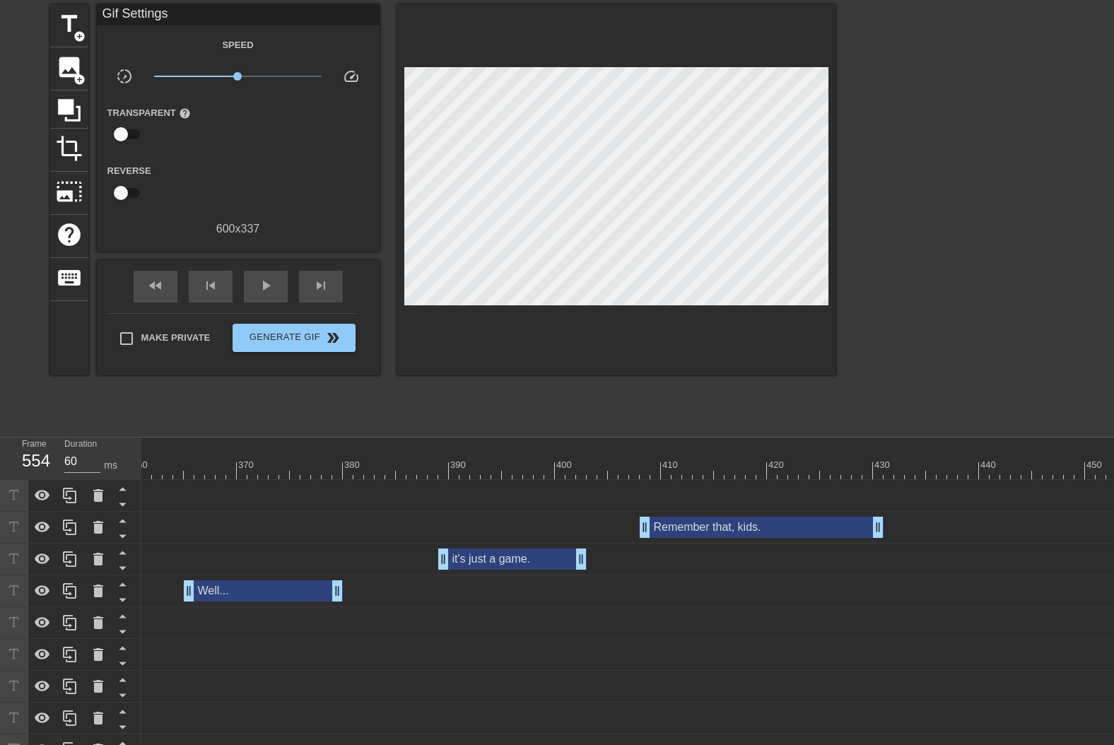
drag, startPoint x: 628, startPoint y: 367, endPoint x: 636, endPoint y: 306, distance: 61.3
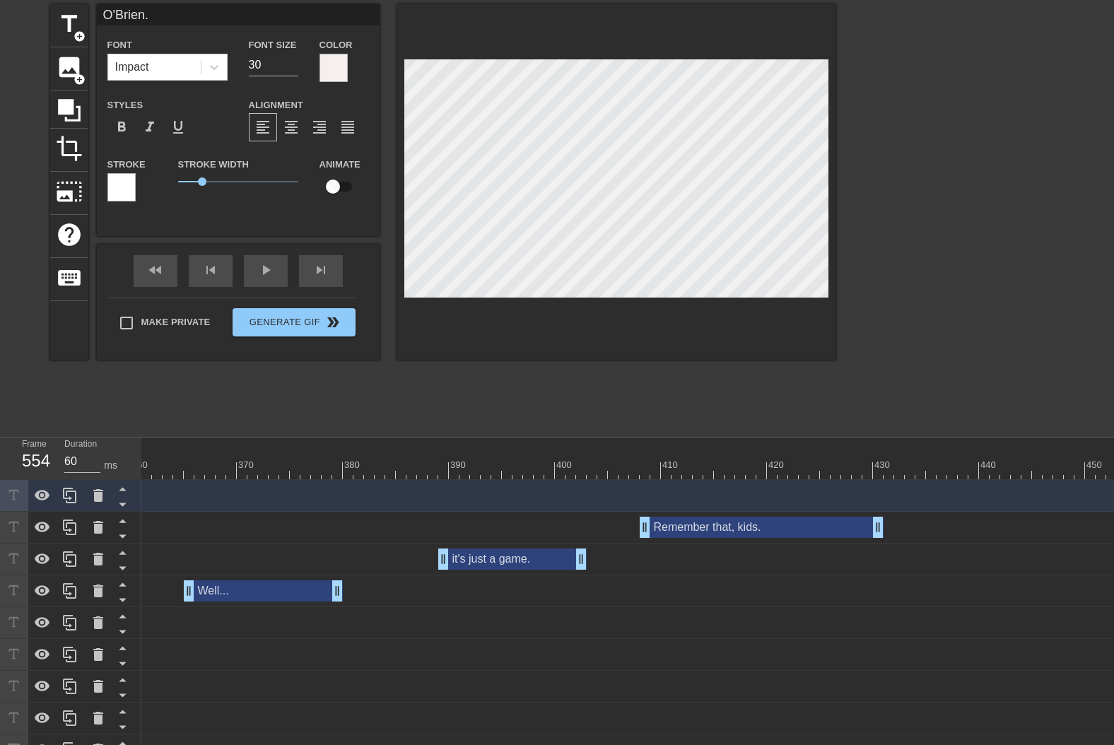
click at [636, 299] on div at bounding box center [616, 181] width 438 height 355
click at [131, 196] on div at bounding box center [121, 187] width 28 height 28
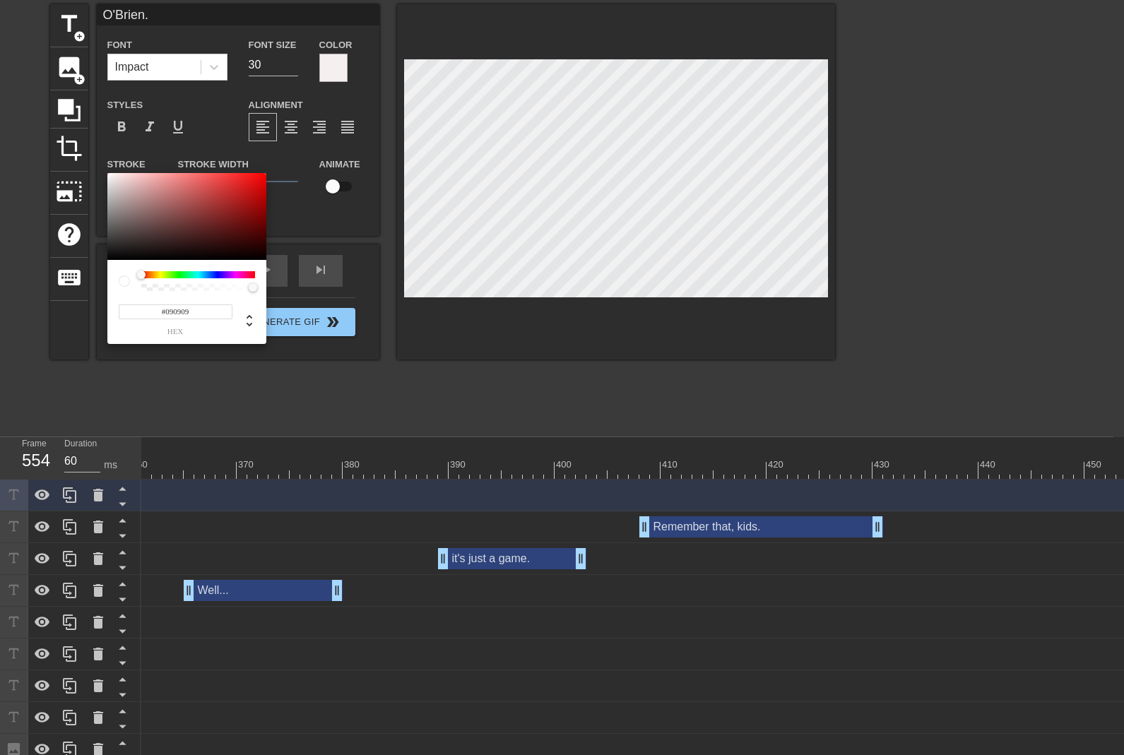
click at [110, 257] on div at bounding box center [186, 217] width 159 height 88
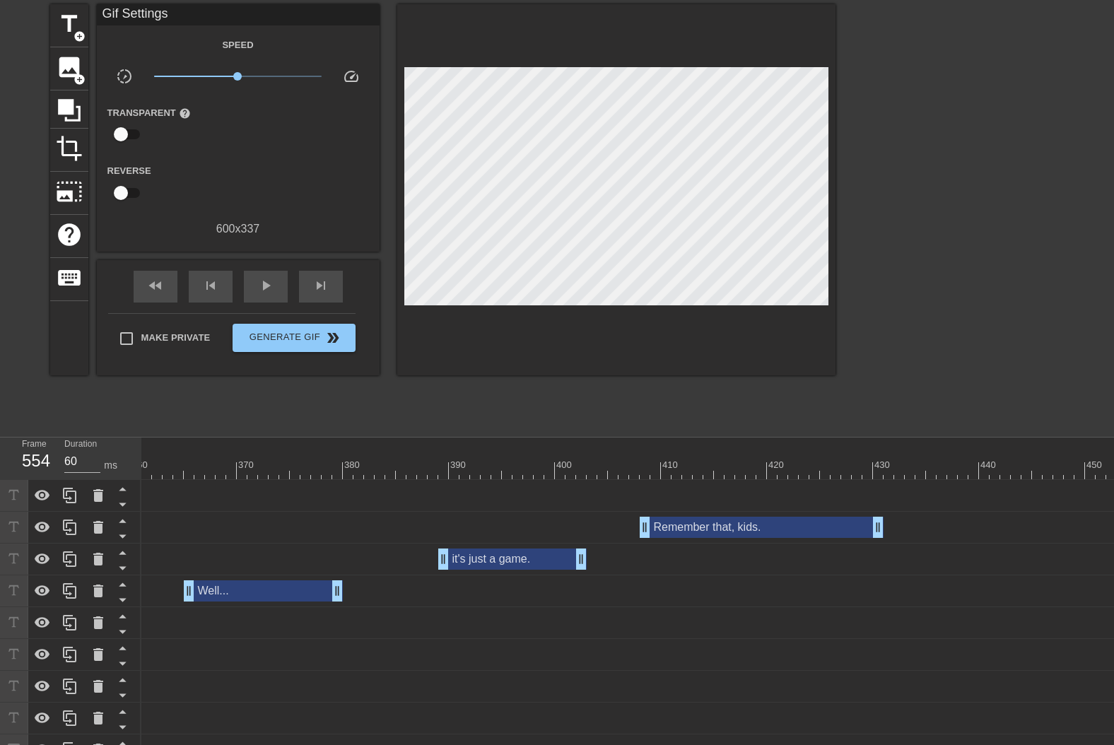
drag, startPoint x: 1065, startPoint y: 741, endPoint x: 1114, endPoint y: 740, distance: 48.8
click at [1113, 744] on html "menu_book Browse the tutorials! [DOMAIN_NAME] The online gif editor Send Feedba…" at bounding box center [557, 357] width 1114 height 818
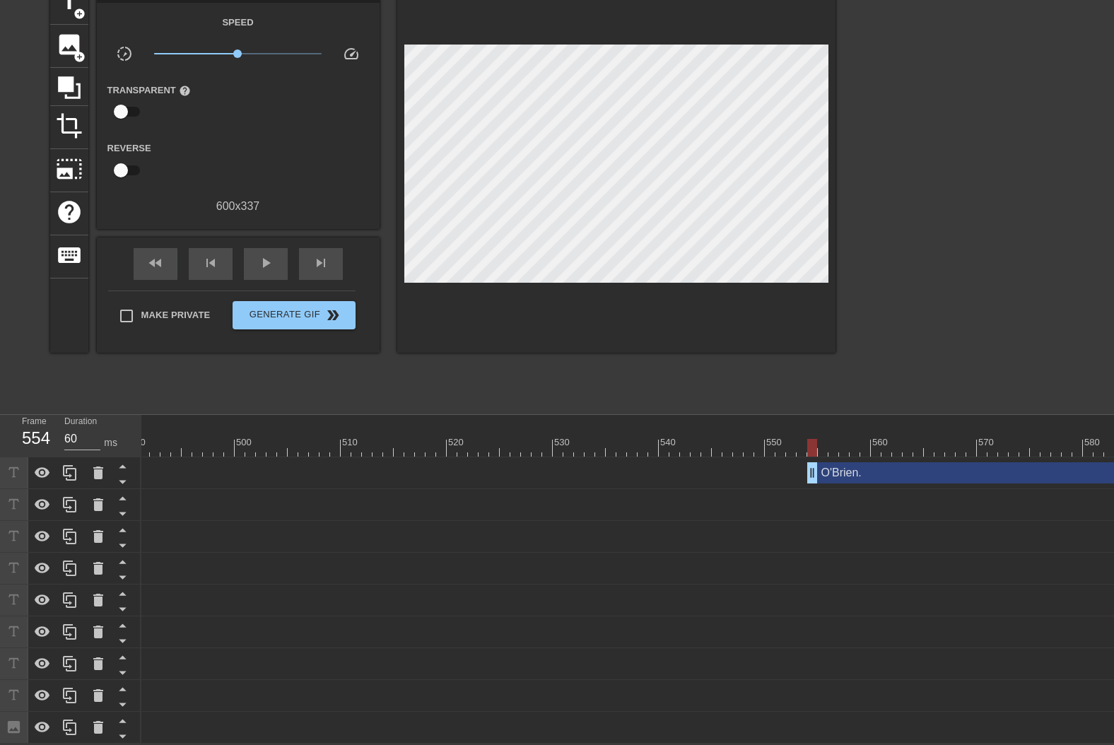
scroll to position [0, 5253]
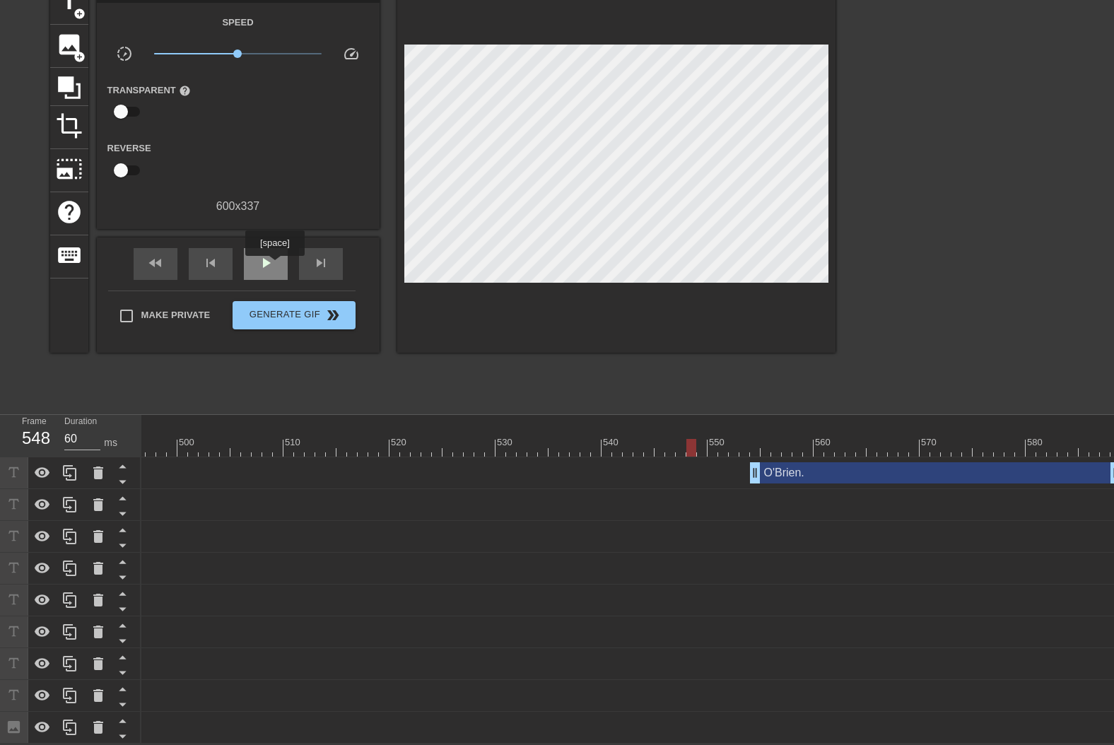
click at [272, 263] on div "play_arrow" at bounding box center [266, 264] width 44 height 32
click at [272, 263] on div "pause" at bounding box center [266, 264] width 44 height 32
drag, startPoint x: 1110, startPoint y: 464, endPoint x: 912, endPoint y: 462, distance: 197.9
click at [269, 255] on span "play_arrow" at bounding box center [265, 262] width 17 height 17
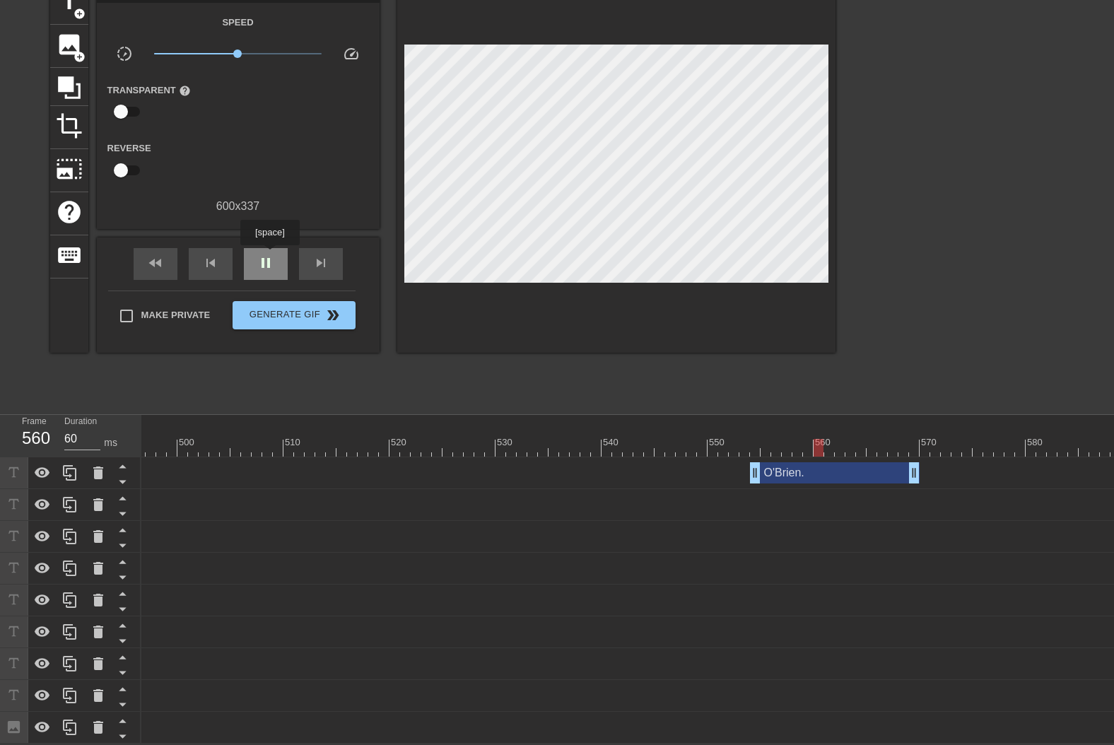
click at [269, 255] on span "pause" at bounding box center [265, 262] width 17 height 17
click at [261, 258] on span "play_arrow" at bounding box center [265, 262] width 17 height 17
click at [261, 258] on span "pause" at bounding box center [265, 262] width 17 height 17
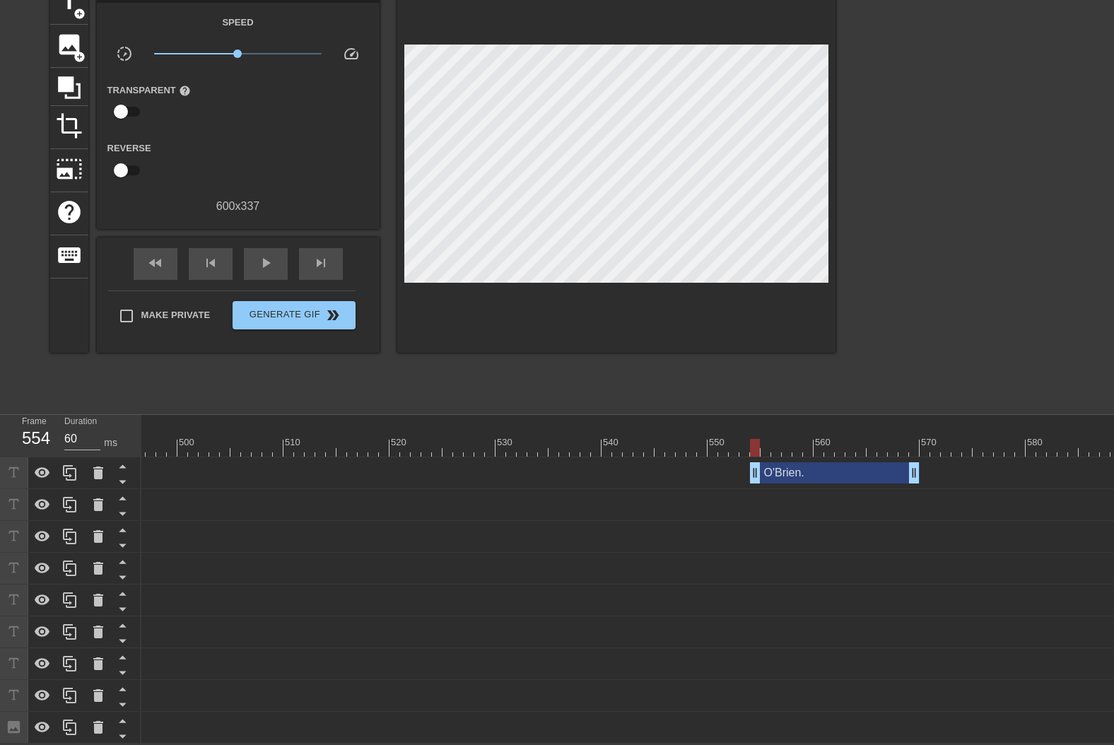
click at [620, 429] on div at bounding box center [617, 438] width 11 height 18
click at [281, 263] on div "play_arrow" at bounding box center [266, 264] width 44 height 32
click at [278, 263] on div "pause" at bounding box center [266, 264] width 44 height 32
click at [268, 254] on span "play_arrow" at bounding box center [265, 262] width 17 height 17
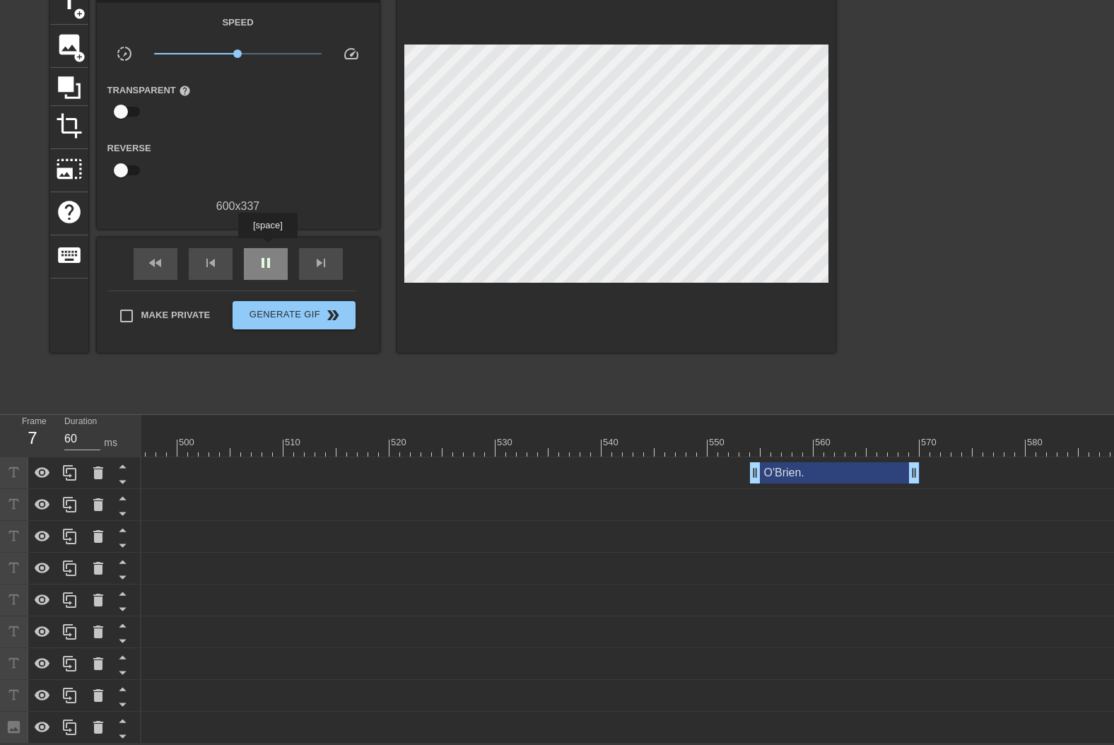
click at [267, 254] on span "pause" at bounding box center [265, 262] width 17 height 17
click at [277, 266] on div "play_arrow" at bounding box center [266, 264] width 44 height 32
click at [274, 259] on div "pause" at bounding box center [266, 264] width 44 height 32
click at [274, 259] on div "play_arrow" at bounding box center [266, 264] width 44 height 32
click at [274, 259] on div "pause" at bounding box center [266, 264] width 44 height 32
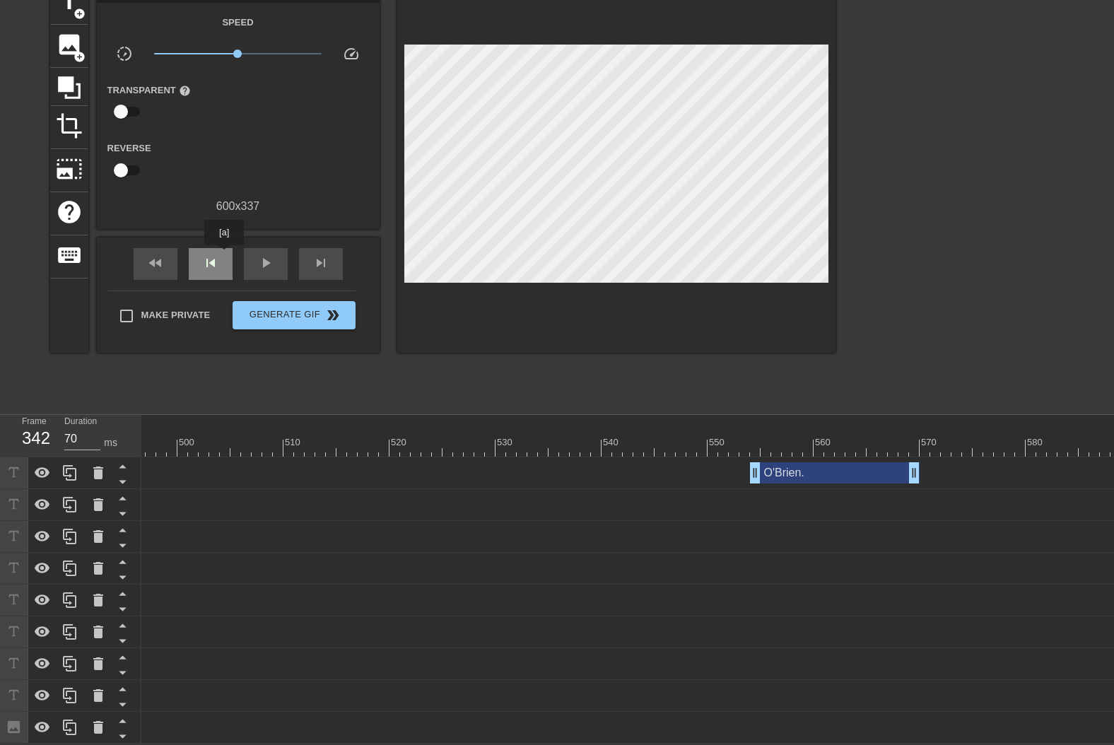
click at [224, 255] on div "skip_previous" at bounding box center [211, 264] width 44 height 32
click at [318, 255] on span "skip_next" at bounding box center [320, 262] width 17 height 17
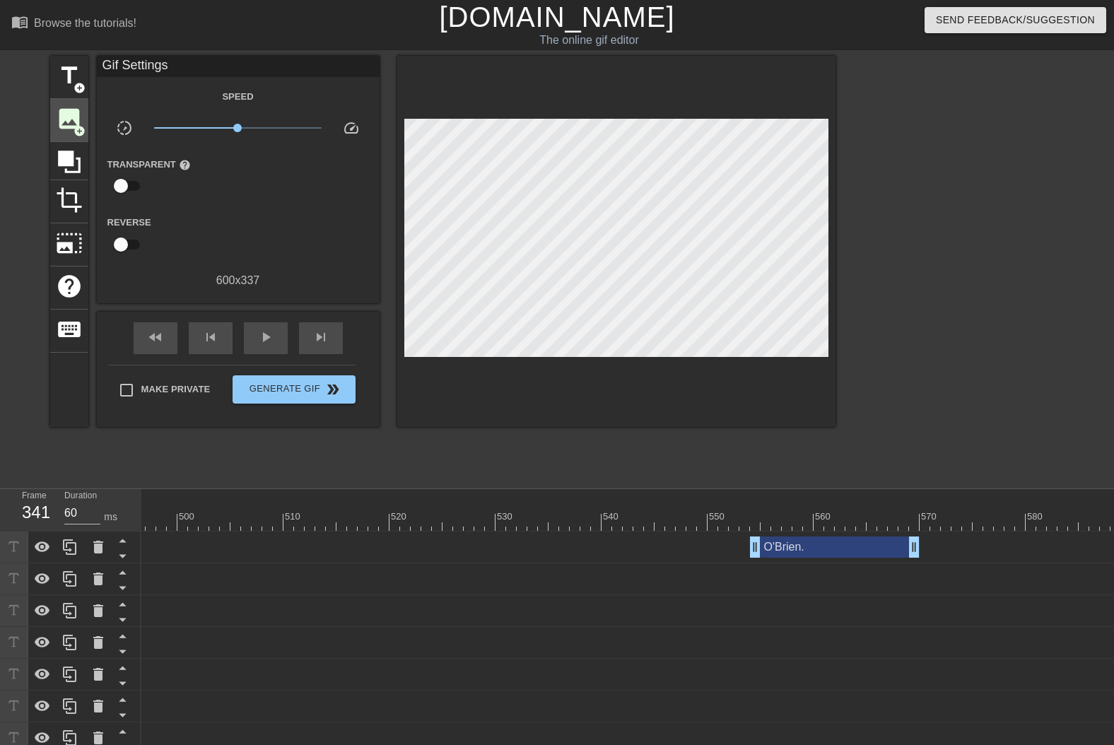
click at [73, 126] on span "add_circle" at bounding box center [79, 131] width 12 height 12
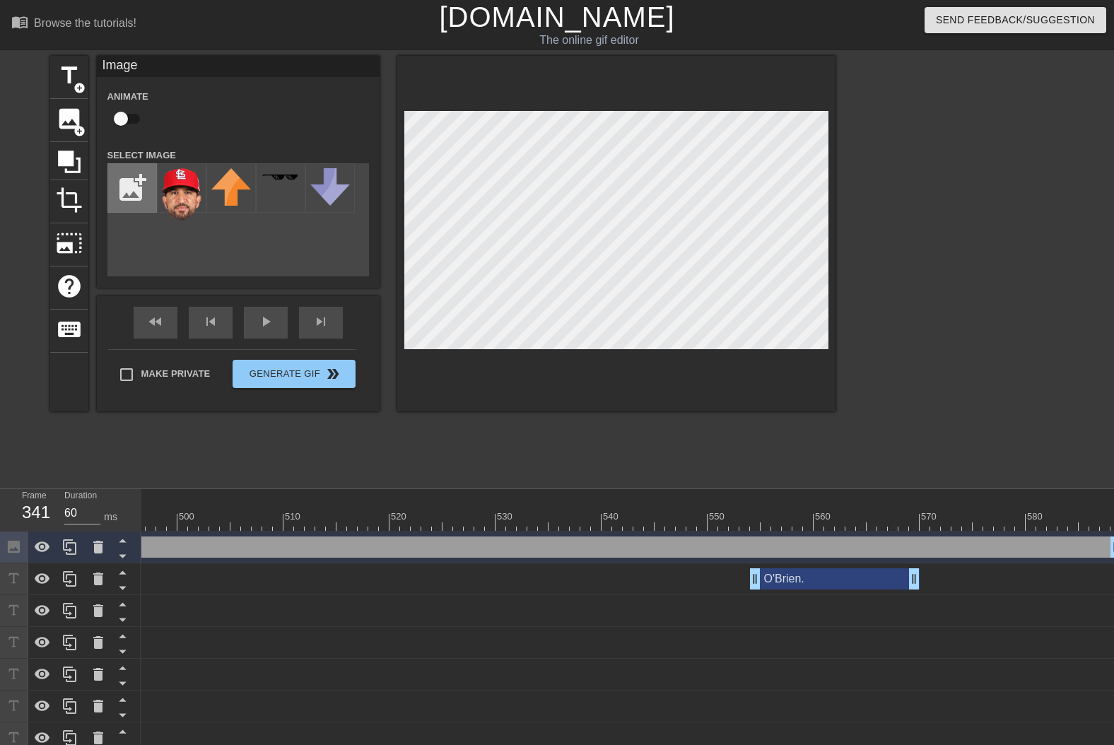
click at [133, 165] on input "file" at bounding box center [132, 188] width 48 height 48
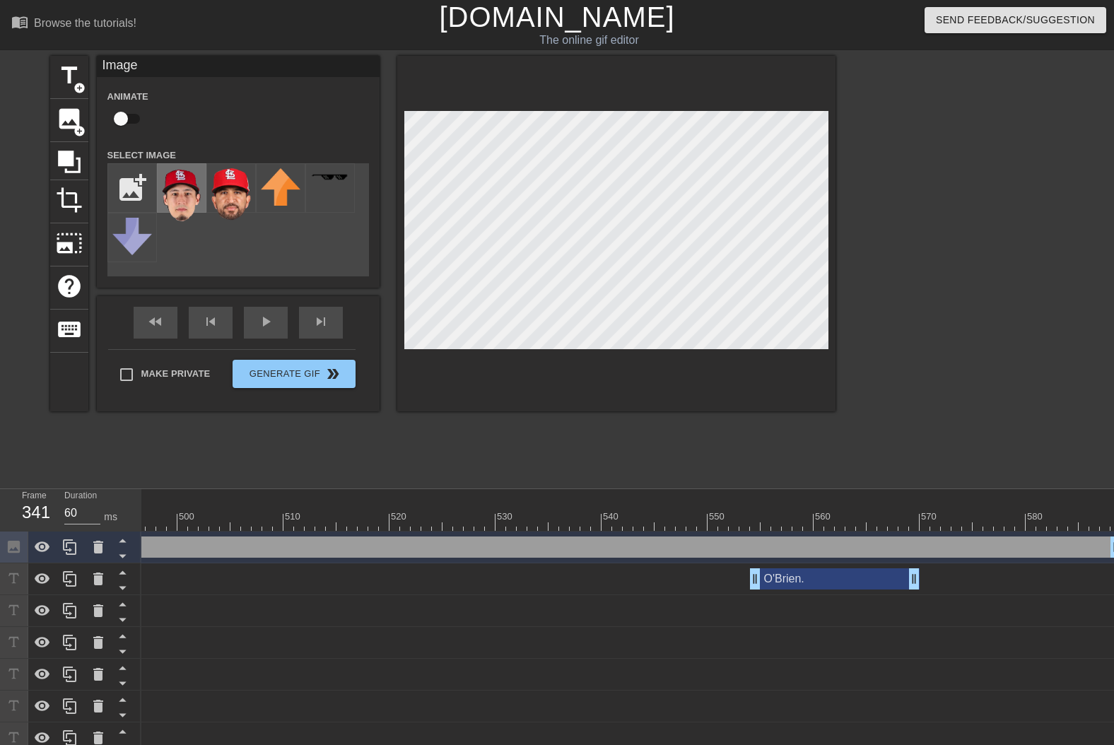
click at [189, 197] on img at bounding box center [182, 195] width 40 height 54
click at [131, 118] on input "checkbox" at bounding box center [121, 118] width 81 height 27
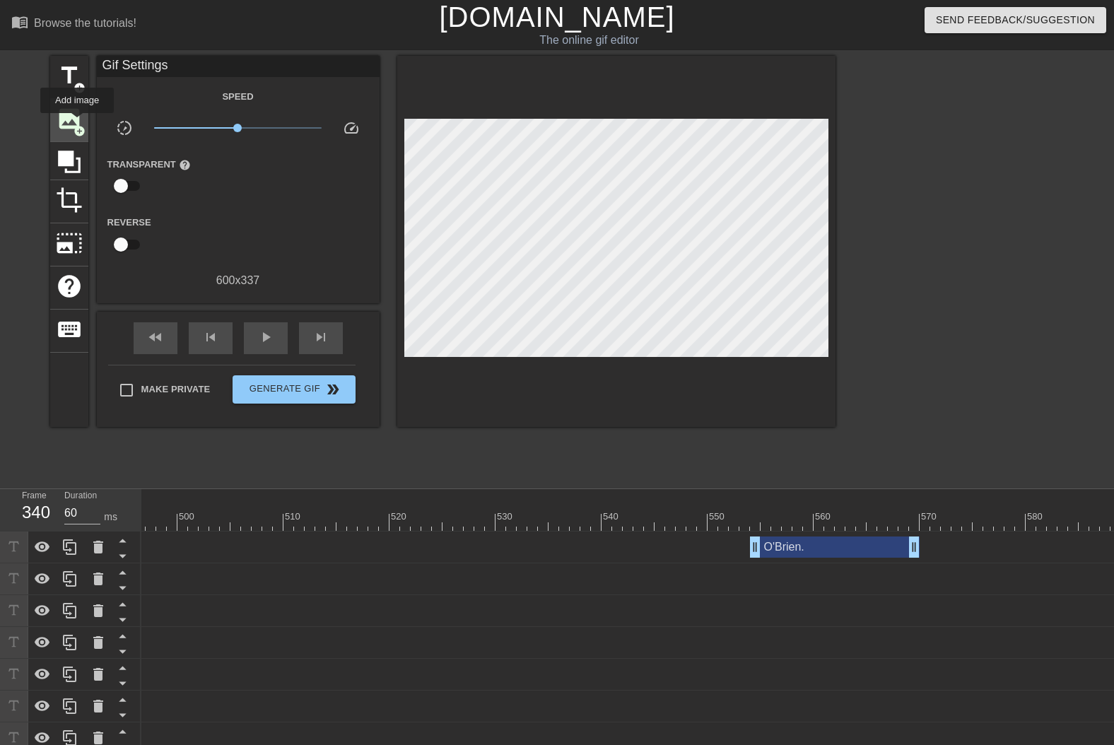
click at [77, 123] on span "image" at bounding box center [69, 118] width 27 height 27
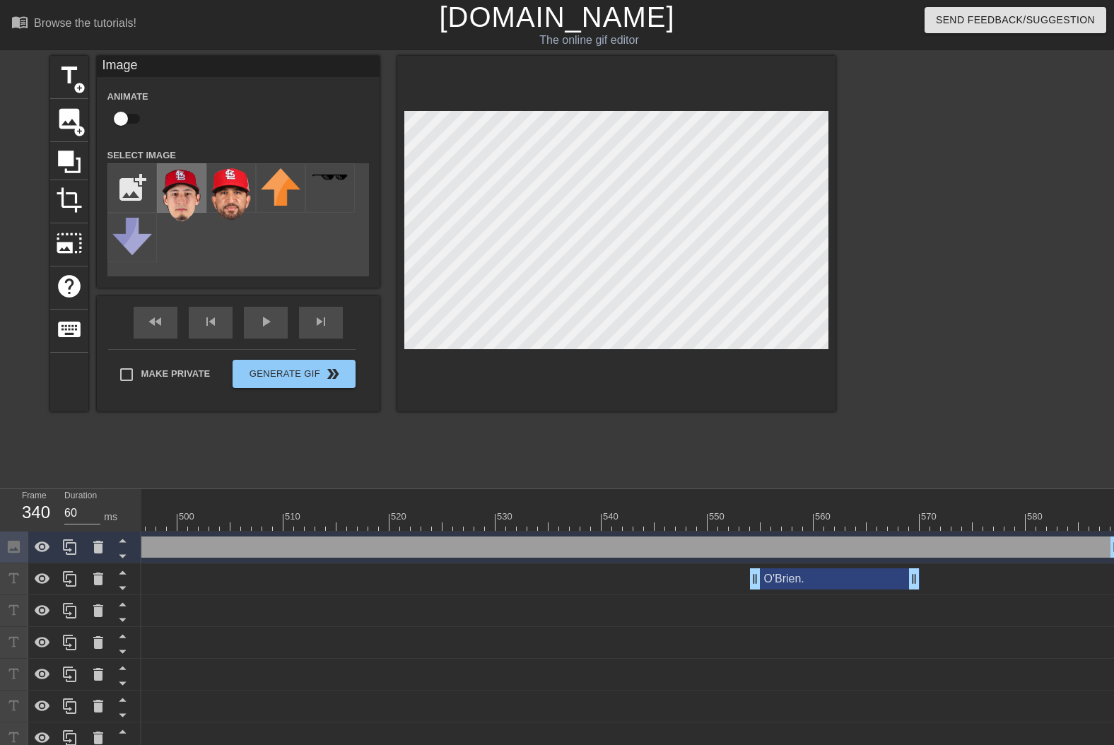
click at [187, 197] on img at bounding box center [182, 195] width 40 height 54
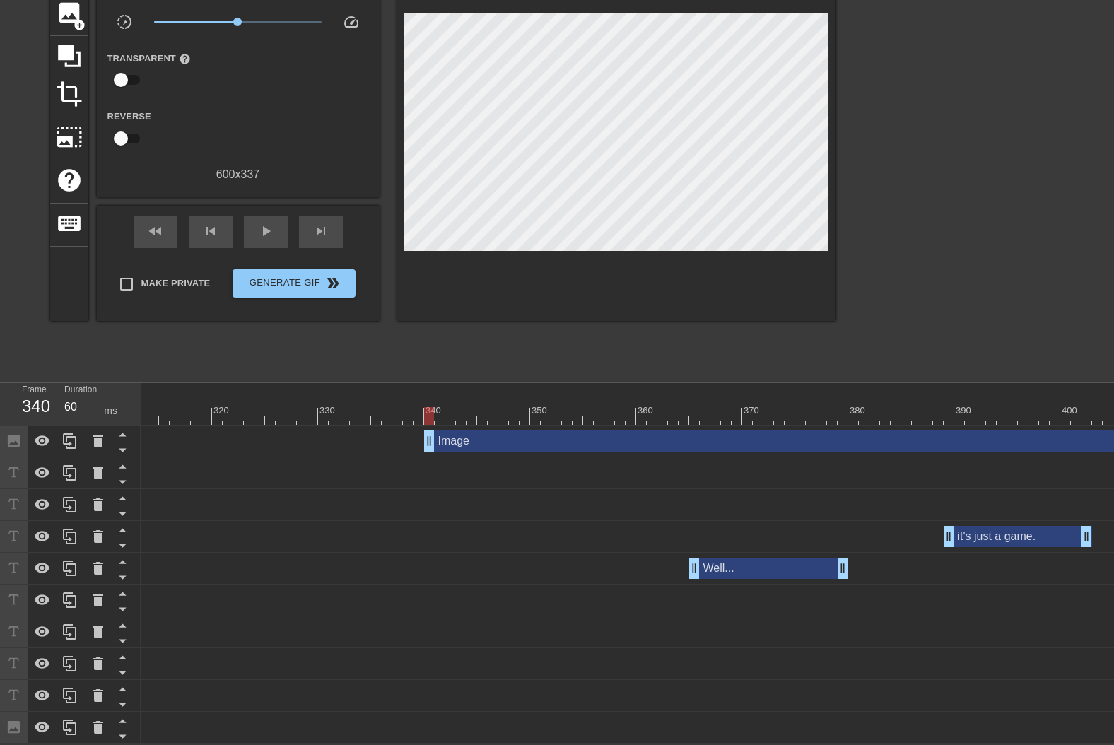
scroll to position [0, 3090]
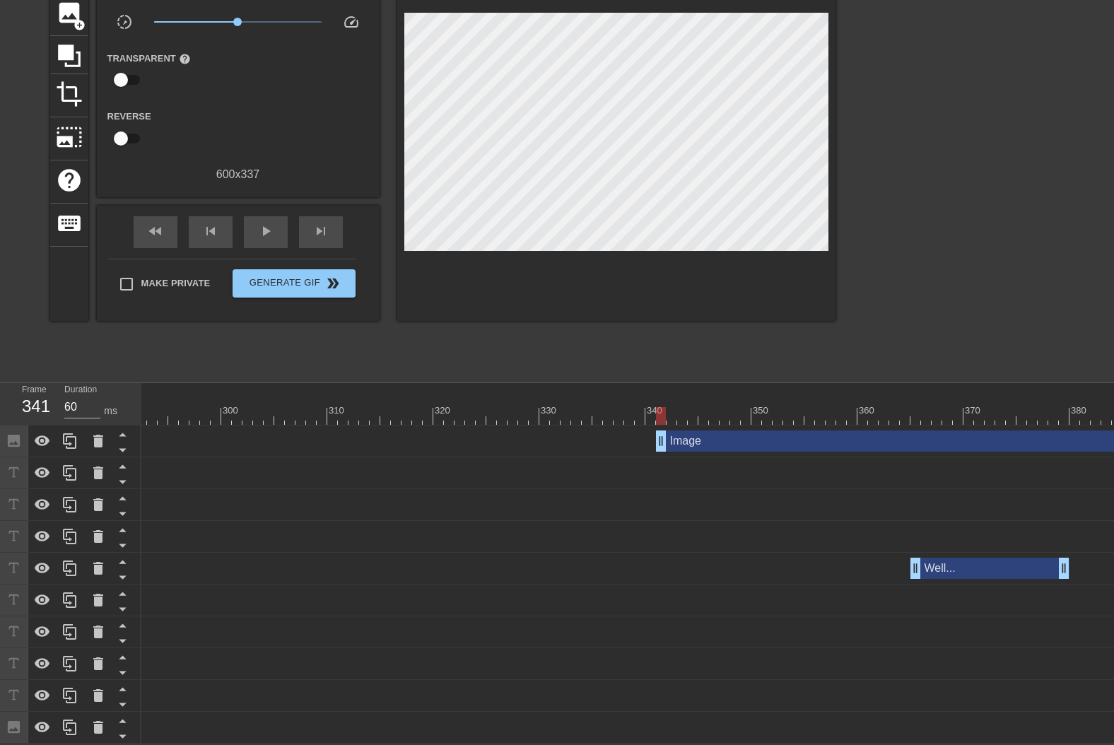
drag, startPoint x: 647, startPoint y: 435, endPoint x: 654, endPoint y: 415, distance: 21.0
click at [654, 415] on div "10 20 30 40 50 60 70 80 90 100 110 120 130 140 150 160" at bounding box center [627, 563] width 972 height 360
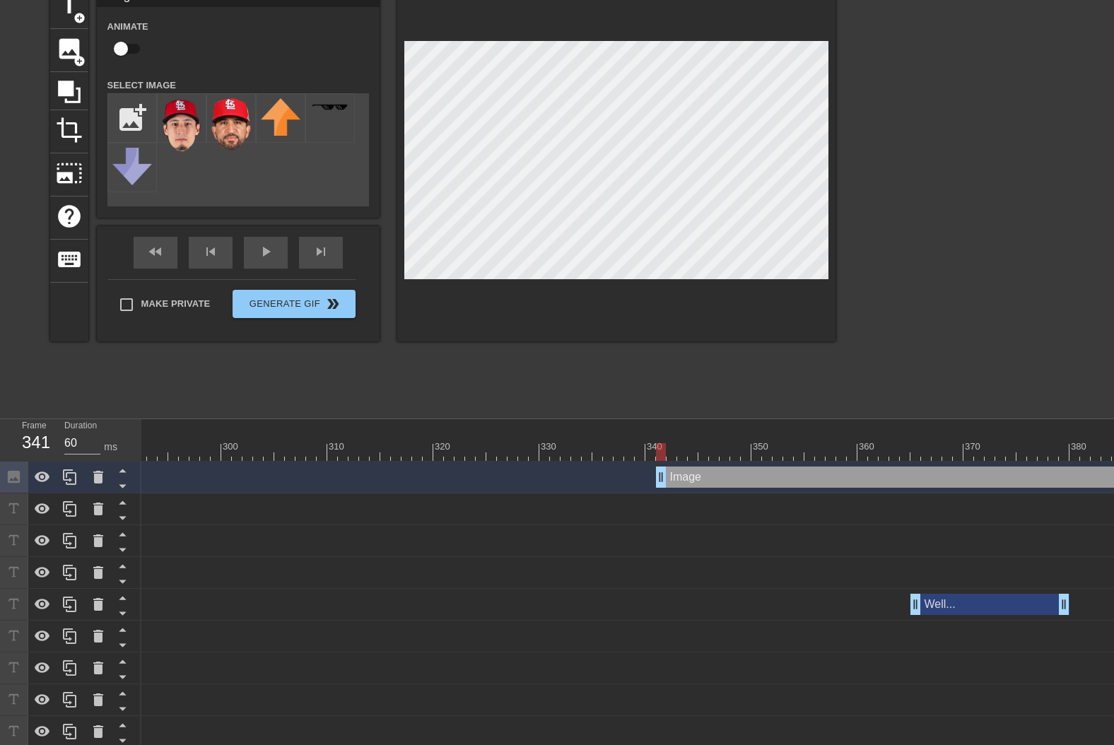
scroll to position [45, 0]
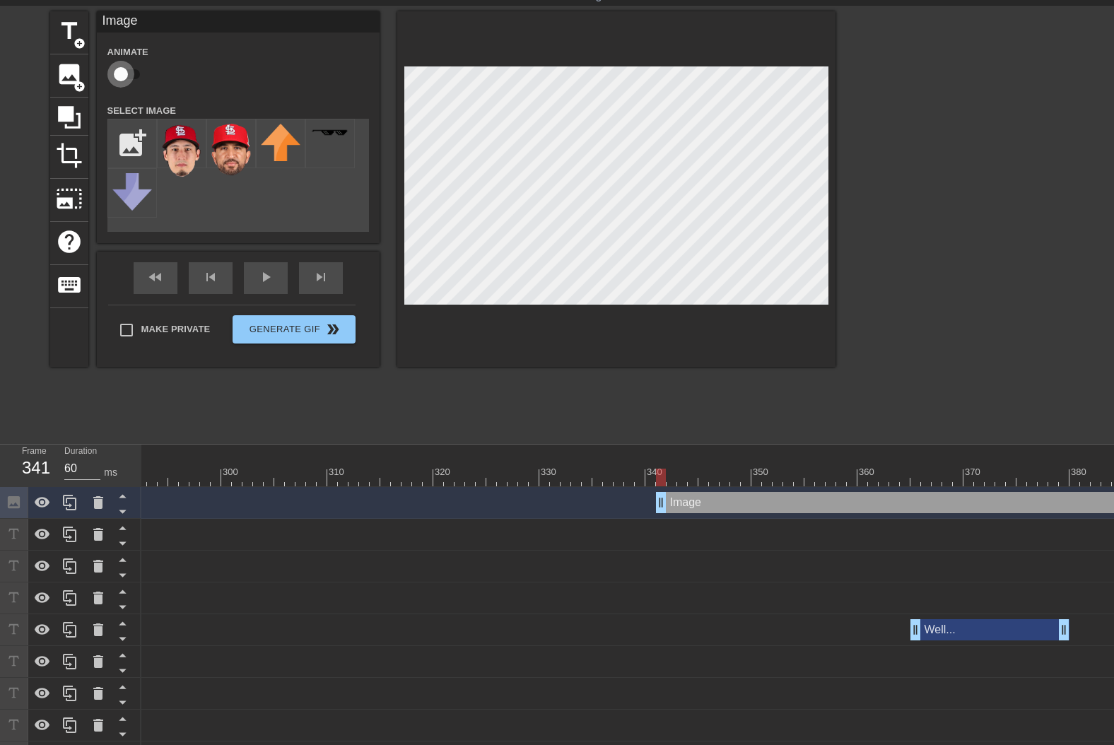
click at [135, 73] on input "checkbox" at bounding box center [121, 74] width 81 height 27
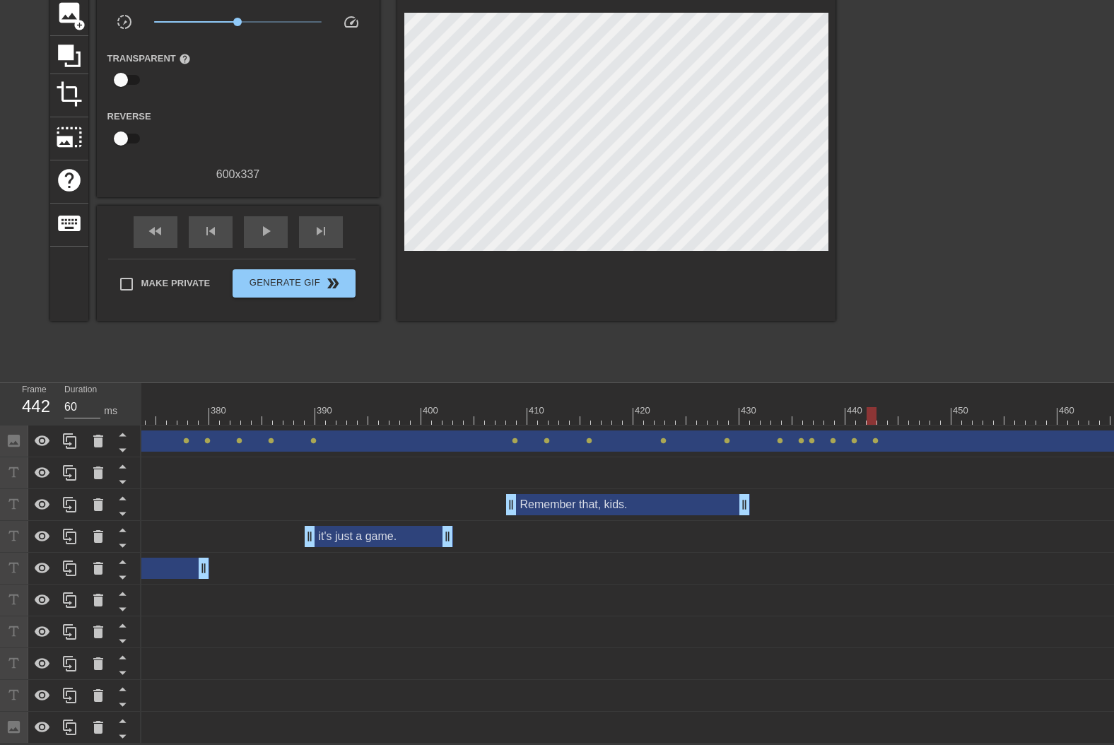
scroll to position [0, 5253]
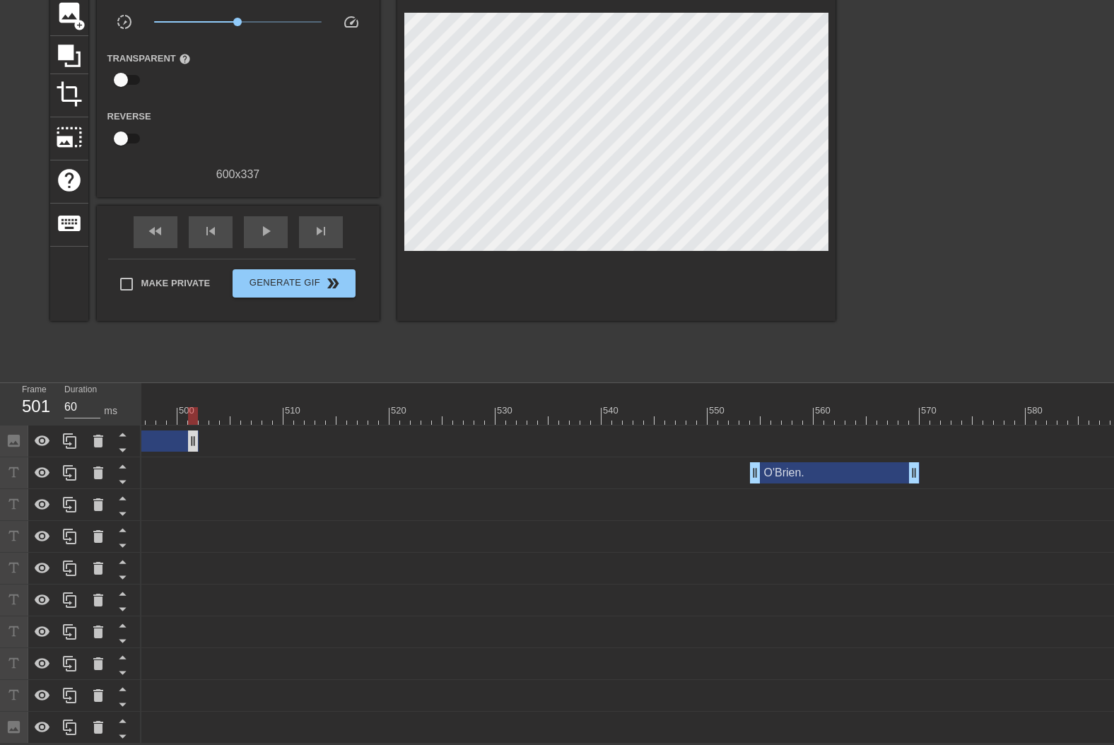
drag, startPoint x: 1108, startPoint y: 433, endPoint x: 178, endPoint y: 436, distance: 930.0
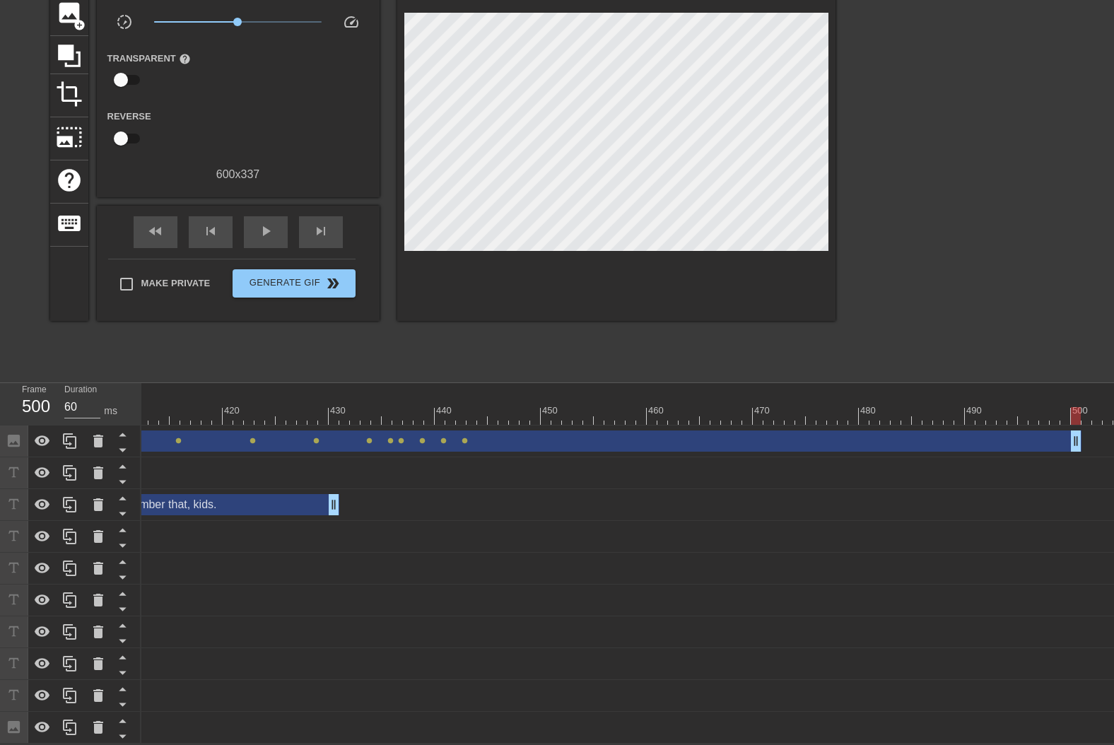
scroll to position [0, 4291]
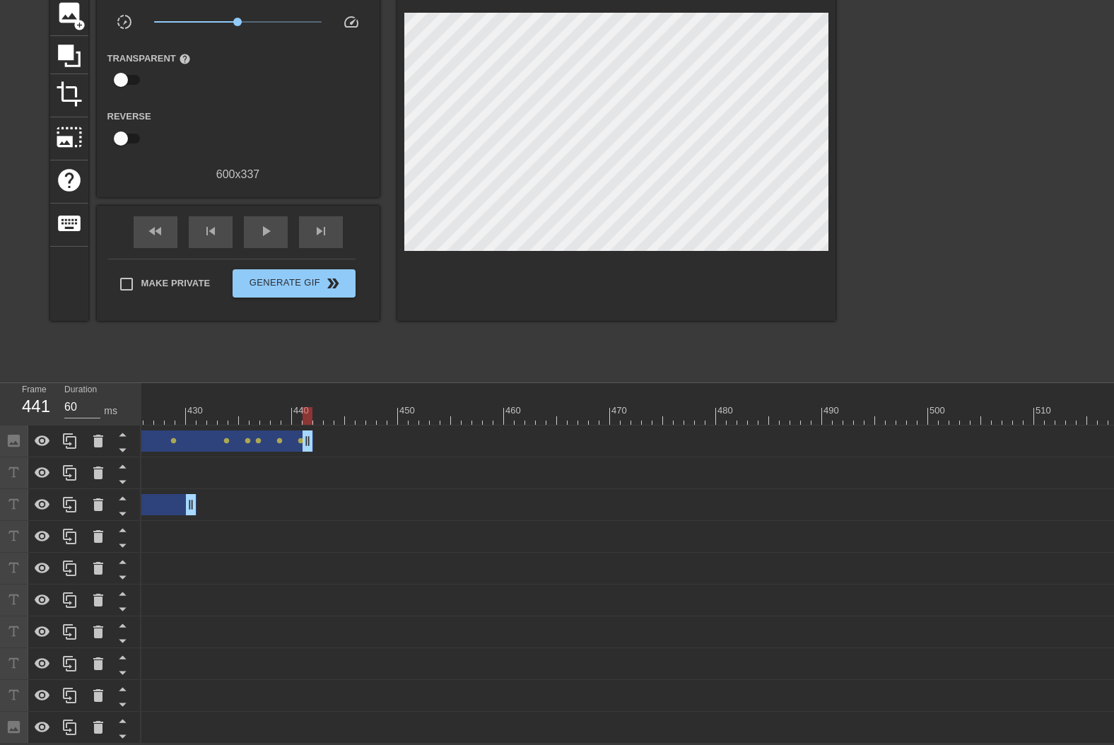
drag, startPoint x: 935, startPoint y: 427, endPoint x: 314, endPoint y: 409, distance: 620.7
click at [314, 409] on div "10 20 30 40 50 60 70 80 90 100 110 120 130 140 150 160" at bounding box center [627, 563] width 972 height 360
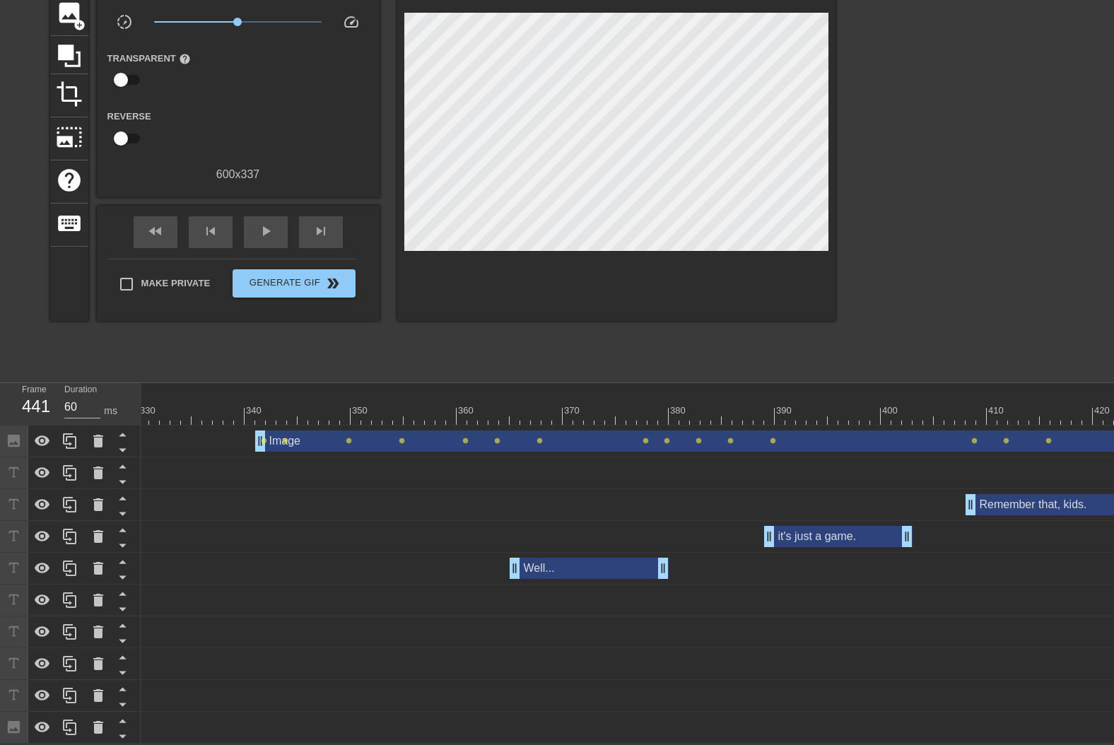
scroll to position [0, 3485]
click at [243, 397] on div at bounding box center [244, 406] width 11 height 18
click at [276, 226] on div "play_arrow" at bounding box center [266, 232] width 44 height 32
click at [261, 223] on span "pause" at bounding box center [265, 231] width 17 height 17
click at [261, 223] on span "play_arrow" at bounding box center [265, 231] width 17 height 17
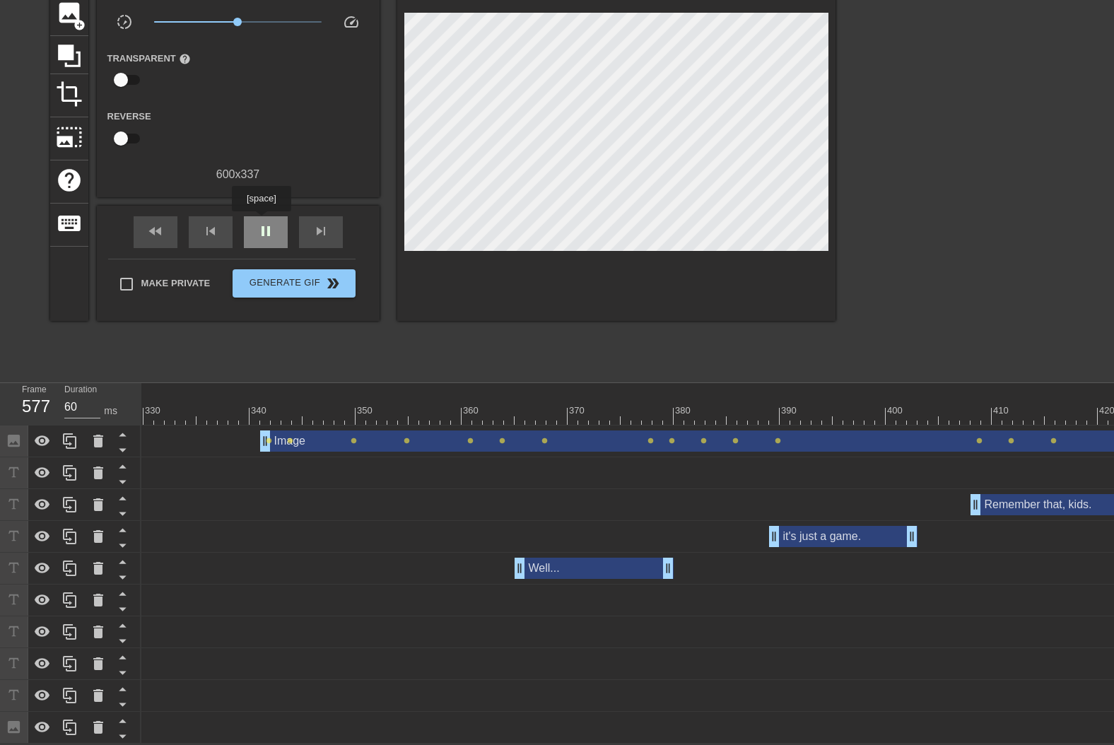
click at [261, 223] on span "pause" at bounding box center [265, 231] width 17 height 17
click at [261, 223] on span "play_arrow" at bounding box center [265, 231] width 17 height 17
click at [260, 223] on span "pause" at bounding box center [265, 231] width 17 height 17
click at [224, 222] on div "skip_previous" at bounding box center [211, 232] width 44 height 32
click at [318, 223] on span "skip_next" at bounding box center [320, 231] width 17 height 17
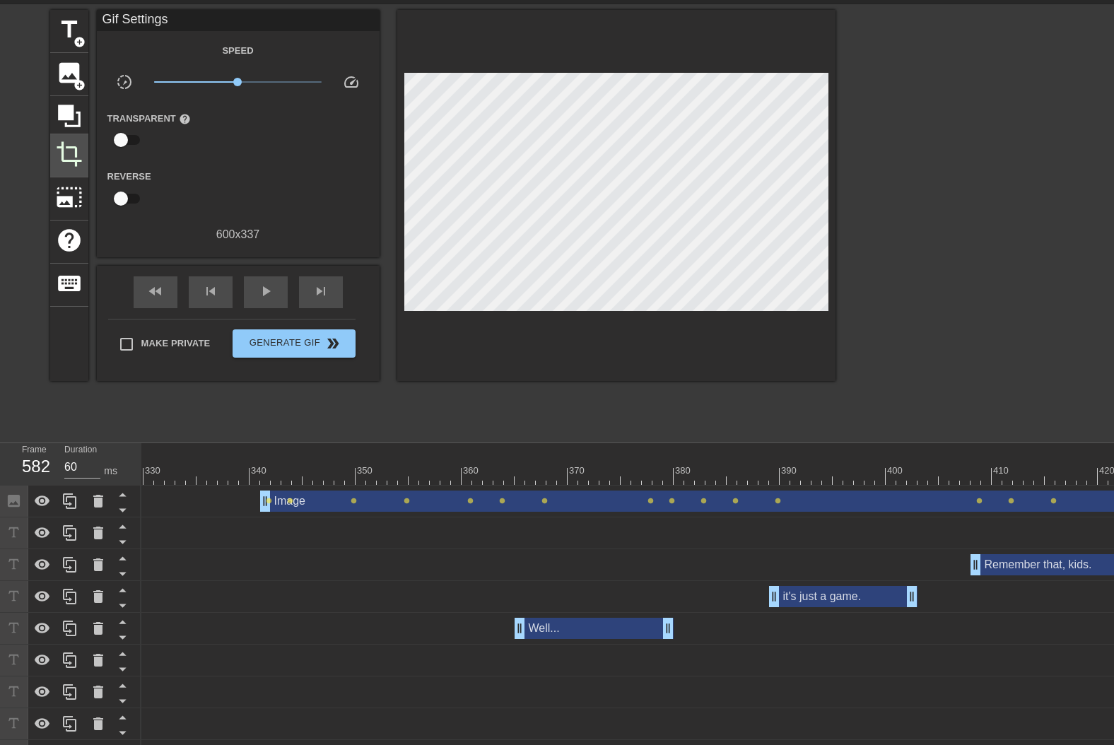
scroll to position [0, 0]
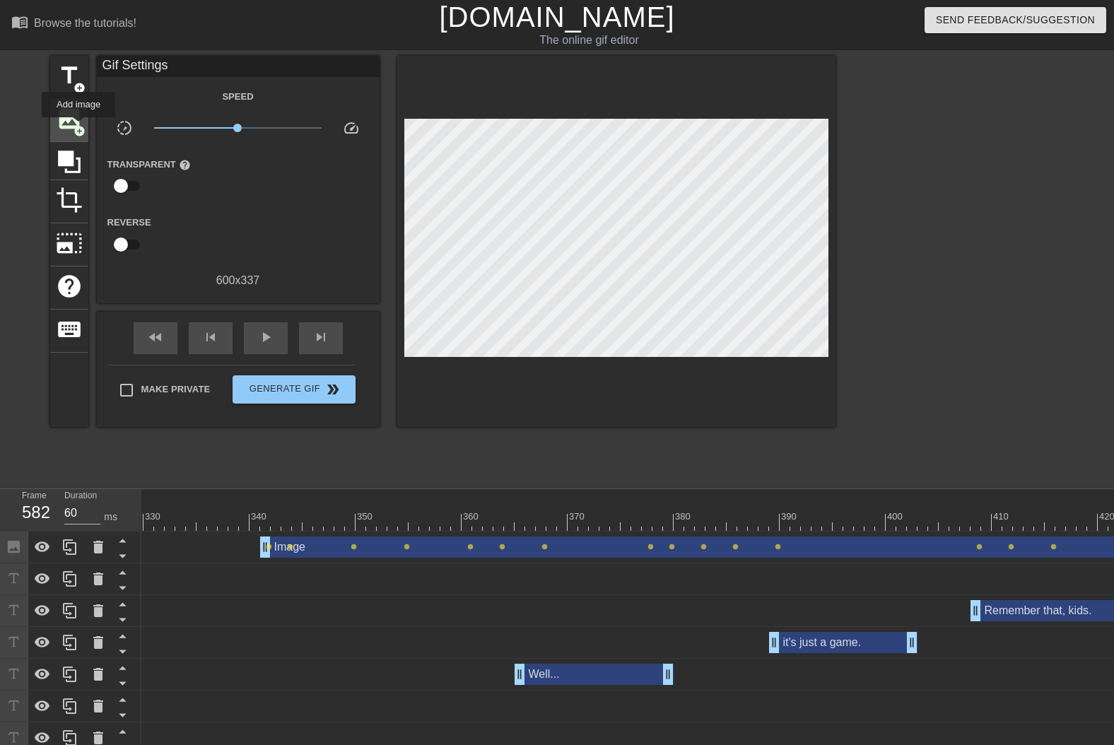
click at [78, 127] on span "add_circle" at bounding box center [79, 131] width 12 height 12
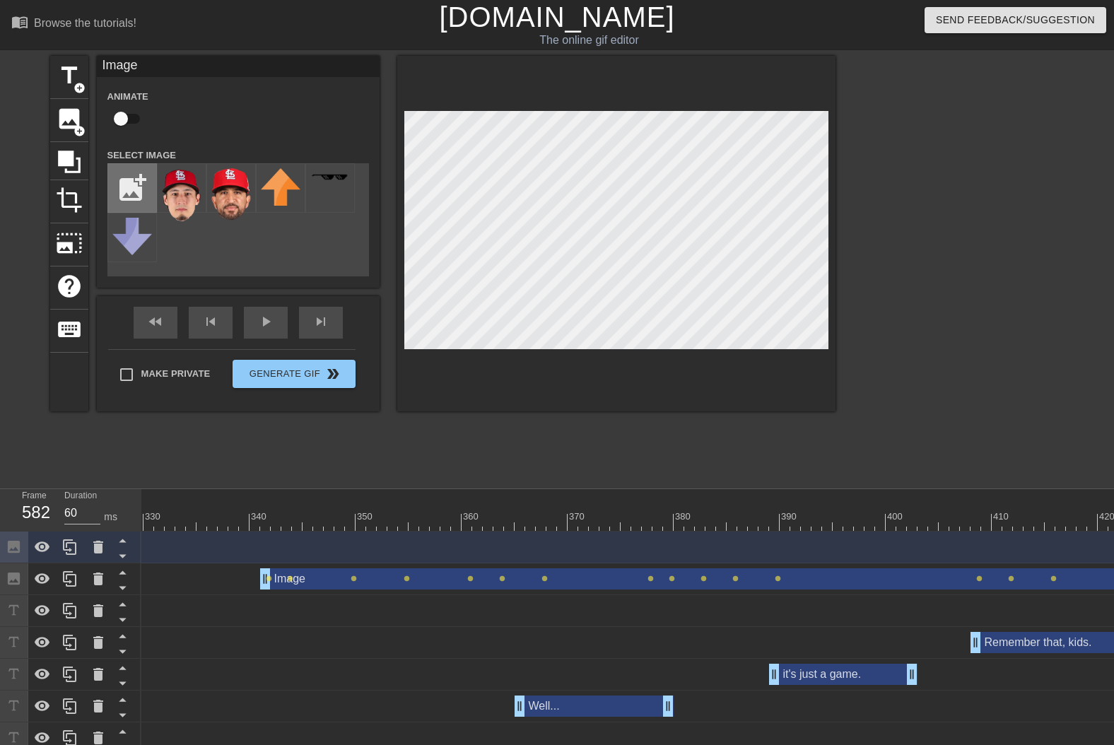
click at [141, 175] on input "file" at bounding box center [132, 188] width 48 height 48
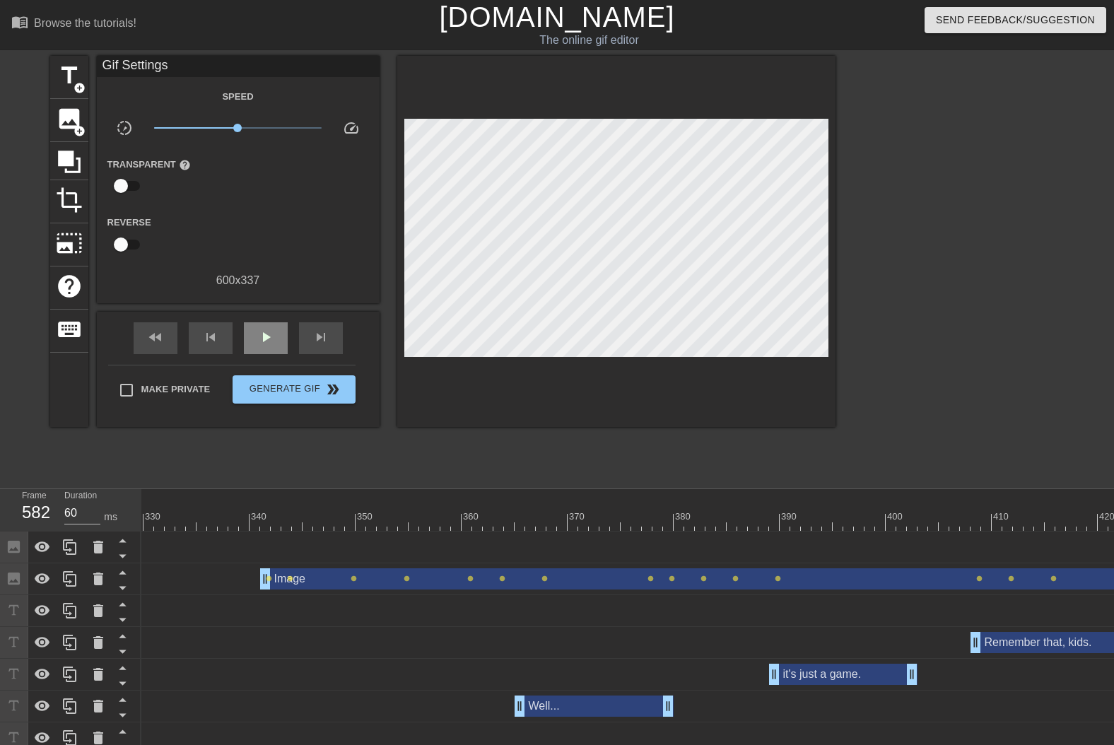
click at [264, 319] on div "fast_rewind skip_previous play_arrow skip_next" at bounding box center [238, 338] width 230 height 53
click at [266, 329] on span "play_arrow" at bounding box center [265, 337] width 17 height 17
click at [266, 329] on span "pause" at bounding box center [265, 337] width 17 height 17
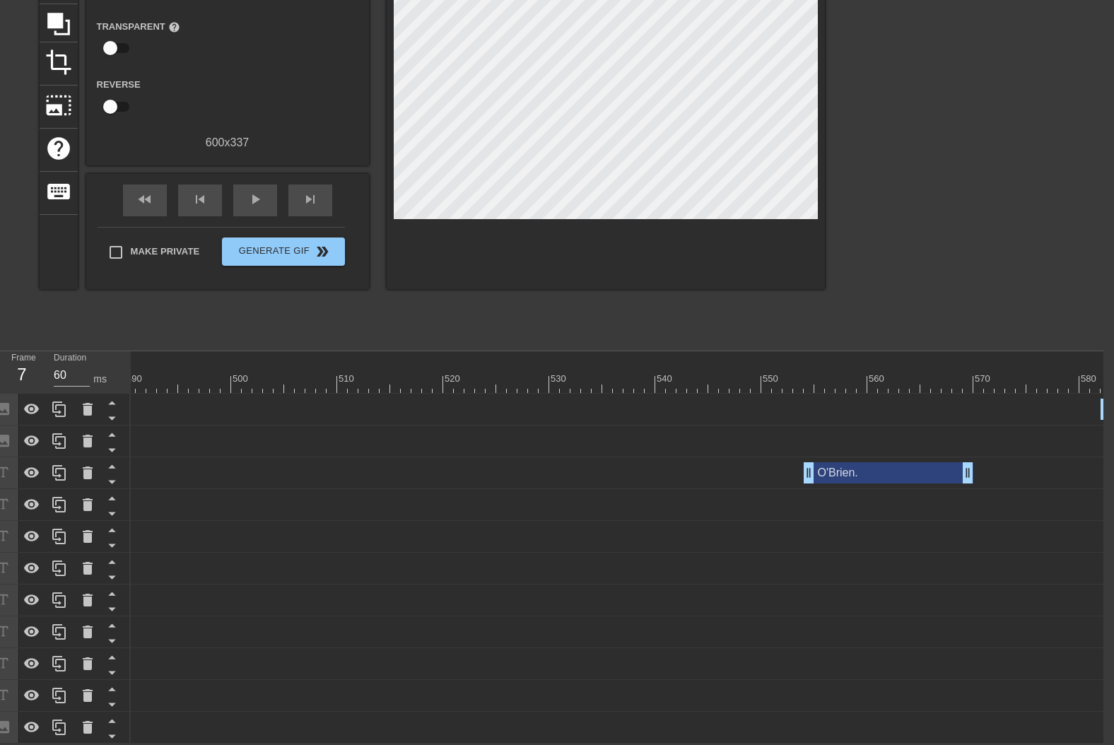
scroll to position [0, 5253]
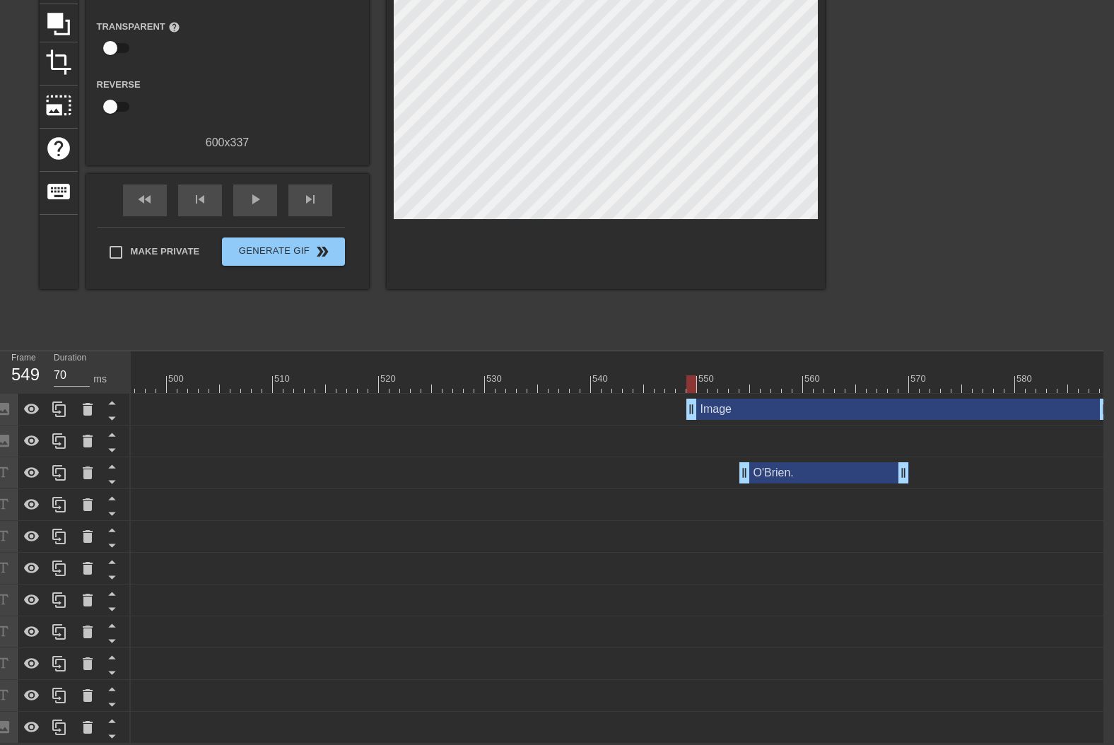
drag, startPoint x: 1033, startPoint y: 404, endPoint x: 688, endPoint y: 363, distance: 347.3
click at [688, 363] on div "10 20 30 40 50 60 70 80 90 100 110 120 130 140 150 160" at bounding box center [617, 547] width 972 height 392
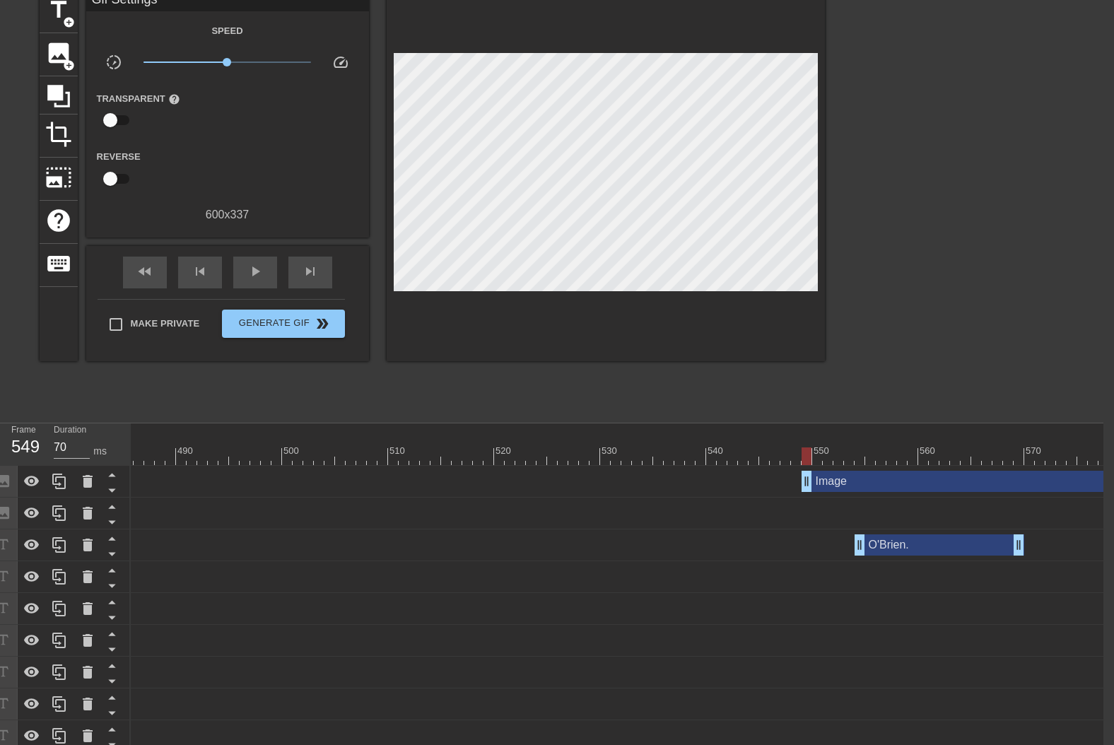
scroll to position [0, 11]
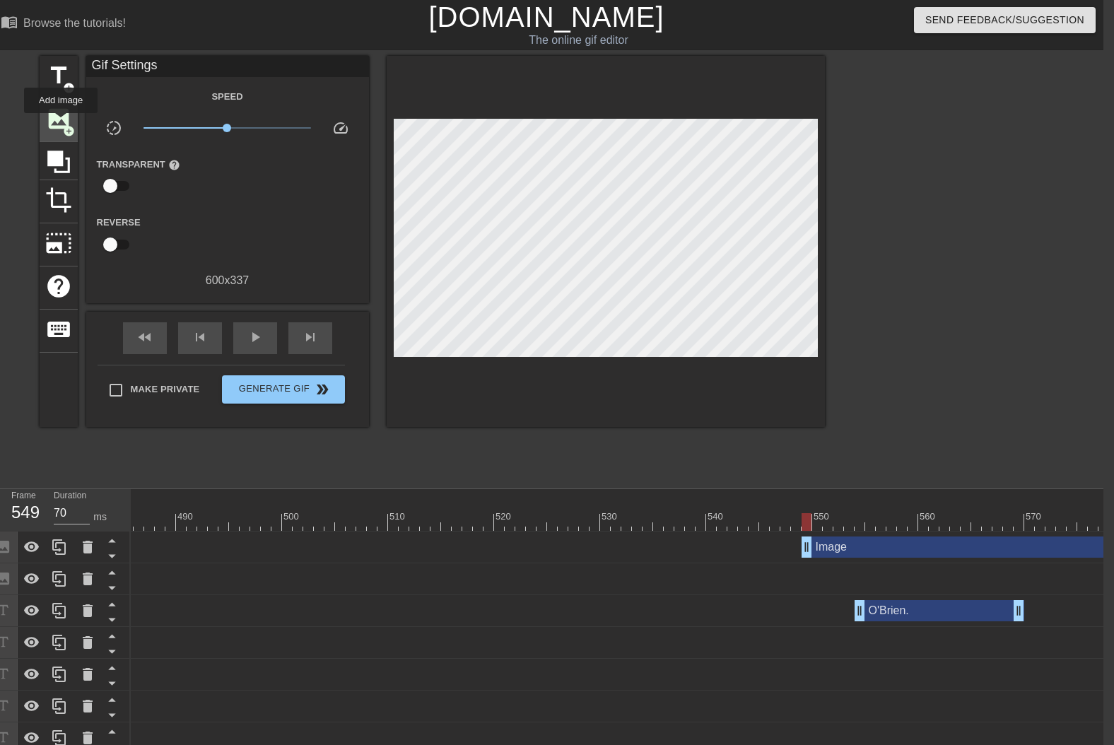
click at [61, 122] on span "image" at bounding box center [58, 118] width 27 height 27
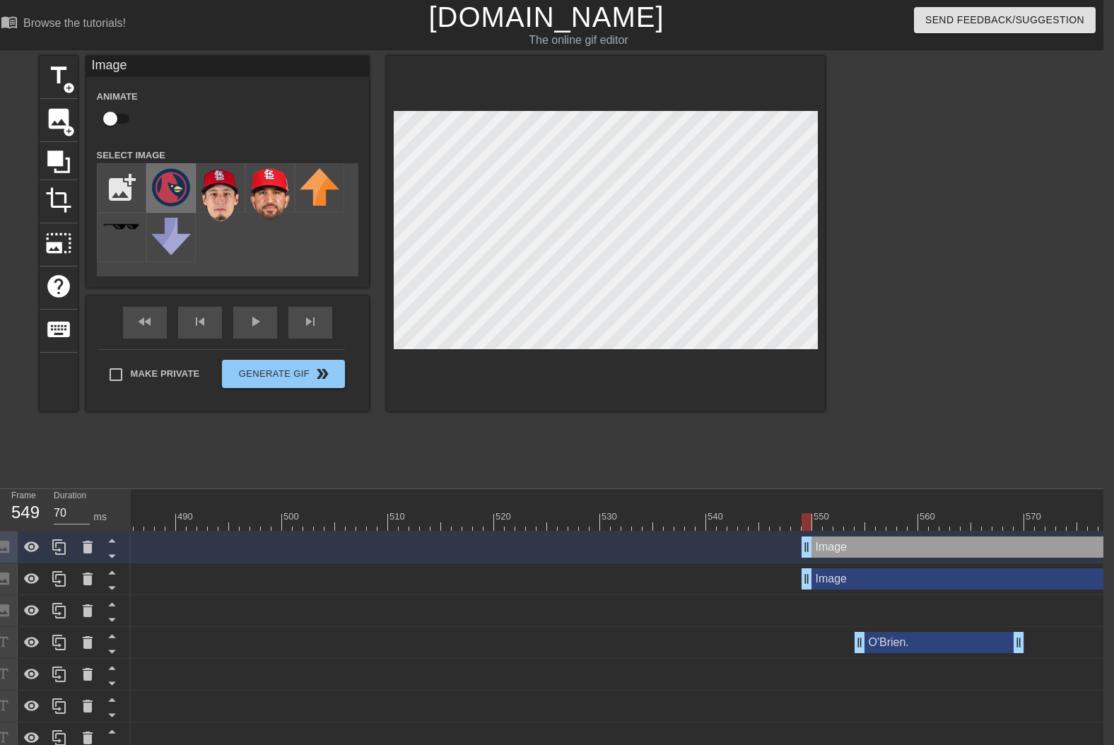
click at [158, 169] on img at bounding box center [171, 187] width 40 height 38
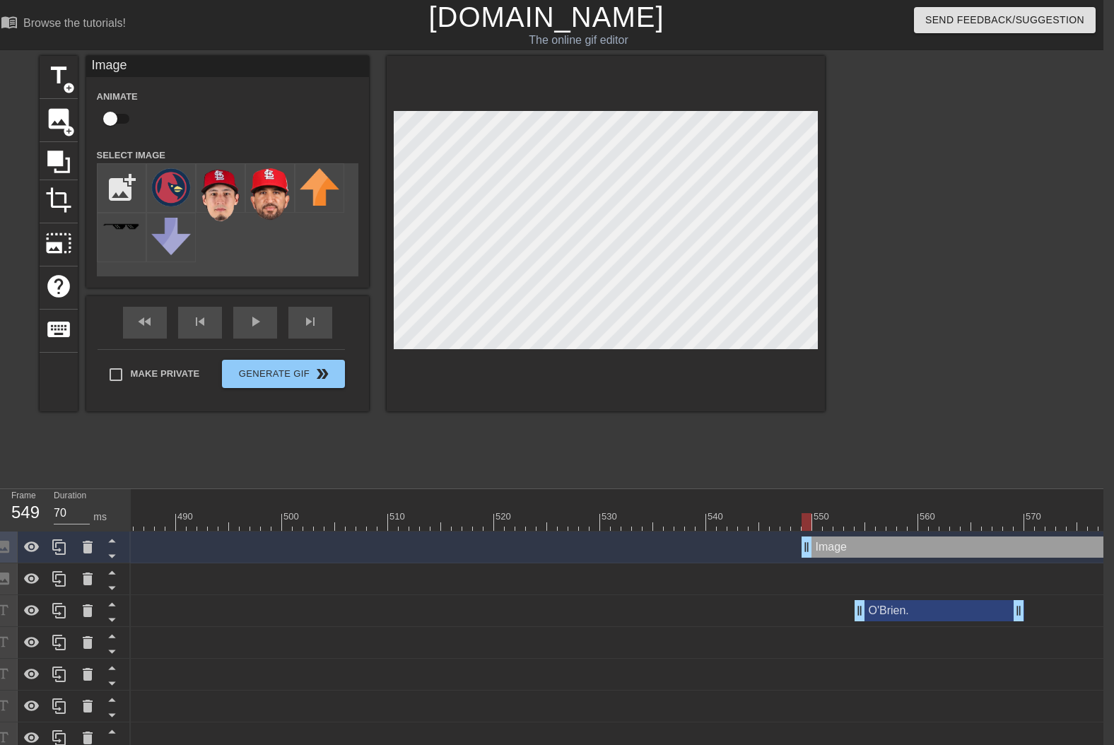
click at [122, 119] on input "checkbox" at bounding box center [110, 118] width 81 height 27
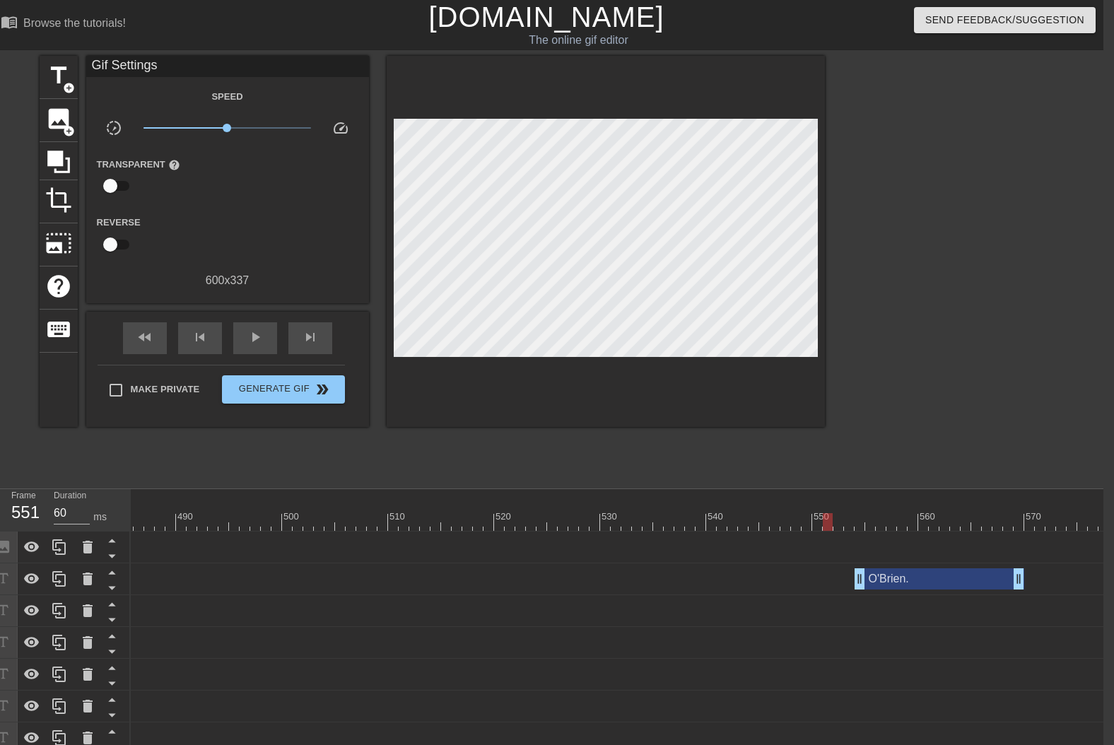
click at [828, 512] on div at bounding box center [828, 512] width 11 height 18
click at [57, 122] on span "image" at bounding box center [58, 118] width 27 height 27
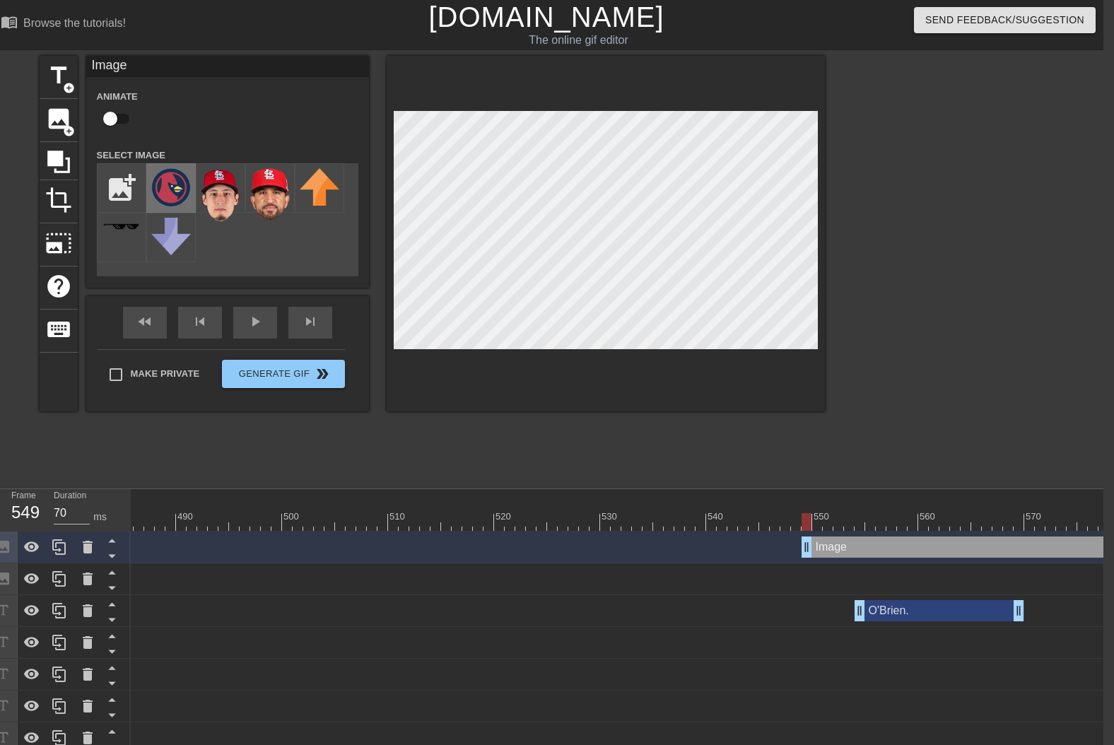
click at [170, 183] on img at bounding box center [171, 187] width 40 height 38
click at [121, 115] on input "checkbox" at bounding box center [110, 118] width 81 height 27
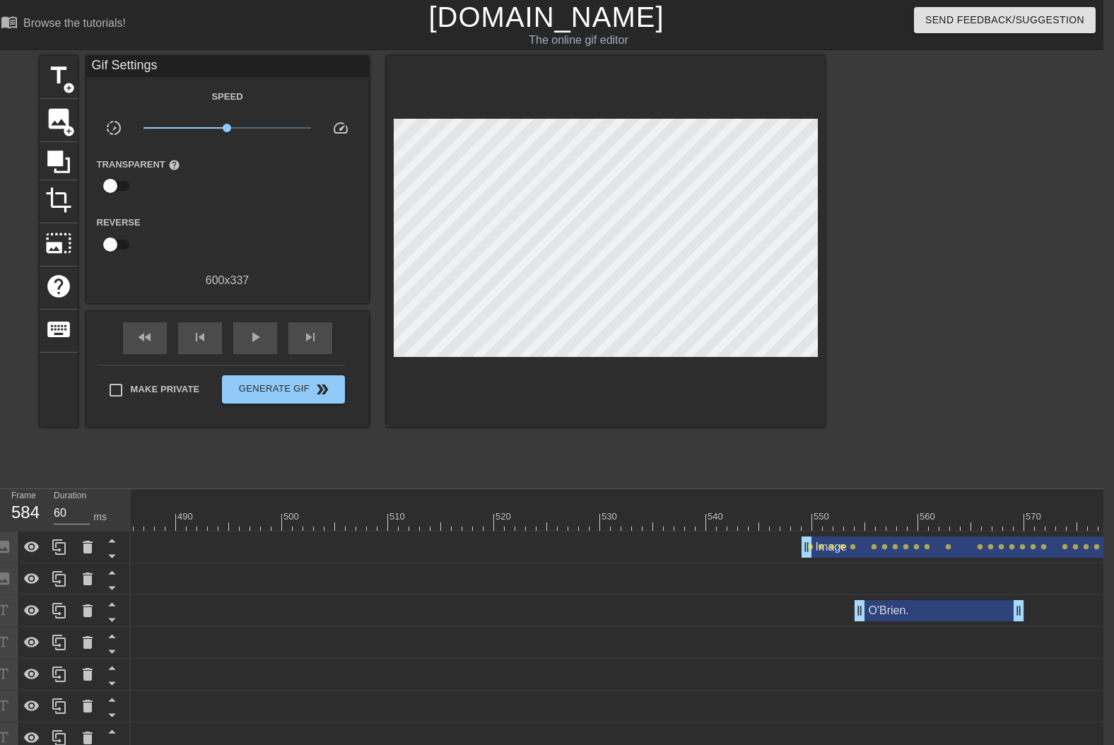
drag, startPoint x: 1098, startPoint y: 743, endPoint x: 1114, endPoint y: 743, distance: 16.3
click at [1103, 743] on html "menu_book Browse the tutorials! [DOMAIN_NAME] The online gif editor Send Feedba…" at bounding box center [546, 440] width 1114 height 881
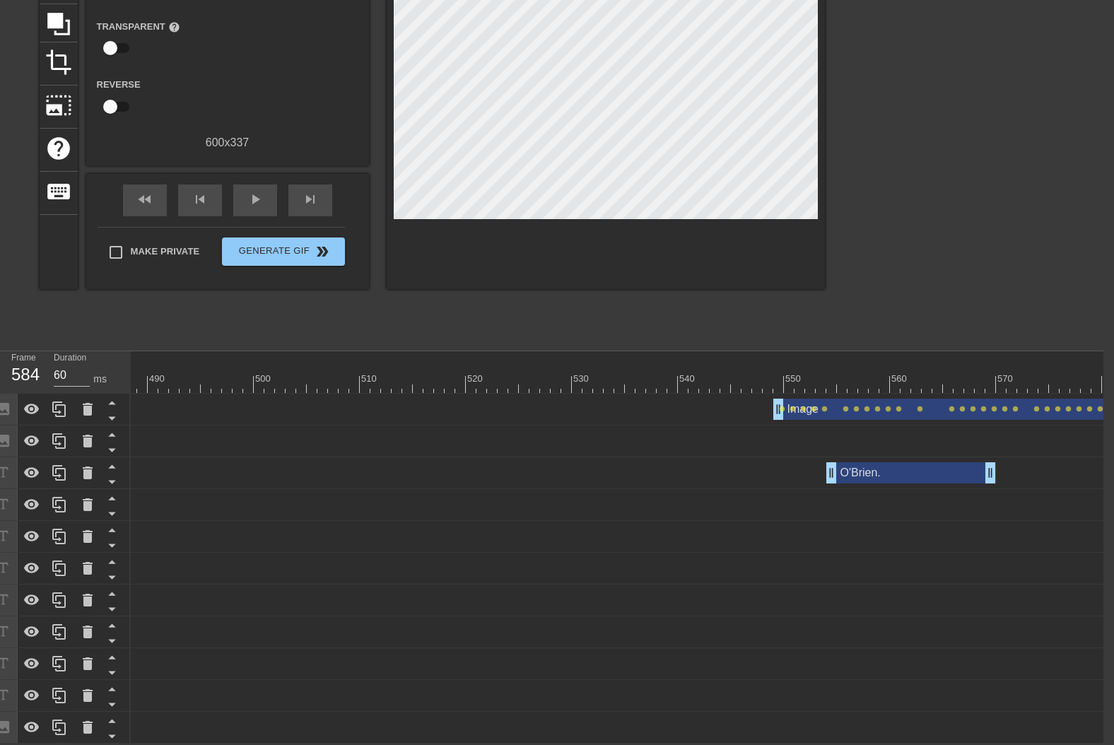
scroll to position [0, 5253]
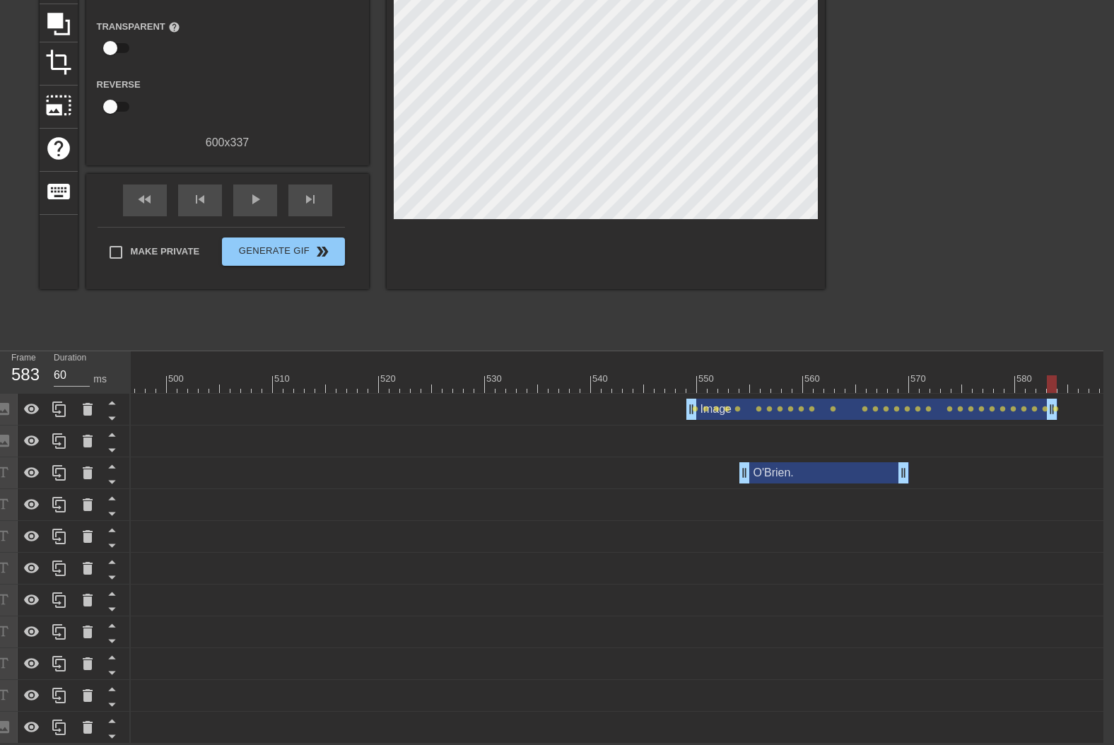
drag, startPoint x: 1102, startPoint y: 406, endPoint x: 1053, endPoint y: 405, distance: 48.8
drag, startPoint x: 1052, startPoint y: 406, endPoint x: 1061, endPoint y: 406, distance: 9.2
drag, startPoint x: 144, startPoint y: 180, endPoint x: 238, endPoint y: 211, distance: 99.0
click at [144, 191] on span "fast_rewind" at bounding box center [144, 199] width 17 height 17
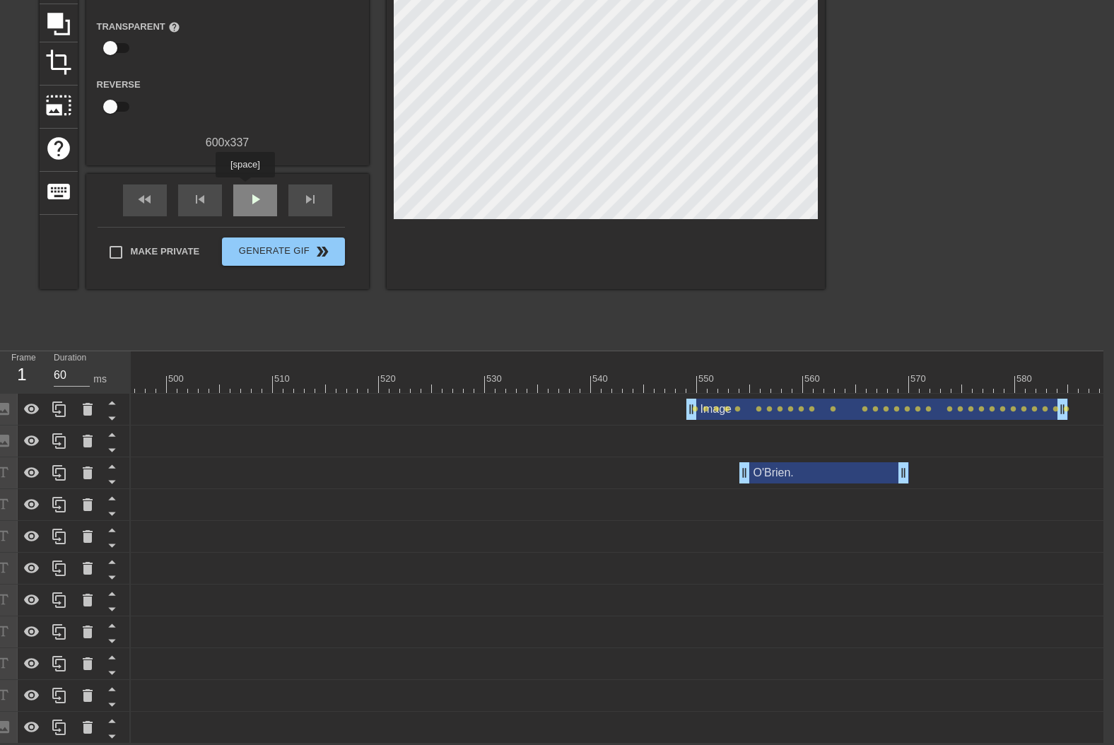
click at [245, 187] on div "play_arrow" at bounding box center [255, 200] width 44 height 32
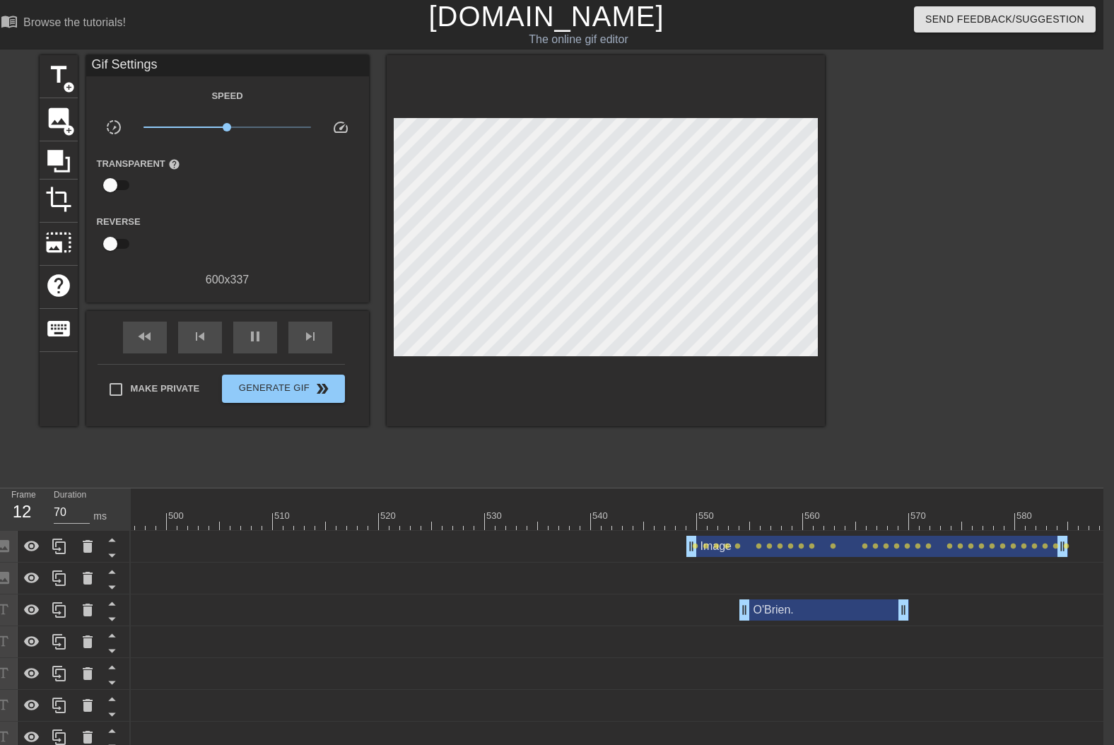
scroll to position [0, 11]
click at [322, 326] on div "skip_next" at bounding box center [310, 338] width 44 height 32
drag, startPoint x: 143, startPoint y: 338, endPoint x: 267, endPoint y: 337, distance: 124.4
click at [143, 338] on span "fast_rewind" at bounding box center [144, 337] width 17 height 17
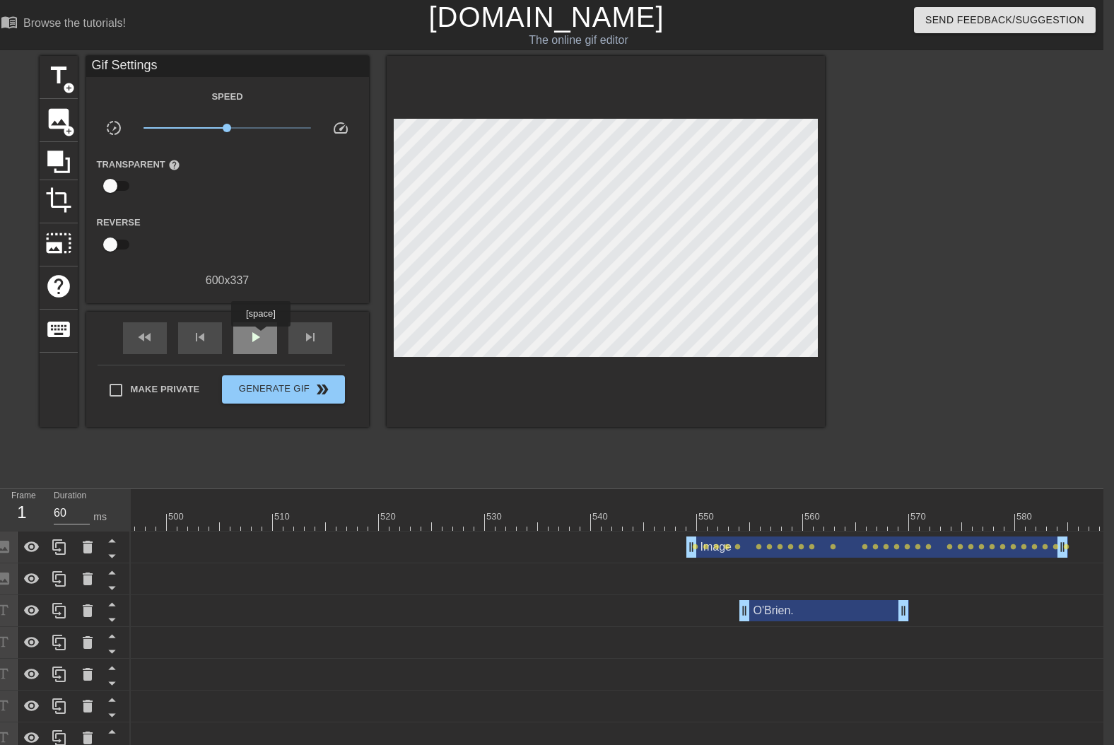
click at [254, 336] on span "play_arrow" at bounding box center [255, 337] width 17 height 17
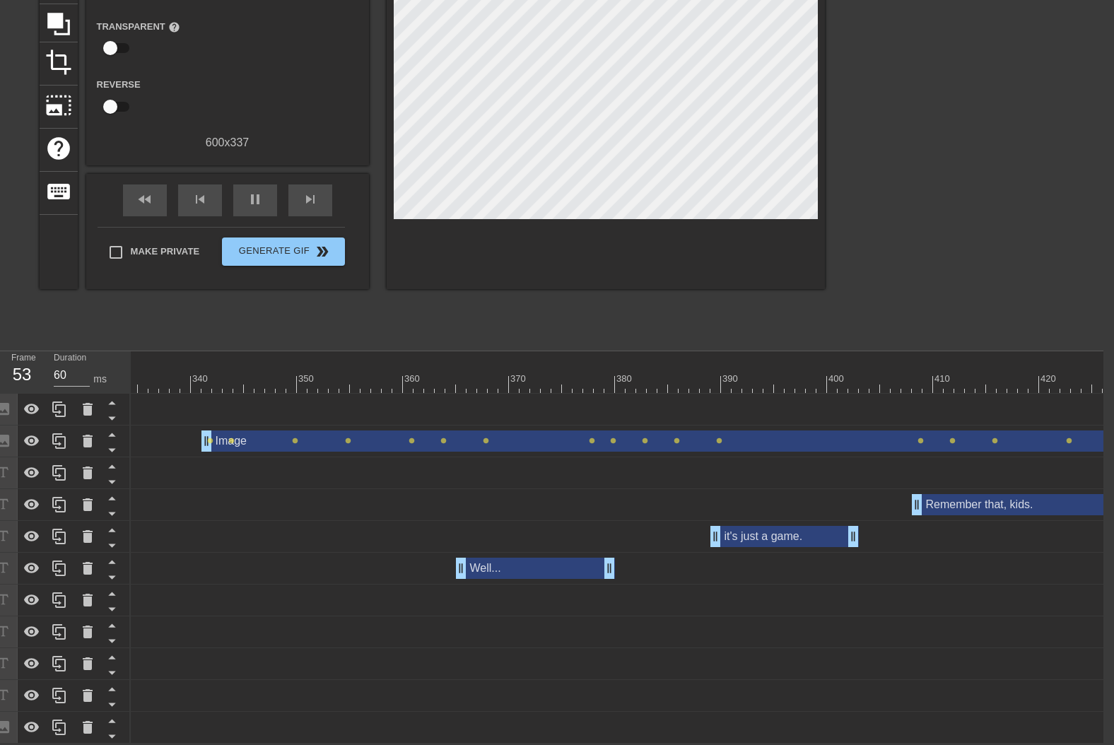
scroll to position [0, 2673]
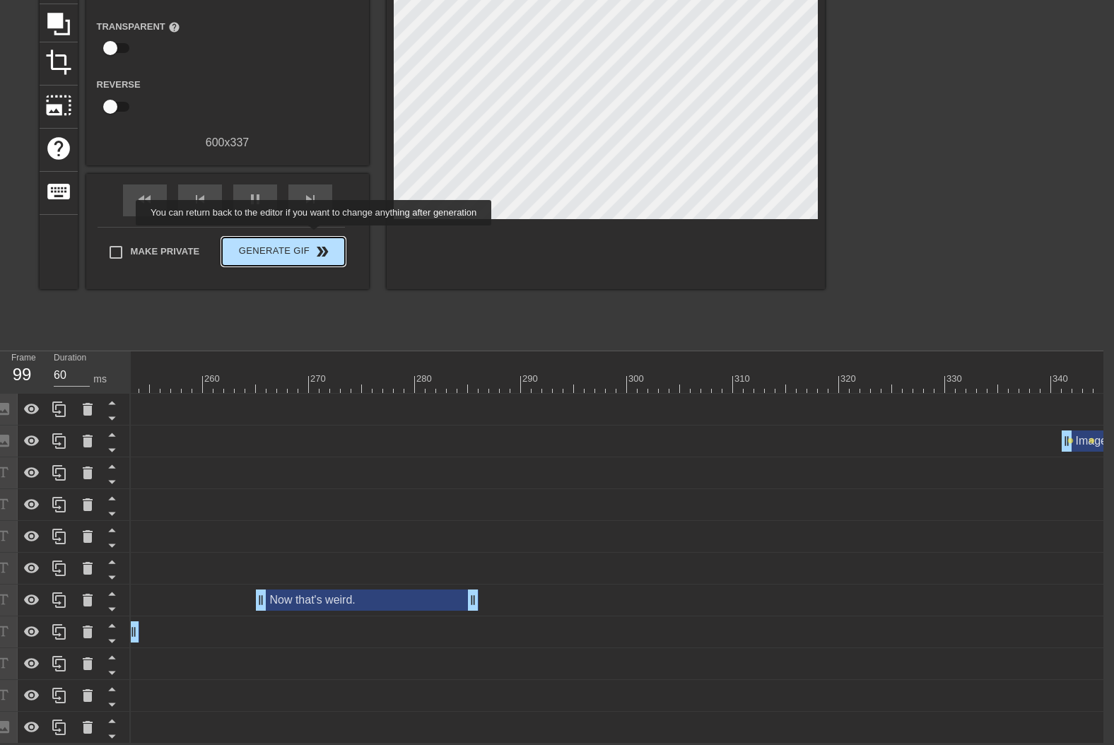
click at [311, 243] on span "Generate Gif double_arrow" at bounding box center [283, 251] width 111 height 17
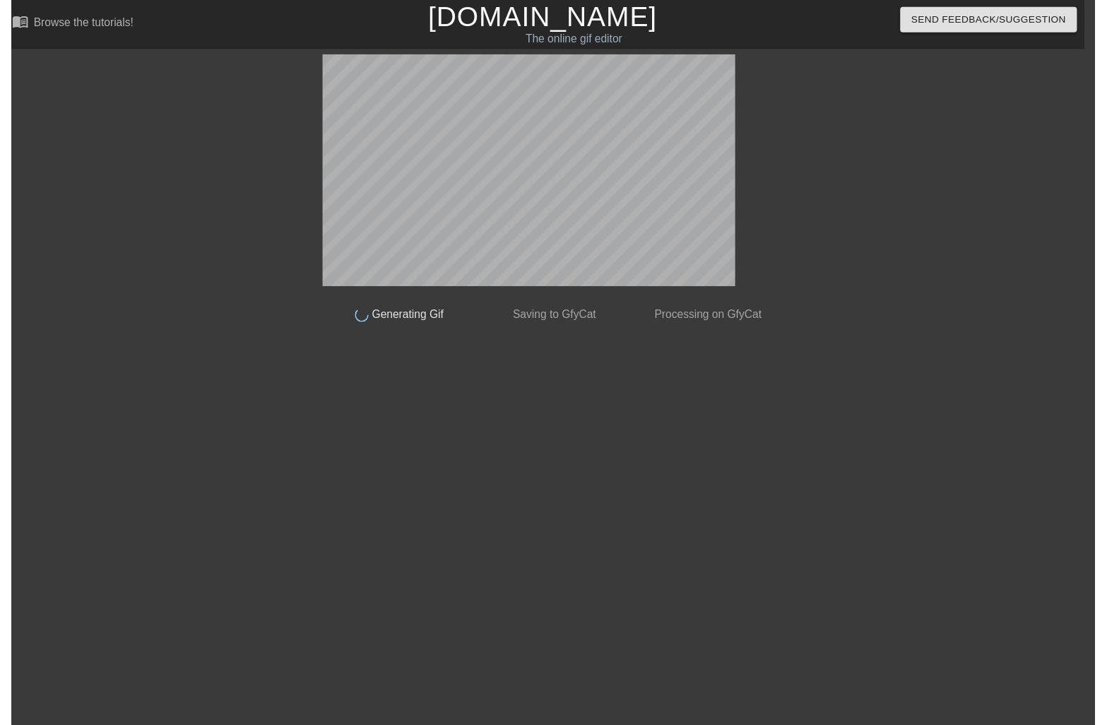
scroll to position [0, 11]
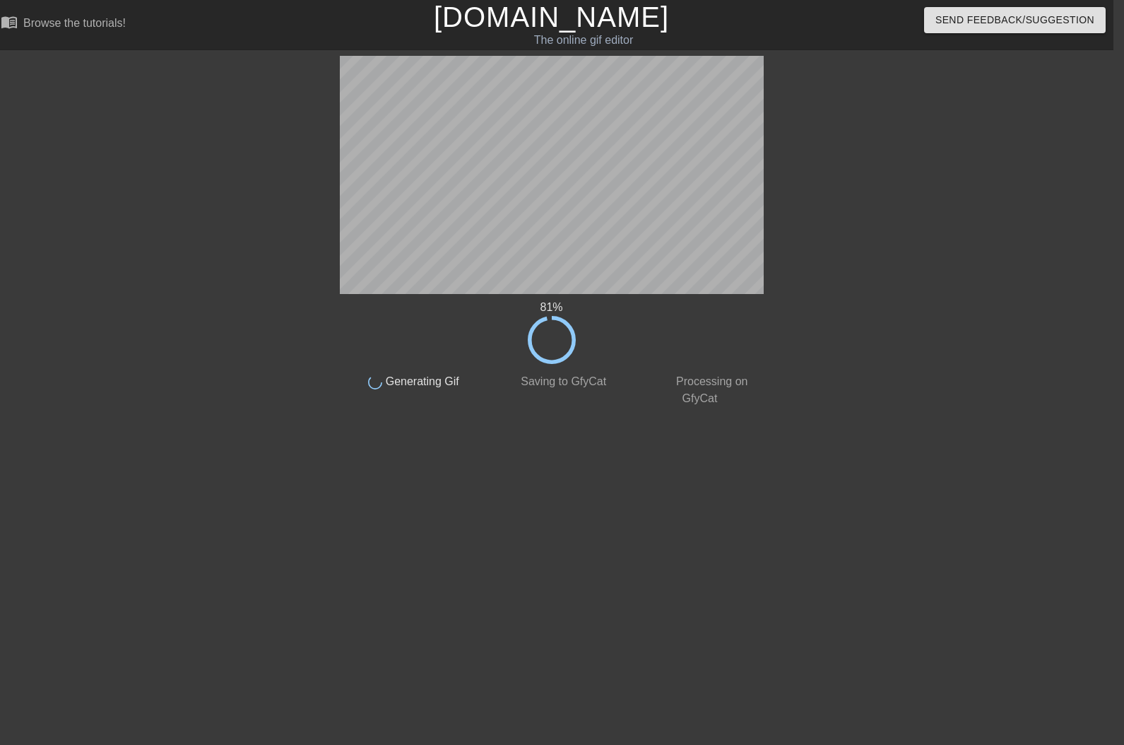
drag, startPoint x: 520, startPoint y: 595, endPoint x: 599, endPoint y: 668, distance: 107.0
click at [520, 486] on html "menu_book Browse the tutorials! [DOMAIN_NAME] The online gif editor Send Feedba…" at bounding box center [551, 243] width 1124 height 486
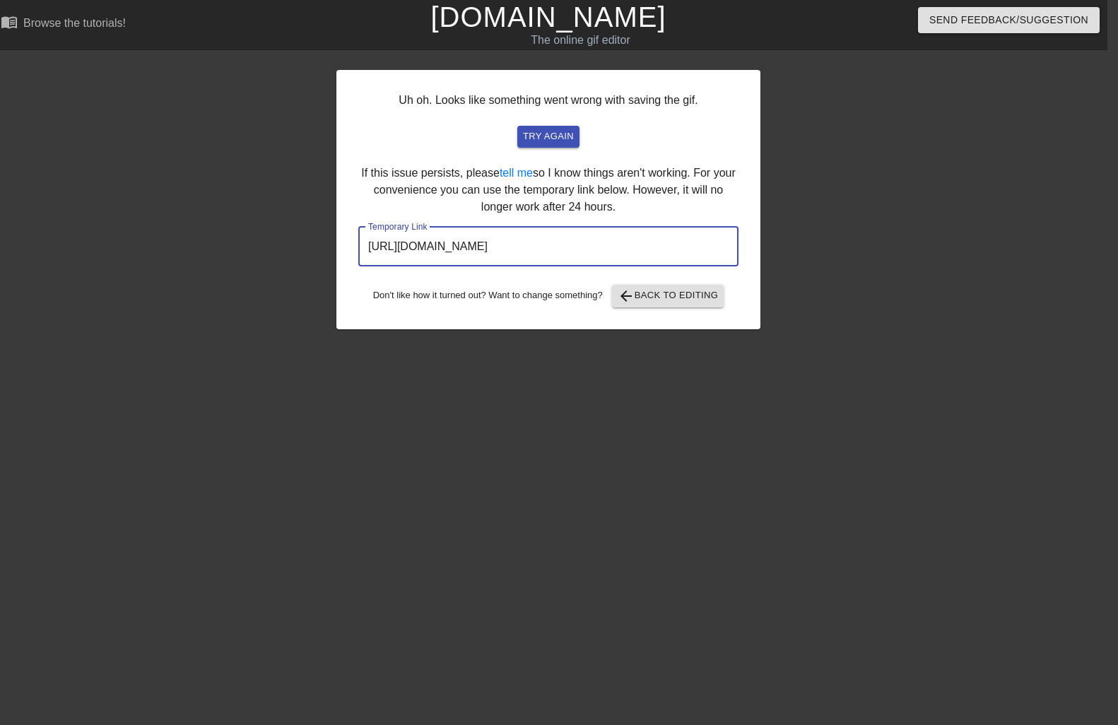
click at [493, 252] on input "[URL][DOMAIN_NAME]" at bounding box center [548, 247] width 380 height 40
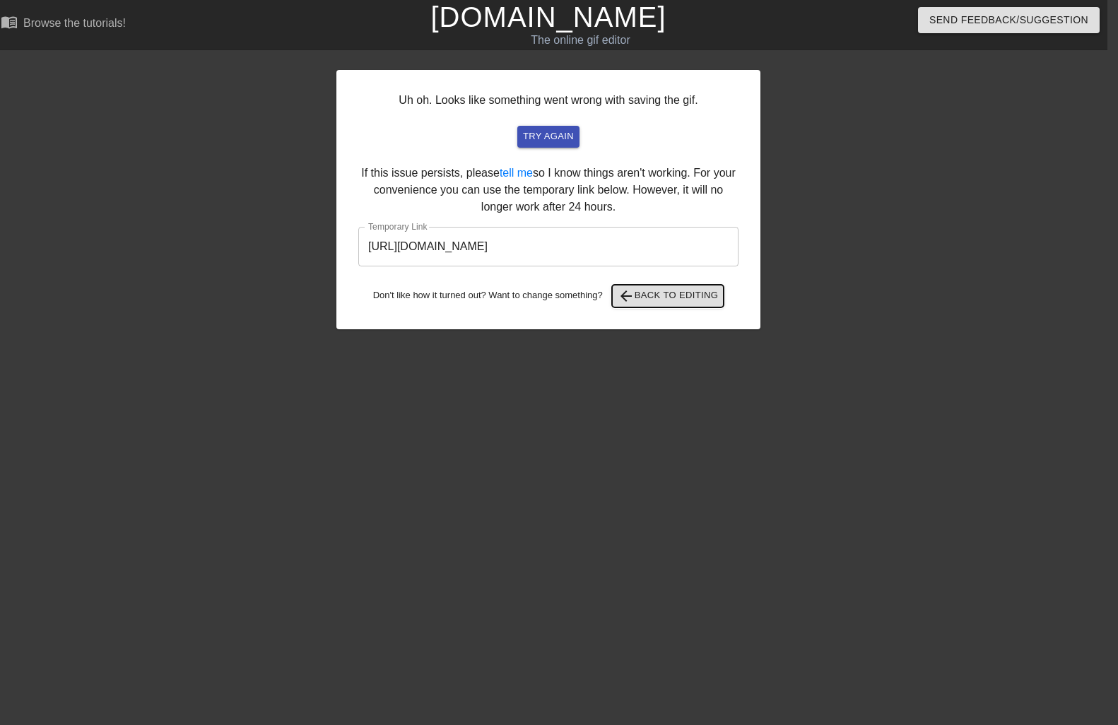
click at [672, 296] on span "arrow_back Back to Editing" at bounding box center [668, 296] width 101 height 17
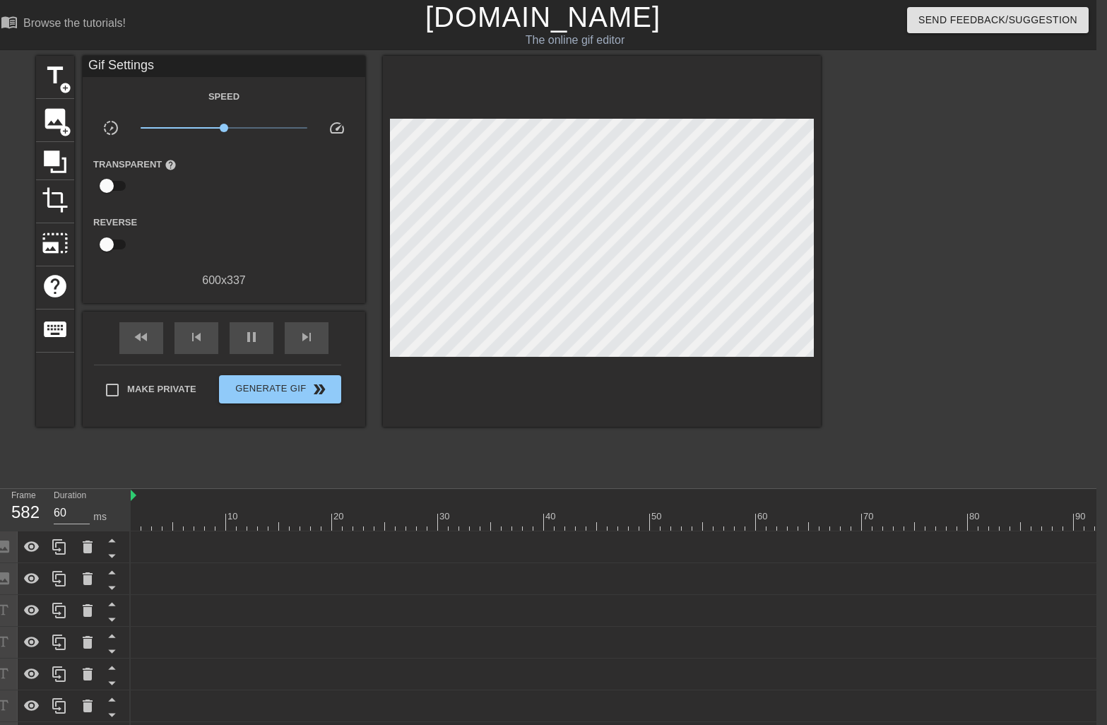
drag, startPoint x: 81, startPoint y: 723, endPoint x: 1, endPoint y: 723, distance: 80.6
click at [1, 723] on div at bounding box center [59, 738] width 141 height 32
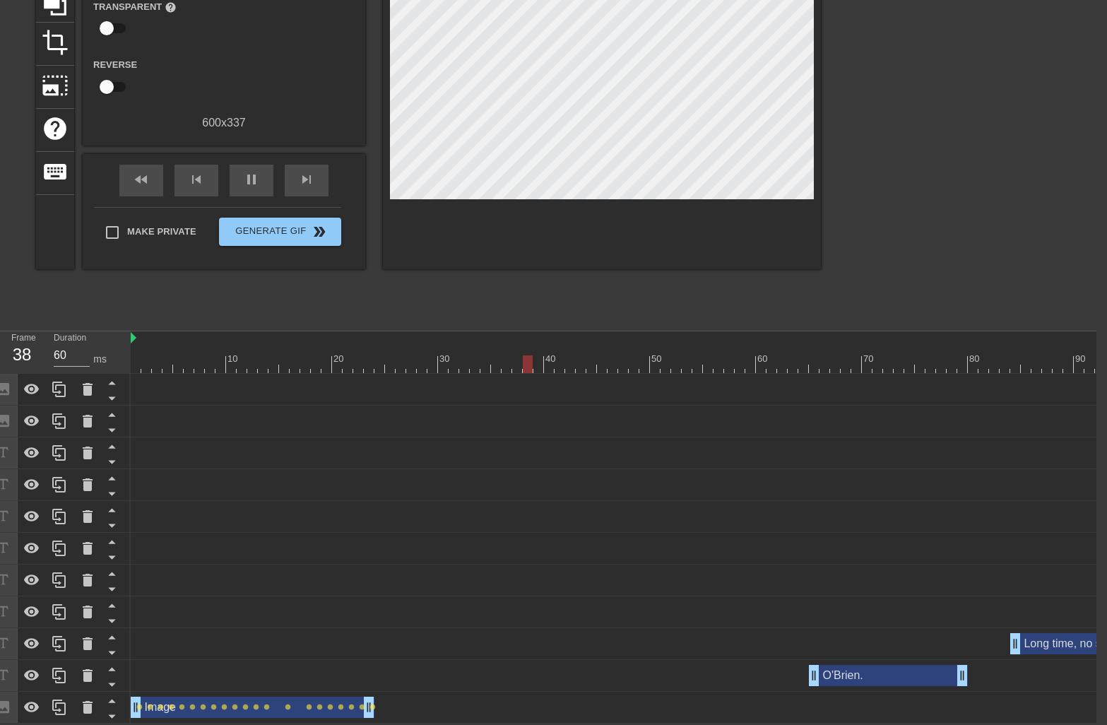
scroll to position [167, 0]
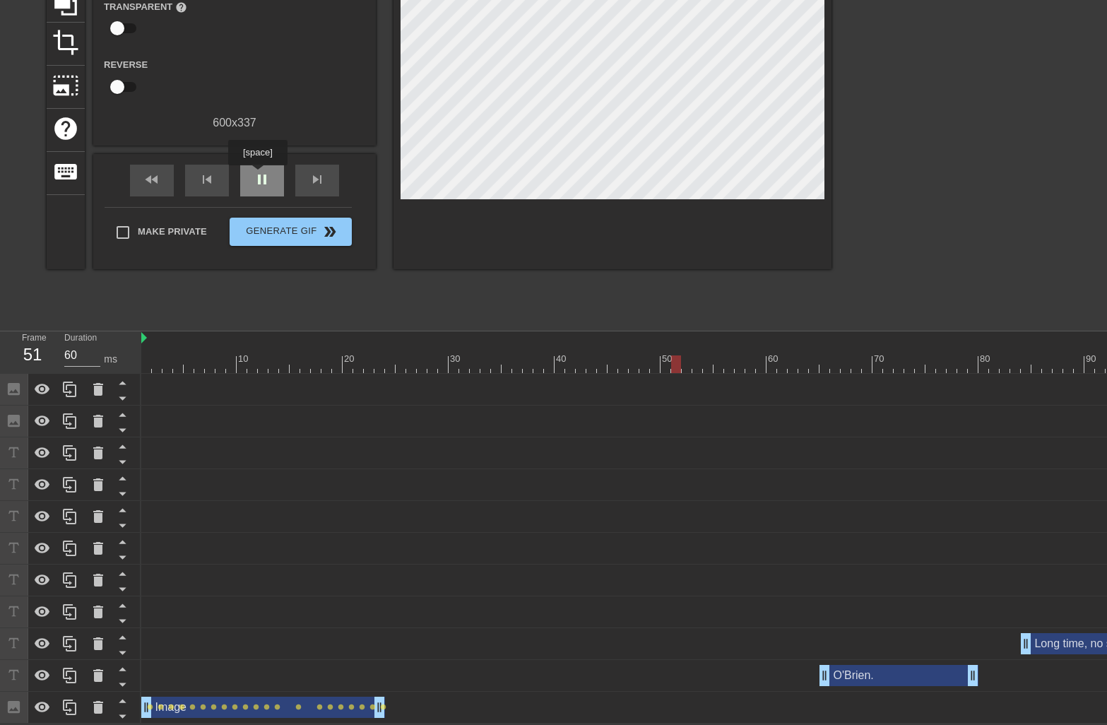
click at [257, 175] on span "pause" at bounding box center [262, 179] width 17 height 17
click at [159, 171] on span "fast_rewind" at bounding box center [151, 179] width 17 height 17
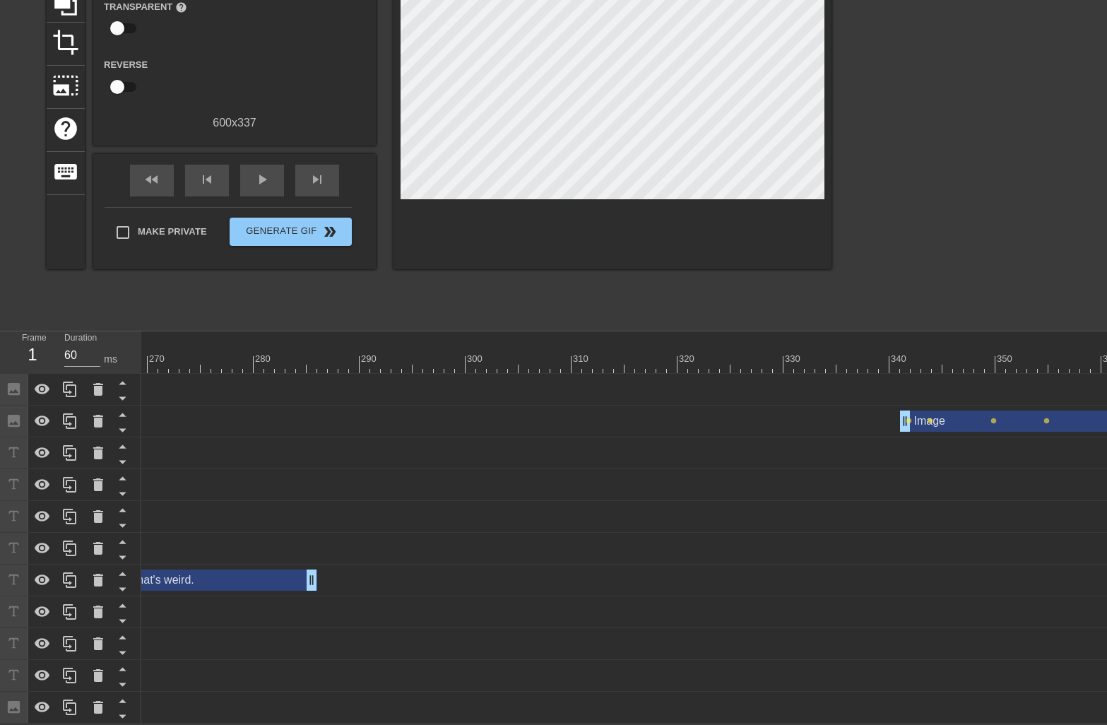
scroll to position [0, 2836]
click at [329, 355] on div at bounding box center [421, 364] width 6233 height 18
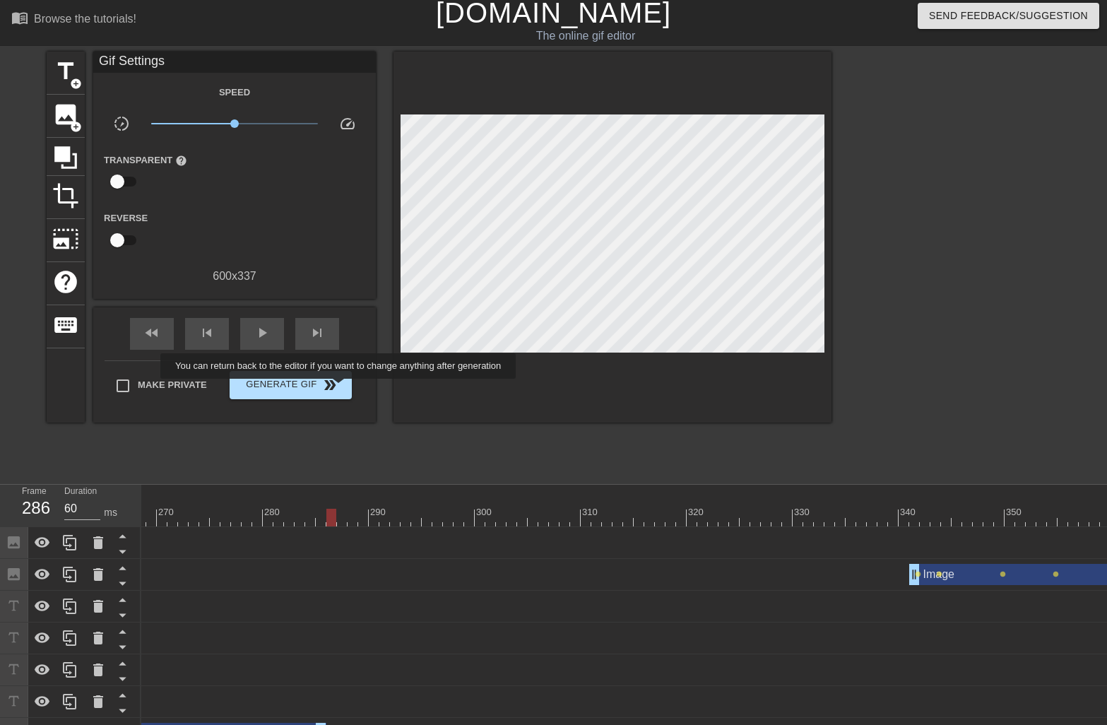
scroll to position [0, 0]
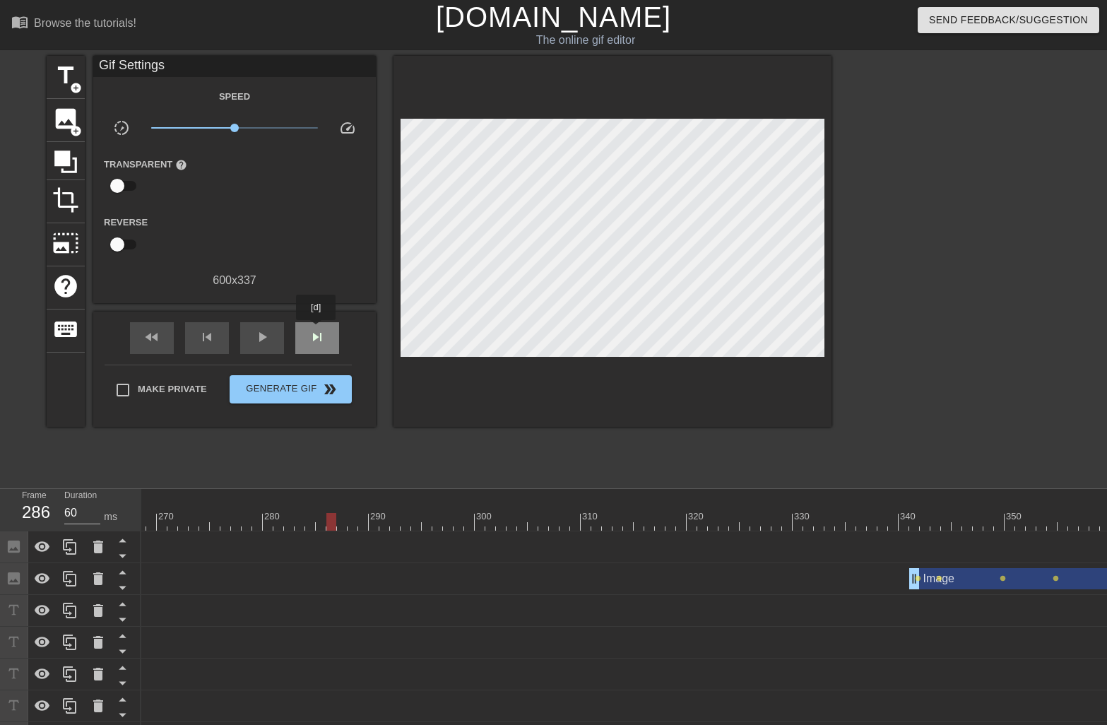
click at [317, 330] on span "skip_next" at bounding box center [317, 337] width 17 height 17
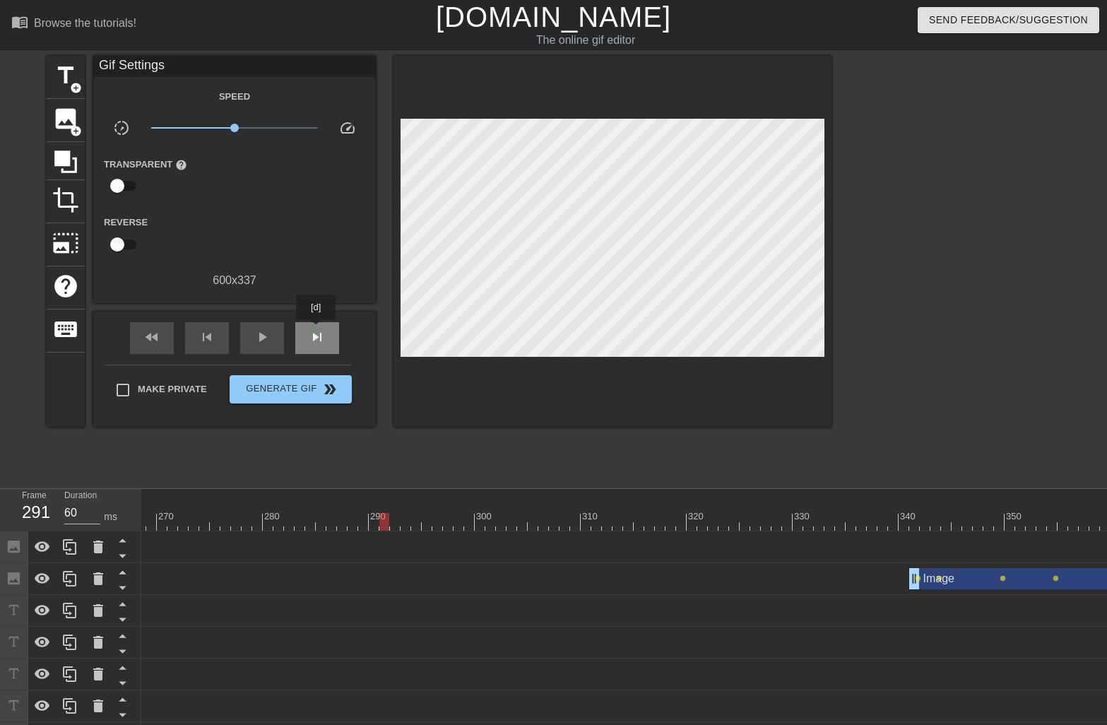
click at [317, 330] on span "skip_next" at bounding box center [317, 337] width 17 height 17
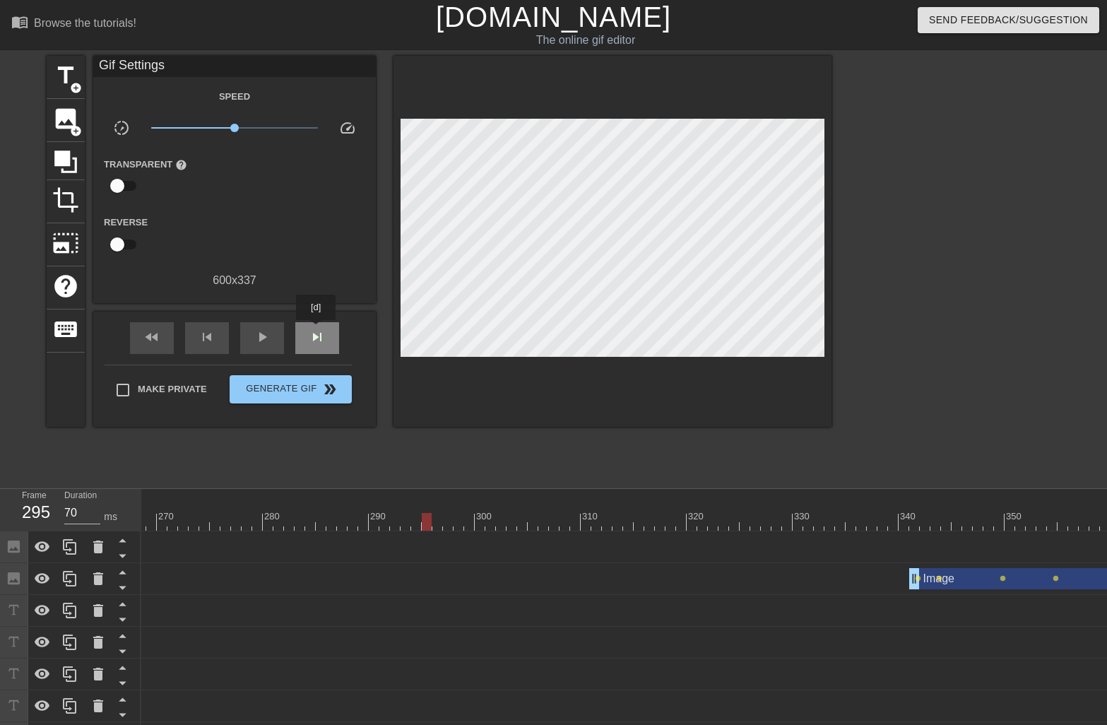
click at [317, 330] on span "skip_next" at bounding box center [317, 337] width 17 height 17
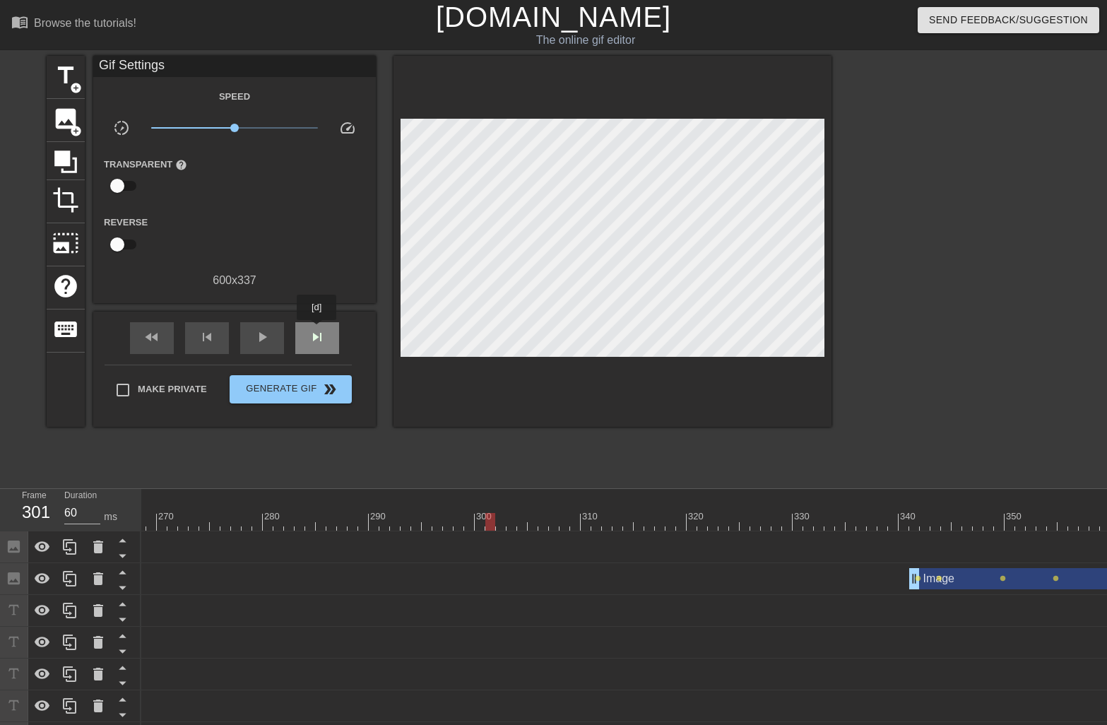
click at [317, 330] on span "skip_next" at bounding box center [317, 337] width 17 height 17
click at [318, 330] on span "skip_next" at bounding box center [317, 337] width 17 height 17
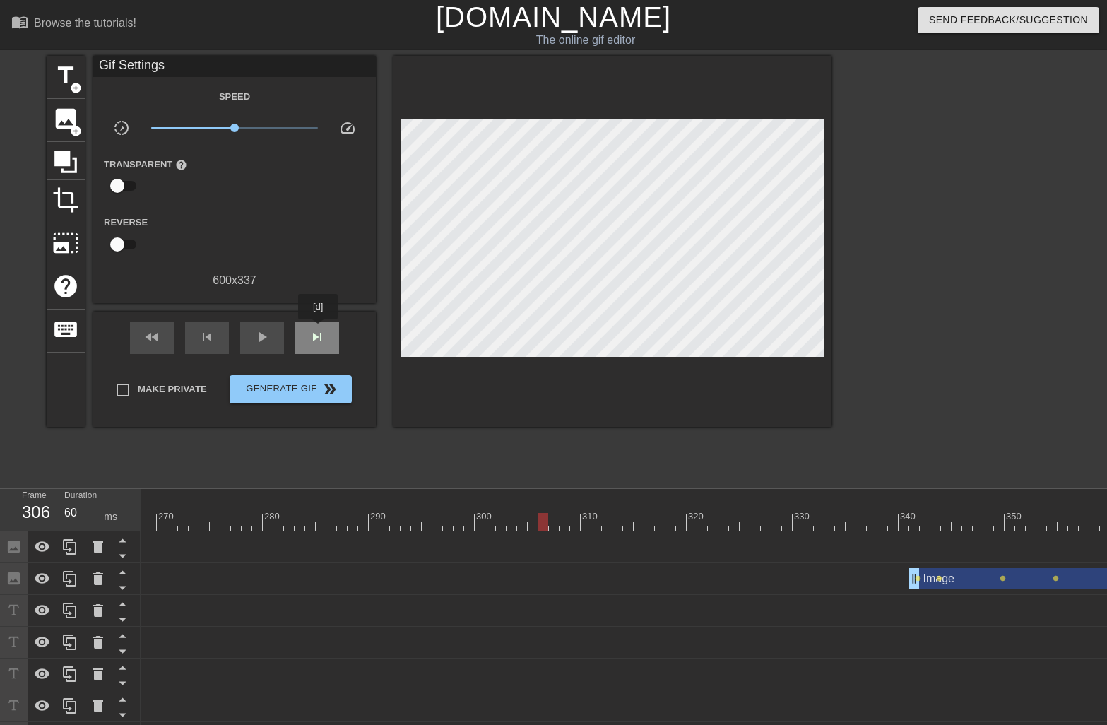
click at [319, 329] on span "skip_next" at bounding box center [317, 337] width 17 height 17
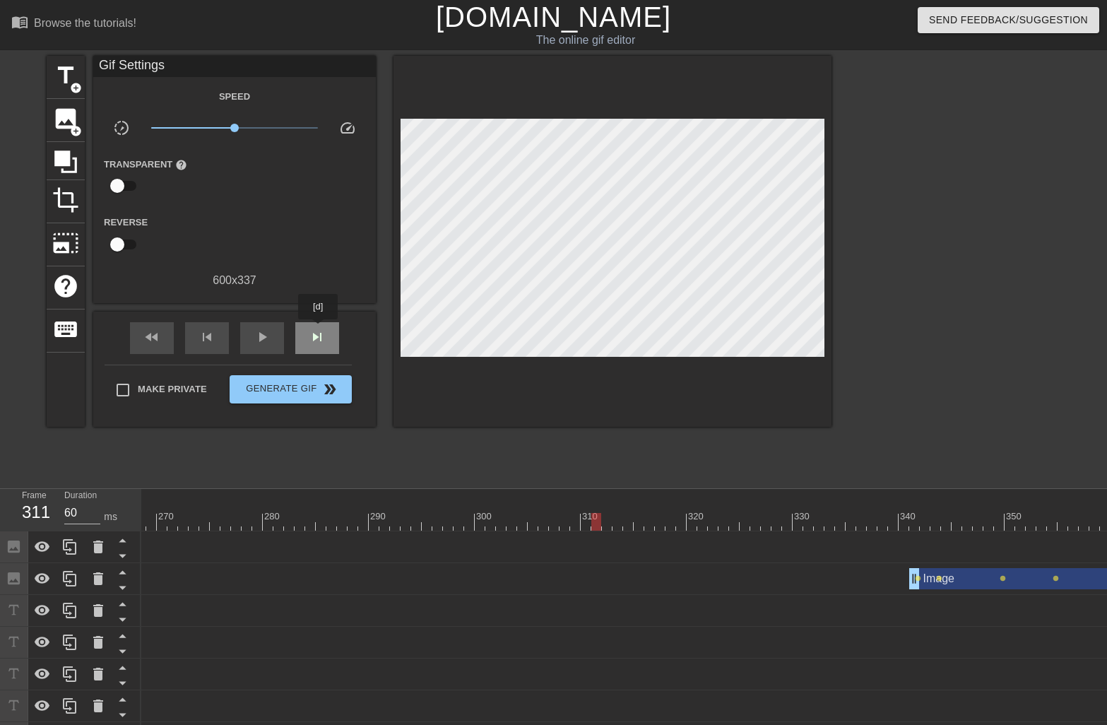
click at [319, 329] on span "skip_next" at bounding box center [317, 337] width 17 height 17
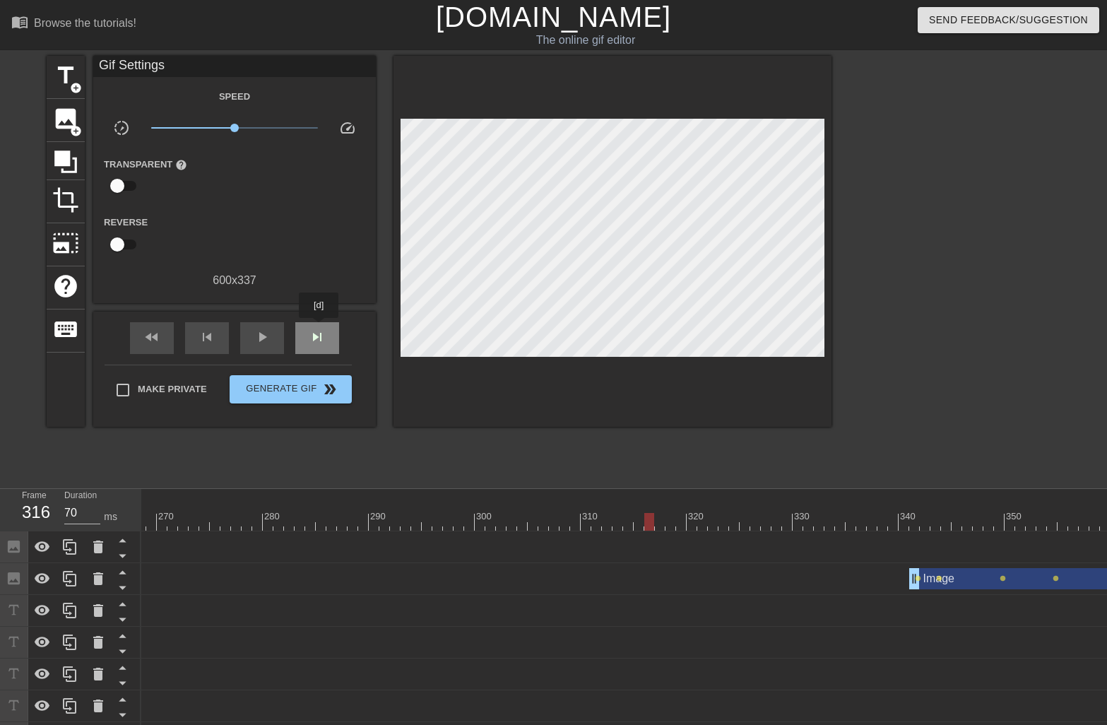
click at [319, 329] on span "skip_next" at bounding box center [317, 337] width 17 height 17
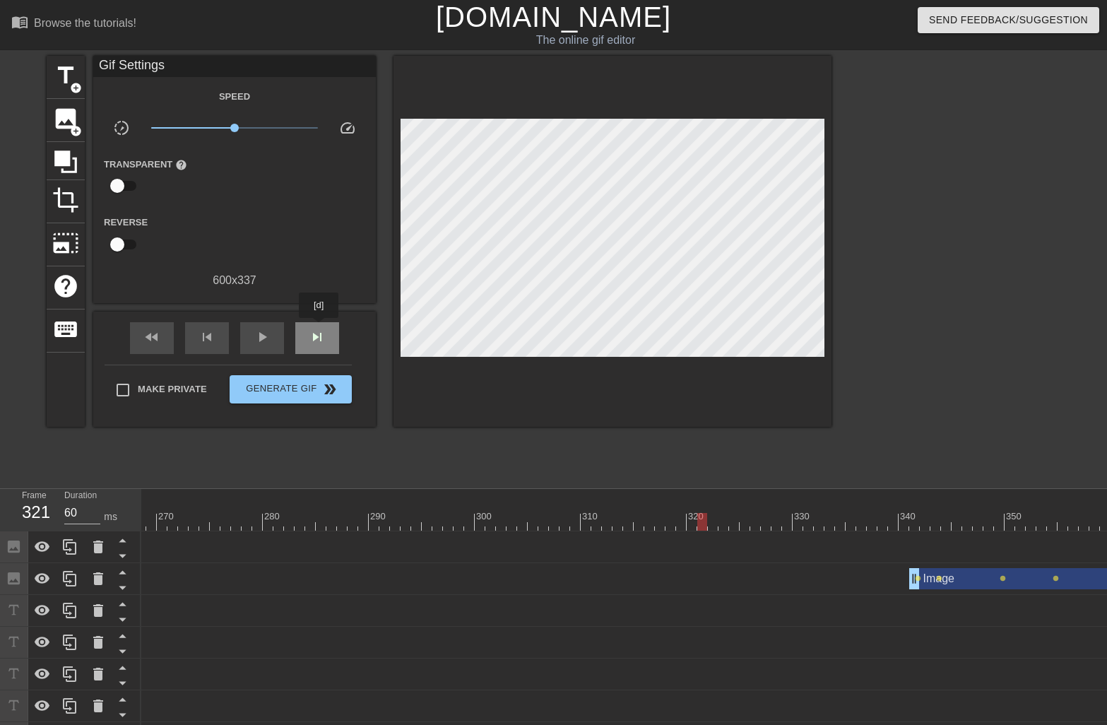
click at [319, 329] on span "skip_next" at bounding box center [317, 337] width 17 height 17
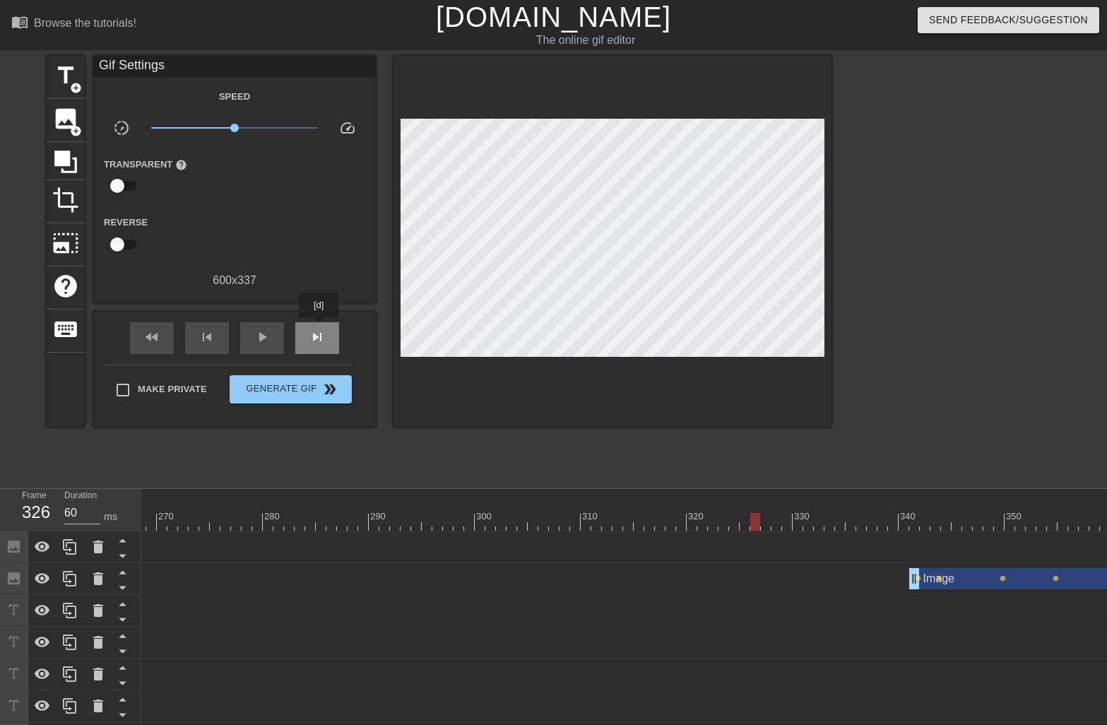
click at [319, 329] on span "skip_next" at bounding box center [317, 337] width 17 height 17
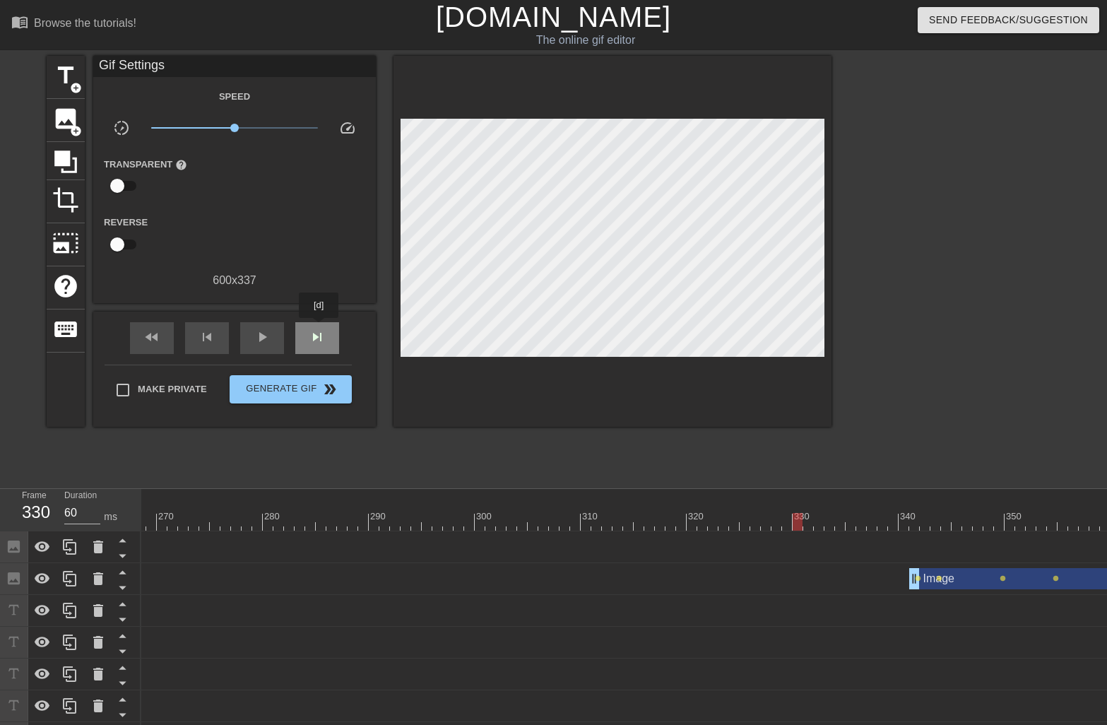
click at [319, 329] on span "skip_next" at bounding box center [317, 337] width 17 height 17
click at [454, 515] on div at bounding box center [421, 522] width 6233 height 18
click at [211, 336] on span "skip_previous" at bounding box center [207, 337] width 17 height 17
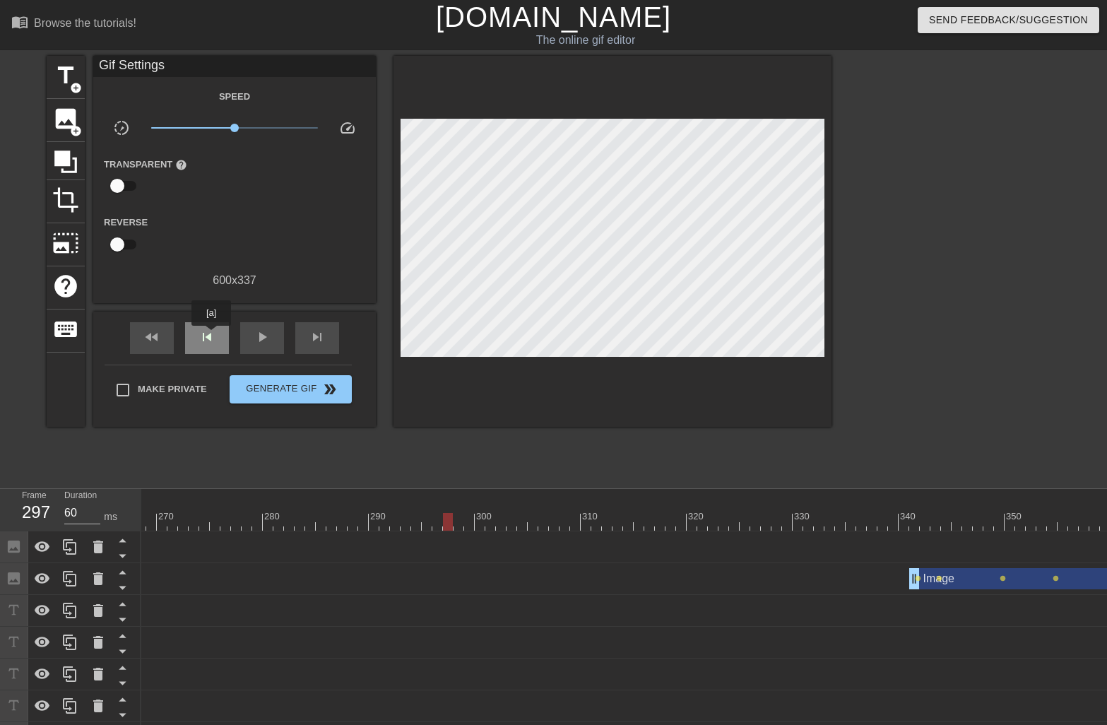
click at [211, 336] on span "skip_previous" at bounding box center [207, 337] width 17 height 17
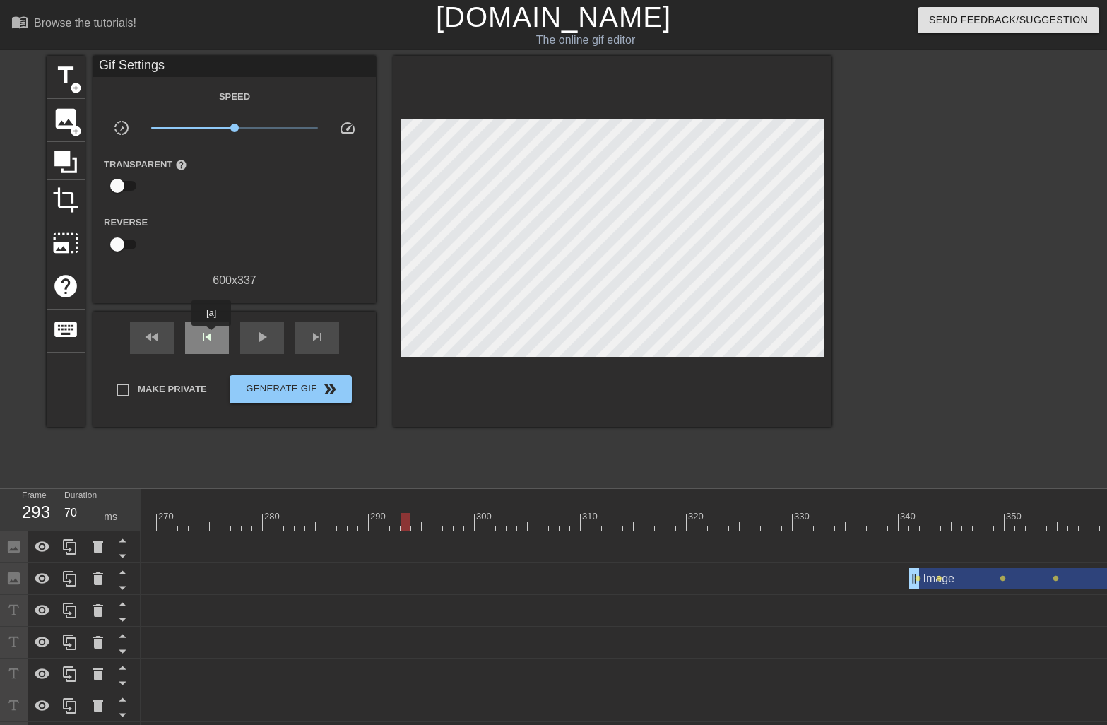
click at [211, 336] on span "skip_previous" at bounding box center [207, 337] width 17 height 17
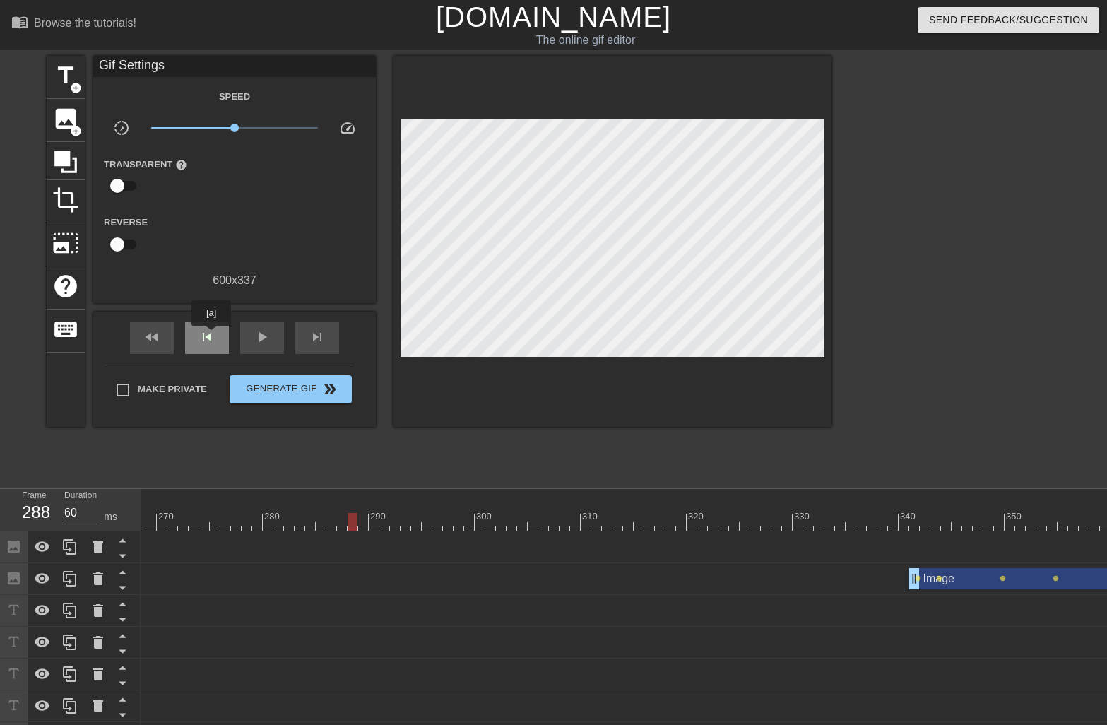
click at [211, 336] on span "skip_previous" at bounding box center [207, 337] width 17 height 17
click at [326, 341] on div "skip_next" at bounding box center [317, 338] width 44 height 32
click at [217, 343] on div "skip_previous" at bounding box center [207, 338] width 44 height 32
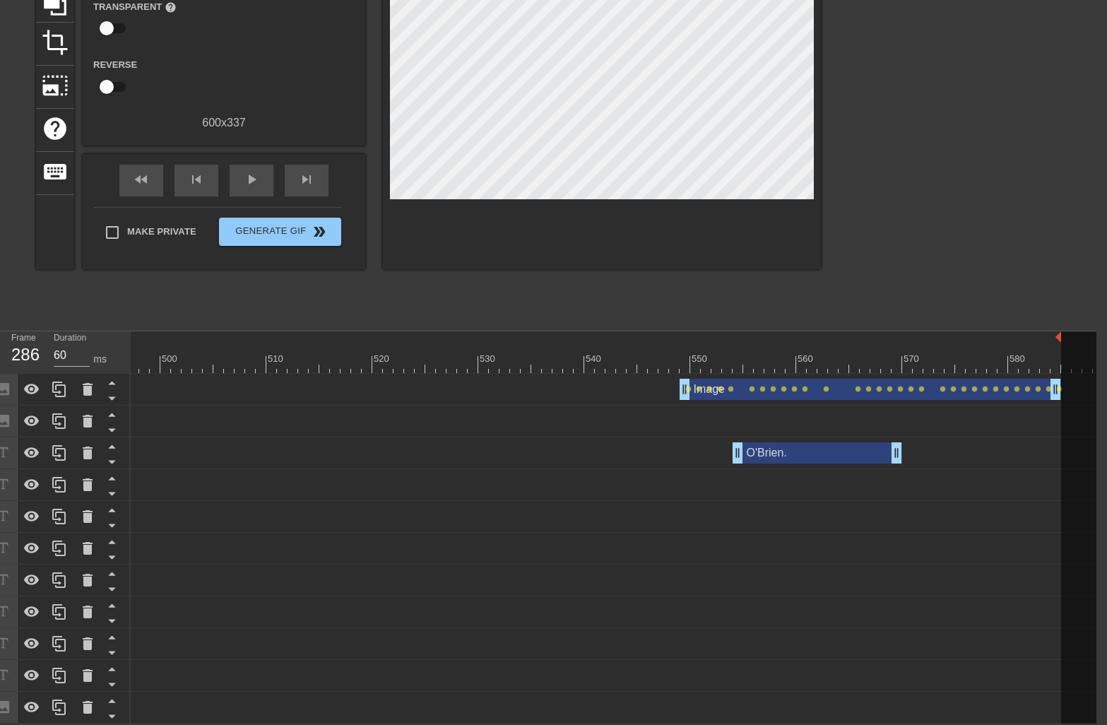
scroll to position [0, 5258]
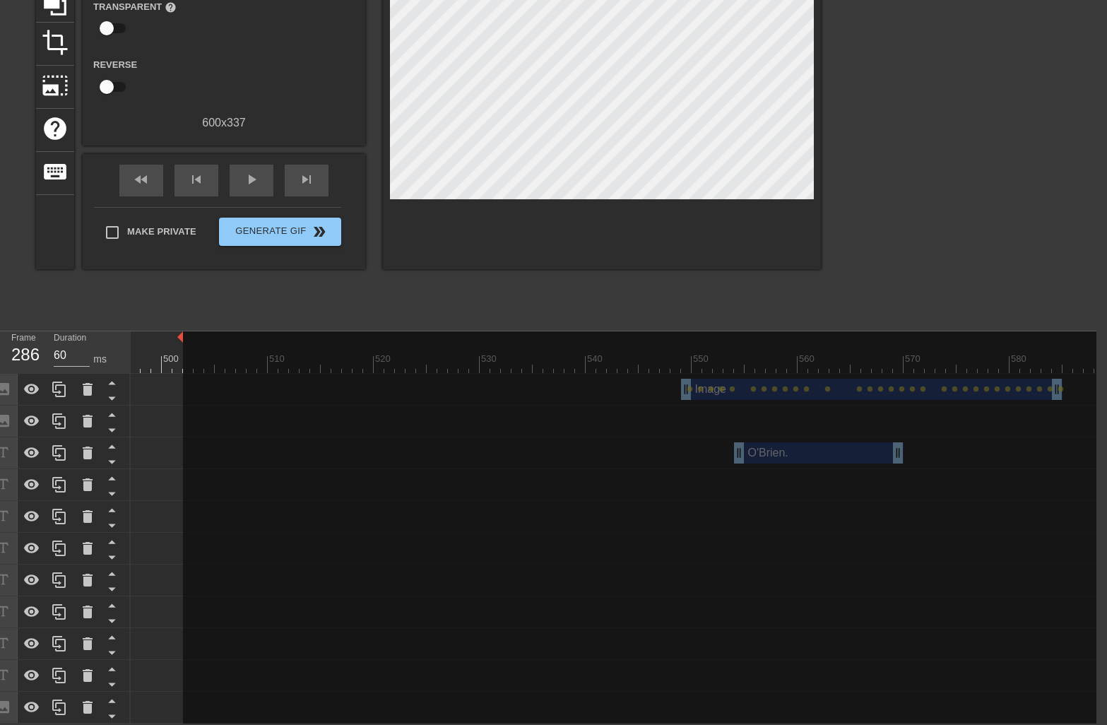
drag, startPoint x: 1104, startPoint y: 326, endPoint x: 184, endPoint y: 338, distance: 920.2
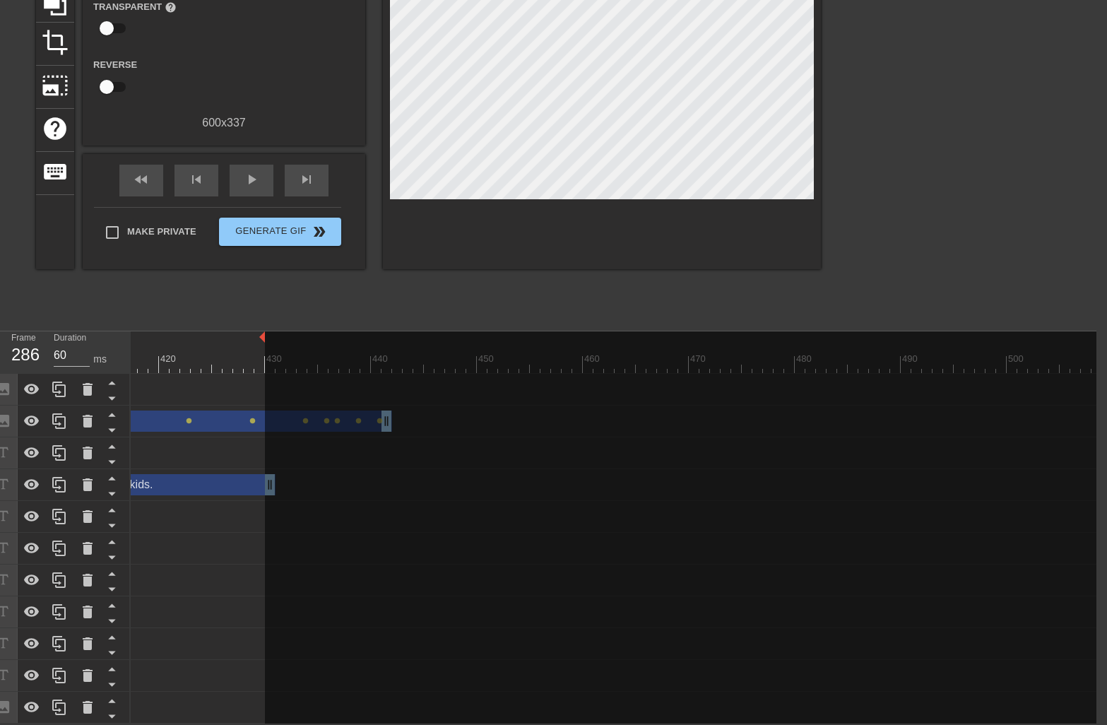
drag, startPoint x: 1027, startPoint y: 329, endPoint x: 244, endPoint y: 330, distance: 783.0
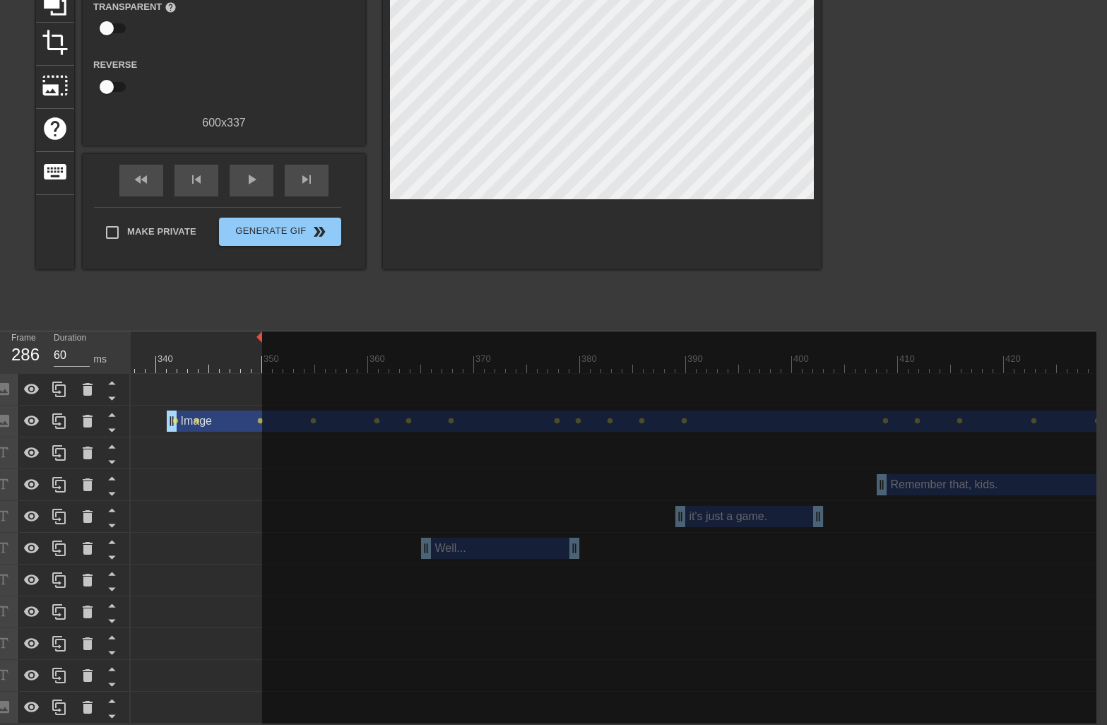
drag, startPoint x: 1087, startPoint y: 325, endPoint x: 192, endPoint y: 345, distance: 895.6
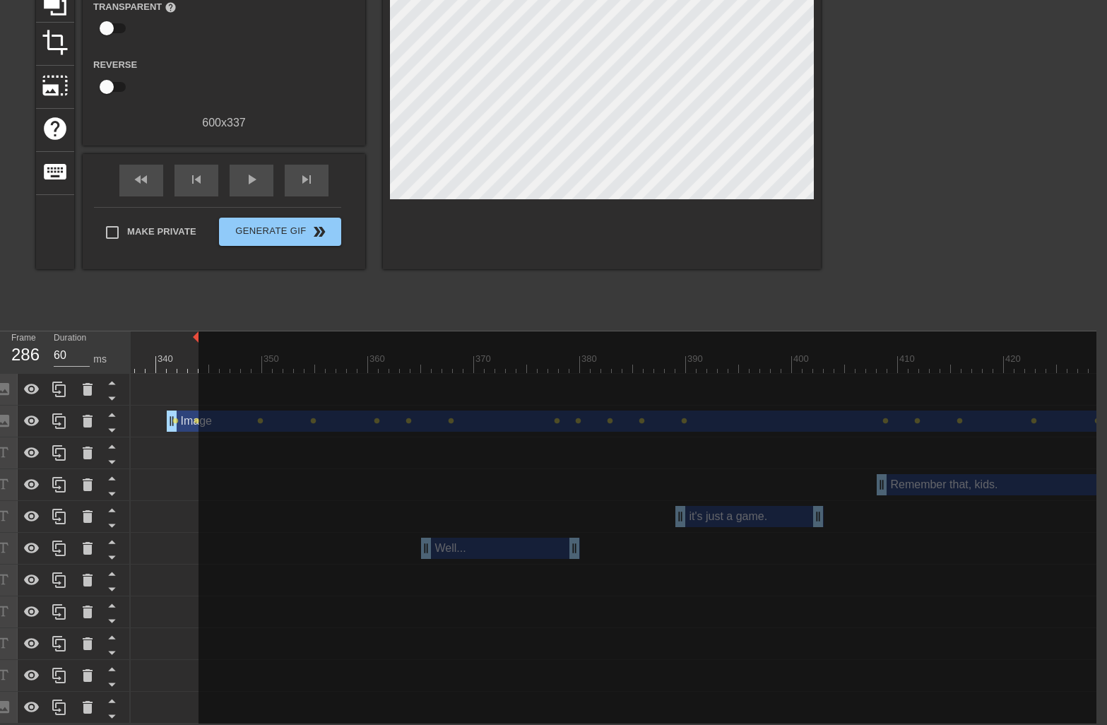
scroll to position [0, 2723]
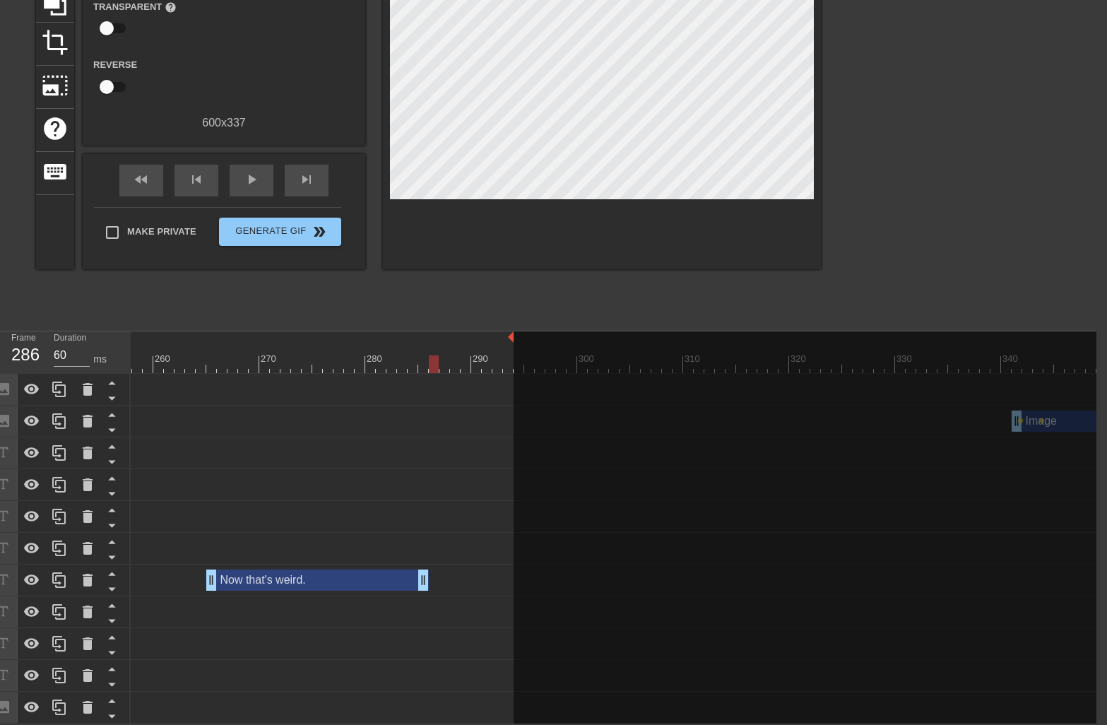
drag, startPoint x: 1042, startPoint y: 326, endPoint x: 511, endPoint y: 330, distance: 530.7
click at [493, 346] on div at bounding box center [498, 355] width 11 height 18
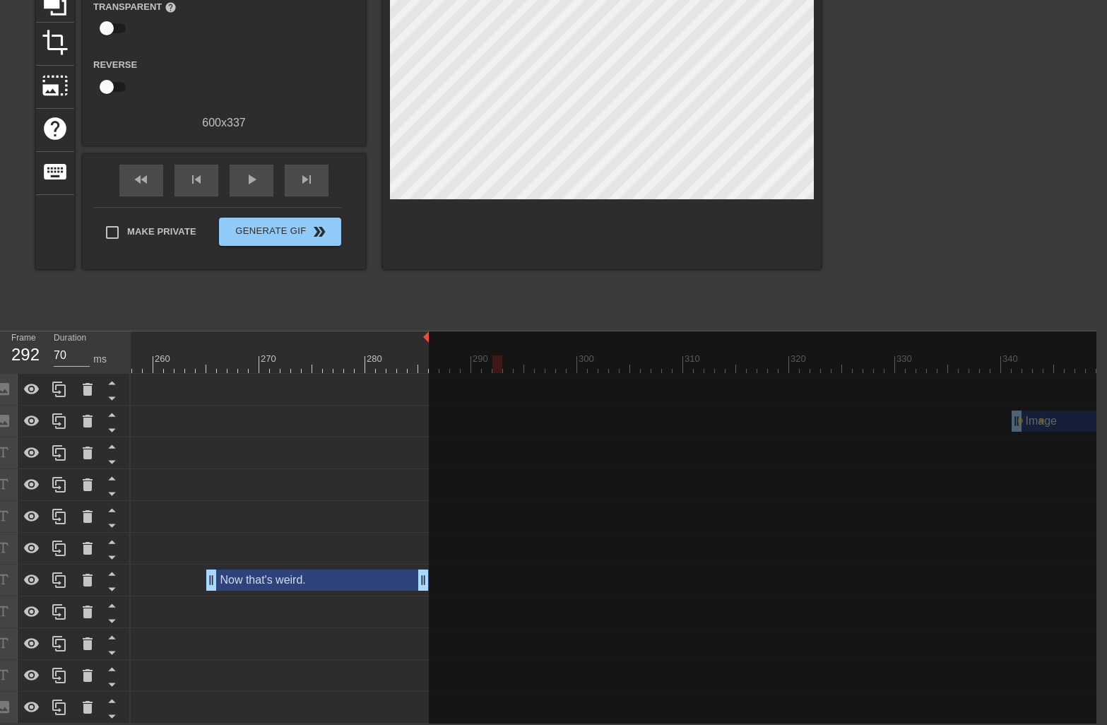
drag, startPoint x: 511, startPoint y: 329, endPoint x: 423, endPoint y: 322, distance: 88.7
click at [423, 331] on div "Frame 292 Duration 70 ms 10 20 30 40 50 60 70 80 90 100 110 120 130 140 150" at bounding box center [542, 527] width 1107 height 393
click at [422, 352] on div at bounding box center [421, 359] width 3 height 14
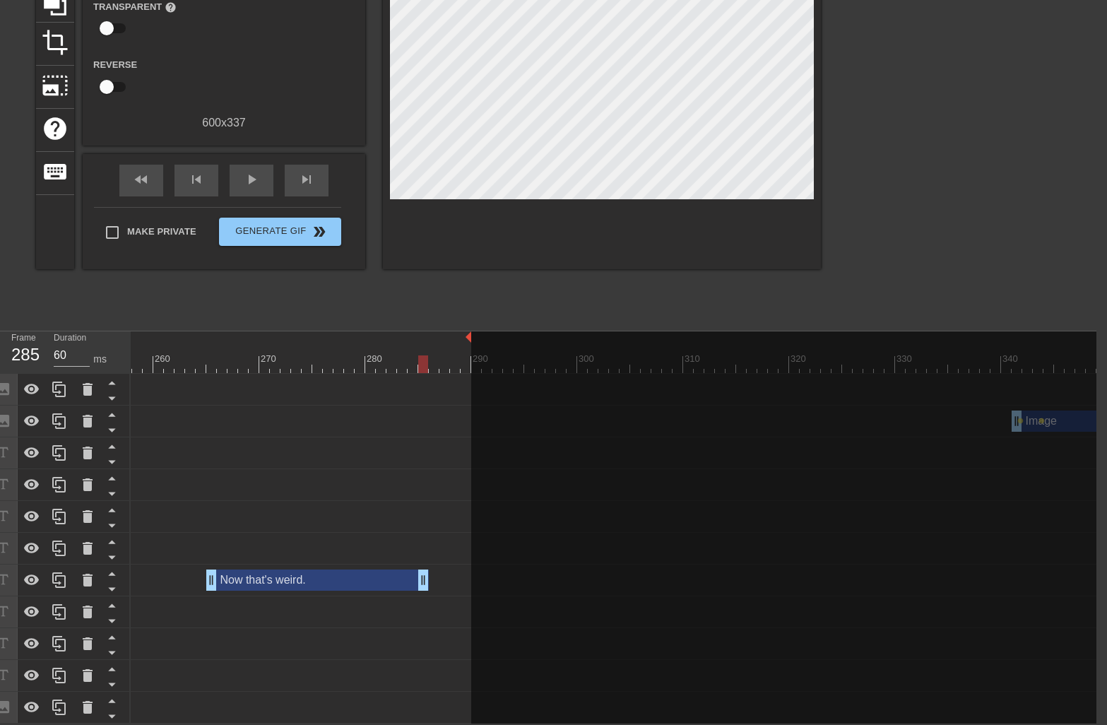
drag, startPoint x: 427, startPoint y: 325, endPoint x: 470, endPoint y: 329, distance: 43.3
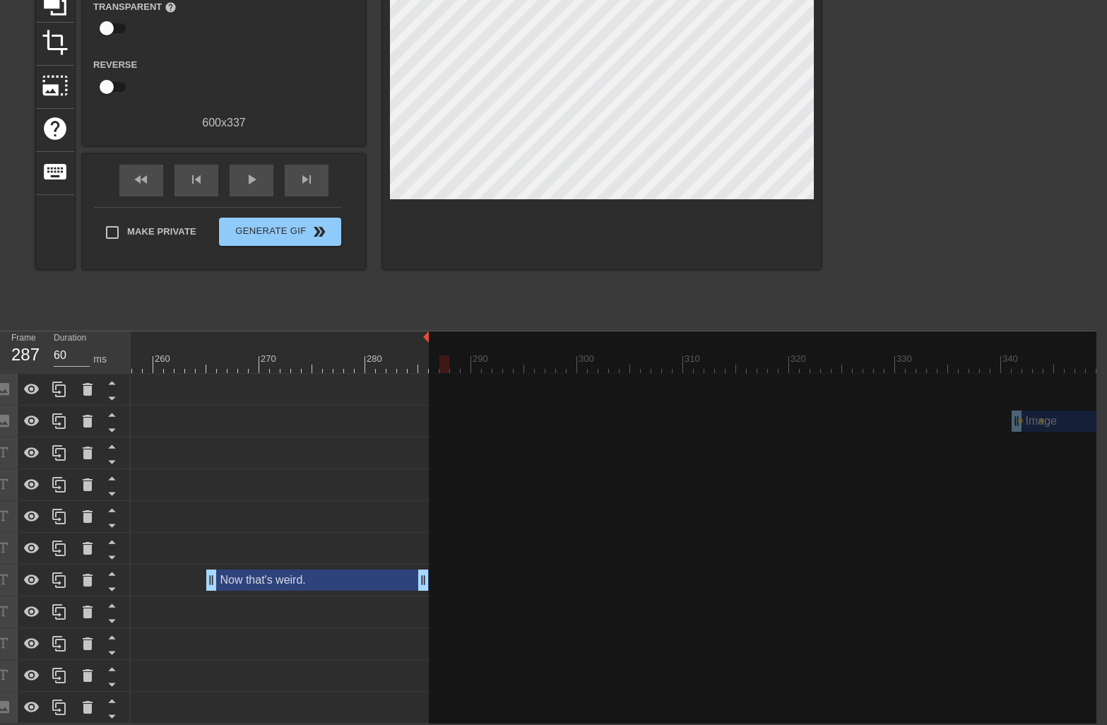
drag, startPoint x: 469, startPoint y: 328, endPoint x: 426, endPoint y: 329, distance: 43.1
click at [300, 223] on span "Generate Gif double_arrow" at bounding box center [280, 231] width 111 height 17
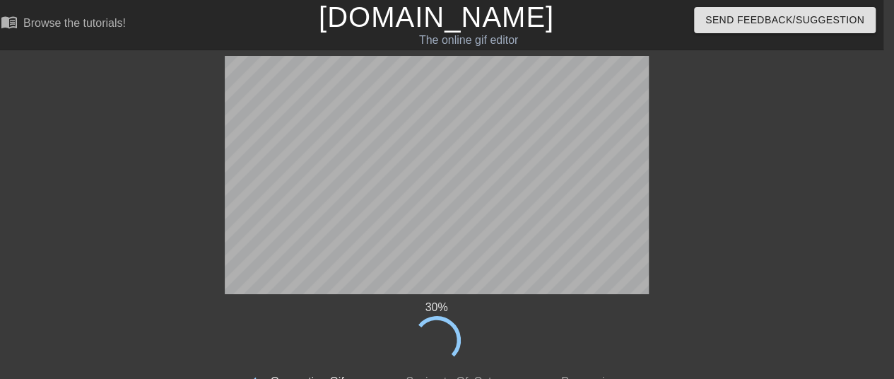
scroll to position [107, 11]
